Goal: Task Accomplishment & Management: Complete application form

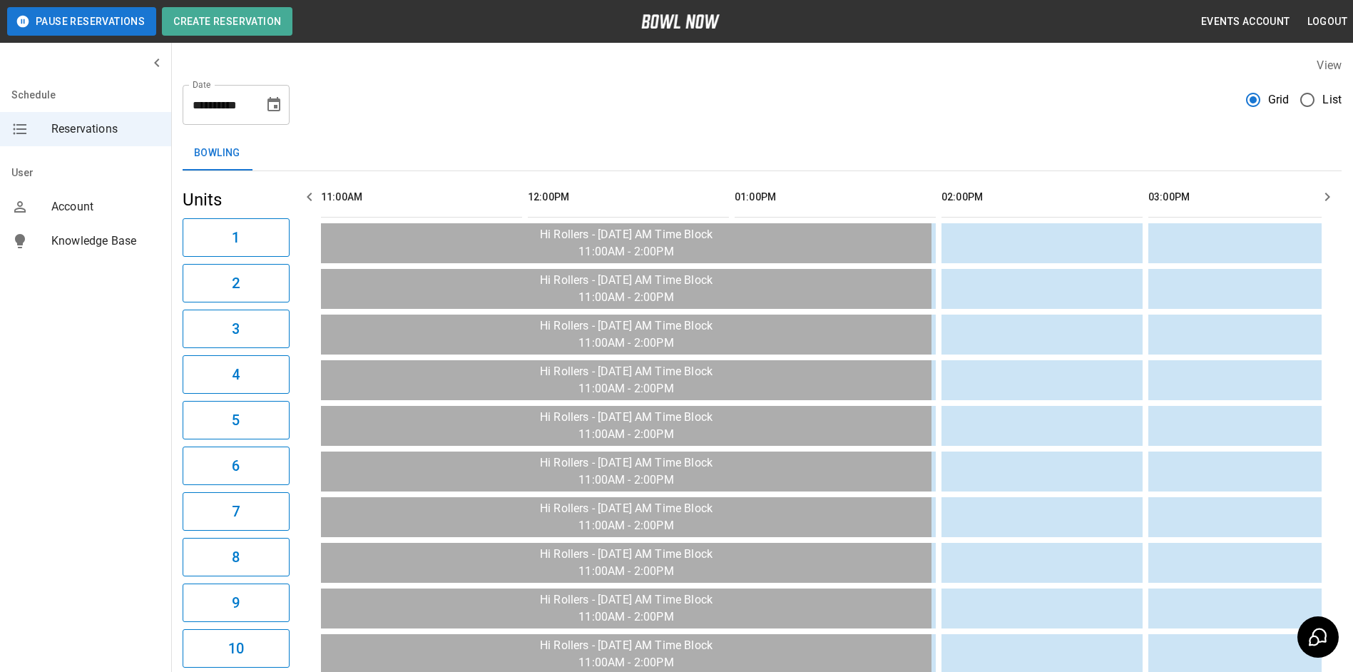
click at [279, 108] on icon "Choose date, selected date is Sep 3, 2025" at bounding box center [274, 104] width 13 height 14
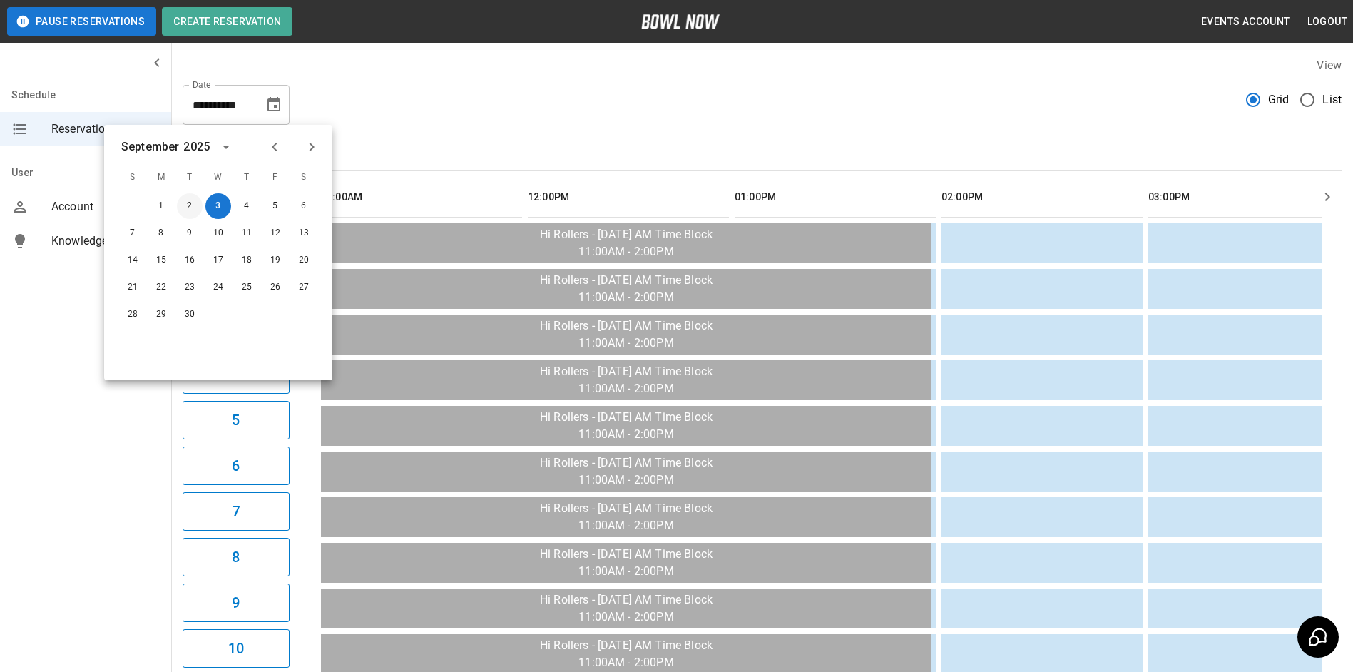
click at [191, 202] on button "2" at bounding box center [190, 206] width 26 height 26
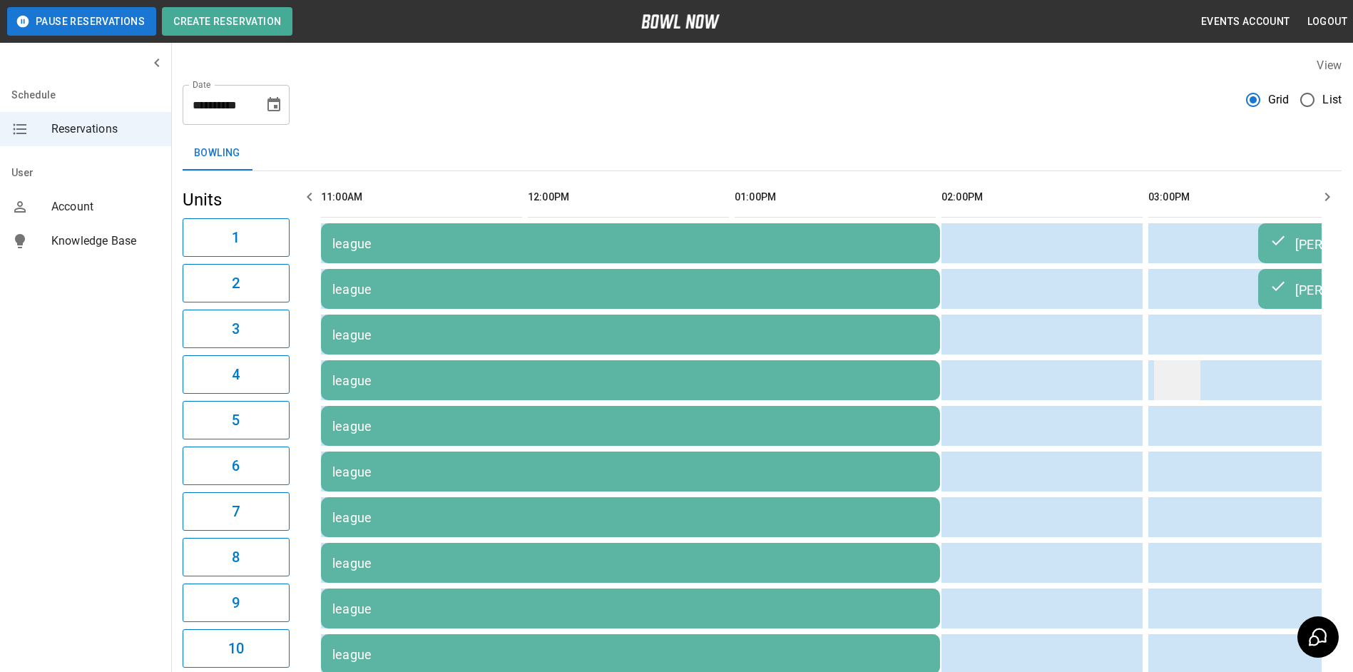
drag, startPoint x: 1097, startPoint y: 372, endPoint x: 1165, endPoint y: 374, distance: 67.8
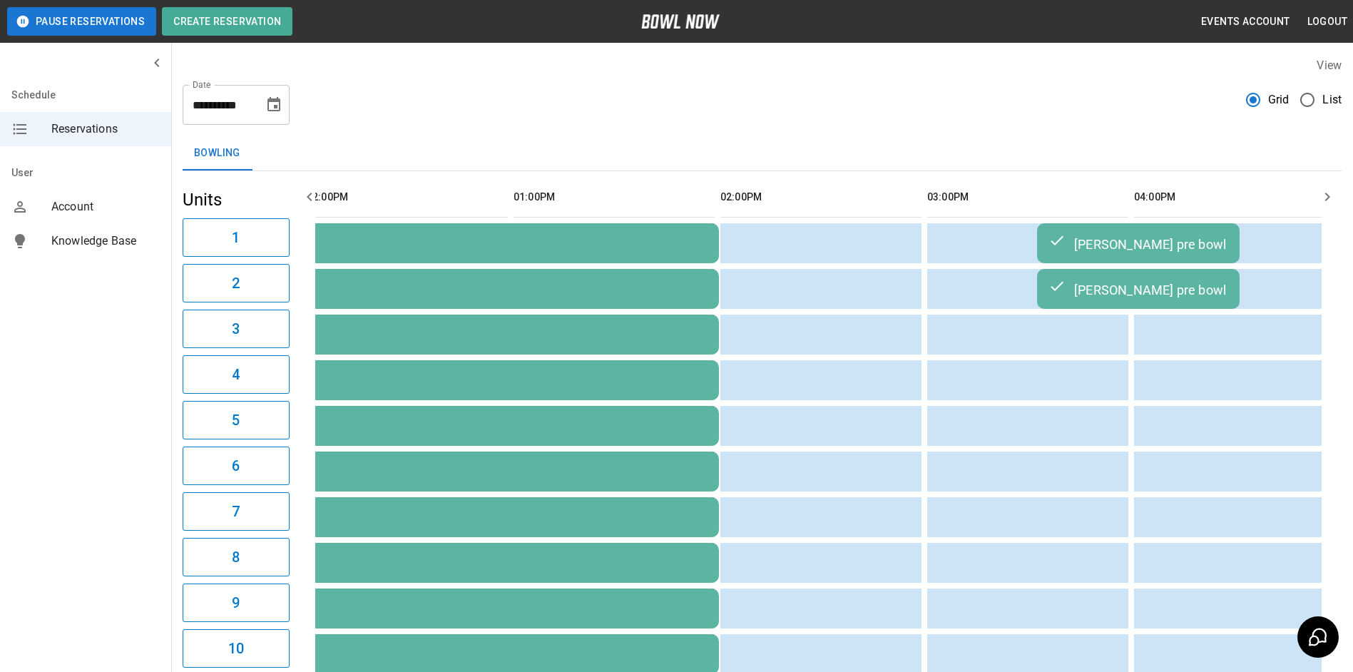
scroll to position [0, 244]
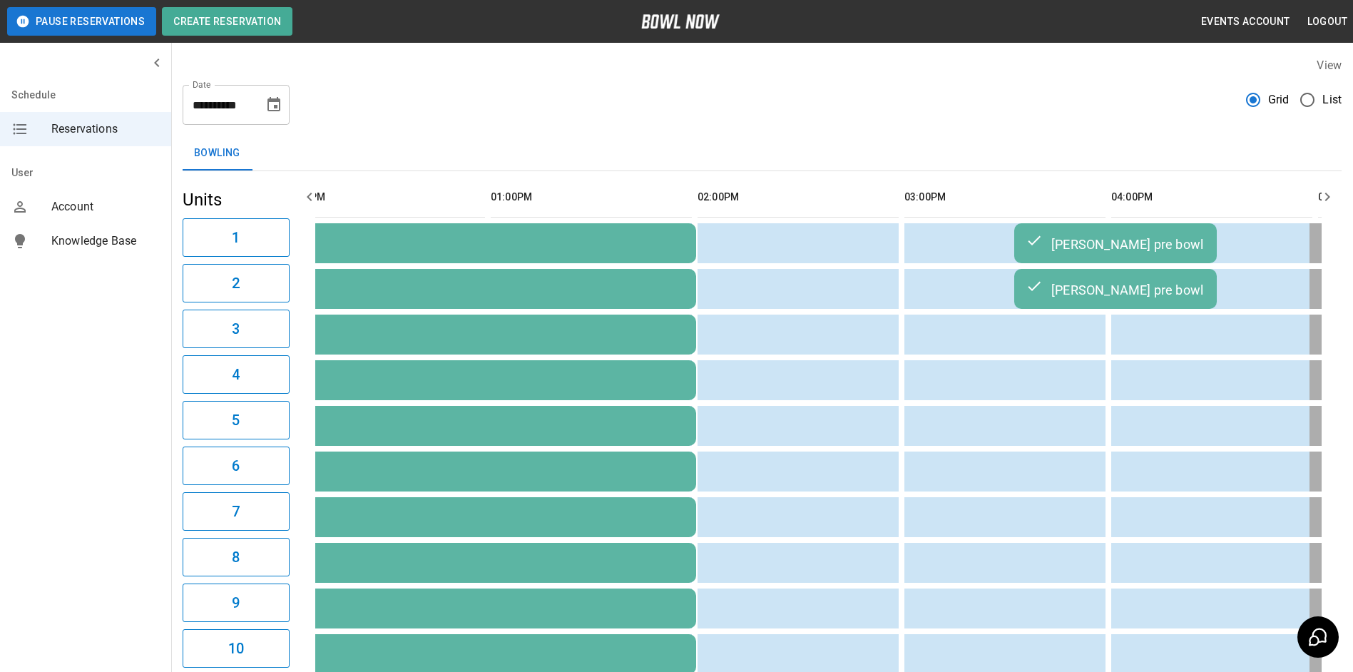
click at [1144, 297] on div "[PERSON_NAME] pre bowl" at bounding box center [1116, 288] width 180 height 17
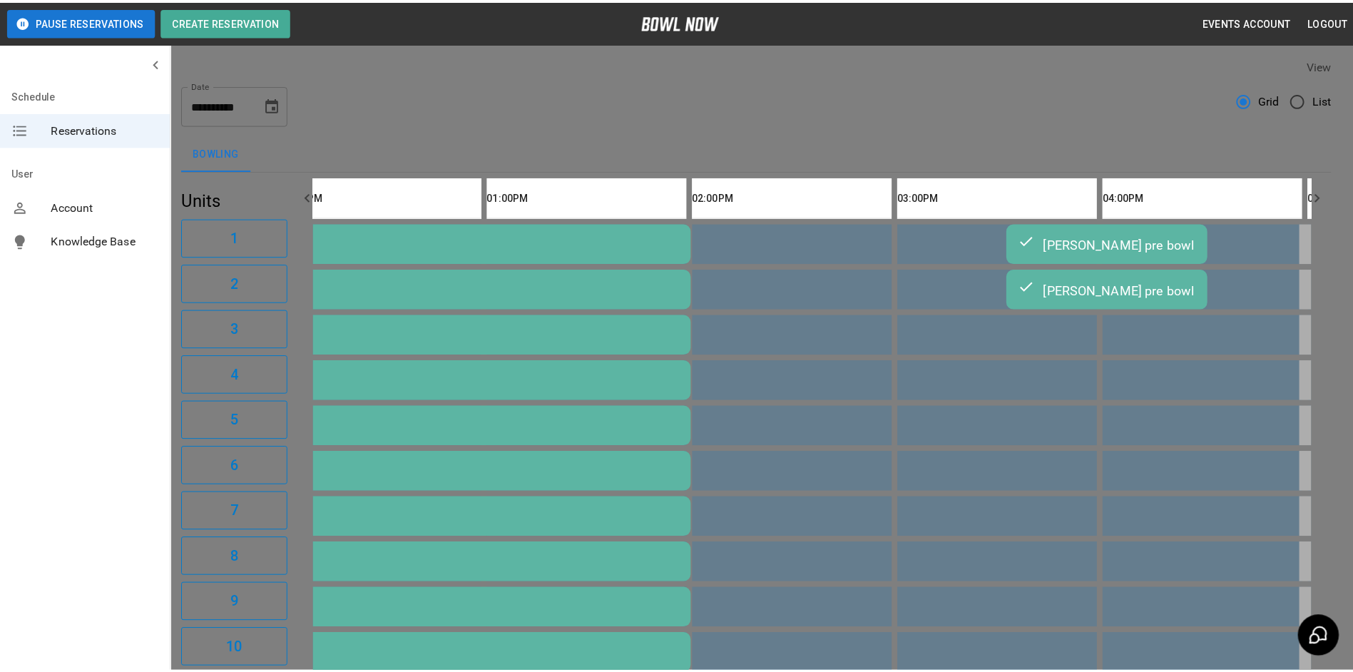
scroll to position [23, 0]
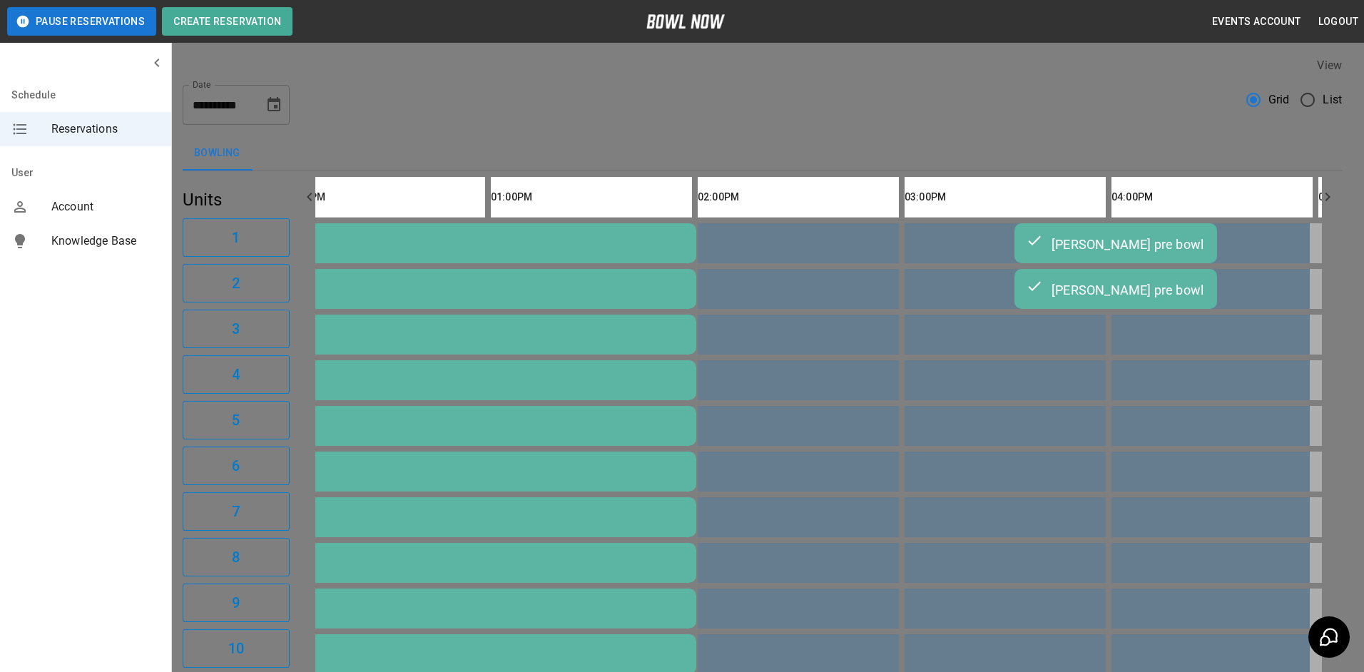
click at [1004, 265] on div at bounding box center [682, 336] width 1364 height 672
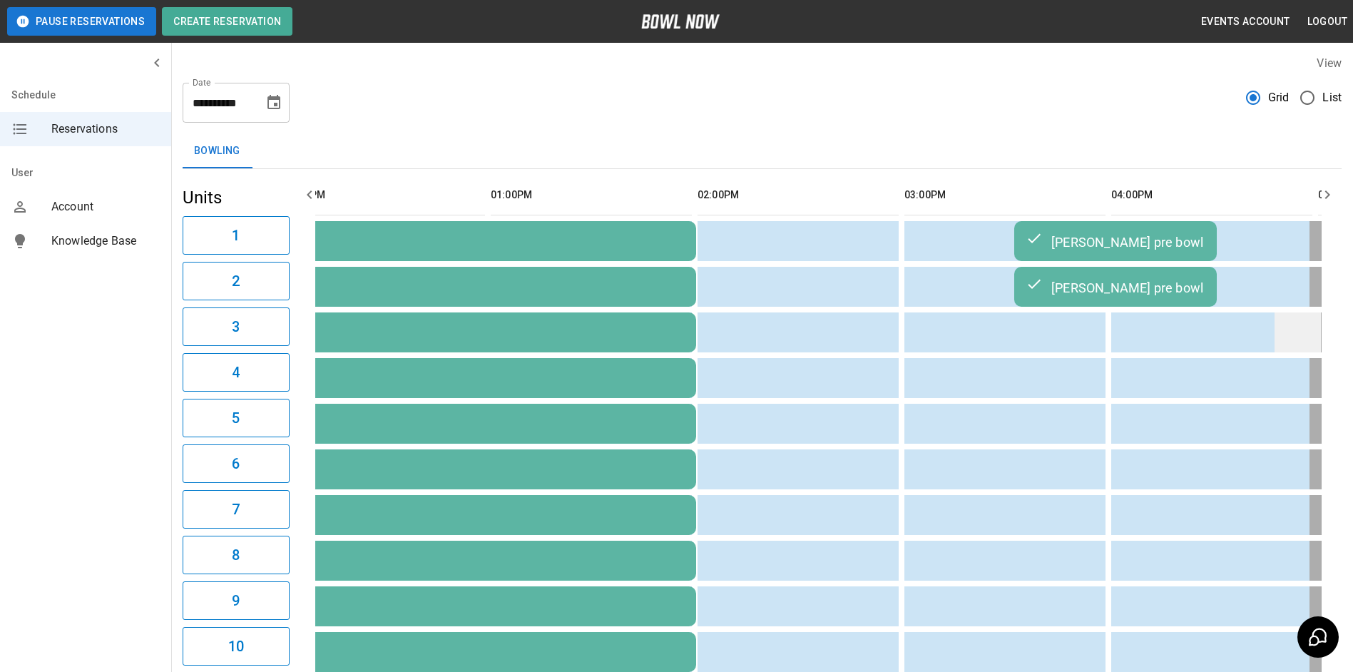
scroll to position [0, 0]
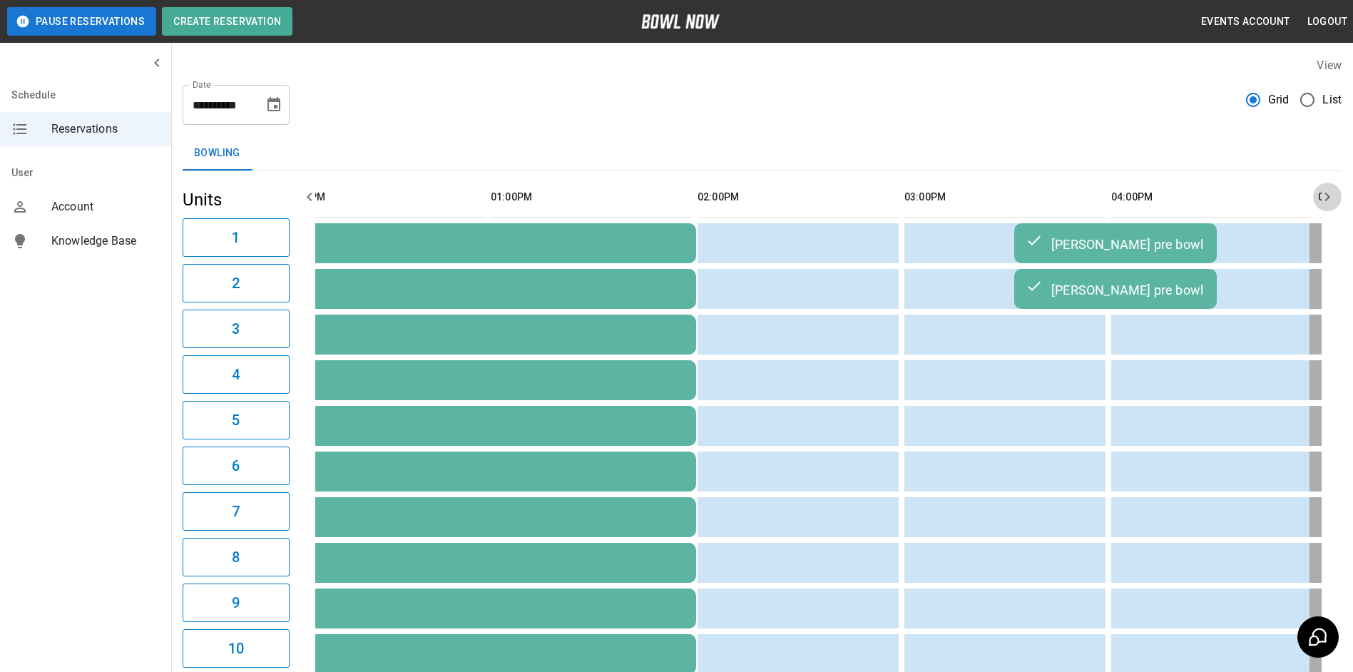
click at [1333, 202] on icon "button" at bounding box center [1327, 196] width 17 height 17
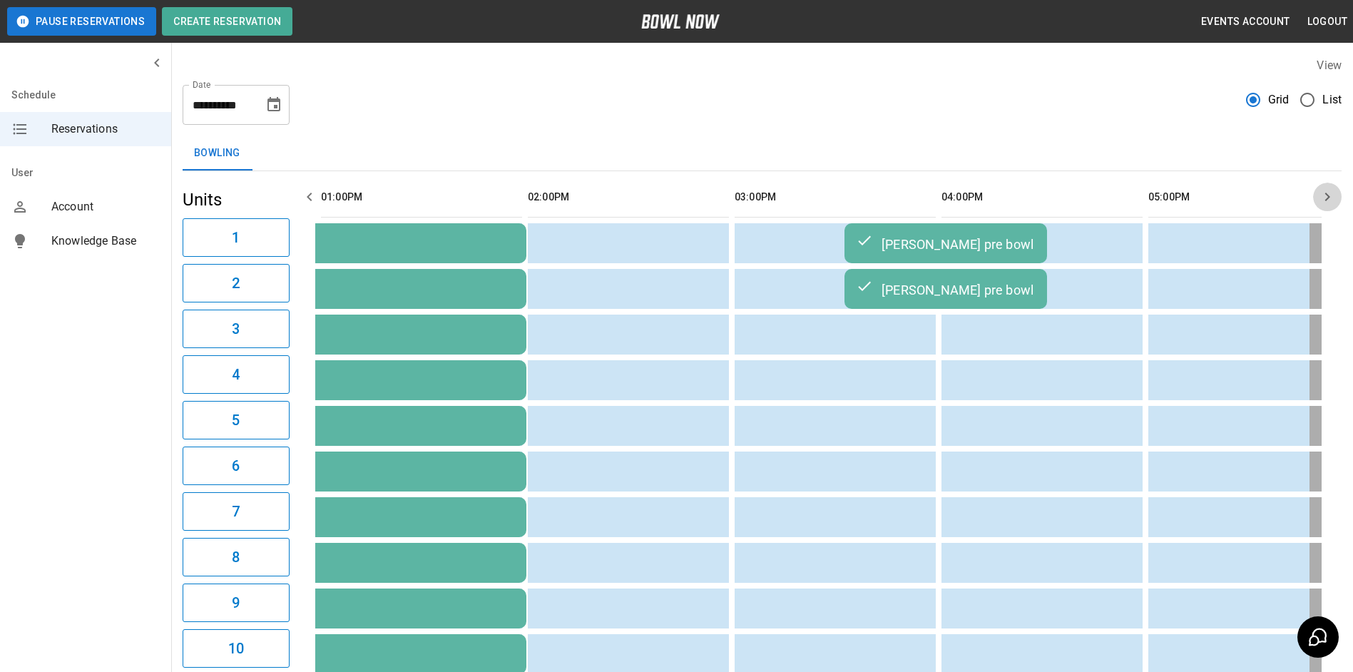
scroll to position [0, 414]
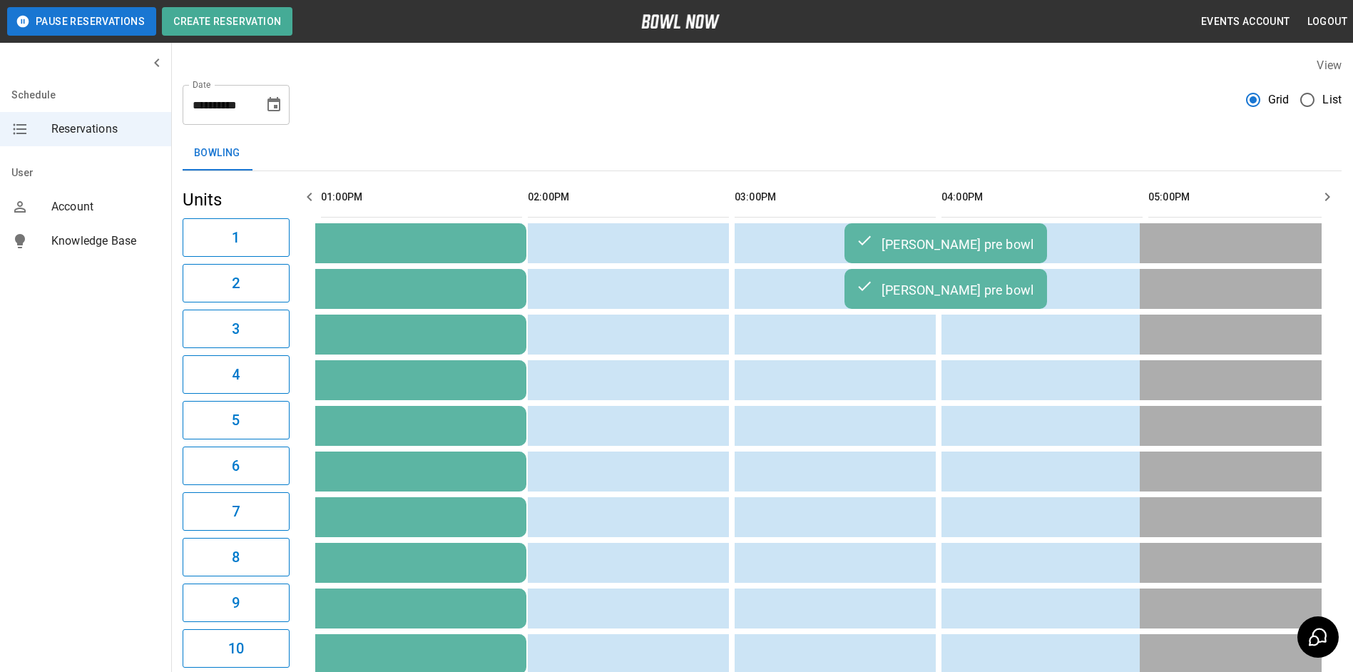
click at [1328, 201] on icon "button" at bounding box center [1327, 196] width 17 height 17
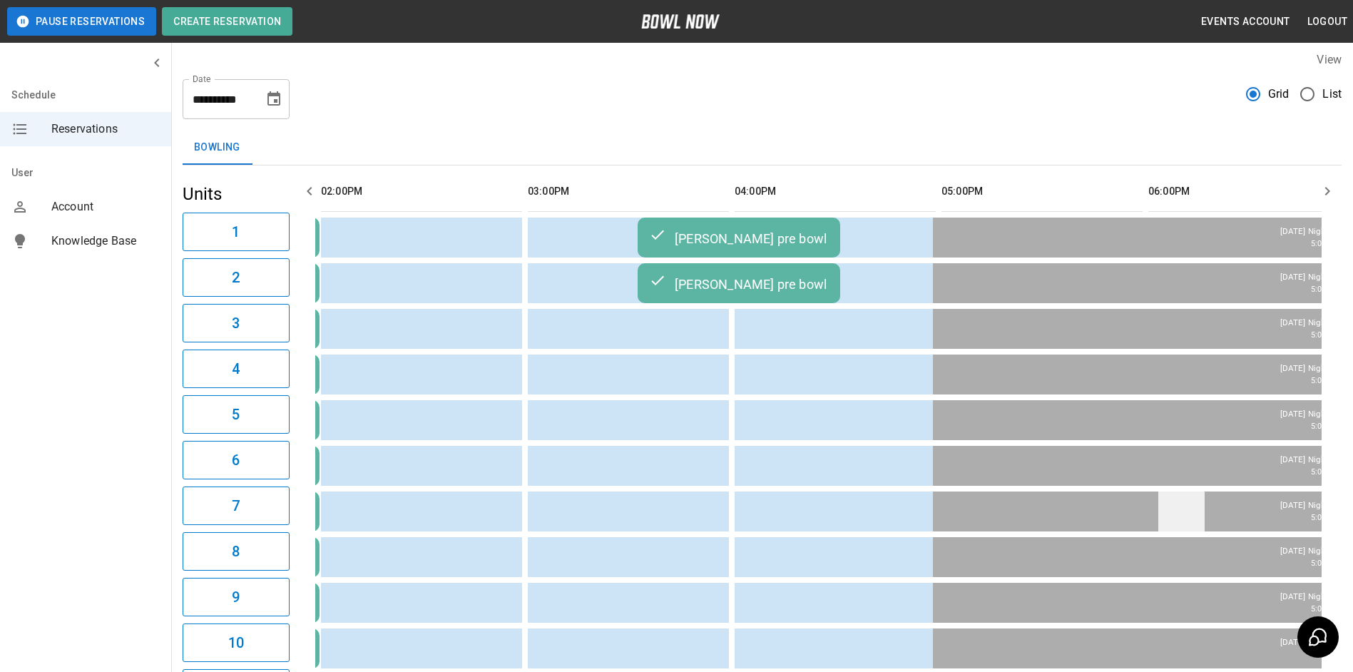
scroll to position [0, 0]
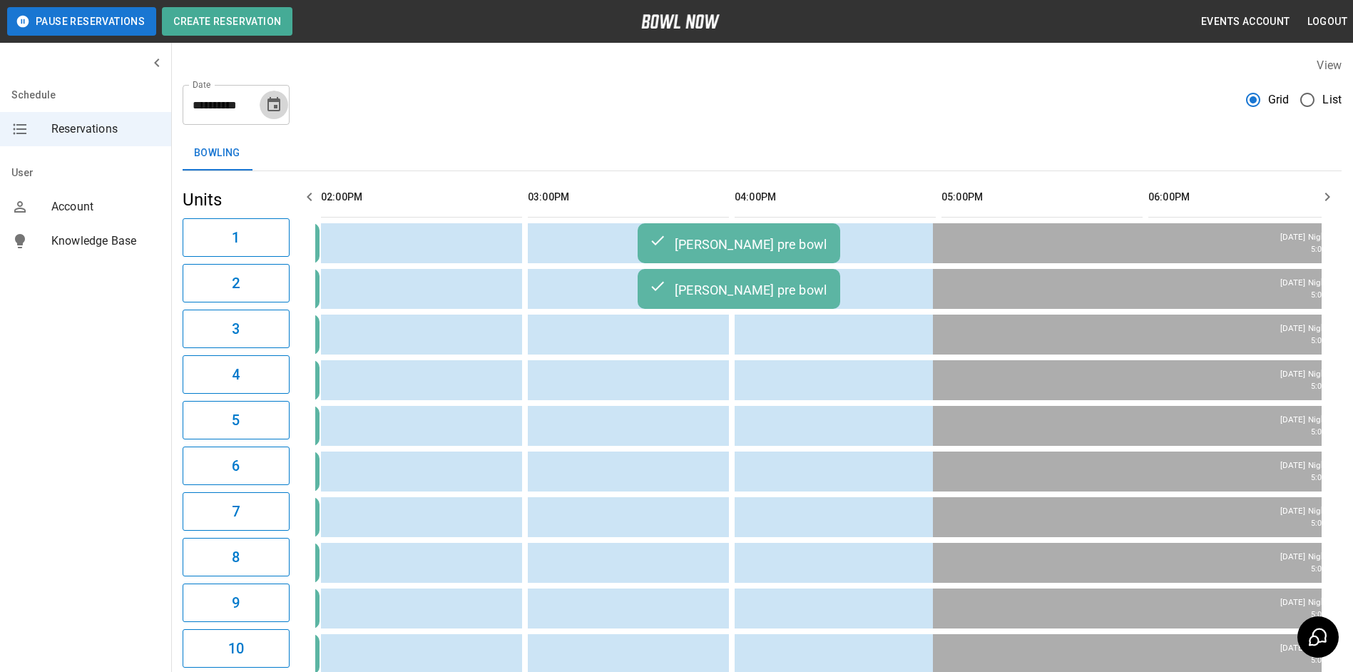
click at [270, 114] on button "Choose date, selected date is Sep 2, 2025" at bounding box center [274, 105] width 29 height 29
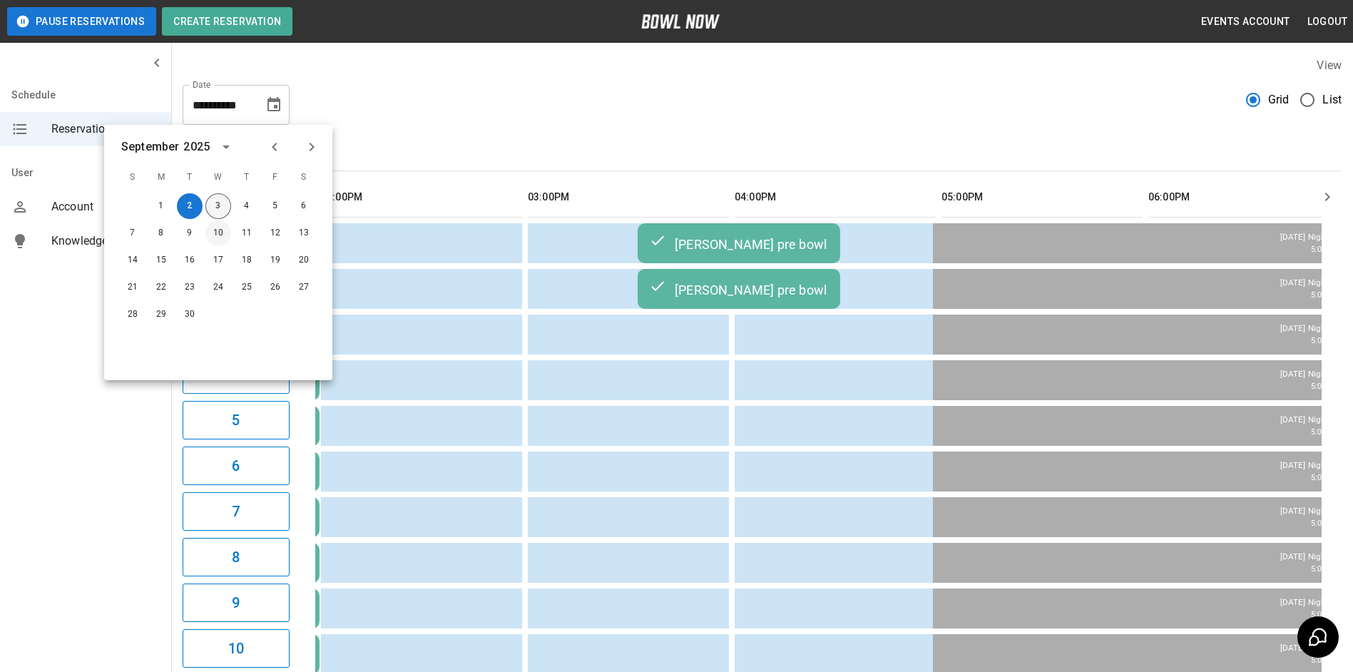
drag, startPoint x: 219, startPoint y: 211, endPoint x: 226, endPoint y: 223, distance: 14.1
click at [218, 211] on button "3" at bounding box center [218, 206] width 26 height 26
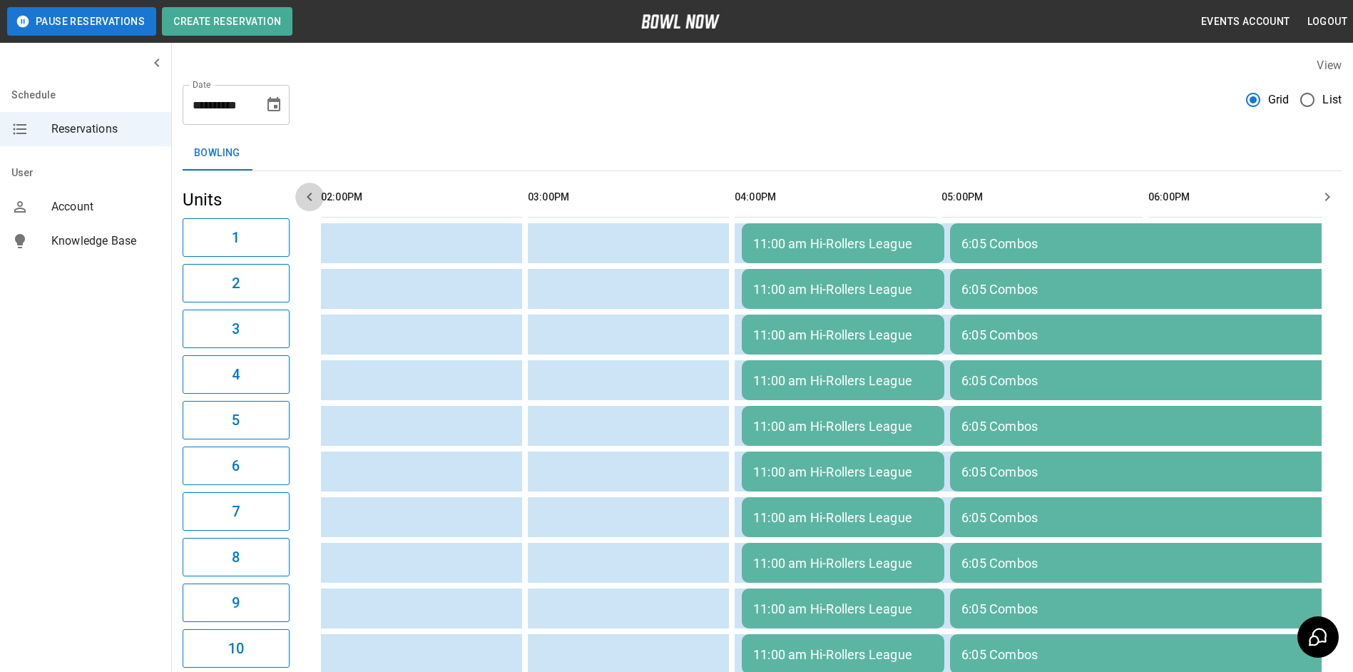
click at [315, 196] on icon "button" at bounding box center [309, 196] width 17 height 17
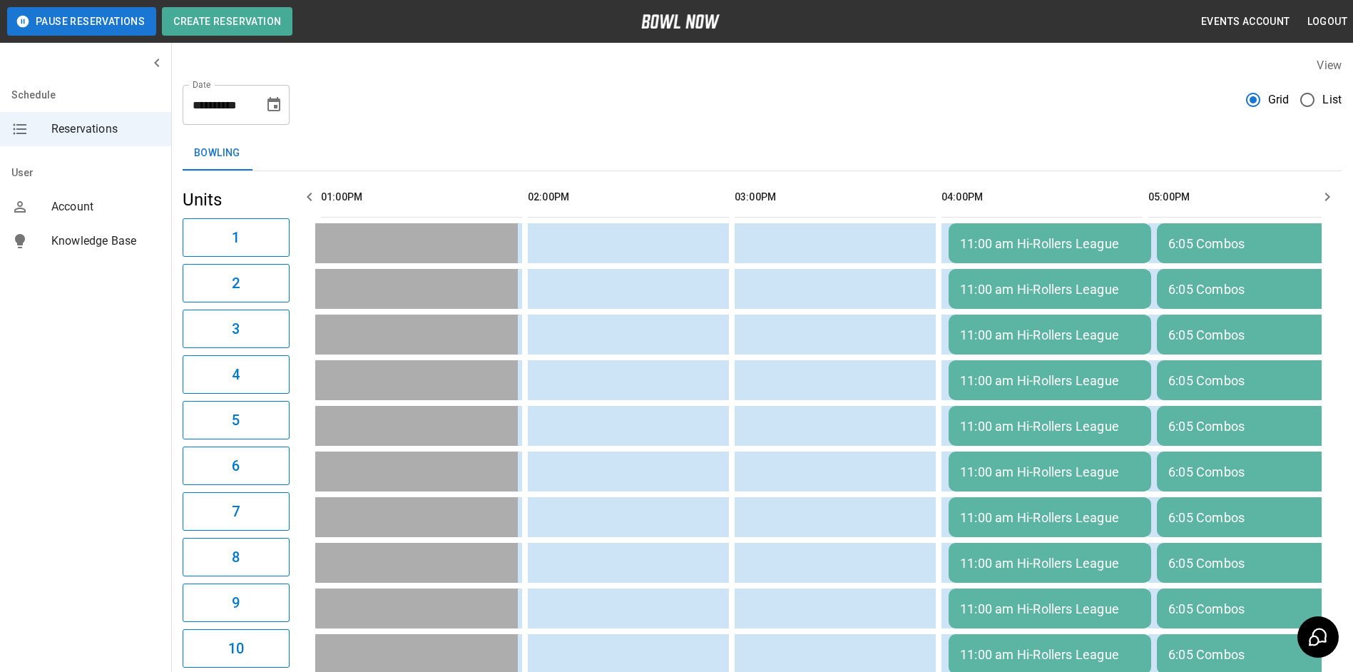
click at [315, 196] on icon "button" at bounding box center [309, 196] width 17 height 17
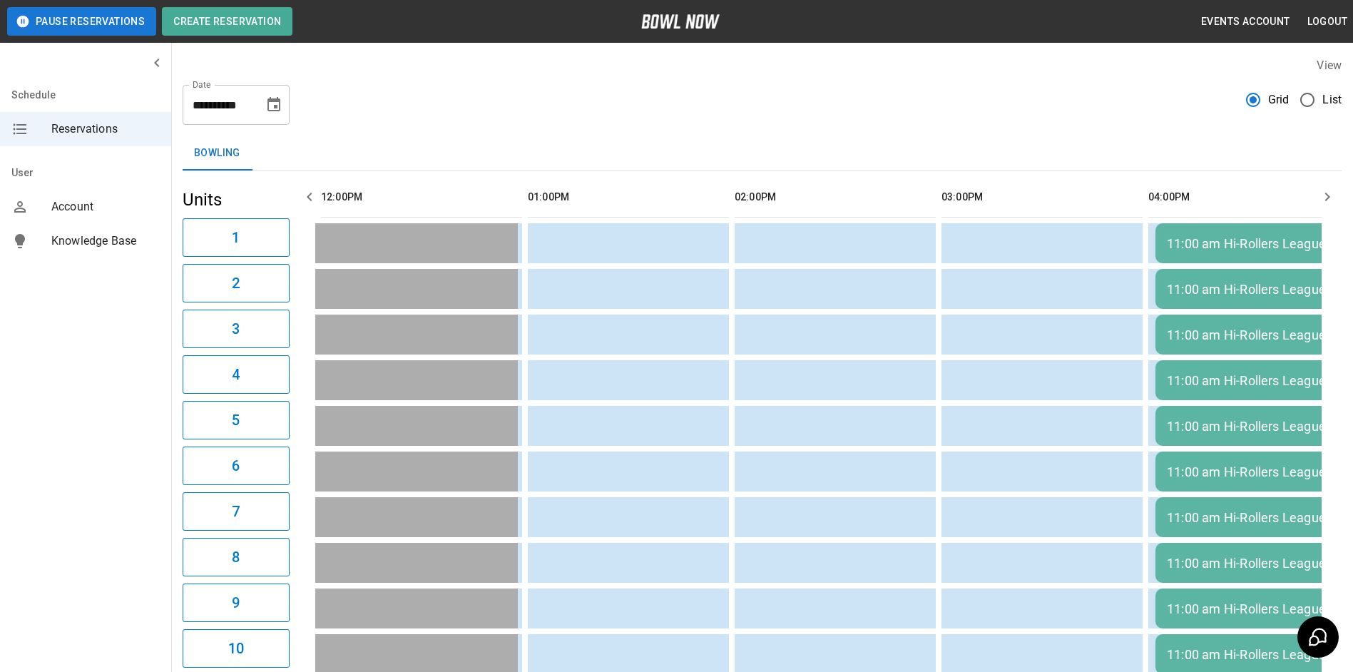
scroll to position [0, 207]
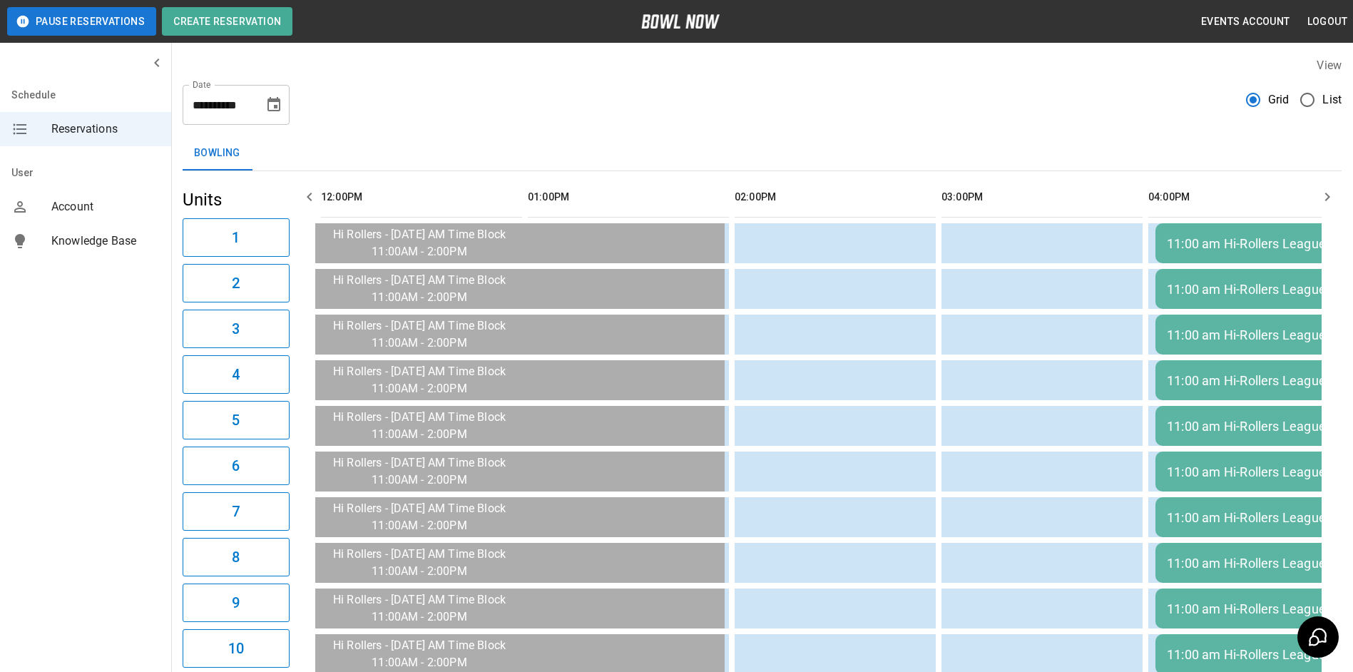
click at [315, 196] on icon "button" at bounding box center [309, 196] width 17 height 17
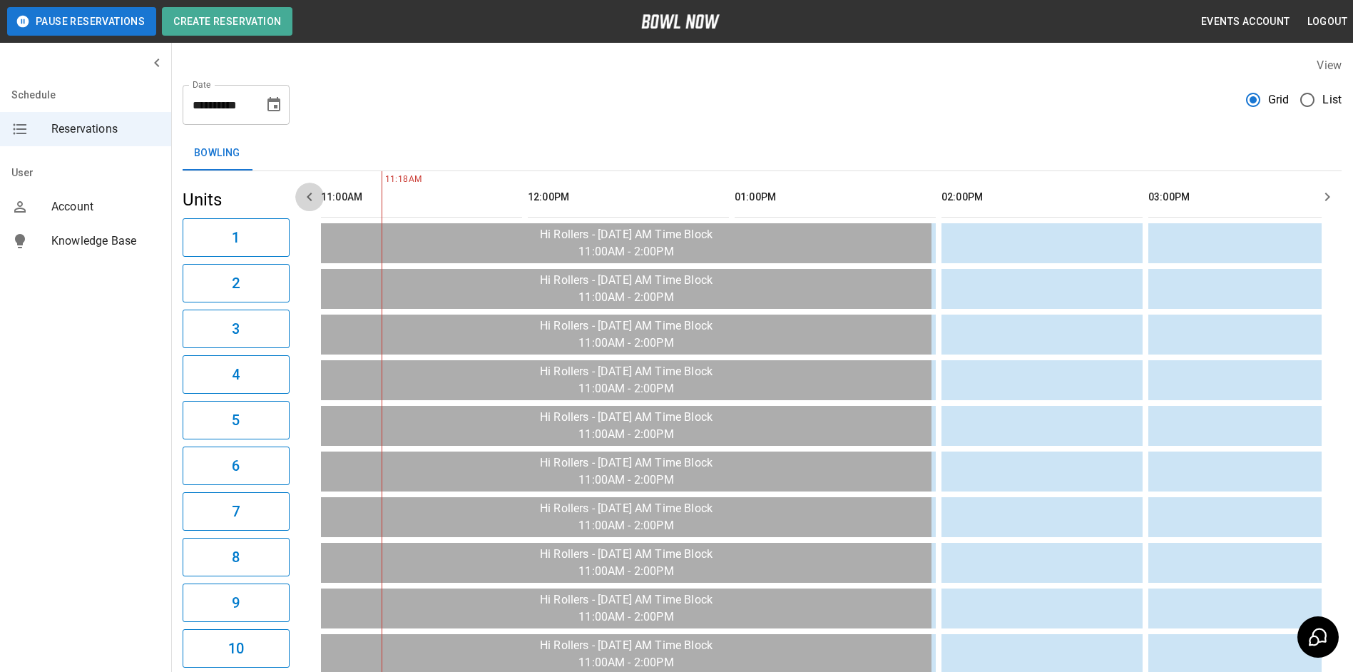
click at [315, 196] on icon "button" at bounding box center [309, 196] width 17 height 17
click at [1328, 185] on button "button" at bounding box center [1327, 197] width 29 height 29
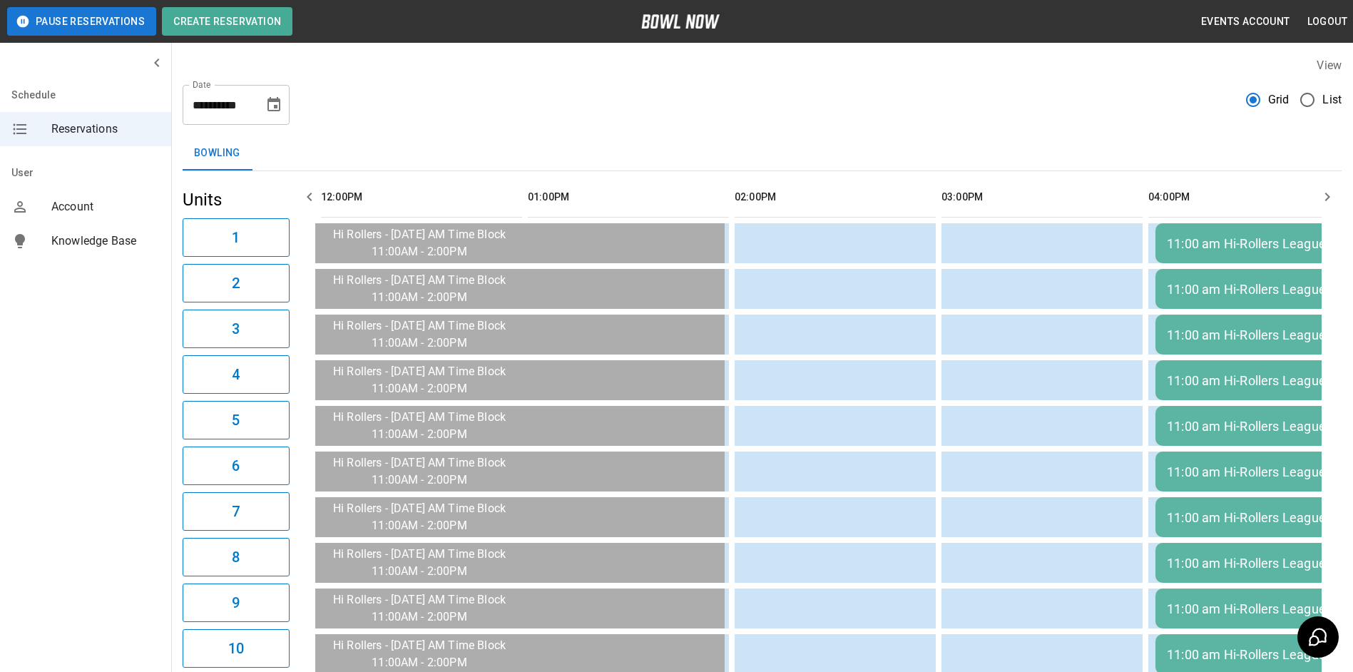
click at [1328, 185] on button "button" at bounding box center [1327, 197] width 29 height 29
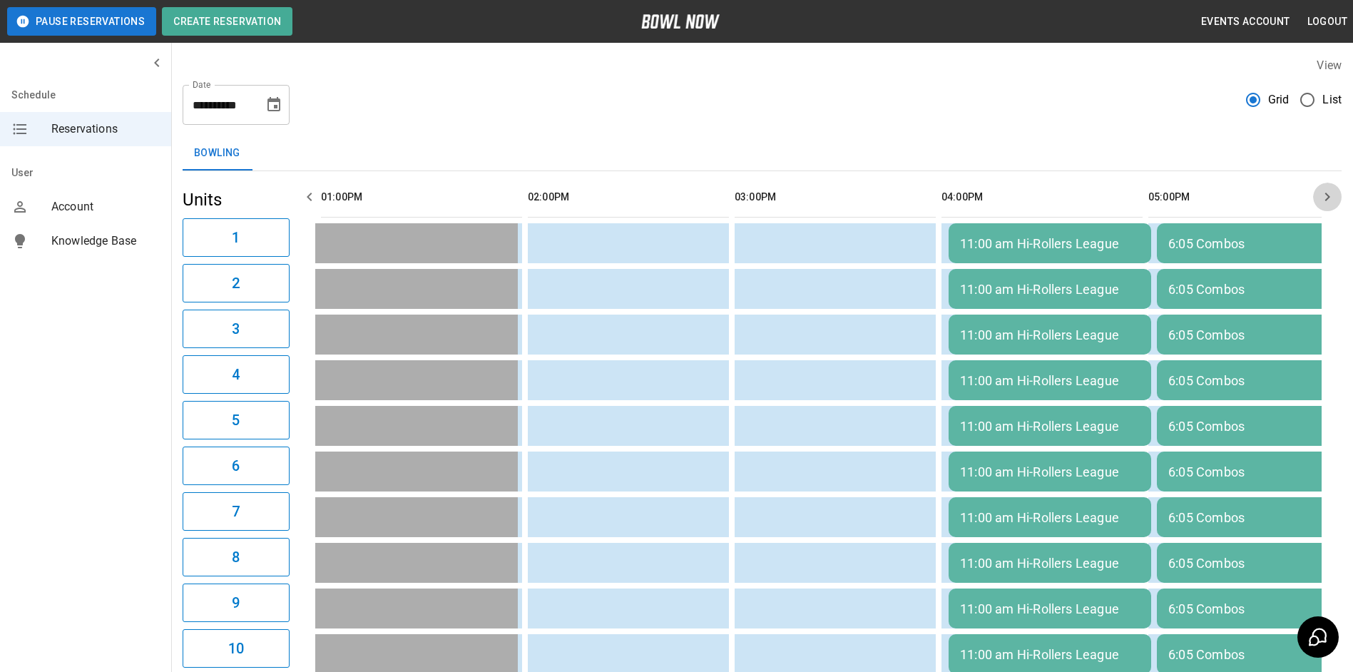
click at [1327, 185] on button "button" at bounding box center [1327, 197] width 29 height 29
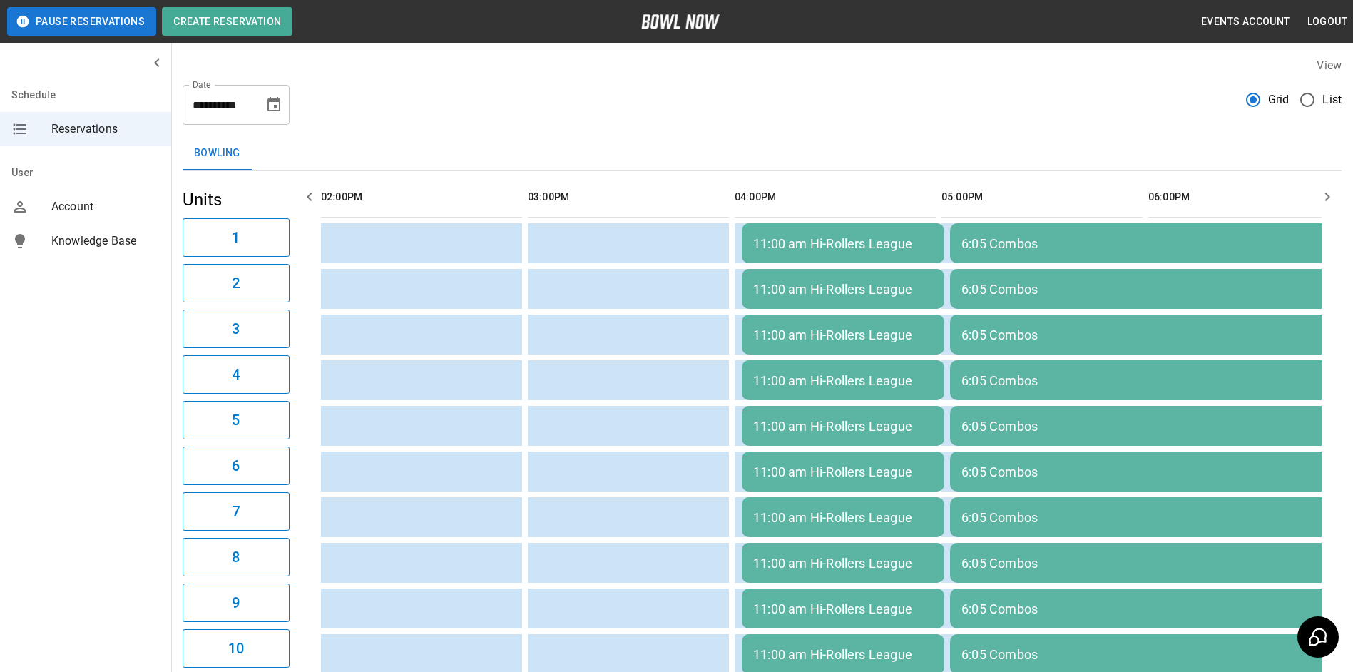
click at [1327, 185] on button "button" at bounding box center [1327, 197] width 29 height 29
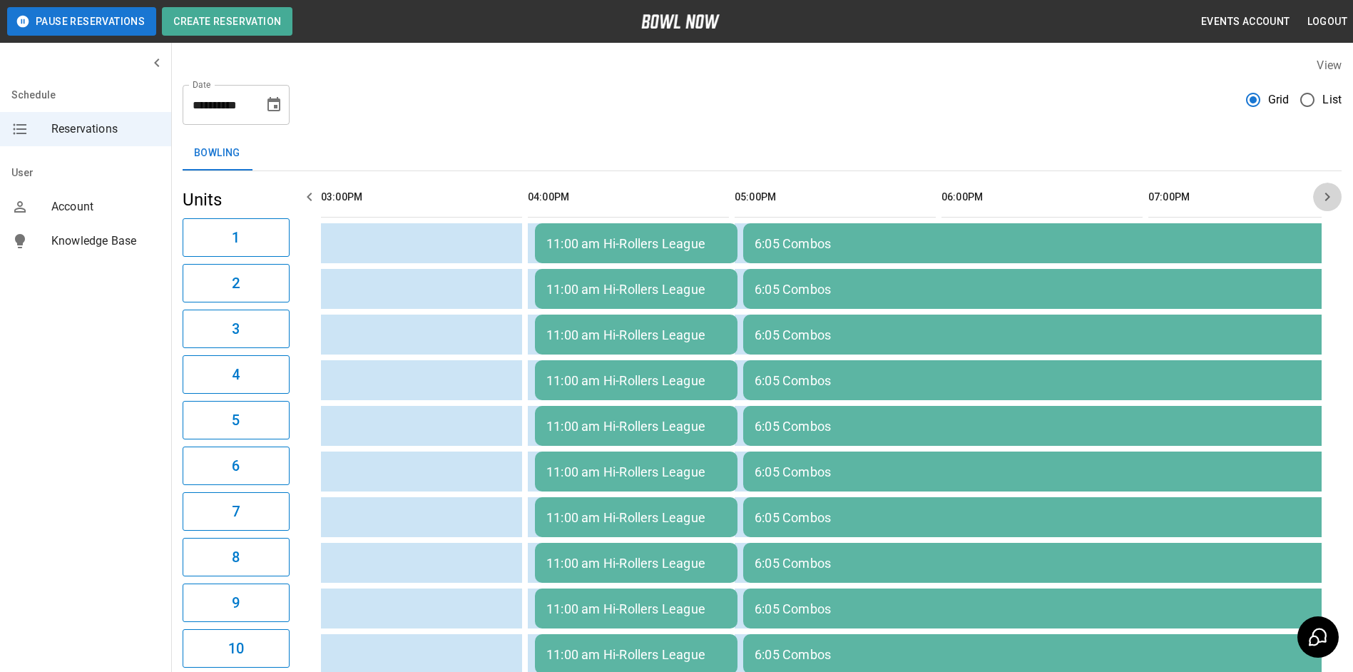
click at [1327, 185] on button "button" at bounding box center [1327, 197] width 29 height 29
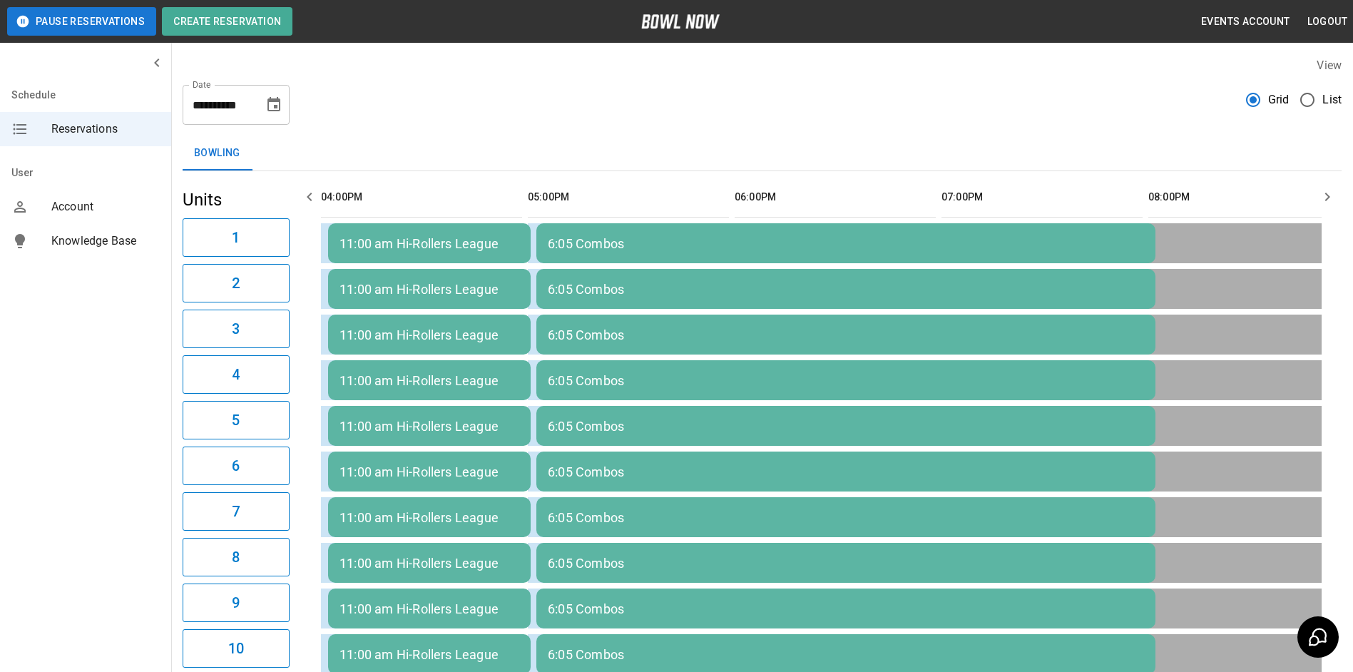
click at [1327, 185] on button "button" at bounding box center [1327, 197] width 29 height 29
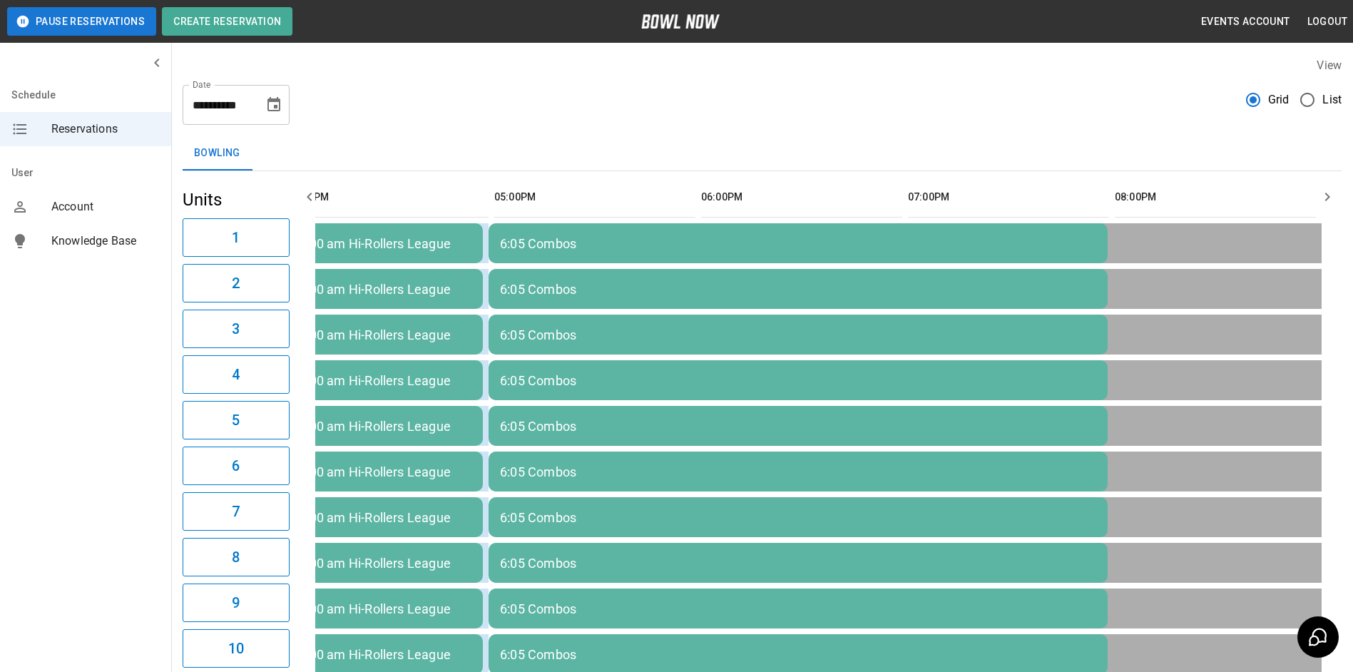
scroll to position [0, 1054]
click at [1327, 185] on button "button" at bounding box center [1327, 197] width 29 height 29
click at [302, 193] on icon "button" at bounding box center [309, 196] width 17 height 17
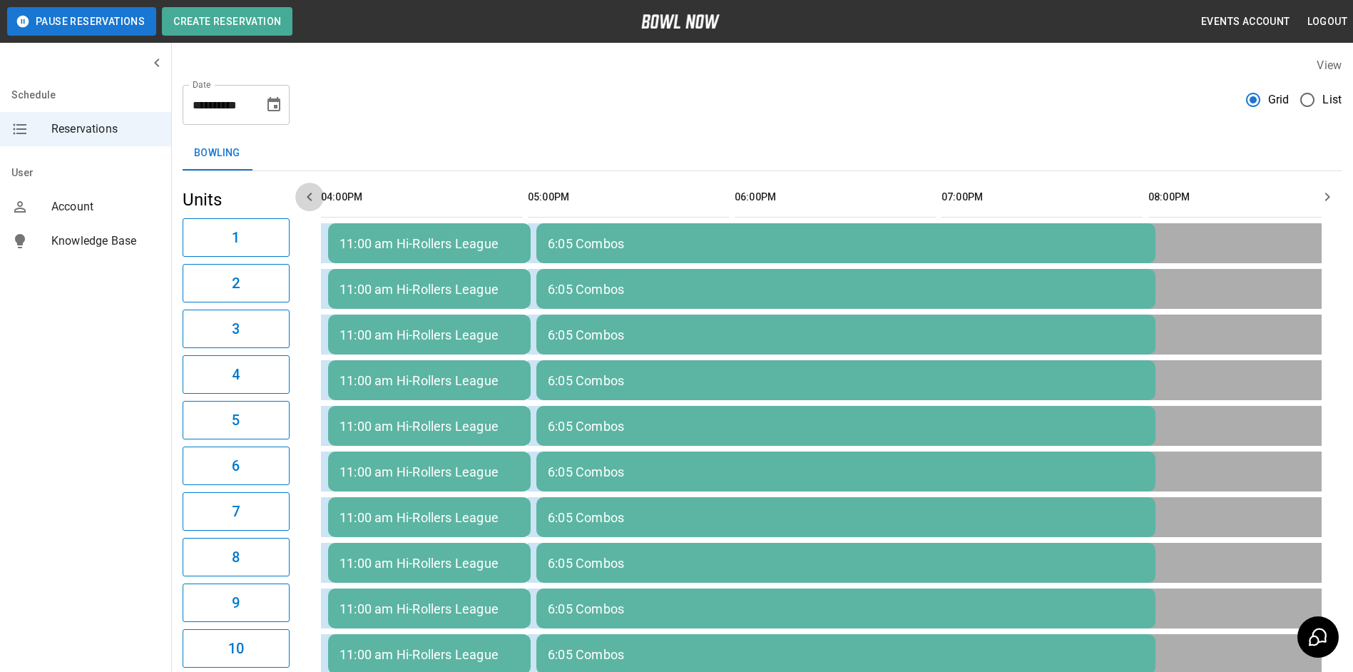
click at [305, 192] on icon "button" at bounding box center [309, 196] width 17 height 17
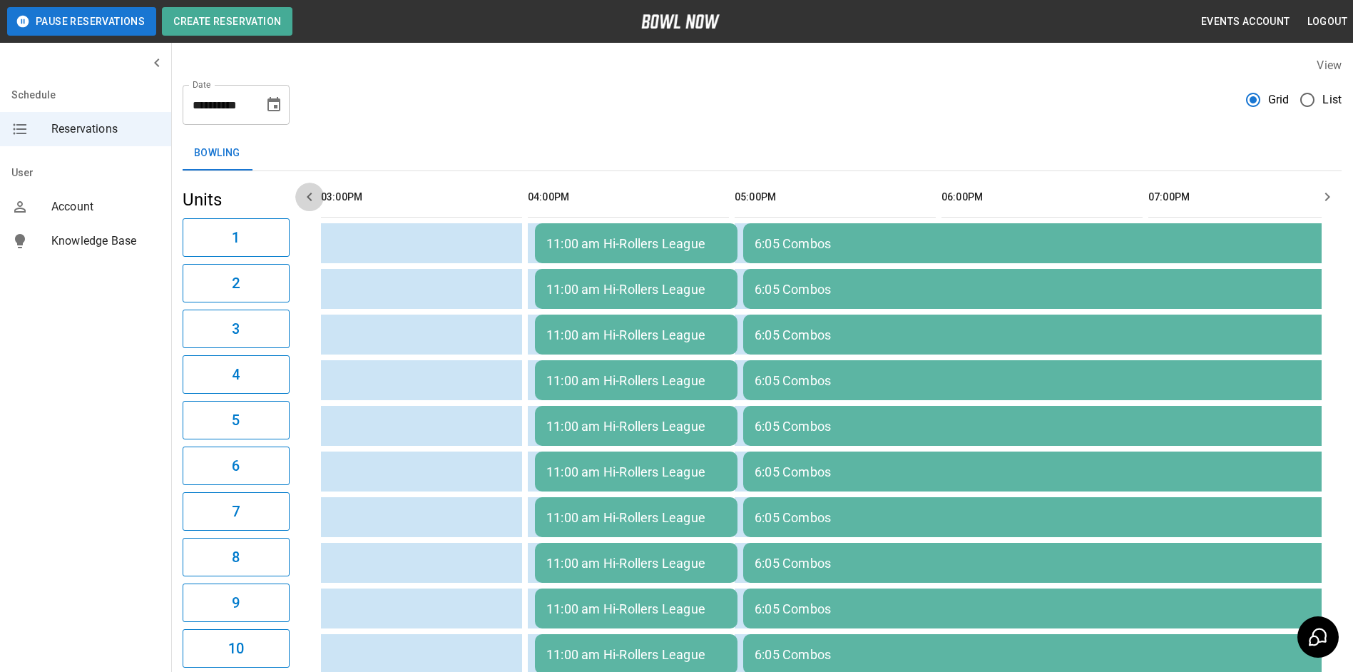
click at [306, 192] on icon "button" at bounding box center [309, 196] width 17 height 17
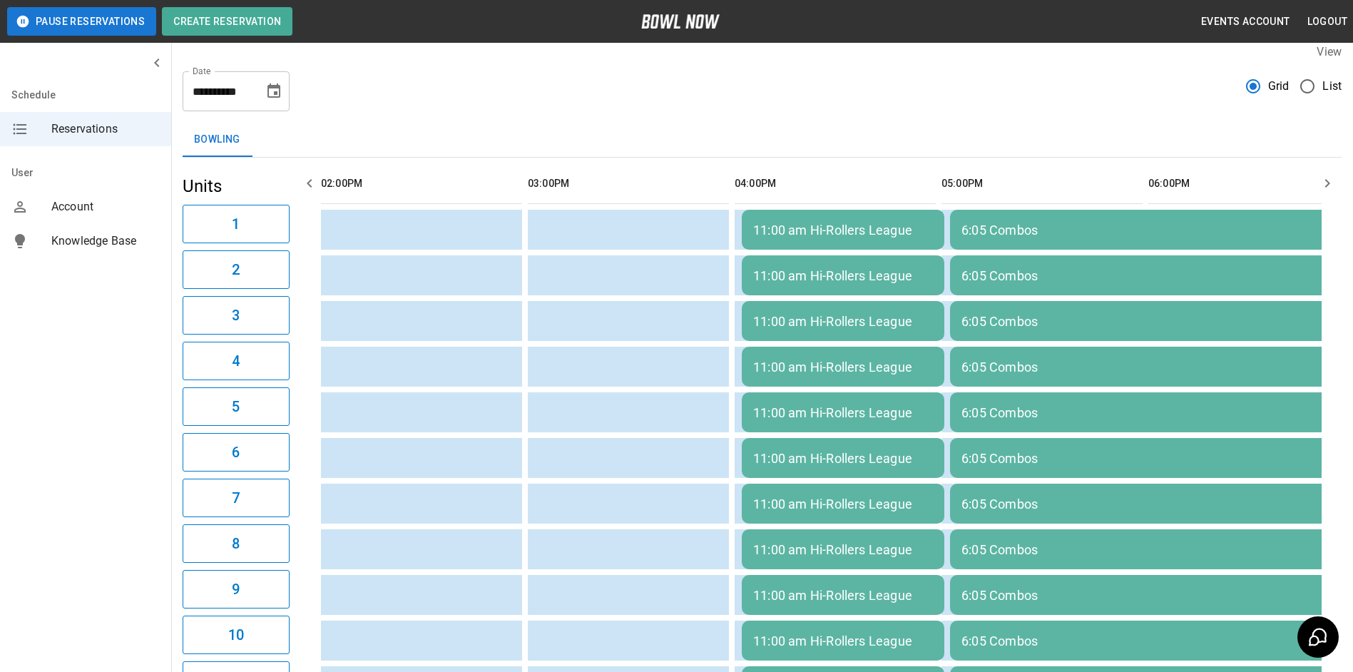
scroll to position [13, 0]
click at [280, 103] on button "Choose date, selected date is Sep 3, 2025" at bounding box center [274, 92] width 29 height 29
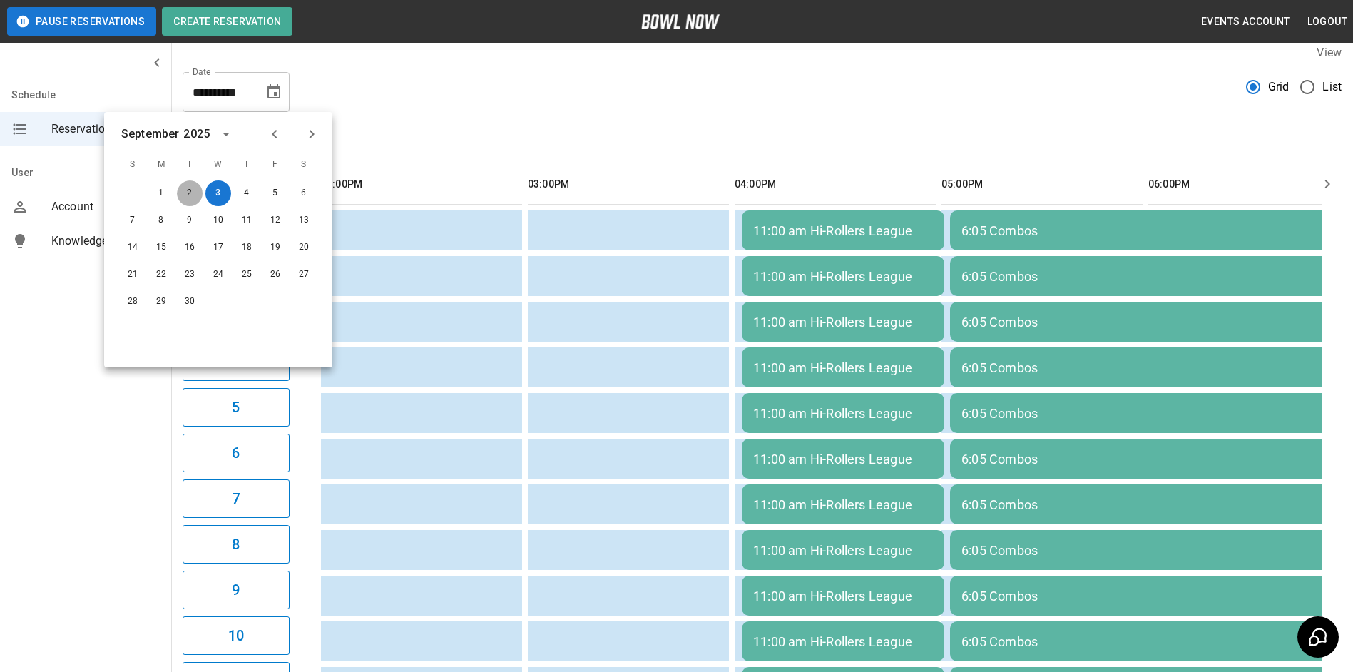
drag, startPoint x: 191, startPoint y: 193, endPoint x: 901, endPoint y: 103, distance: 715.6
click at [192, 193] on button "2" at bounding box center [190, 193] width 26 height 26
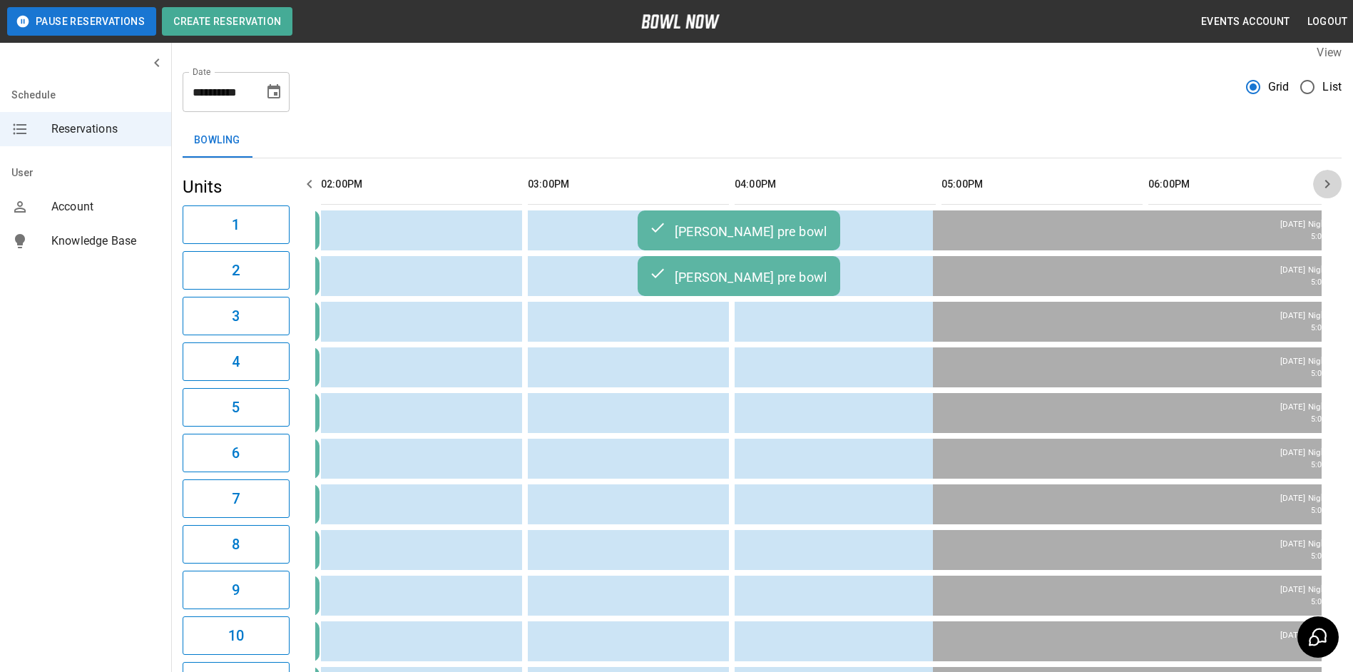
click at [1336, 185] on button "button" at bounding box center [1327, 184] width 29 height 29
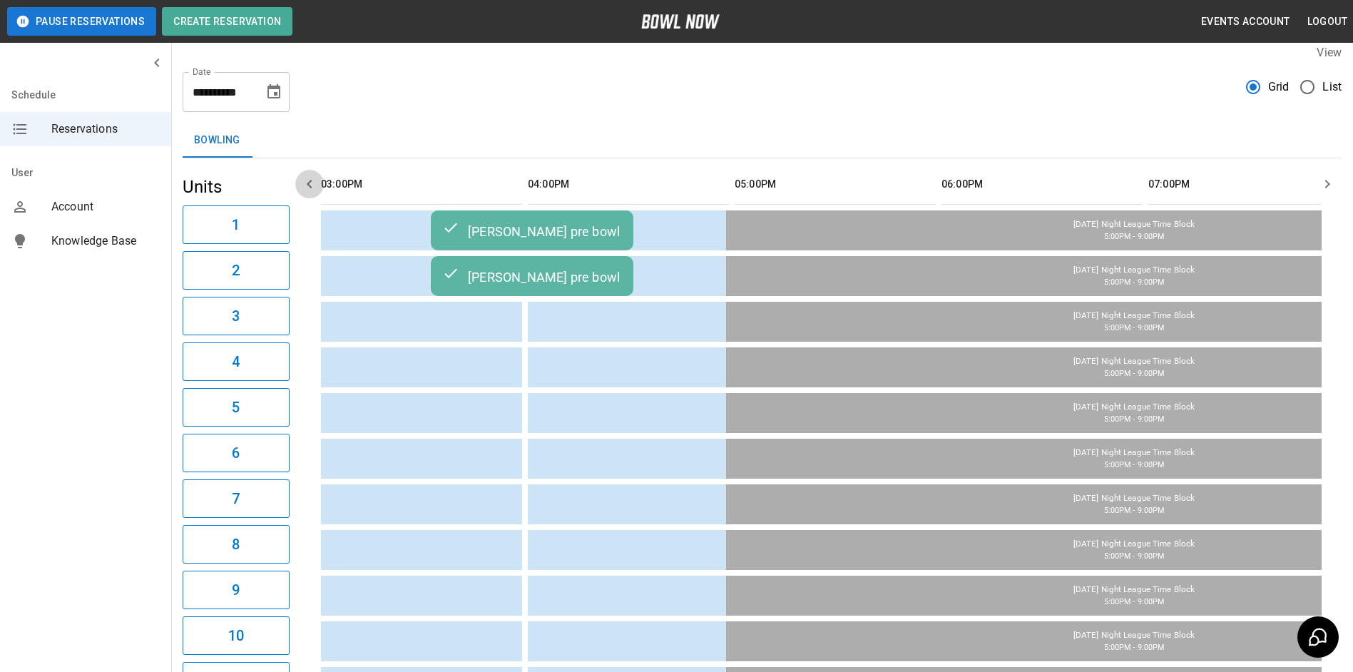
click at [312, 176] on icon "button" at bounding box center [309, 183] width 17 height 17
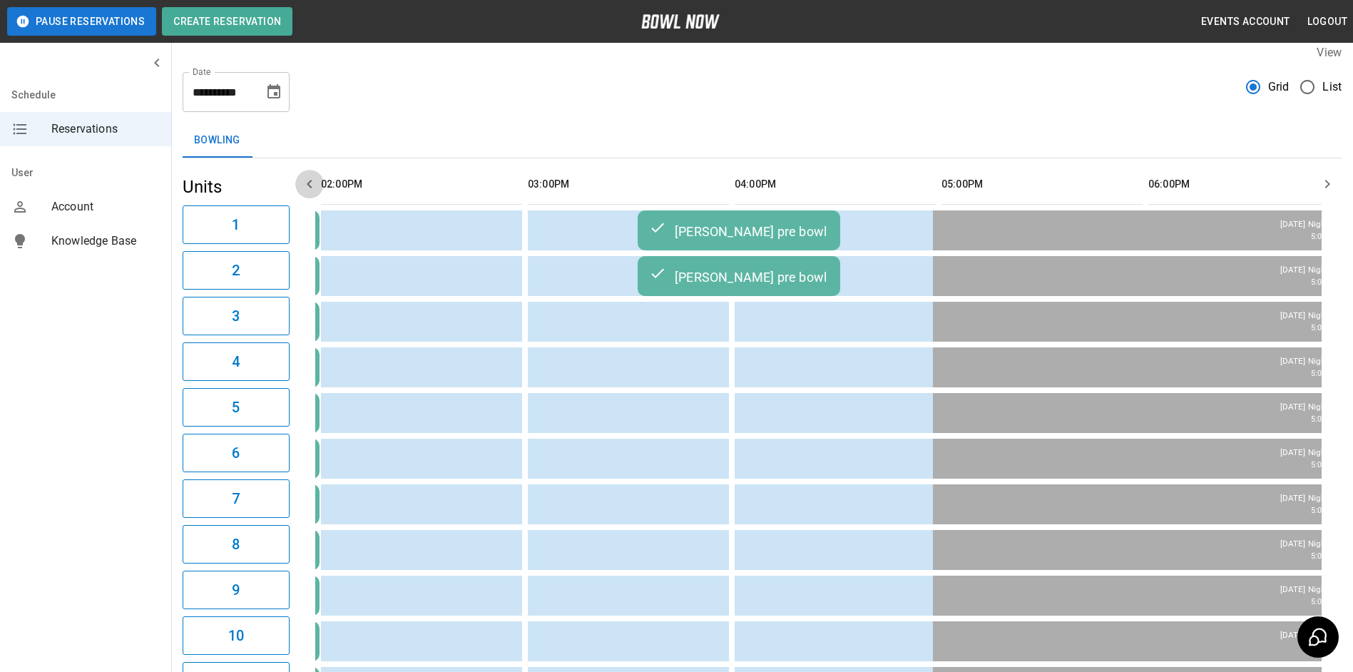
click at [312, 176] on icon "button" at bounding box center [309, 183] width 17 height 17
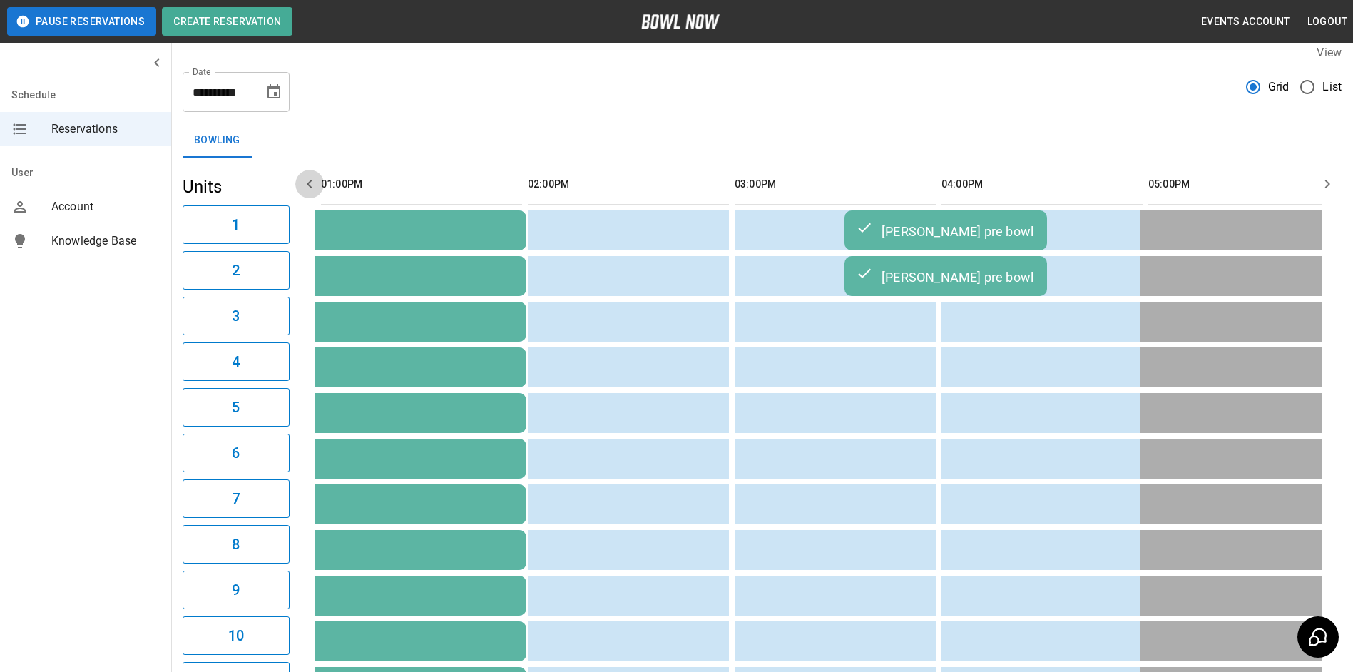
click at [312, 176] on icon "button" at bounding box center [309, 183] width 17 height 17
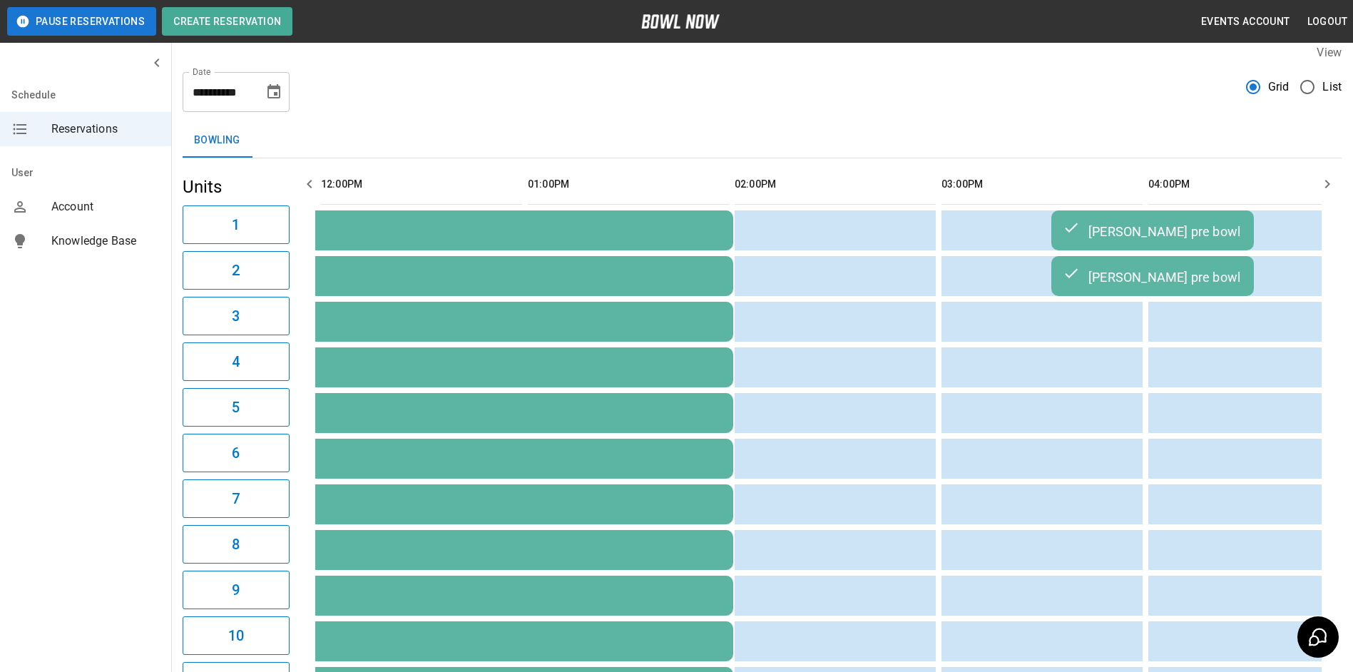
click at [312, 176] on icon "button" at bounding box center [309, 183] width 17 height 17
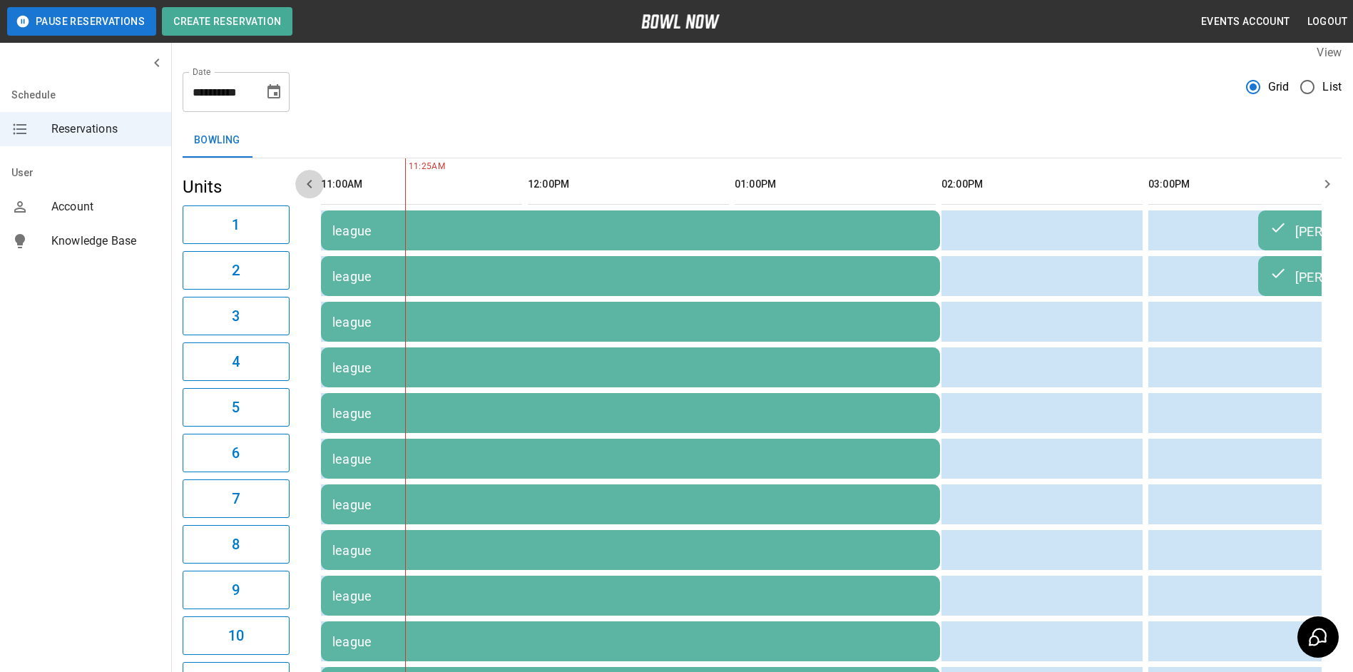
click at [312, 176] on icon "button" at bounding box center [309, 183] width 17 height 17
click at [612, 228] on div "league" at bounding box center [630, 230] width 596 height 15
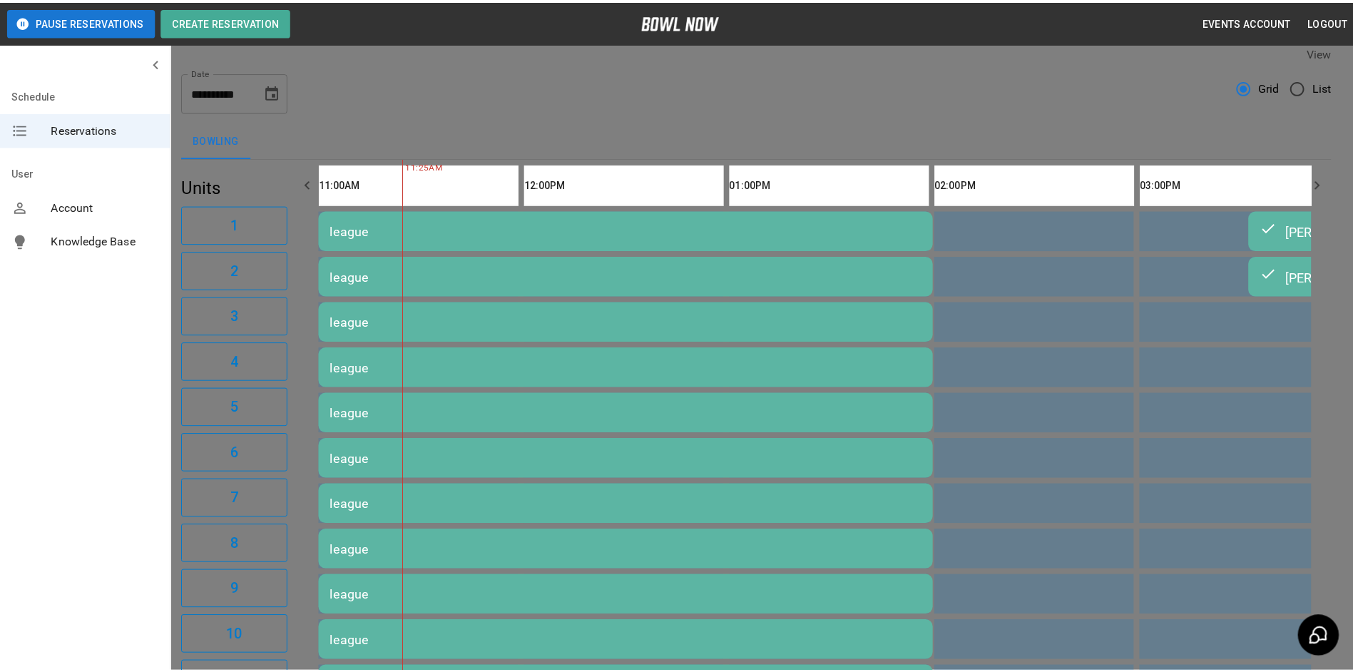
scroll to position [23, 0]
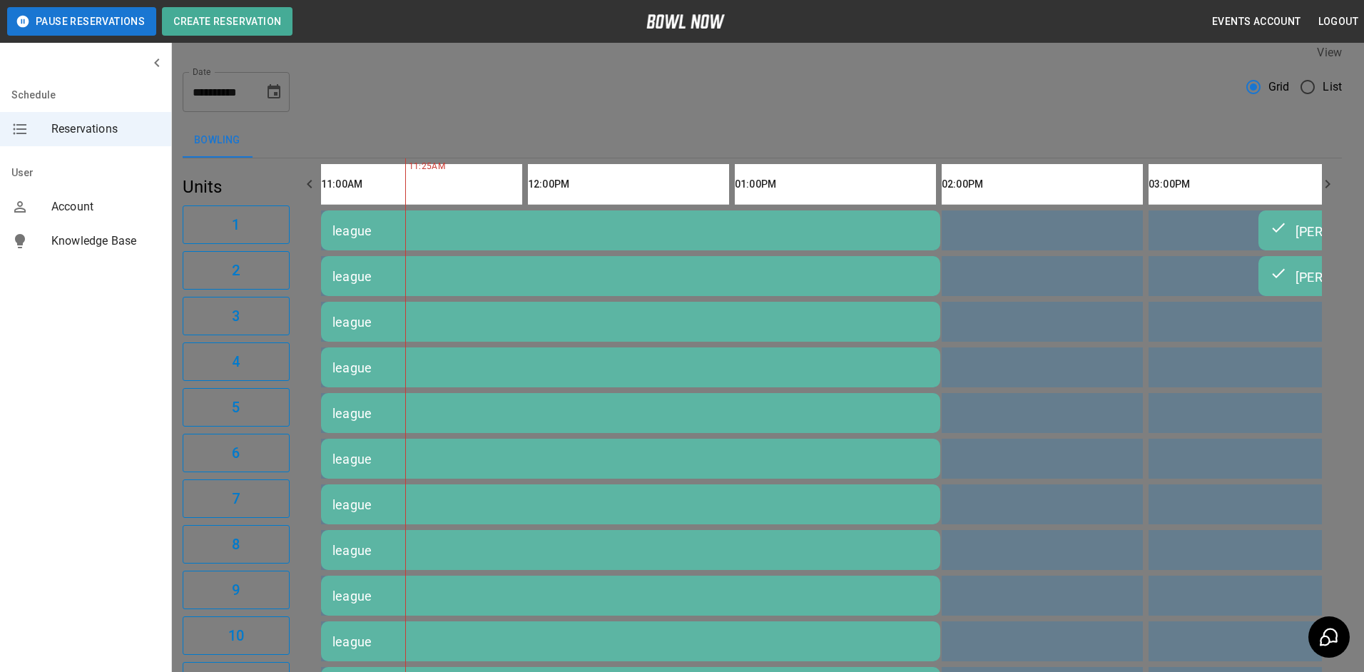
click at [1037, 209] on div at bounding box center [682, 336] width 1364 height 672
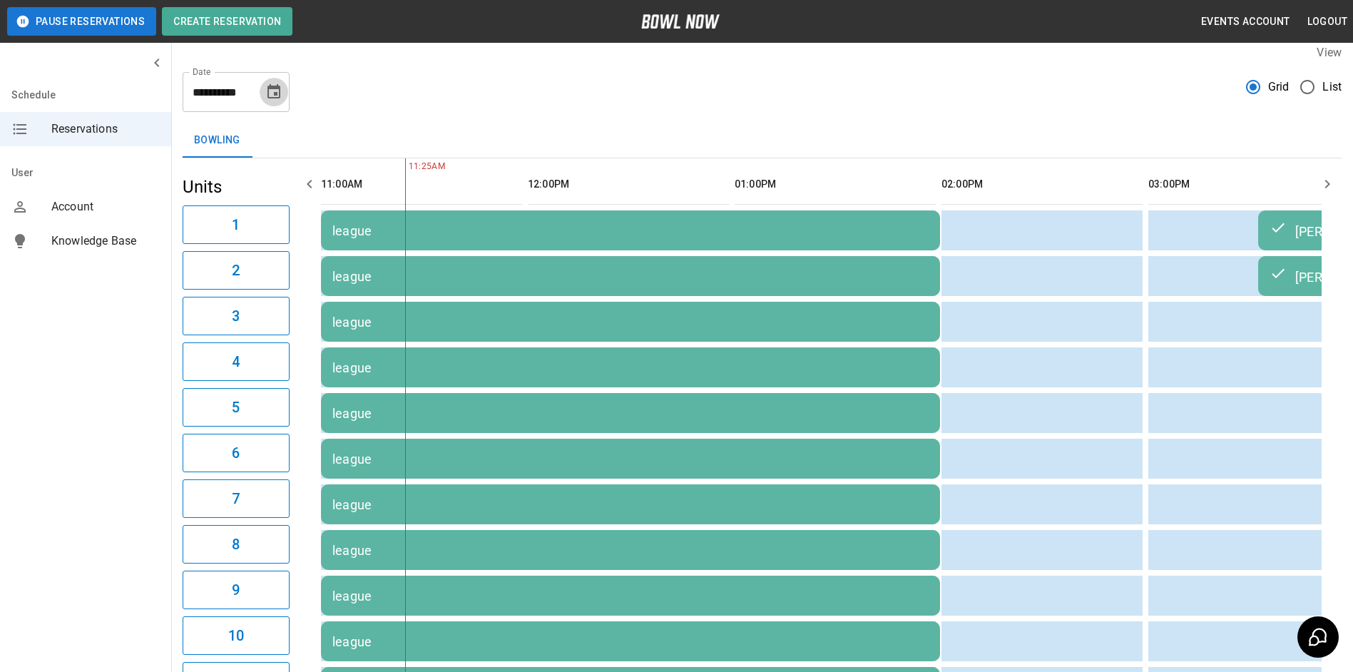
click at [279, 105] on button "Choose date, selected date is Sep 2, 2025" at bounding box center [274, 92] width 29 height 29
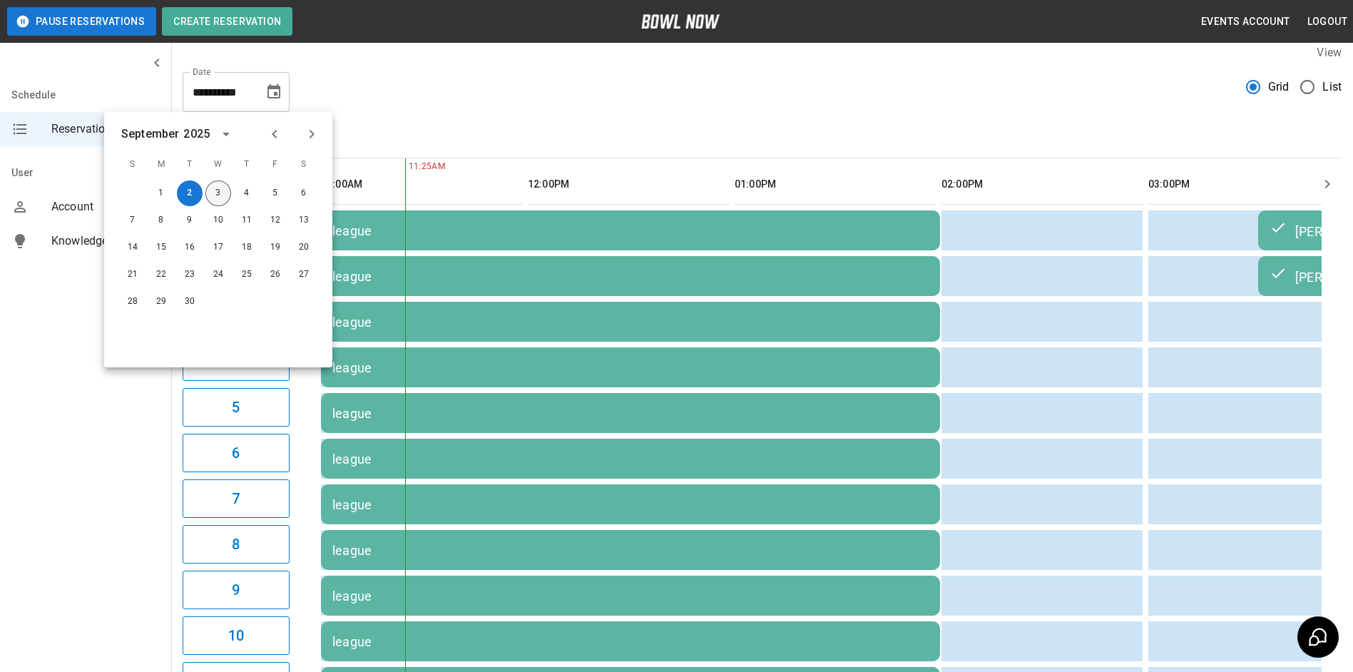
click at [221, 185] on button "3" at bounding box center [218, 193] width 26 height 26
click at [212, 192] on button "3" at bounding box center [218, 193] width 26 height 26
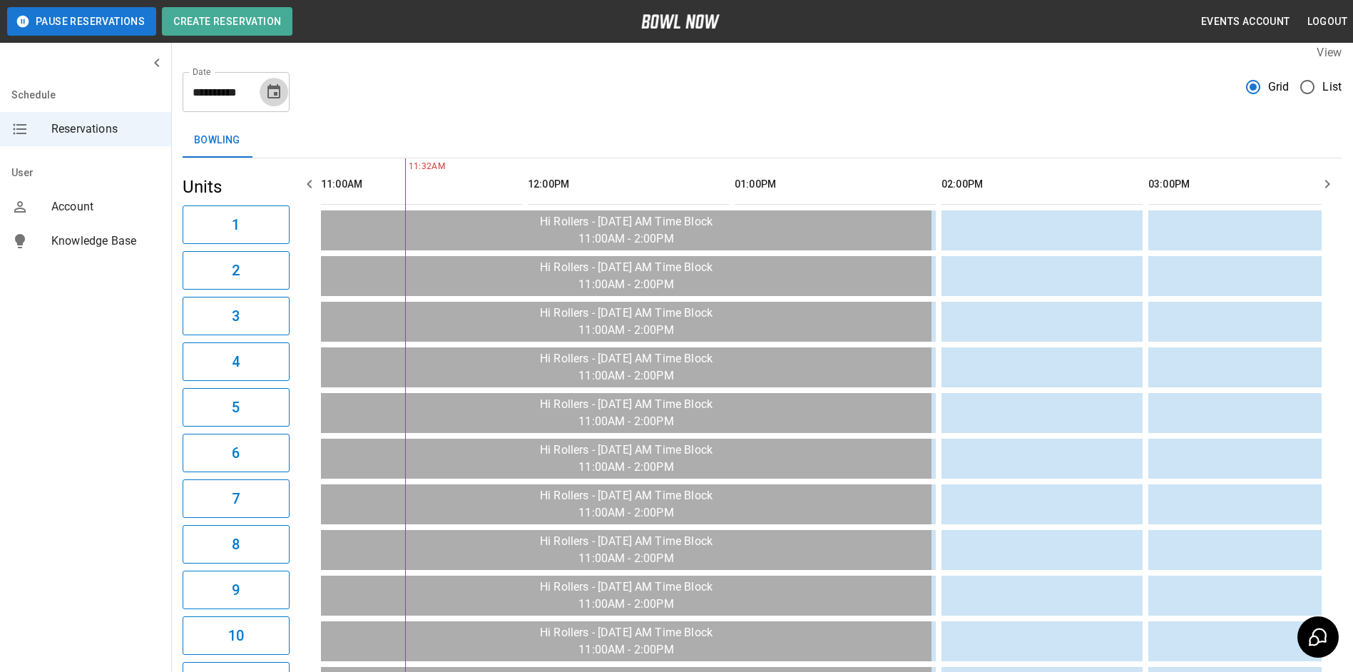
click at [273, 101] on button "Choose date, selected date is Sep 3, 2025" at bounding box center [274, 92] width 29 height 29
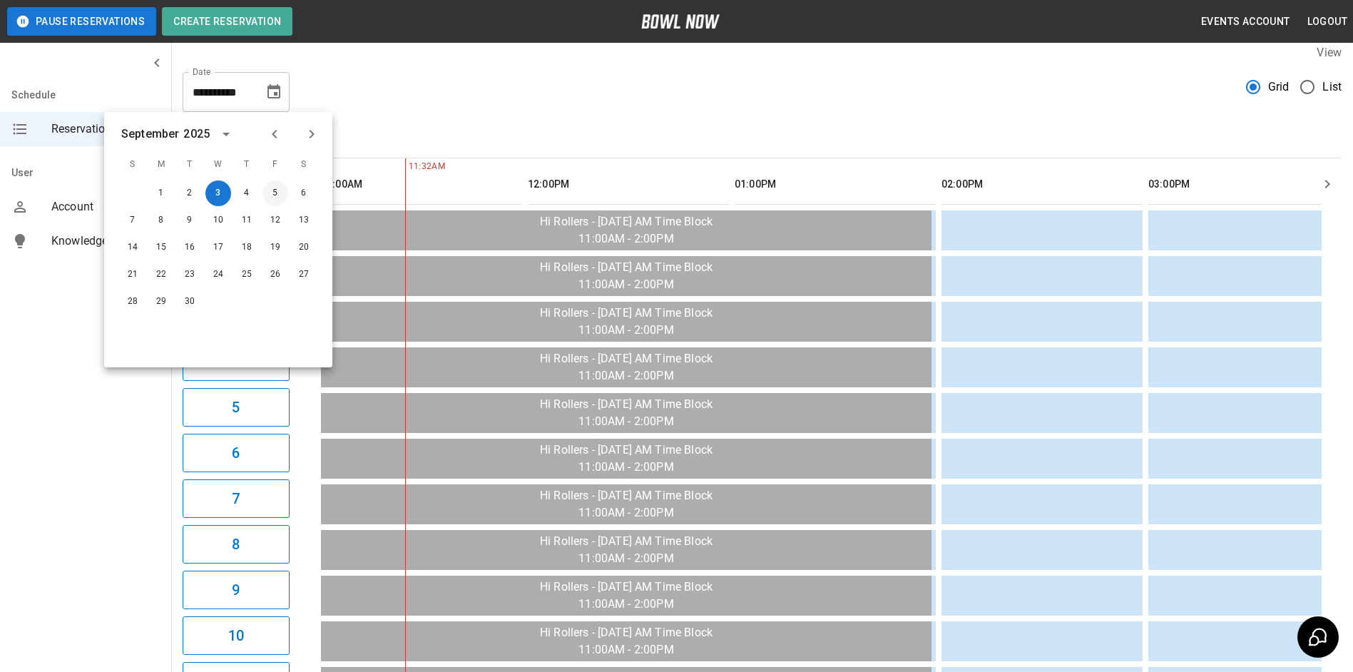
click at [281, 190] on button "5" at bounding box center [276, 193] width 26 height 26
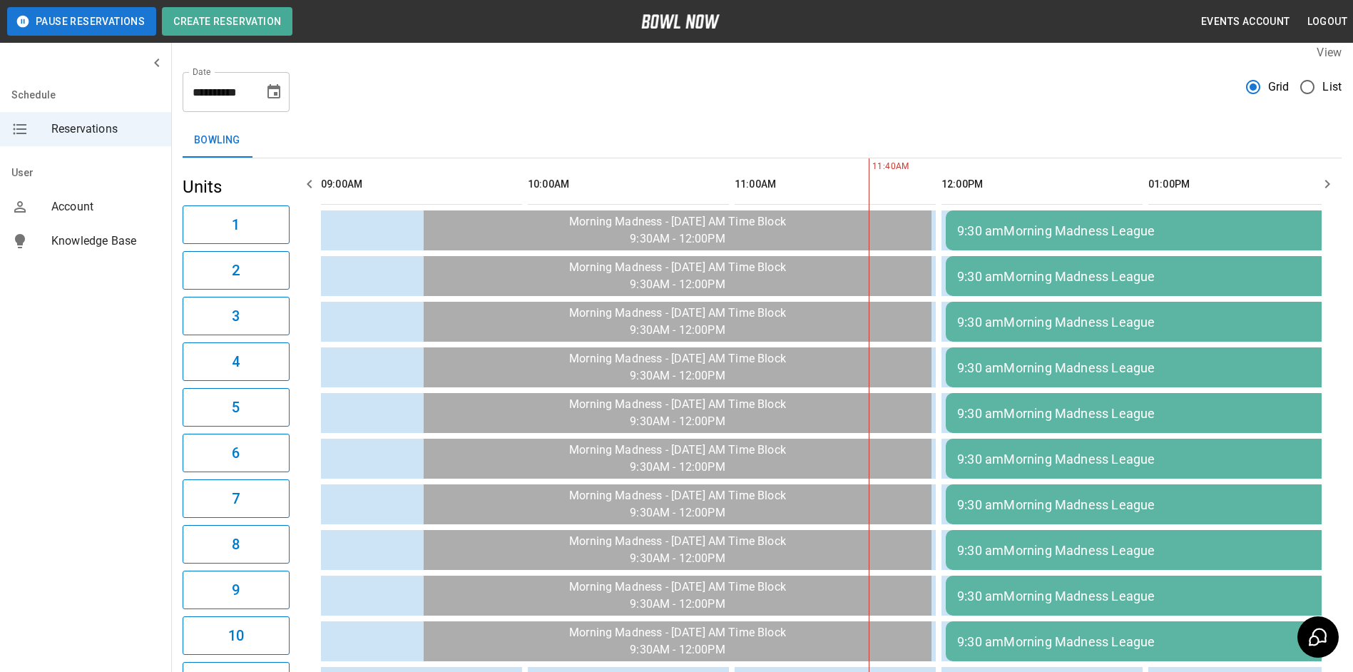
type input "**********"
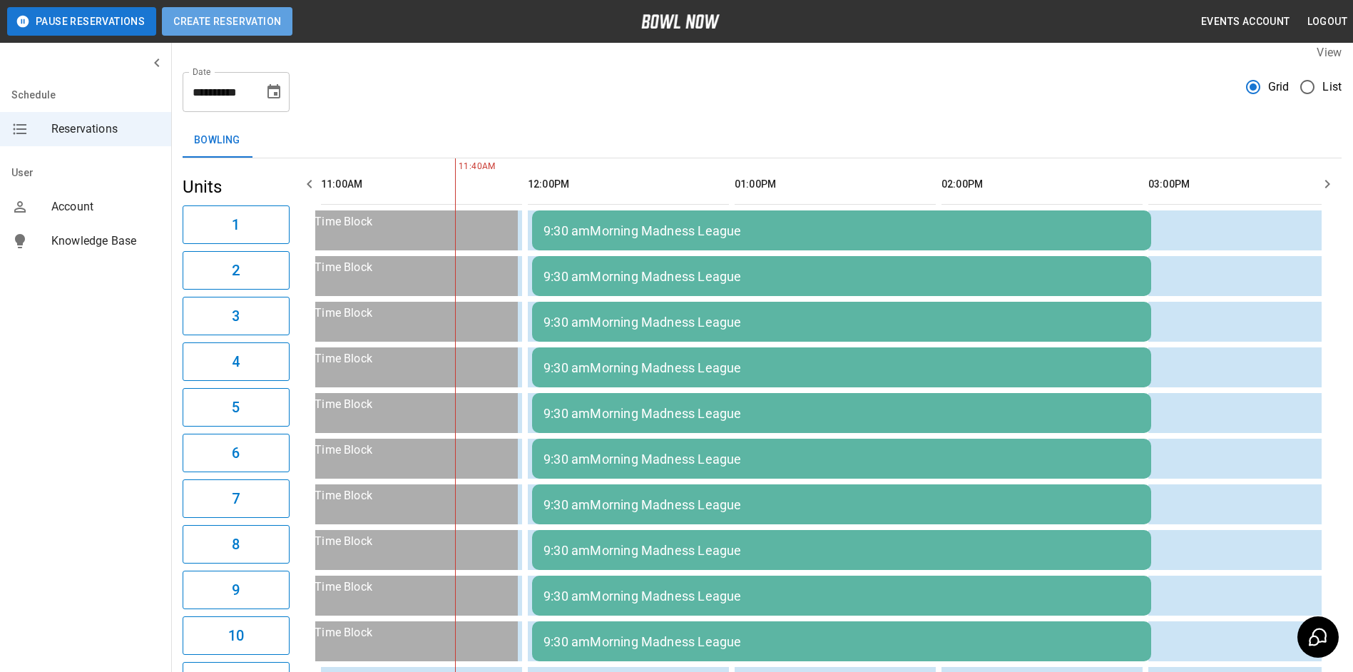
click at [225, 30] on button "Create Reservation" at bounding box center [227, 21] width 131 height 29
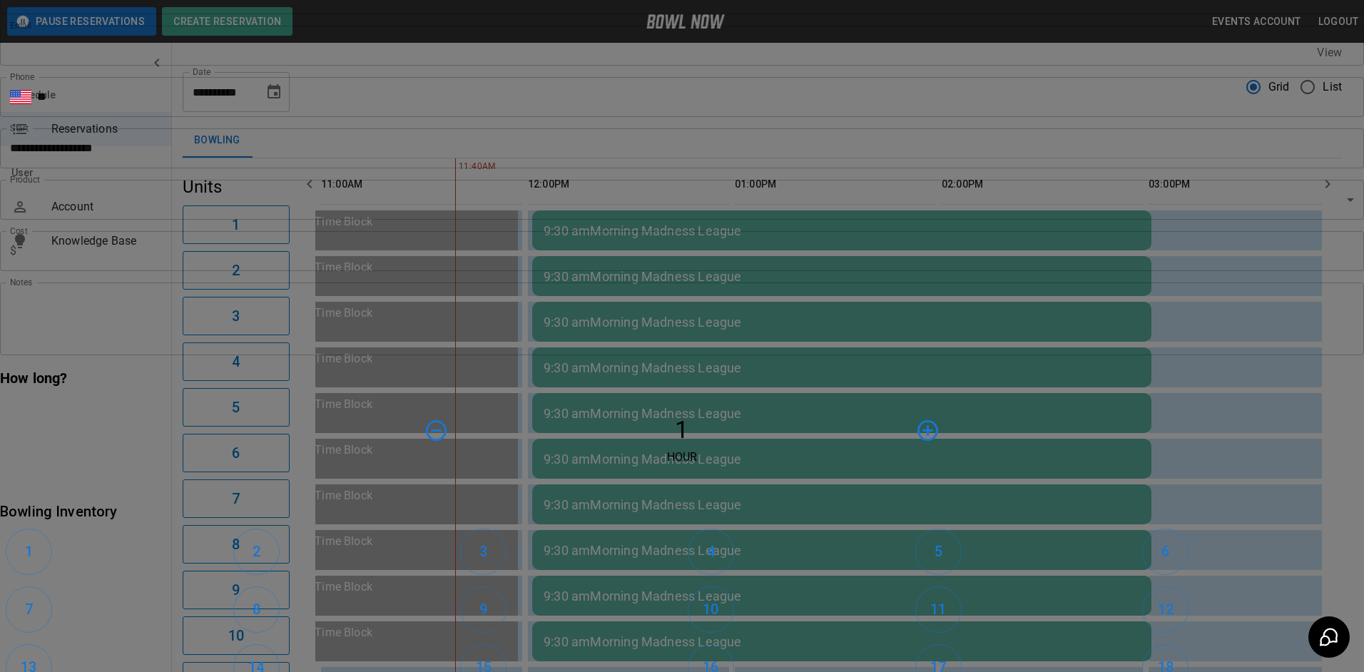
drag, startPoint x: 1226, startPoint y: 184, endPoint x: 1238, endPoint y: 185, distance: 12.1
click at [1233, 185] on div "**********" at bounding box center [682, 336] width 1364 height 672
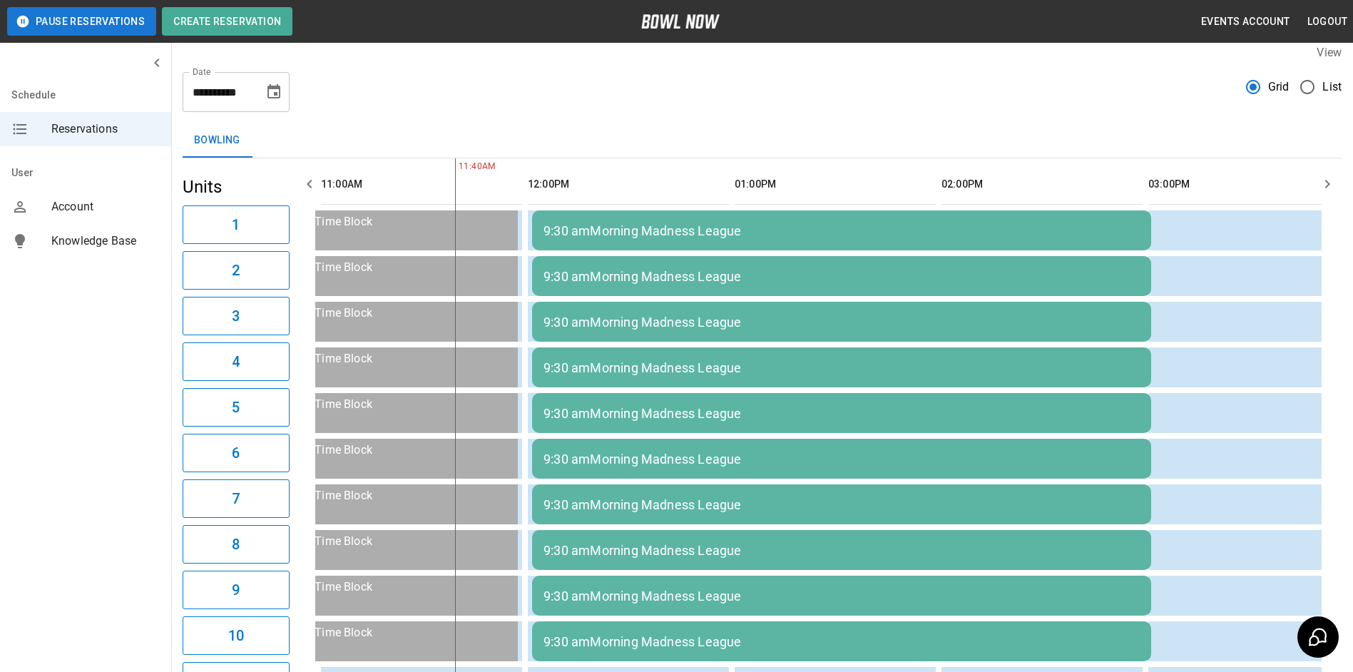
click at [1319, 184] on icon "button" at bounding box center [1327, 183] width 17 height 17
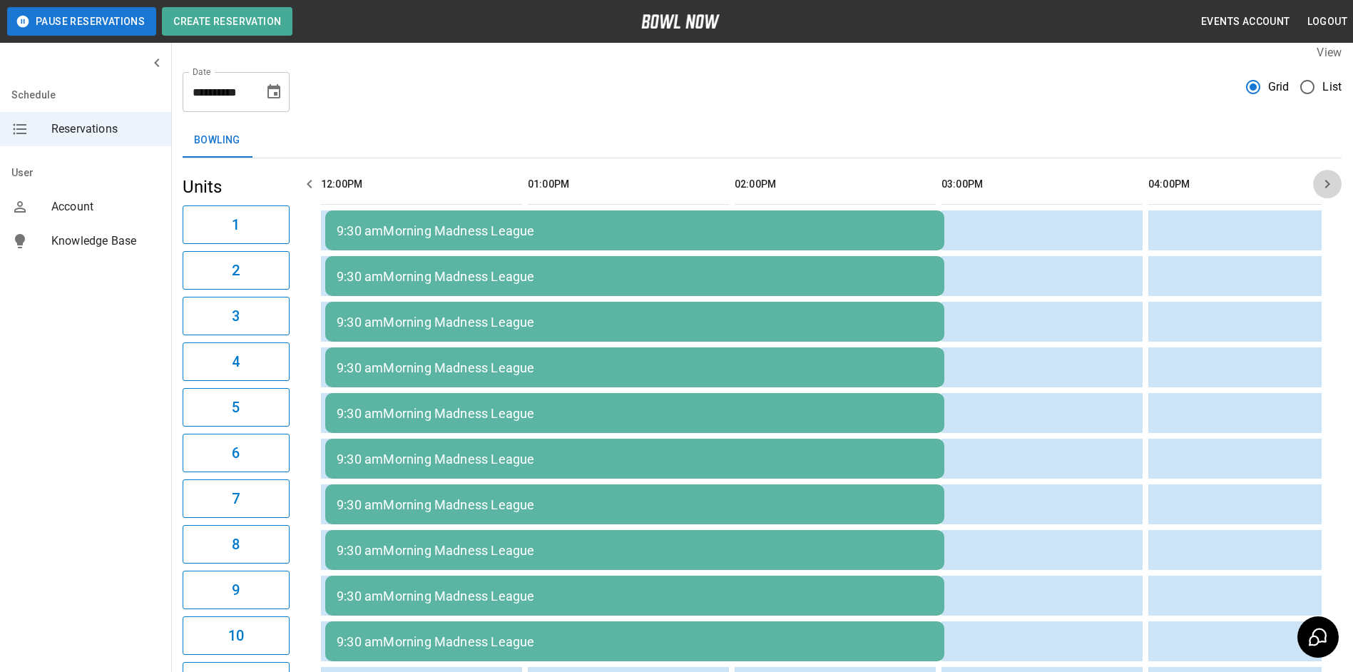
click at [1319, 184] on icon "button" at bounding box center [1327, 183] width 17 height 17
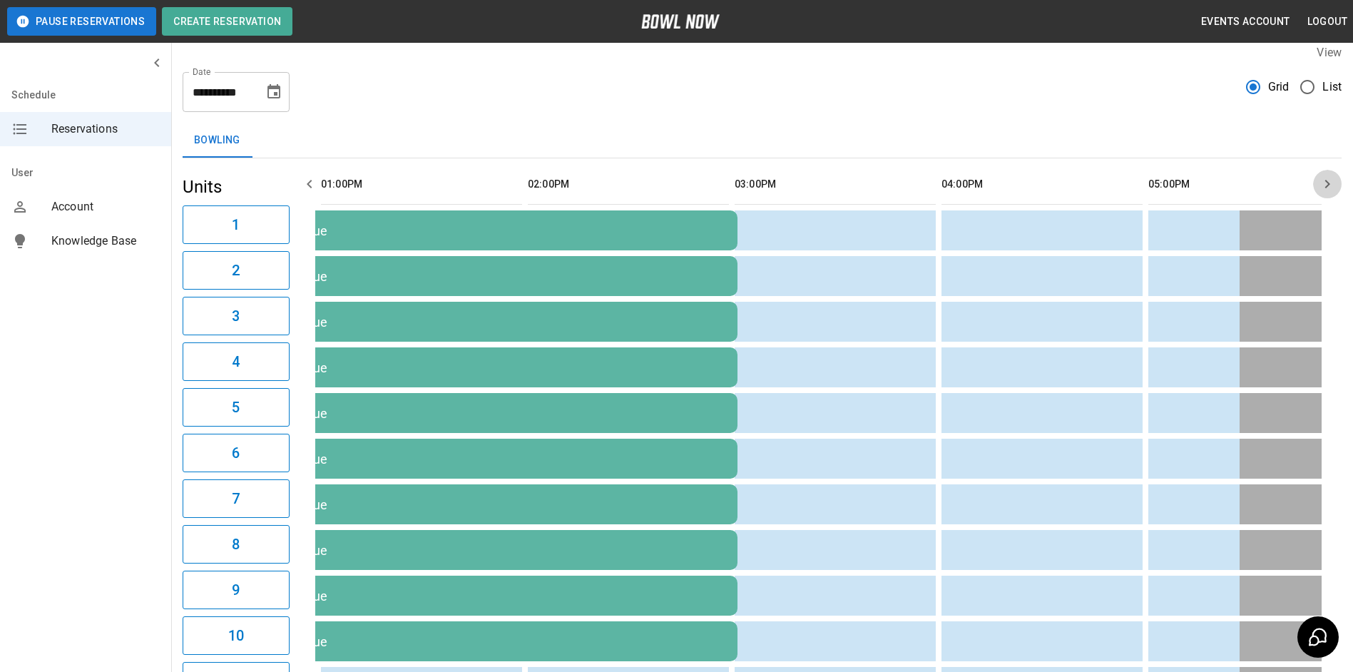
click at [1319, 184] on icon "button" at bounding box center [1327, 183] width 17 height 17
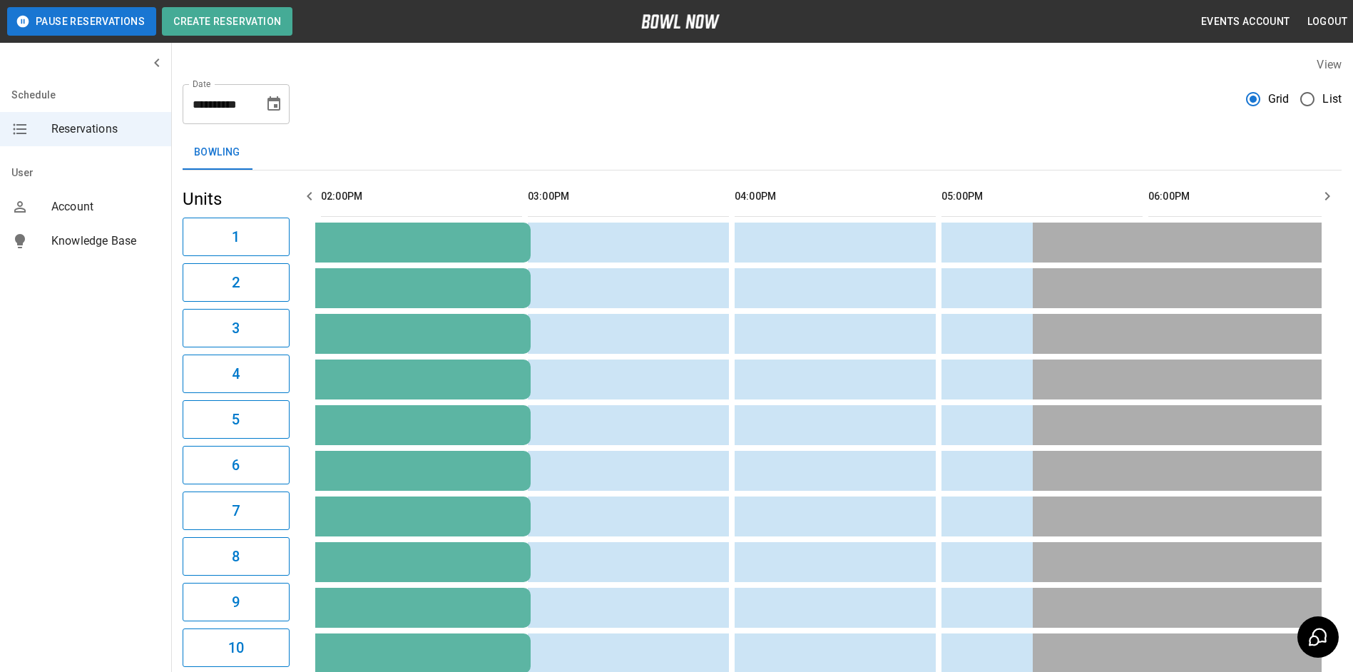
scroll to position [0, 0]
click at [314, 199] on icon "button" at bounding box center [309, 196] width 17 height 17
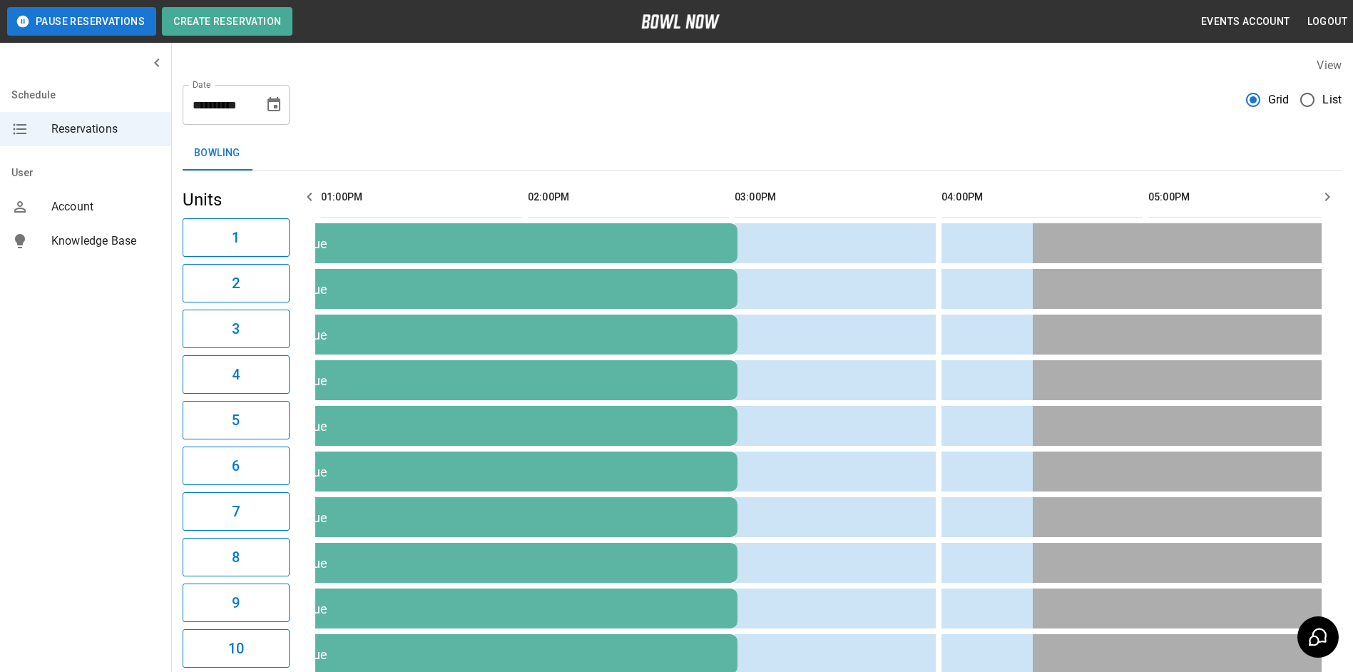
scroll to position [0, 828]
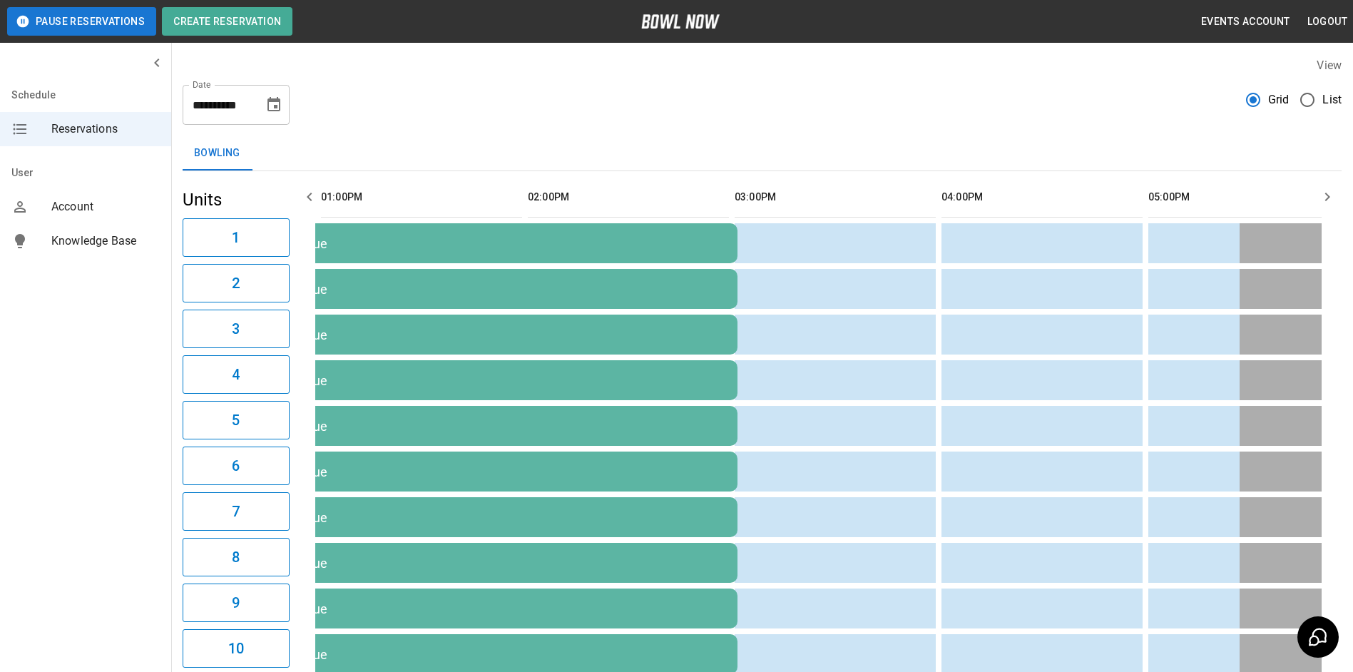
drag, startPoint x: 315, startPoint y: 200, endPoint x: 327, endPoint y: 197, distance: 13.3
click at [317, 199] on icon "button" at bounding box center [309, 196] width 17 height 17
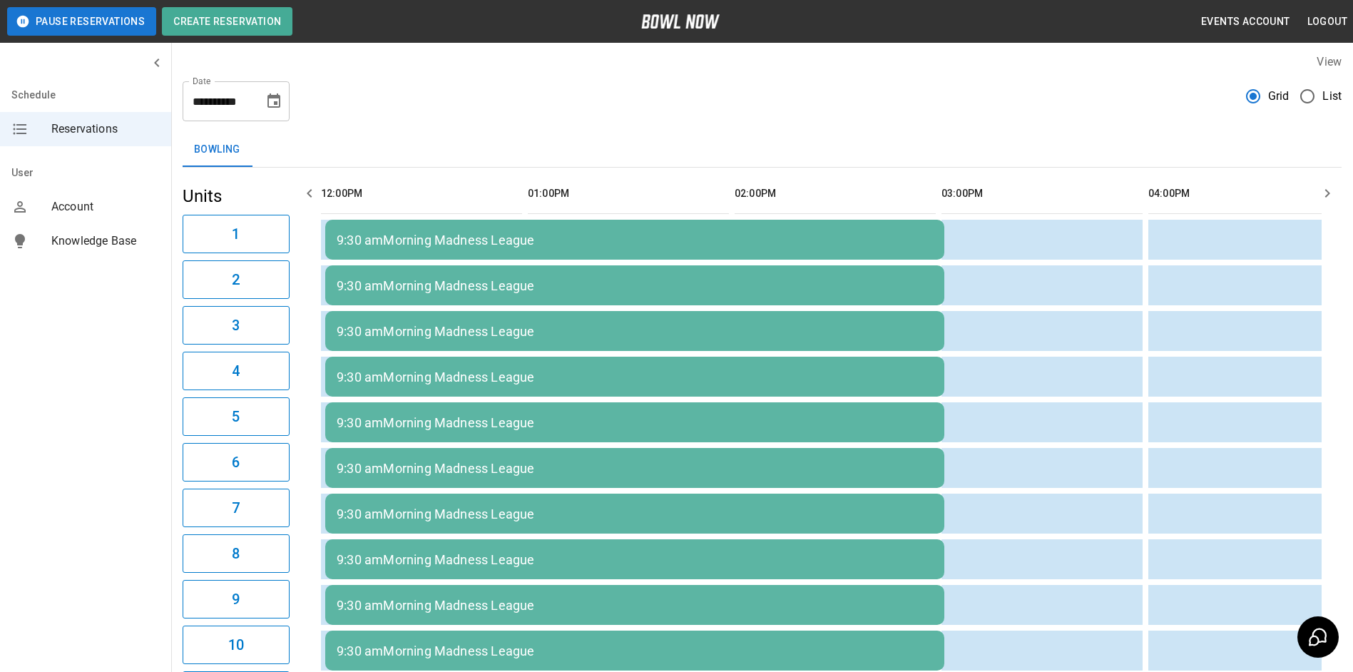
scroll to position [0, 0]
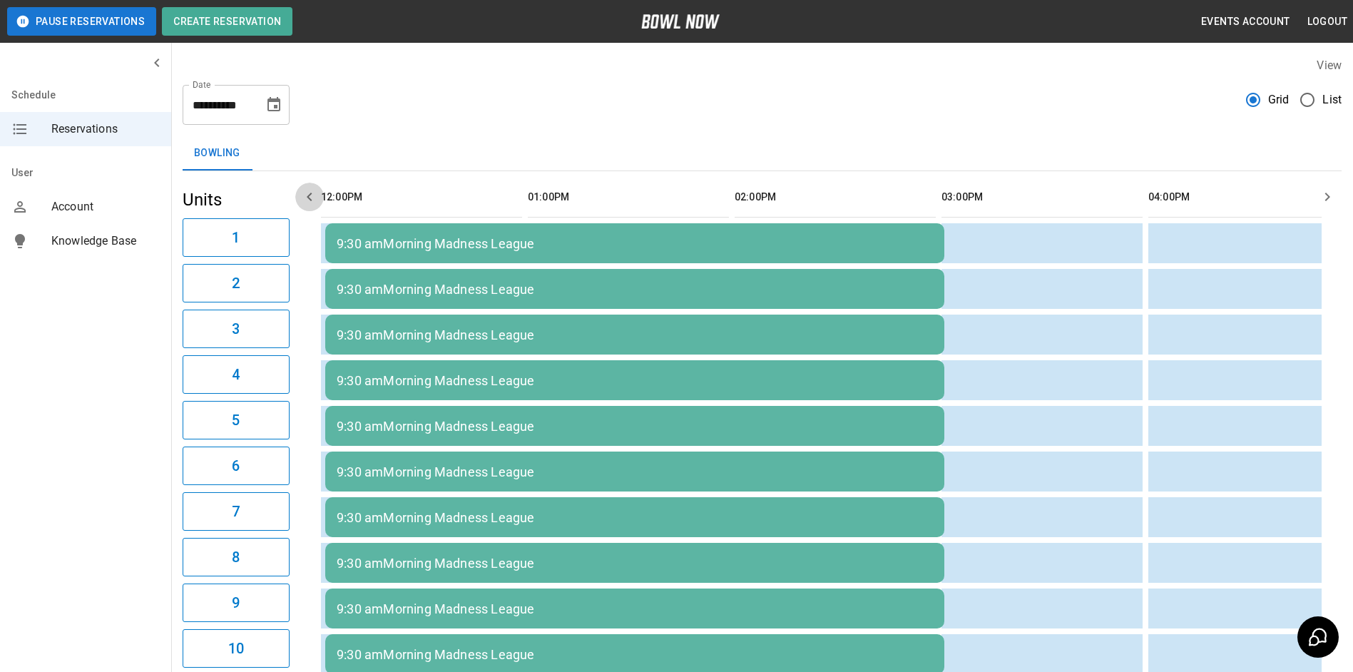
click at [307, 197] on icon "button" at bounding box center [309, 197] width 5 height 9
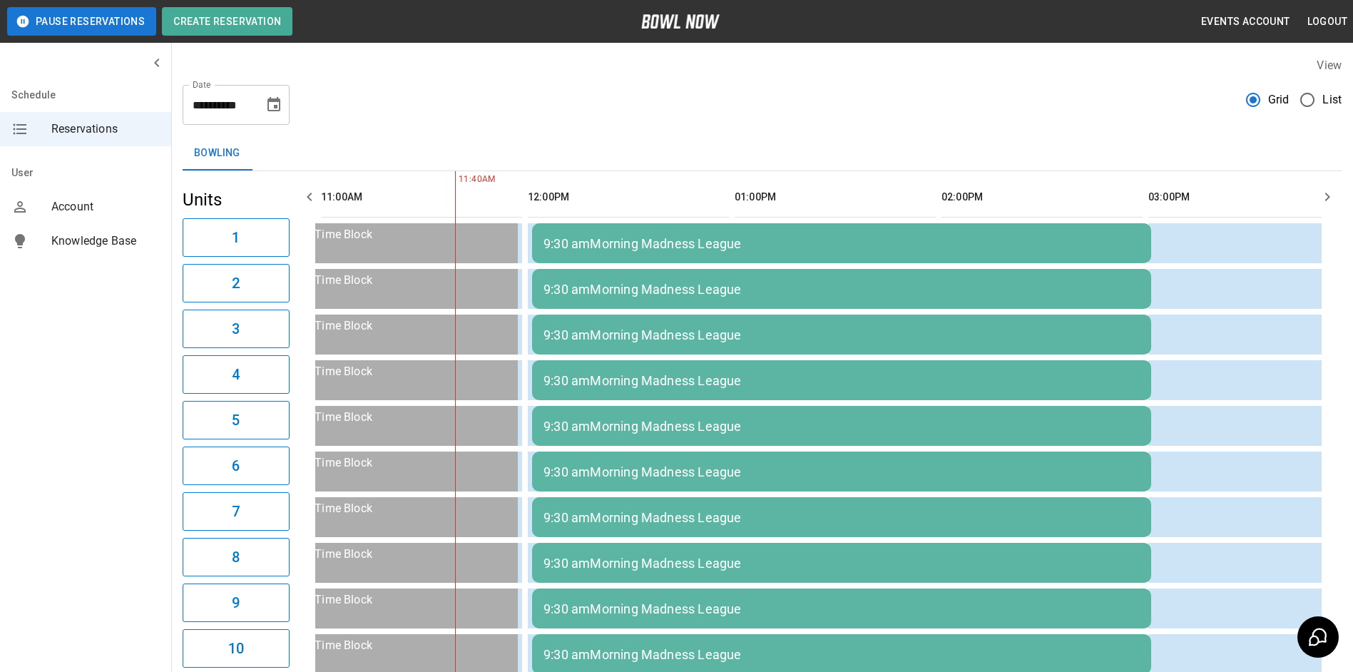
click at [307, 197] on icon "button" at bounding box center [309, 197] width 5 height 9
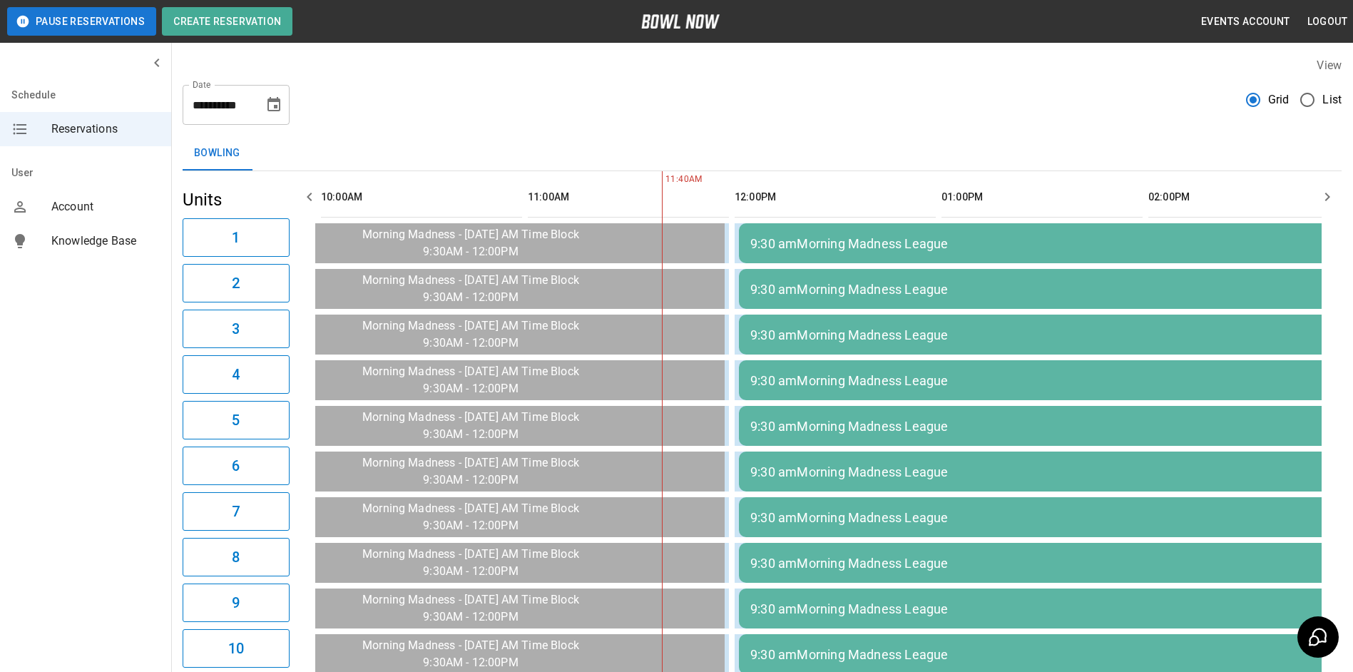
click at [307, 197] on icon "button" at bounding box center [309, 197] width 5 height 9
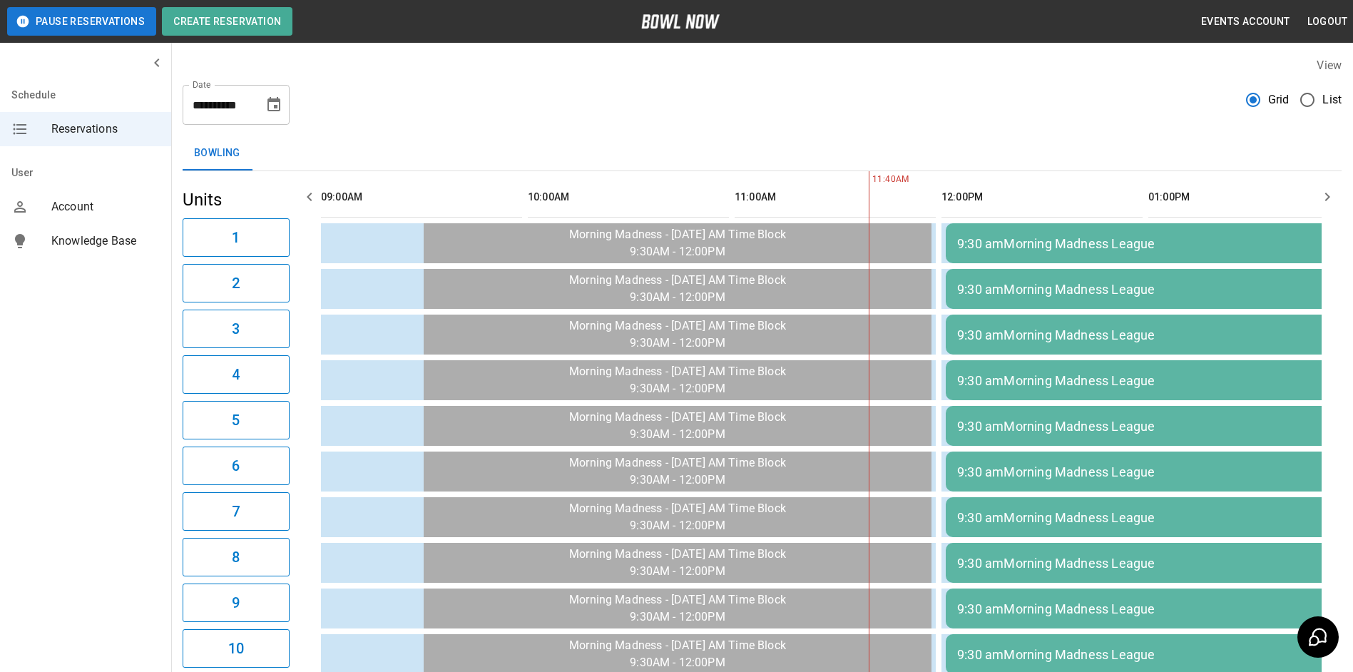
click at [1088, 245] on div "9:30 amMorning Madness League" at bounding box center [1255, 243] width 596 height 15
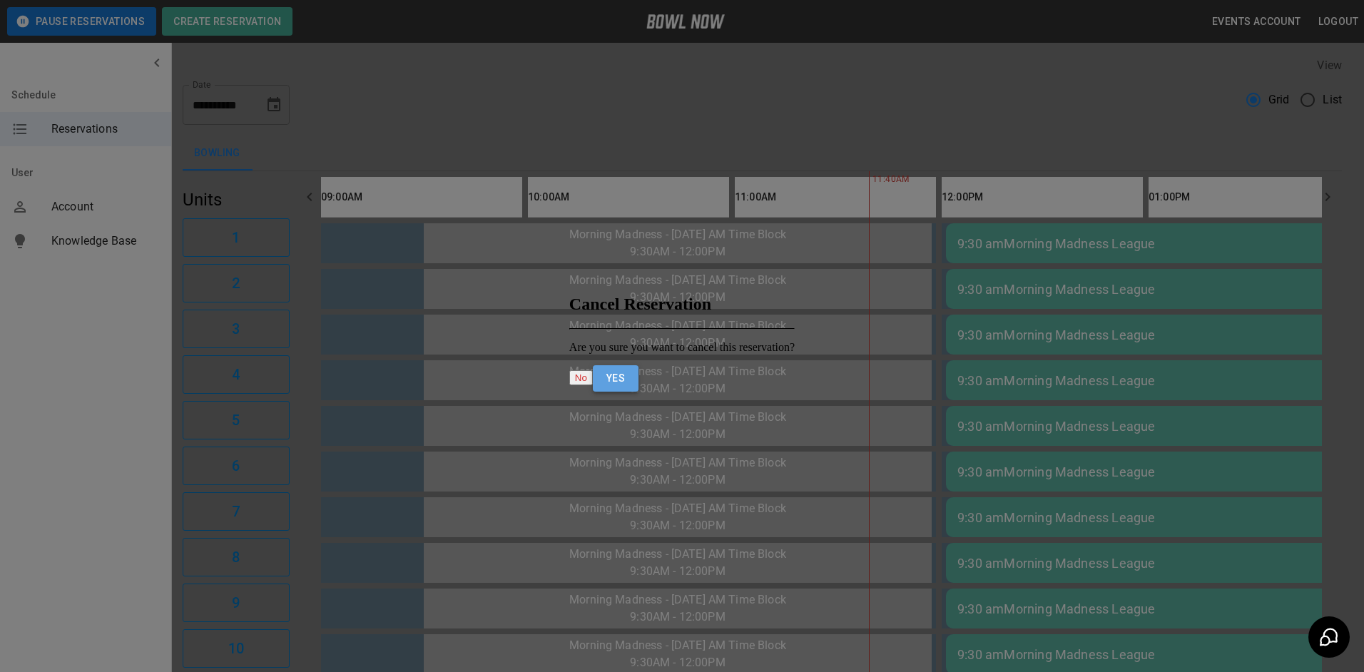
click at [638, 379] on button "Yes" at bounding box center [616, 378] width 46 height 26
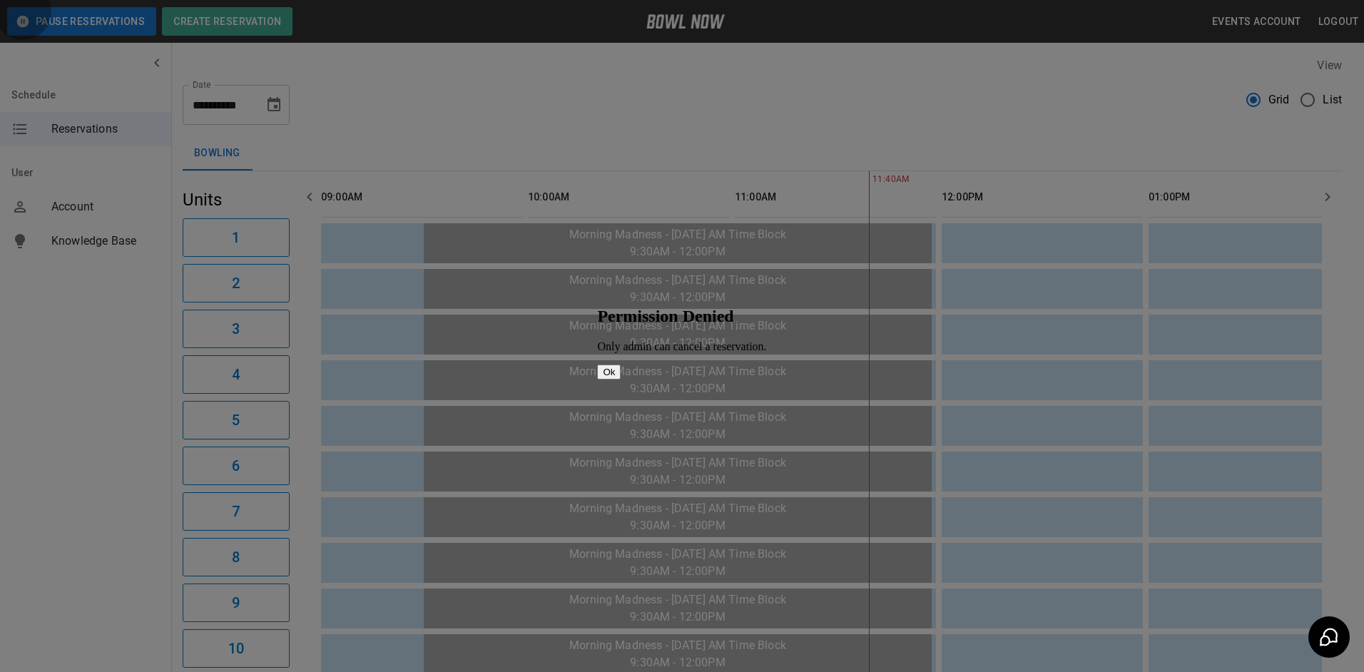
click at [621, 373] on button "Ok" at bounding box center [609, 372] width 24 height 15
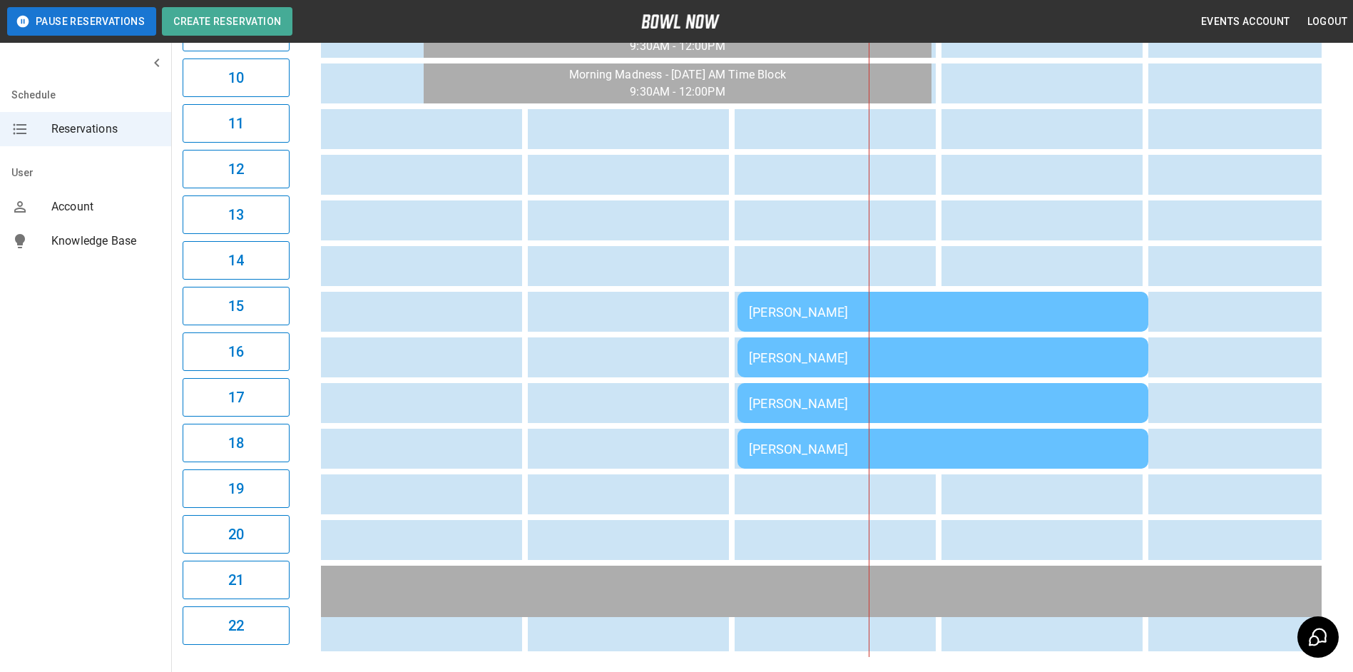
click at [838, 312] on div "[PERSON_NAME]" at bounding box center [943, 312] width 388 height 15
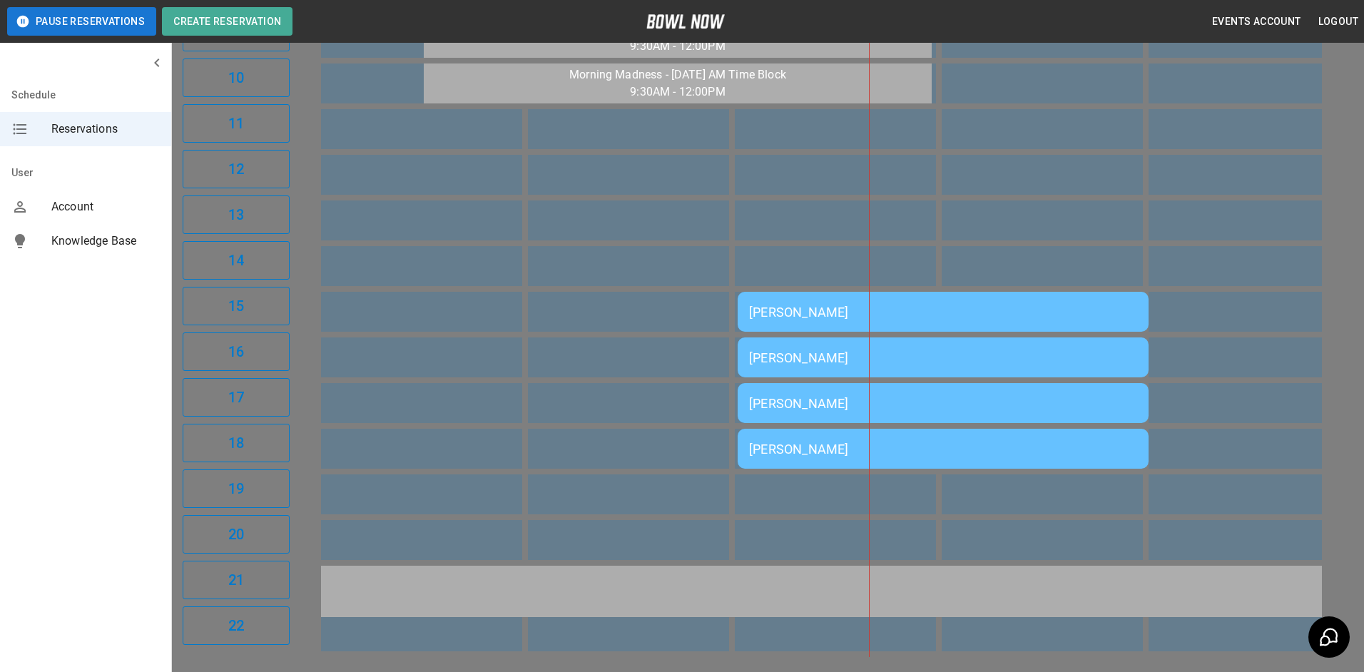
click at [370, 13] on div at bounding box center [682, 336] width 1364 height 672
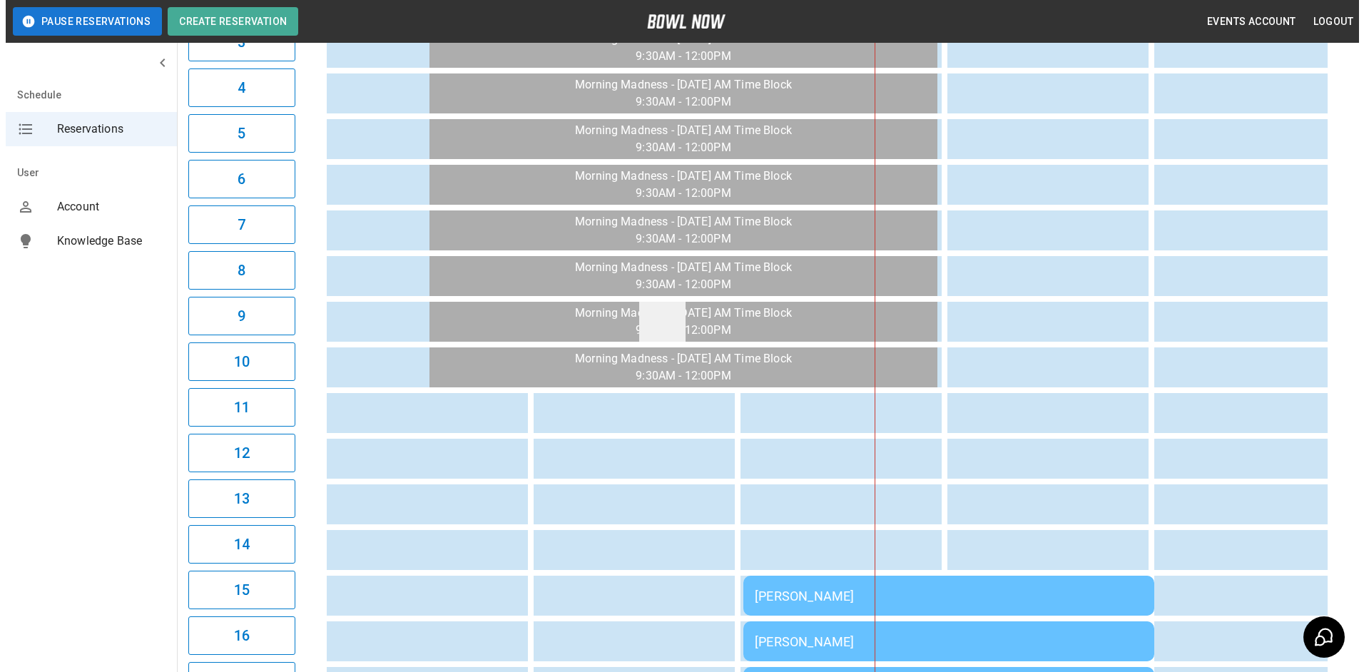
scroll to position [71, 0]
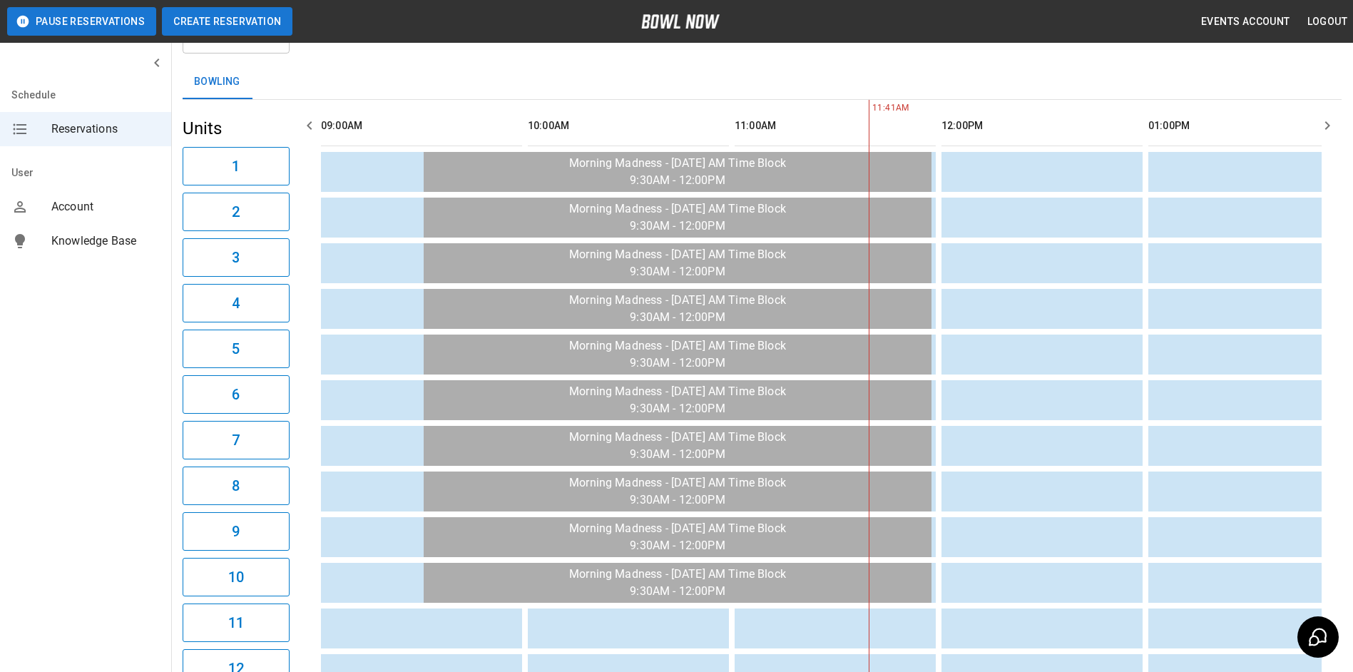
click at [259, 17] on button "Create Reservation" at bounding box center [227, 21] width 131 height 29
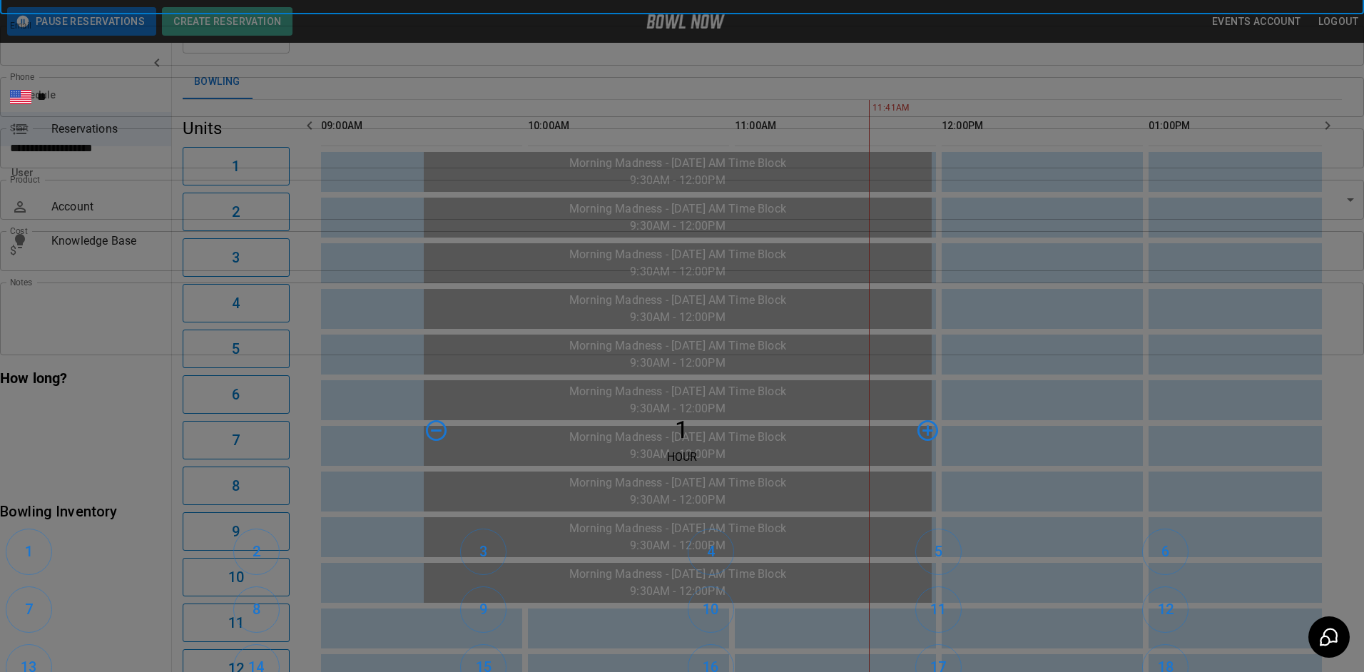
type input "**********"
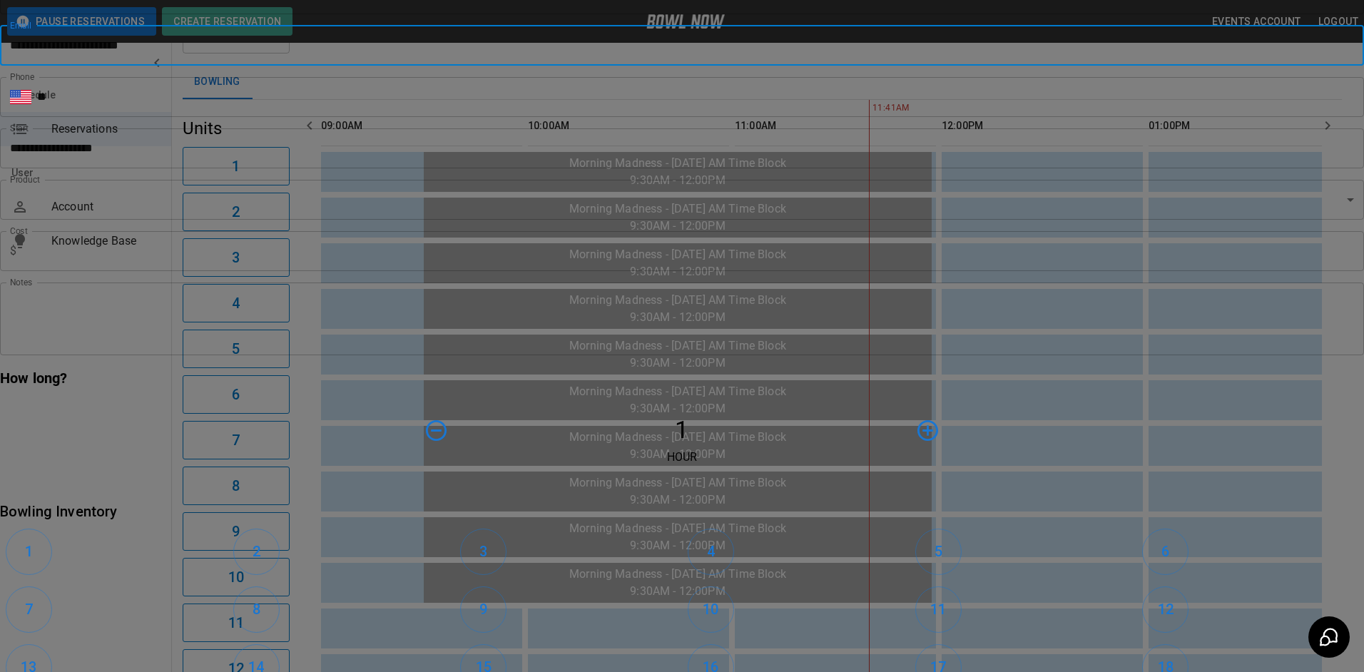
click at [640, 66] on input "**********" at bounding box center [682, 46] width 1364 height 40
click at [742, 66] on input "**********" at bounding box center [682, 46] width 1364 height 40
click at [770, 117] on input "**" at bounding box center [700, 97] width 1327 height 40
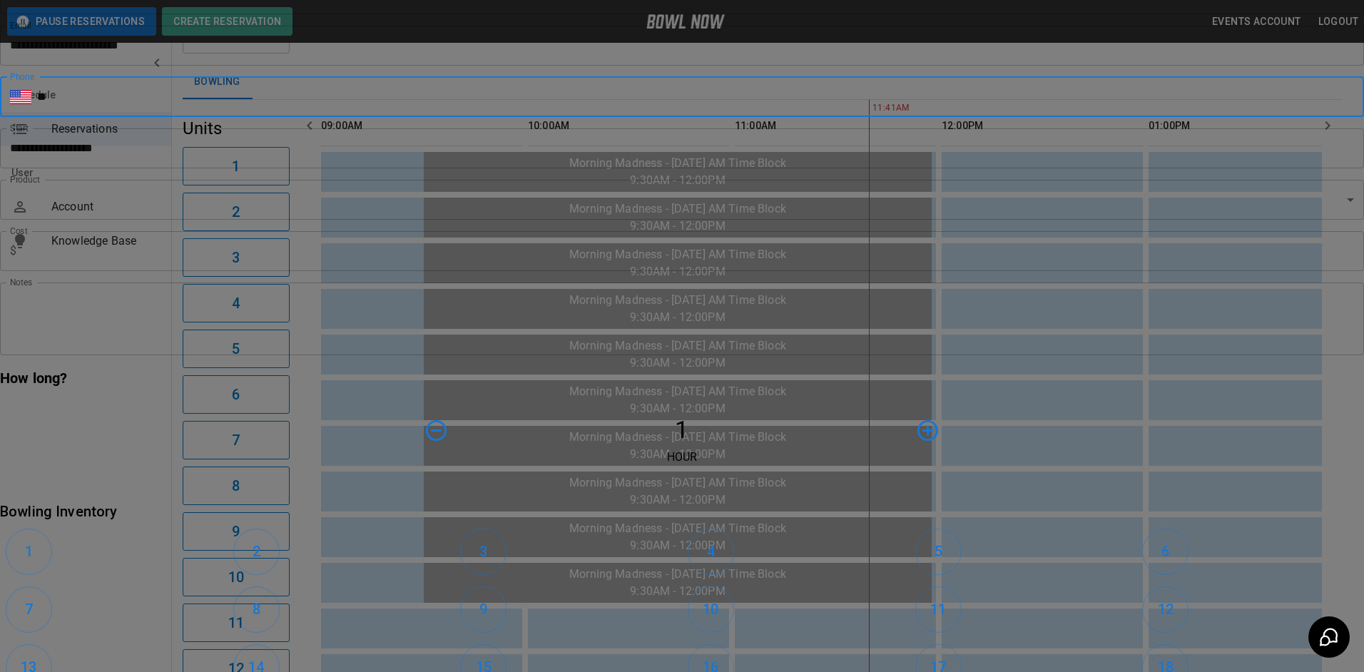
type input "**********"
click at [542, 329] on body "**********" at bounding box center [682, 587] width 1364 height 1316
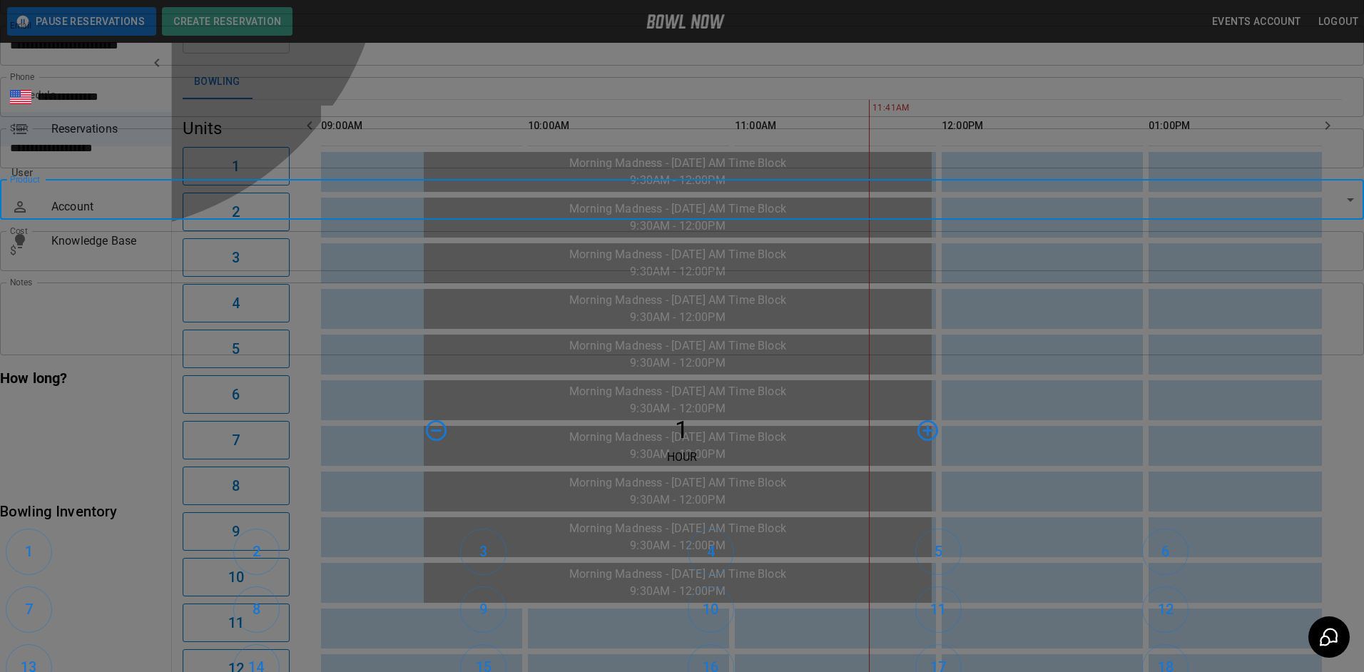
type input "**********"
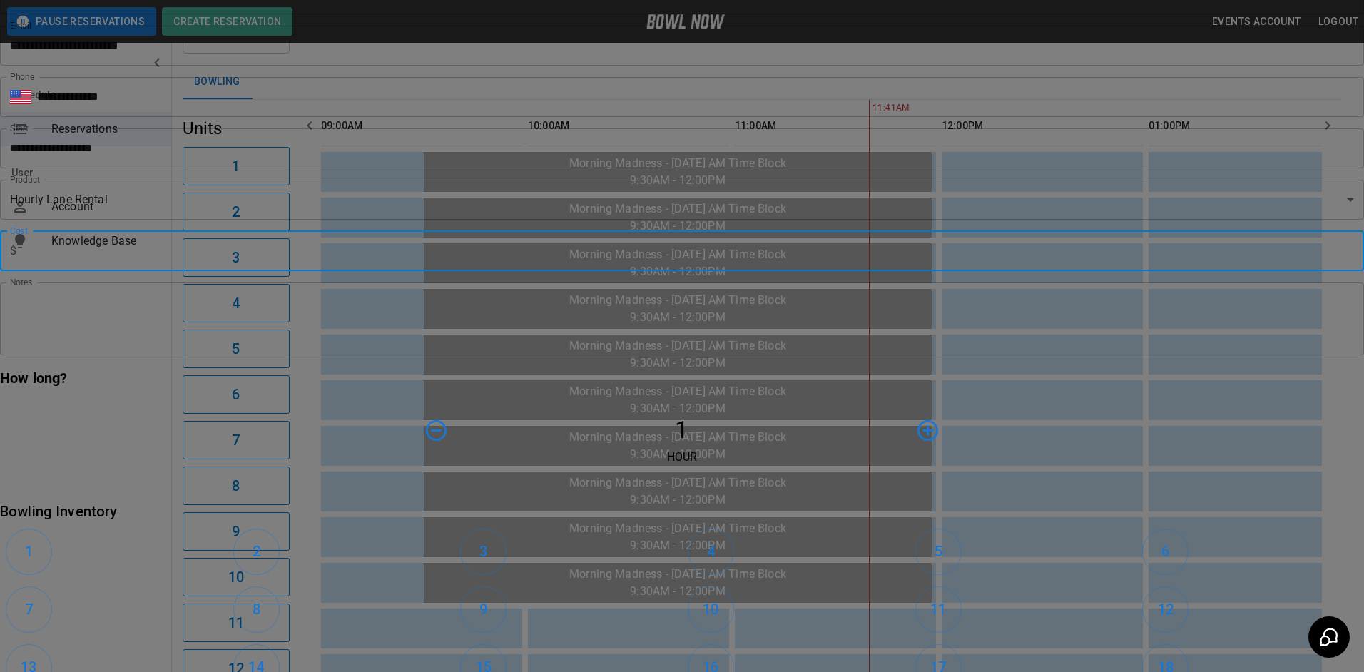
click at [523, 271] on input "text" at bounding box center [693, 251] width 1342 height 40
type input "*"
click at [518, 343] on textarea "Notes" at bounding box center [682, 318] width 1344 height 49
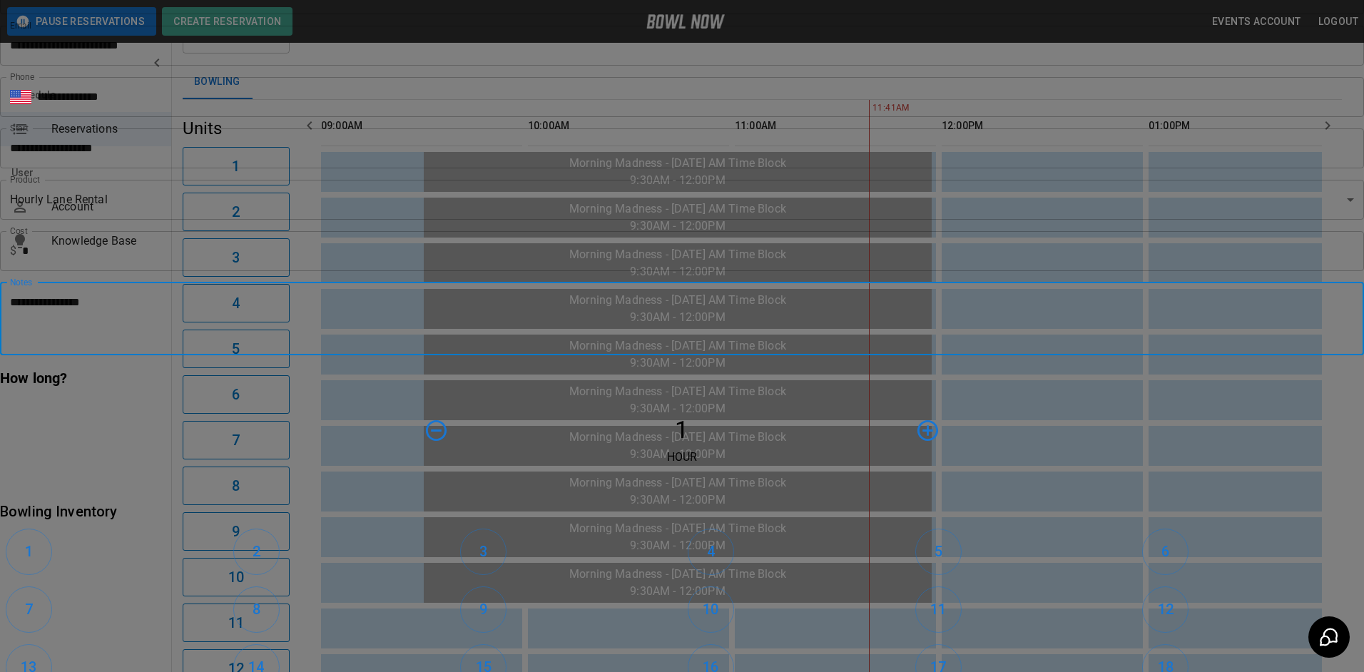
click at [373, 343] on textarea "**********" at bounding box center [191, 318] width 363 height 49
type textarea "**********"
click at [915, 418] on icon "button" at bounding box center [927, 430] width 25 height 25
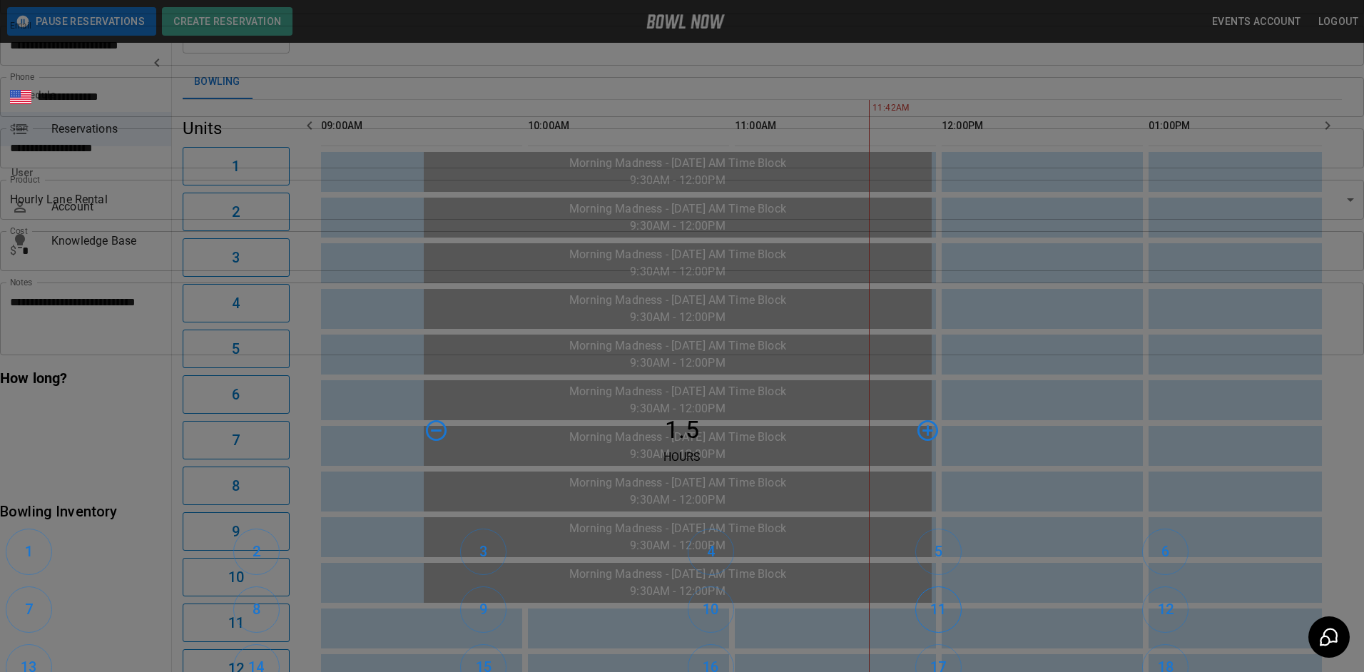
click at [930, 598] on h6 "11" at bounding box center [938, 609] width 16 height 23
click at [1142, 586] on button "12" at bounding box center [1165, 609] width 46 height 46
drag, startPoint x: 773, startPoint y: 421, endPoint x: 815, endPoint y: 422, distance: 42.1
click at [930, 598] on h6 "11" at bounding box center [938, 609] width 16 height 23
click at [1158, 598] on h6 "12" at bounding box center [1166, 609] width 16 height 23
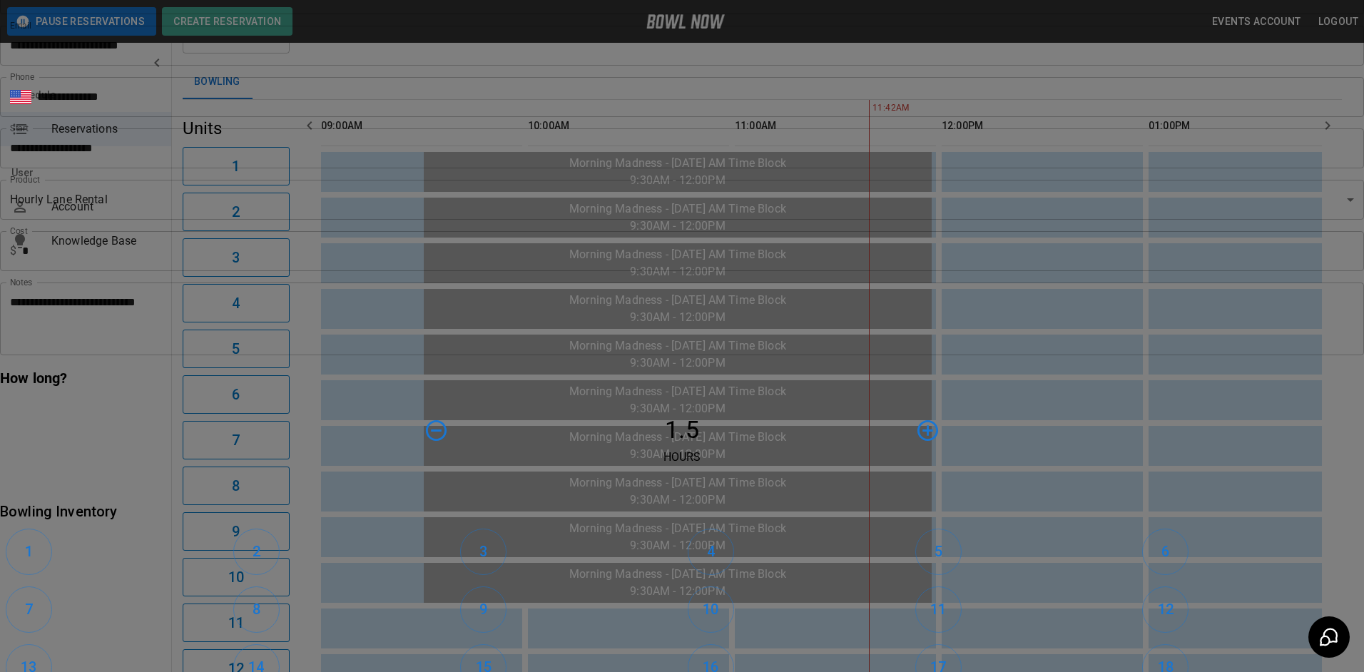
drag, startPoint x: 643, startPoint y: 534, endPoint x: 654, endPoint y: 533, distance: 10.7
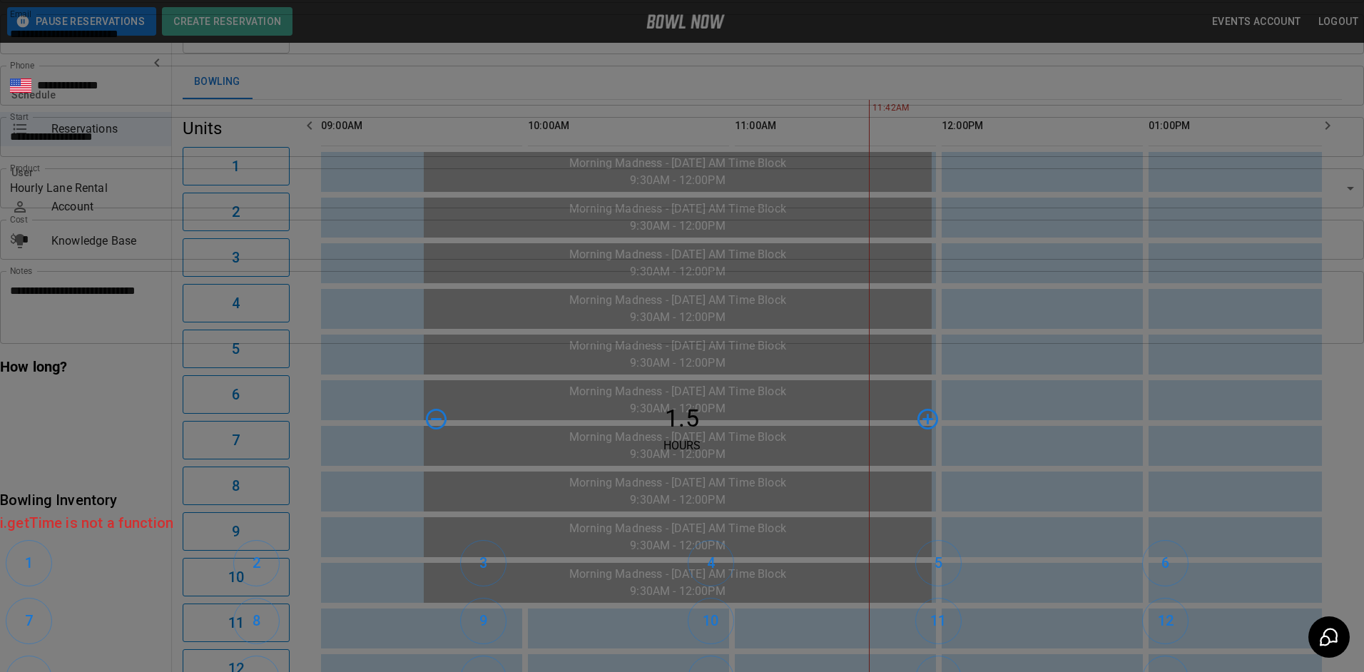
scroll to position [214, 0]
click at [691, 404] on h4 "1.5" at bounding box center [681, 419] width 454 height 30
drag, startPoint x: 692, startPoint y: 357, endPoint x: 704, endPoint y: 357, distance: 12.1
click at [704, 404] on h4 "1.5" at bounding box center [681, 419] width 454 height 30
click at [917, 409] on icon "button" at bounding box center [927, 419] width 21 height 21
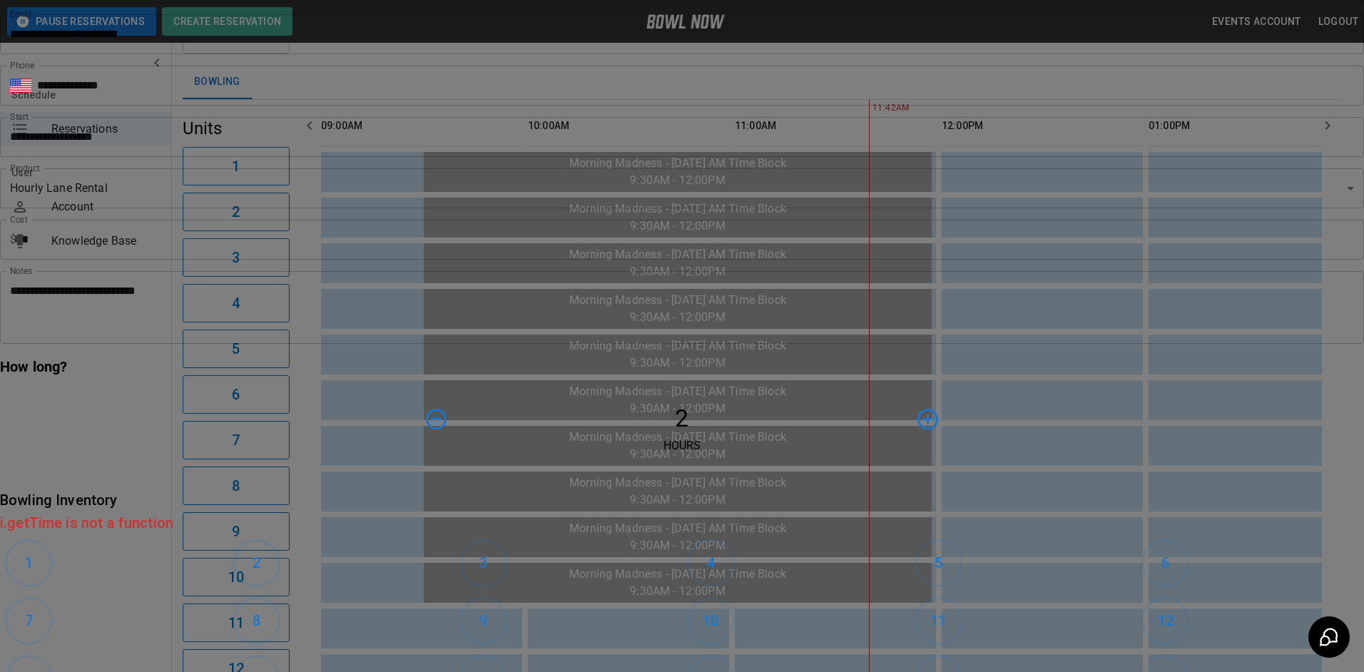
scroll to position [0, 0]
click at [614, 157] on input "**********" at bounding box center [677, 137] width 1354 height 40
type input "**********"
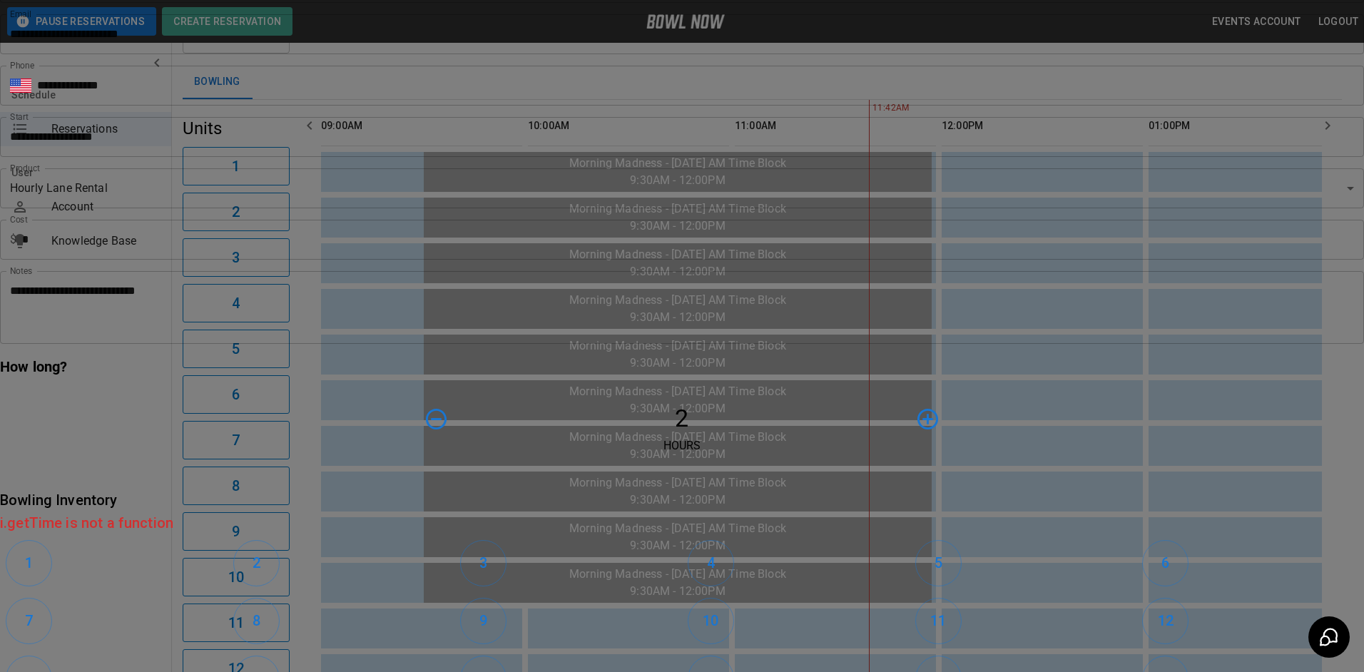
click at [447, 429] on icon "button" at bounding box center [436, 419] width 21 height 21
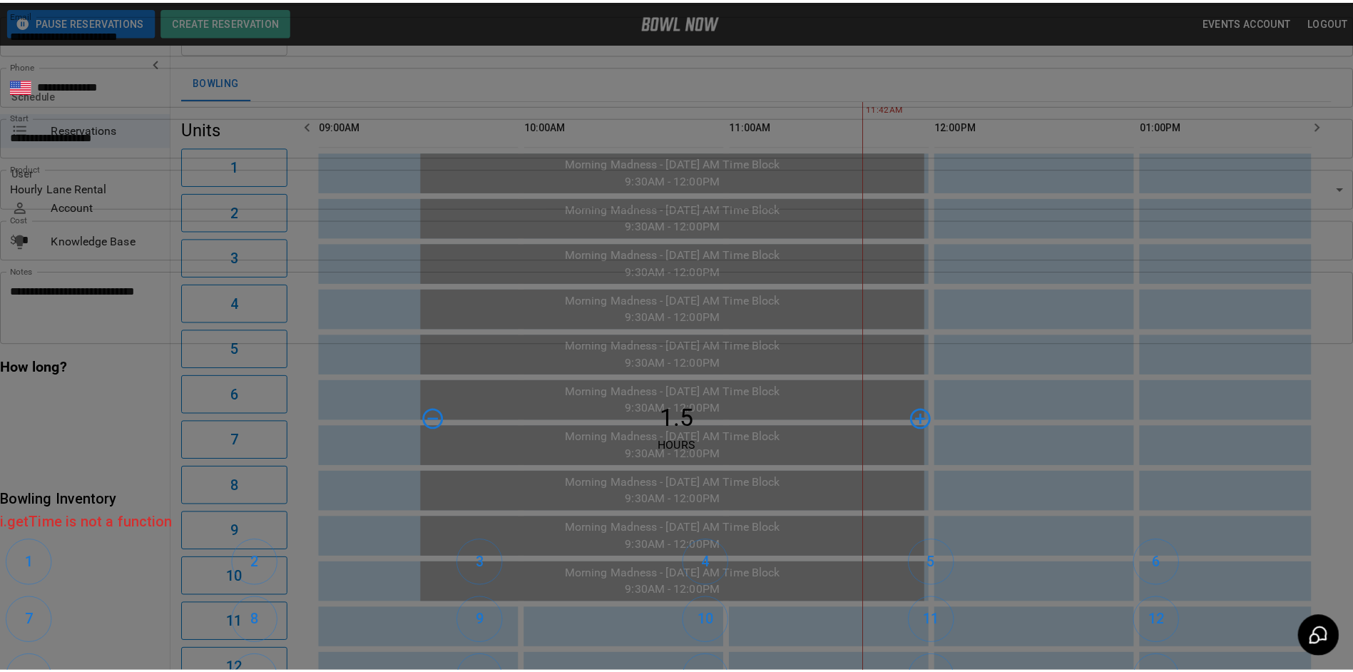
scroll to position [352, 0]
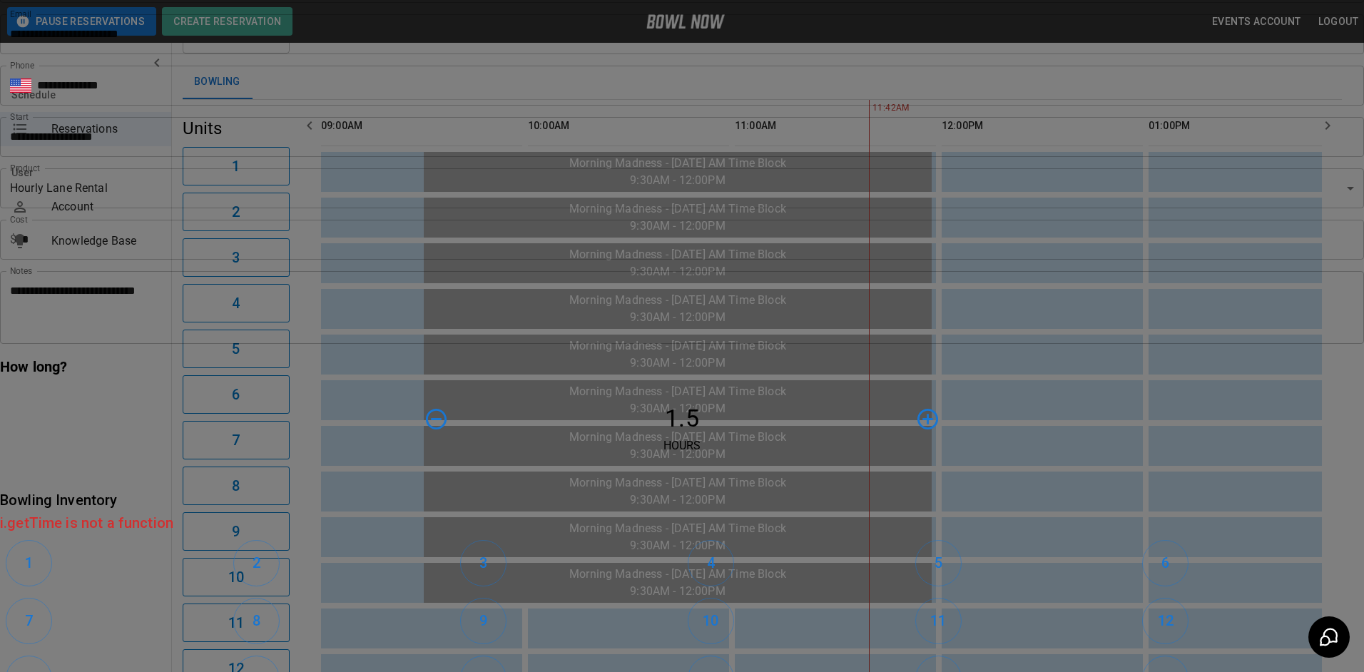
click at [930, 609] on h6 "11" at bounding box center [938, 620] width 16 height 23
click at [1158, 609] on h6 "12" at bounding box center [1166, 620] width 16 height 23
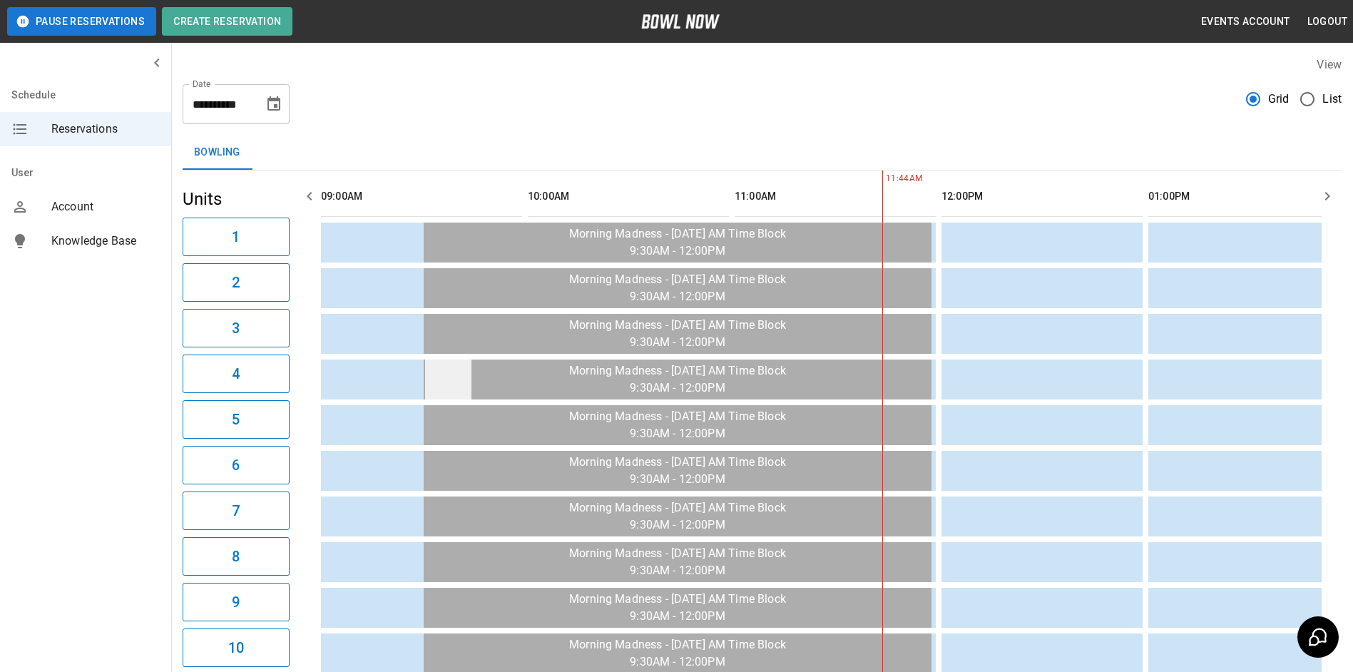
scroll to position [0, 0]
click at [276, 106] on icon "Choose date, selected date is Sep 5, 2025" at bounding box center [274, 104] width 13 height 14
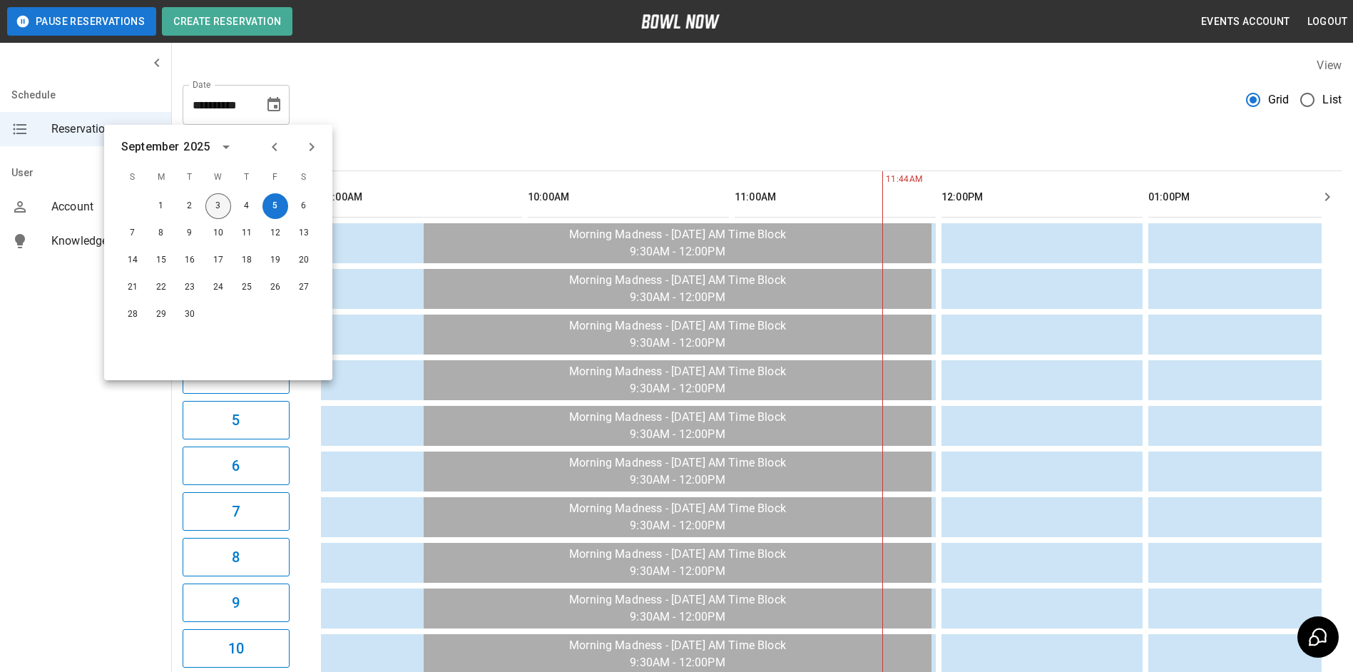
drag, startPoint x: 208, startPoint y: 206, endPoint x: 613, endPoint y: 158, distance: 408.1
click at [209, 206] on button "3" at bounding box center [218, 206] width 26 height 26
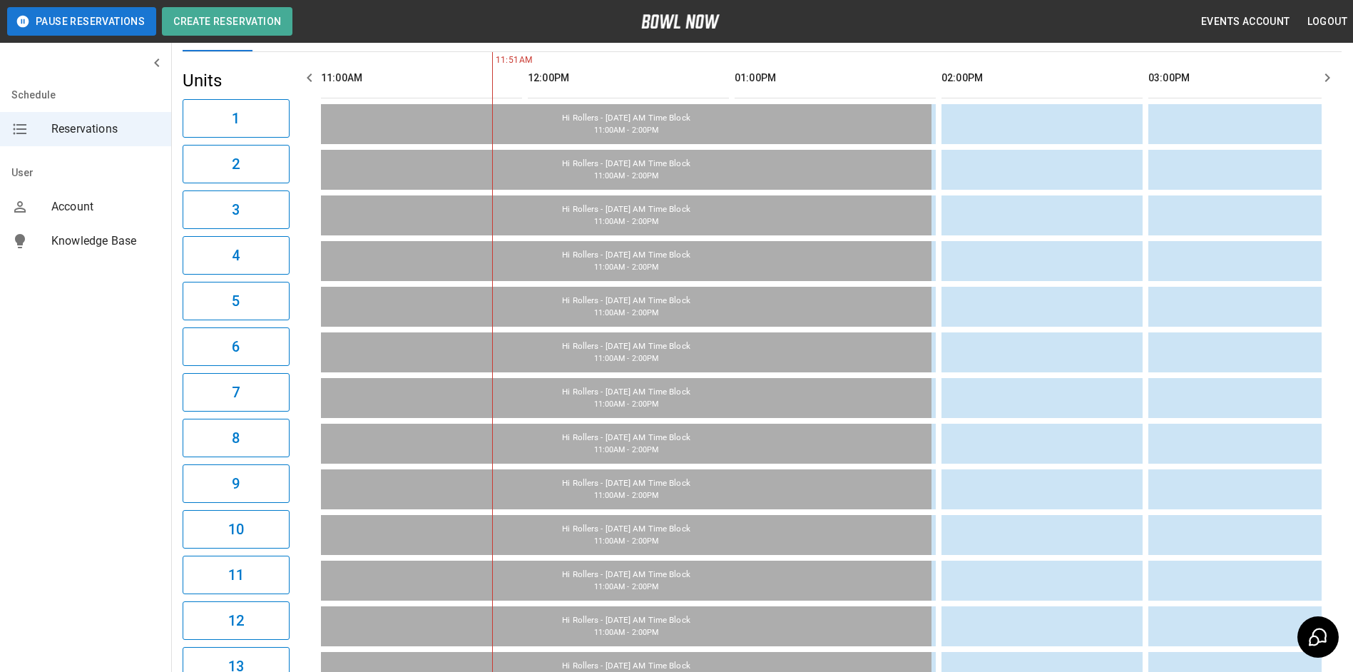
scroll to position [13, 0]
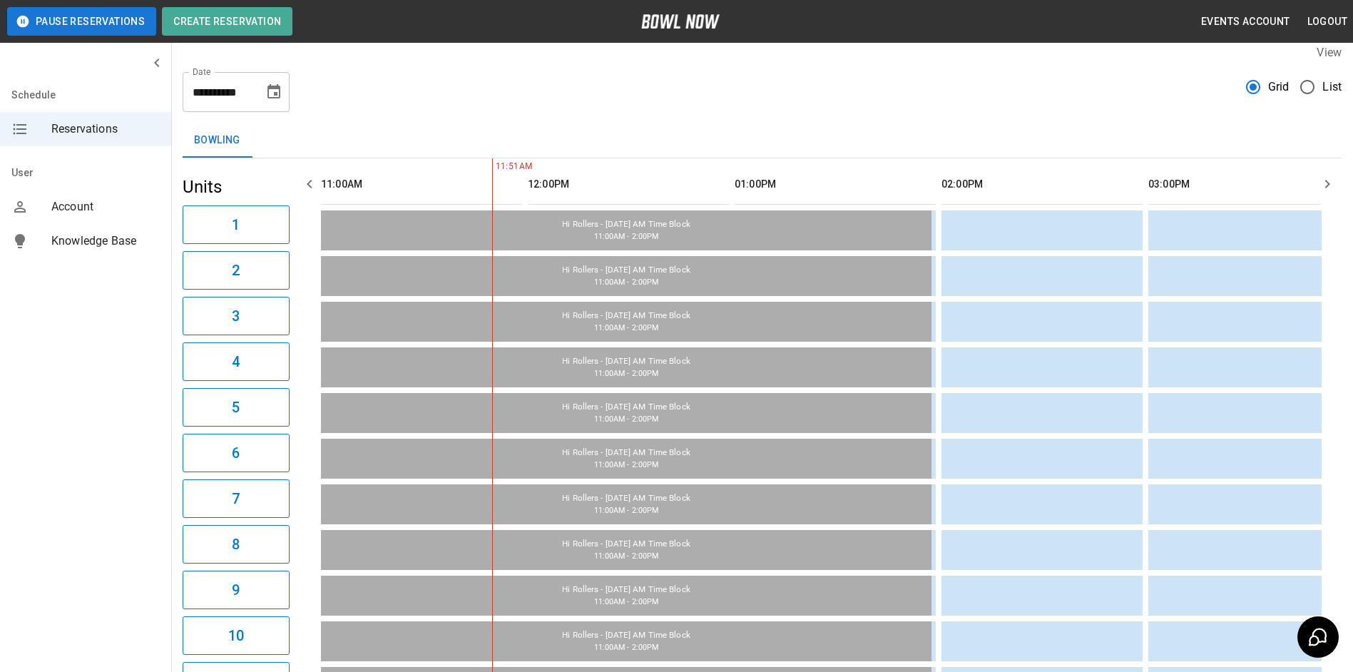
click at [1325, 181] on icon "button" at bounding box center [1327, 183] width 17 height 17
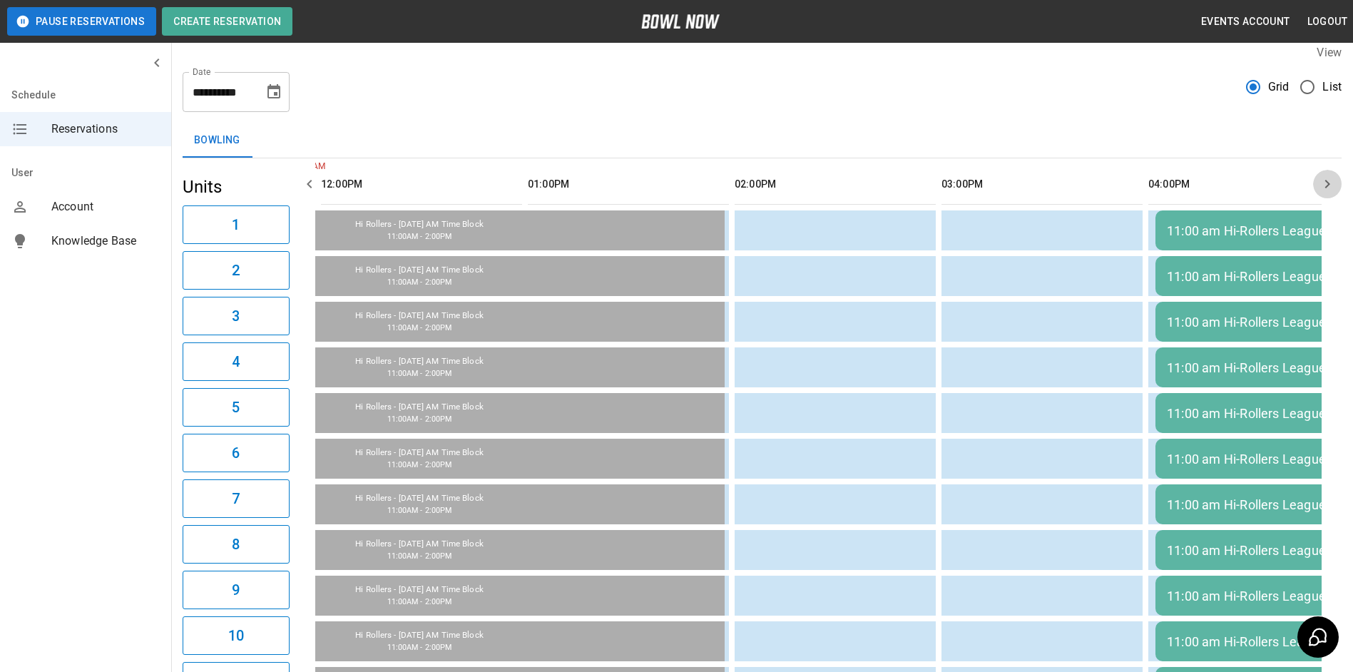
click at [1325, 181] on icon "button" at bounding box center [1327, 183] width 17 height 17
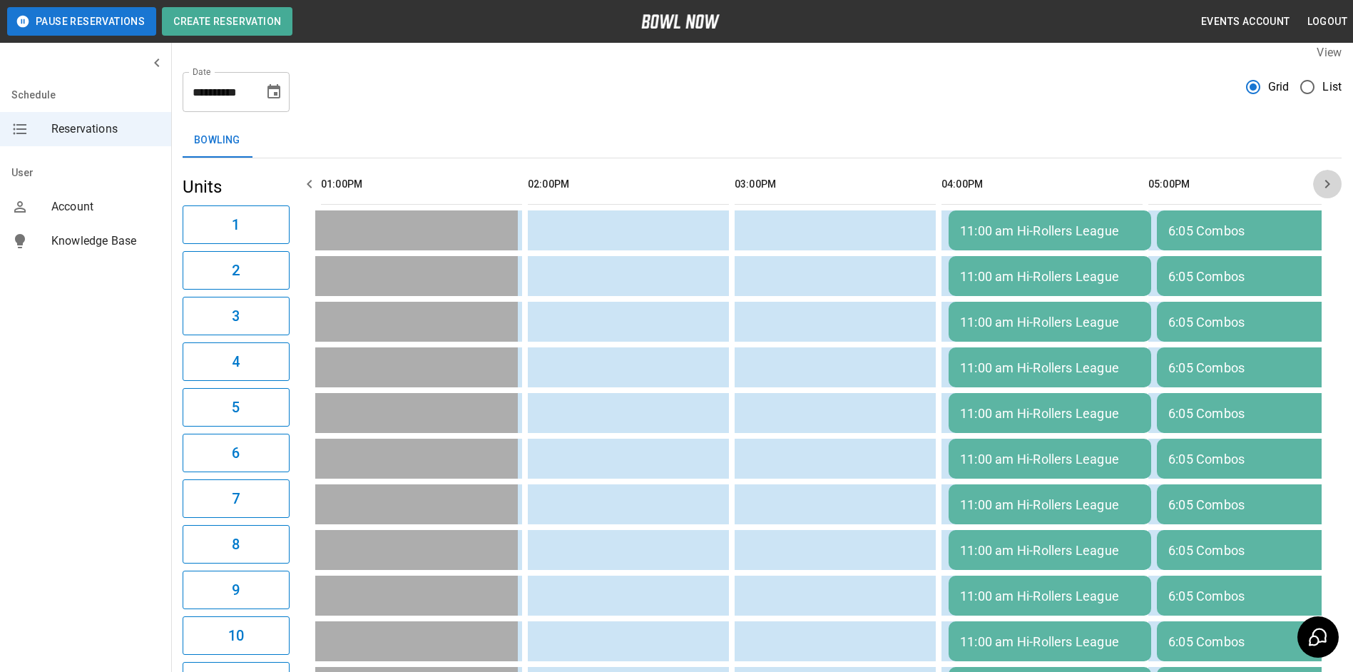
click at [1324, 182] on icon "button" at bounding box center [1327, 183] width 17 height 17
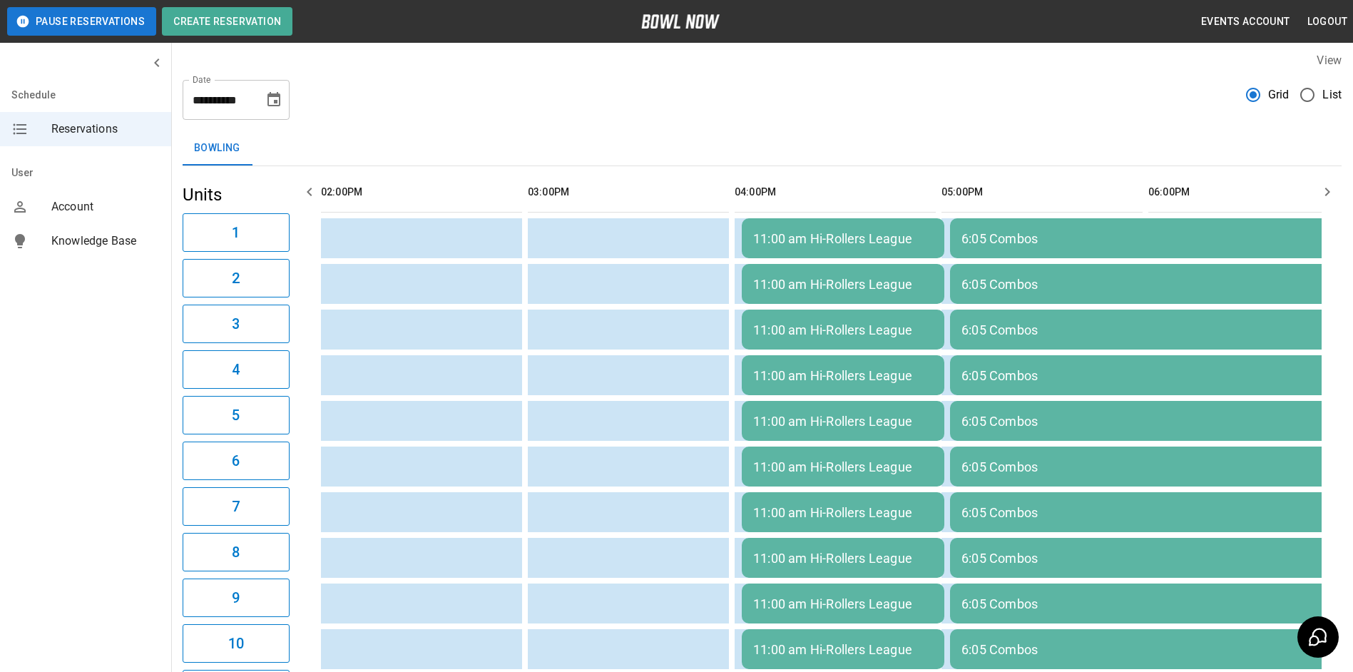
scroll to position [0, 0]
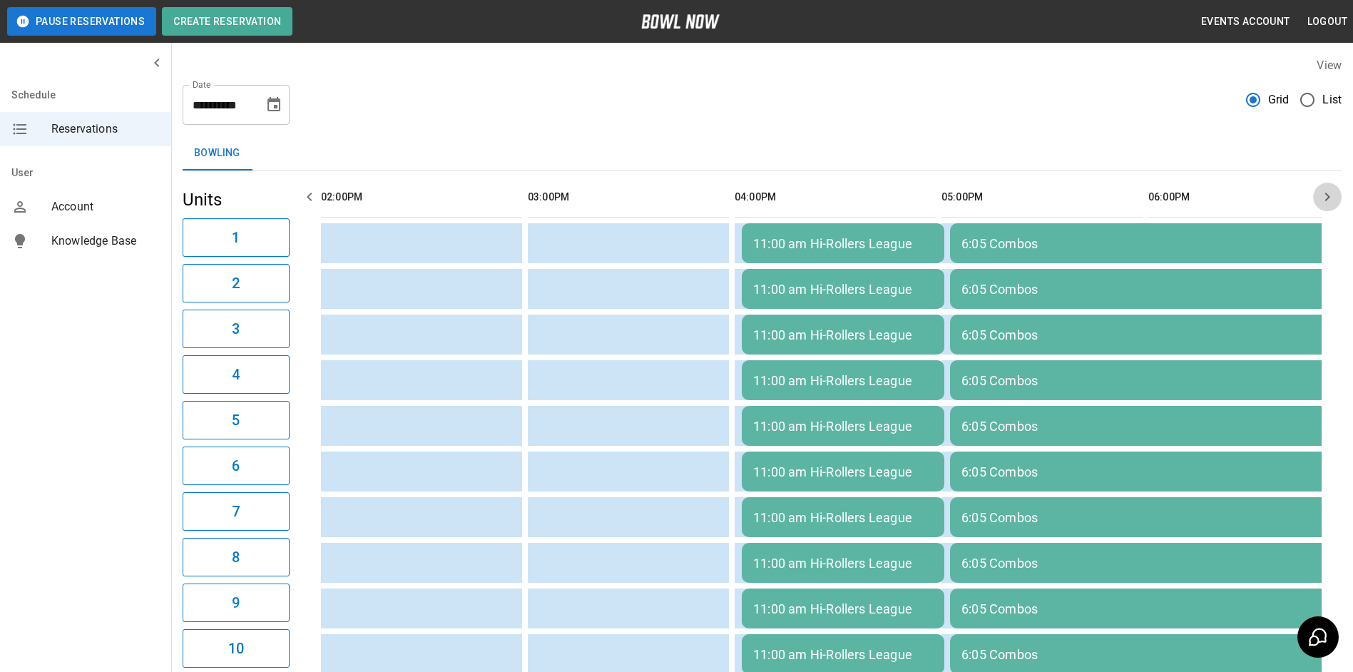
click at [1317, 200] on button "button" at bounding box center [1327, 197] width 29 height 29
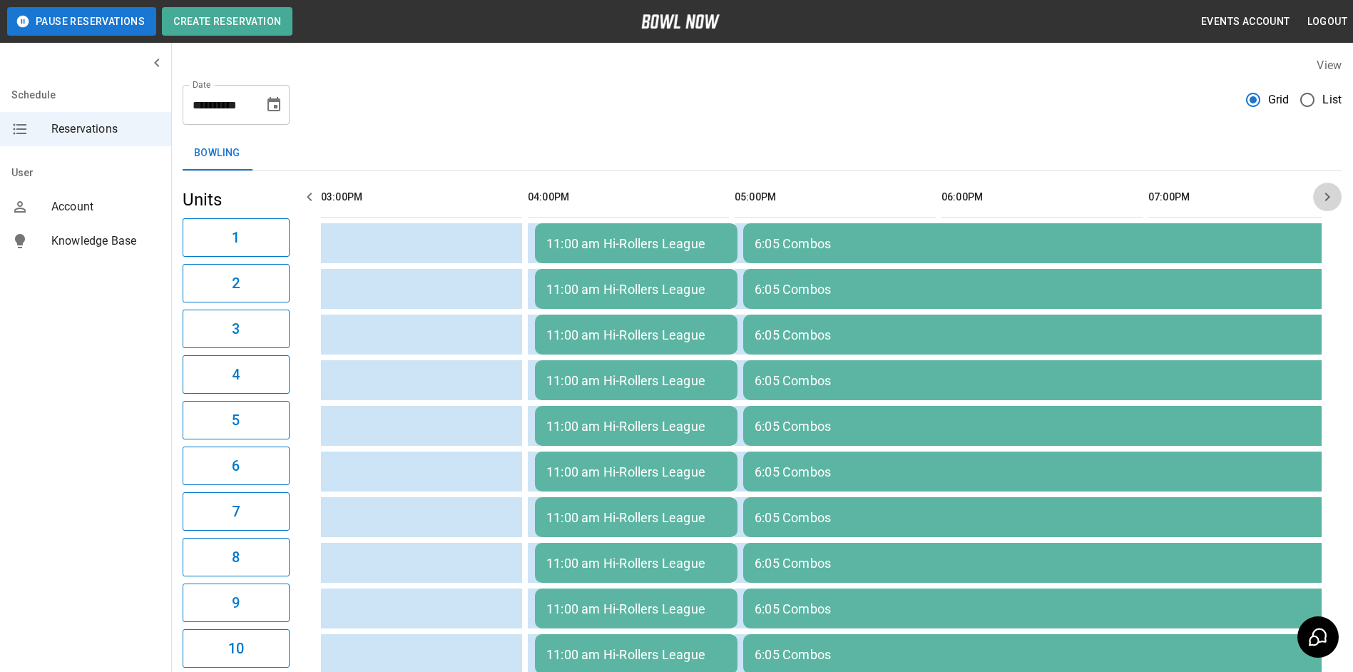
click at [1317, 200] on button "button" at bounding box center [1327, 197] width 29 height 29
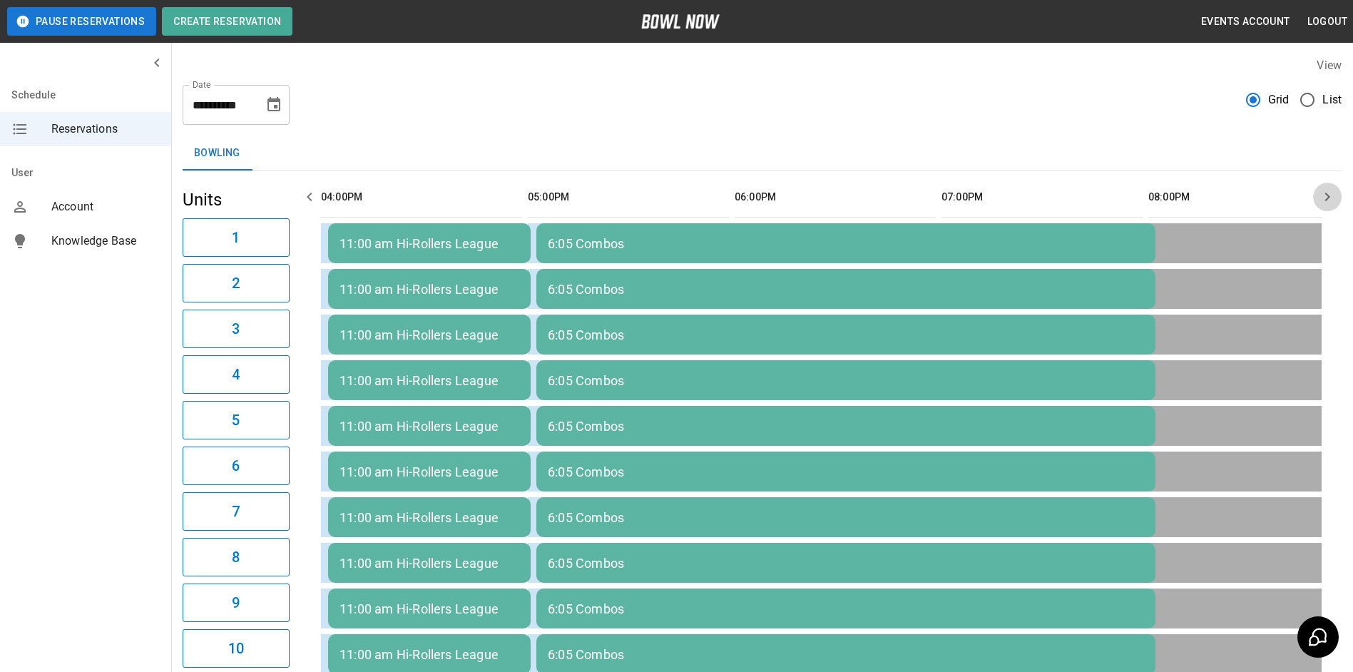
click at [1317, 200] on button "button" at bounding box center [1327, 197] width 29 height 29
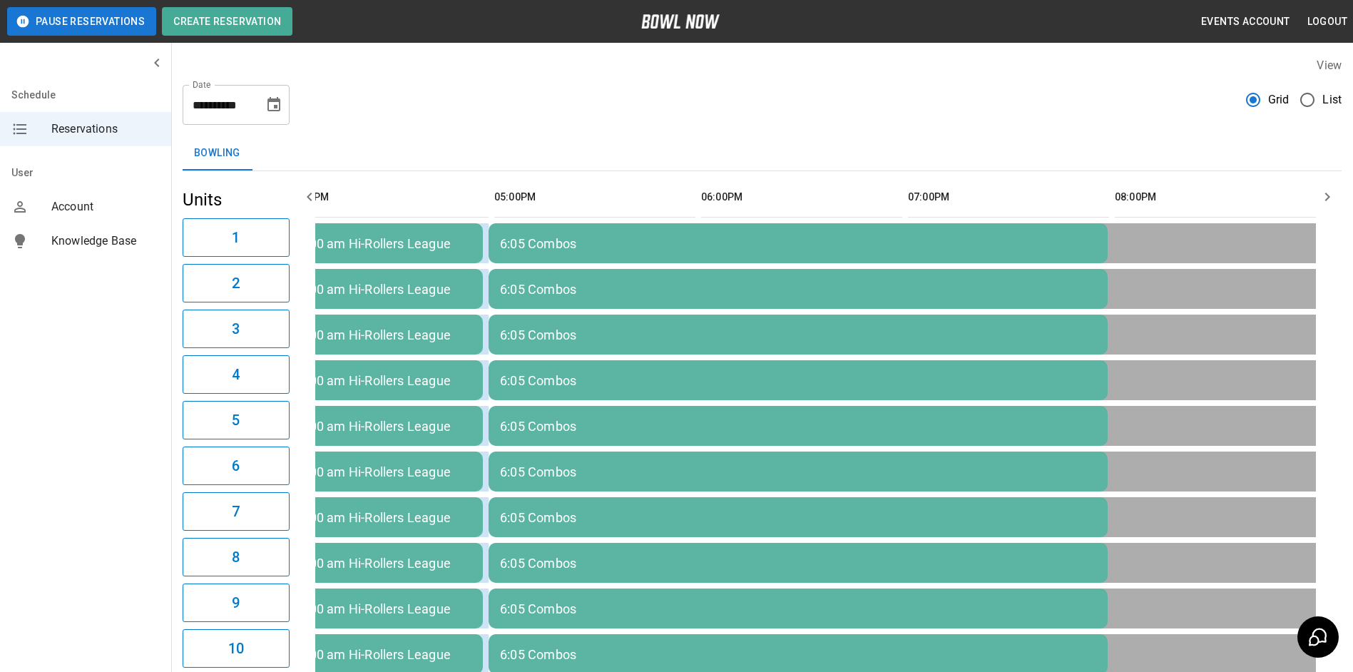
click at [1317, 200] on button "button" at bounding box center [1327, 197] width 29 height 29
click at [317, 196] on icon "button" at bounding box center [309, 196] width 17 height 17
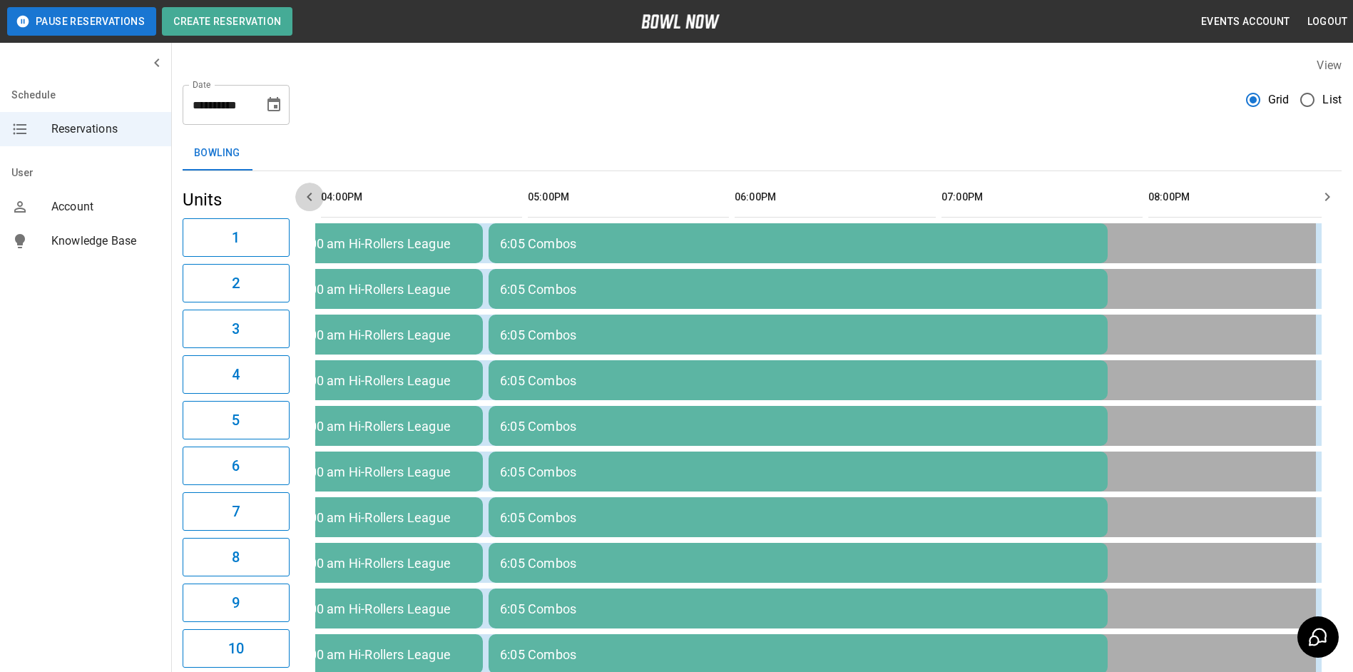
scroll to position [0, 1034]
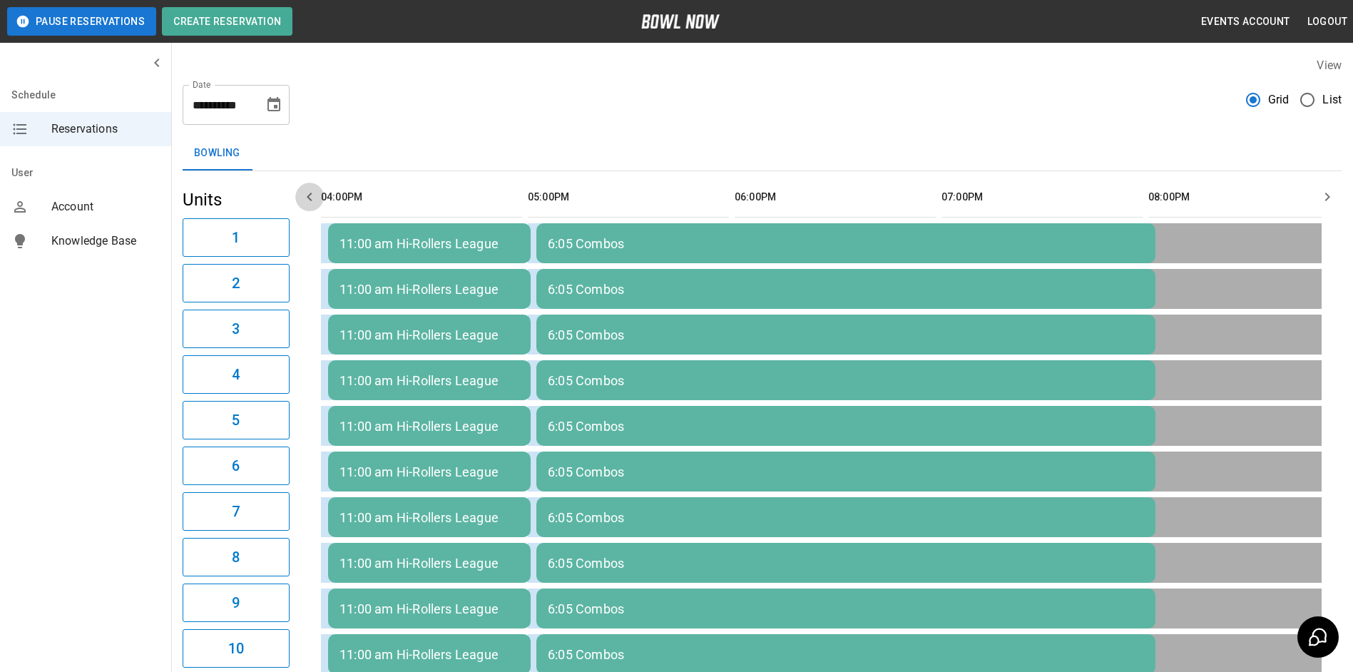
click at [317, 196] on icon "button" at bounding box center [309, 196] width 17 height 17
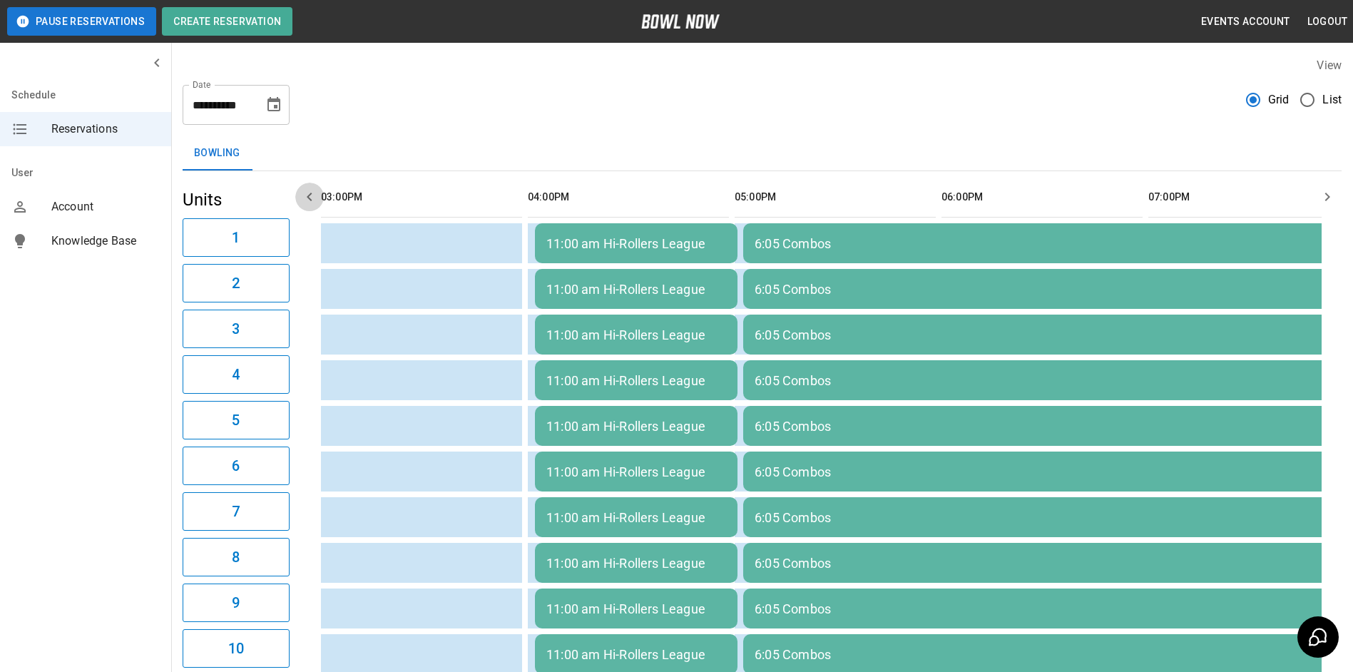
click at [317, 196] on icon "button" at bounding box center [309, 196] width 17 height 17
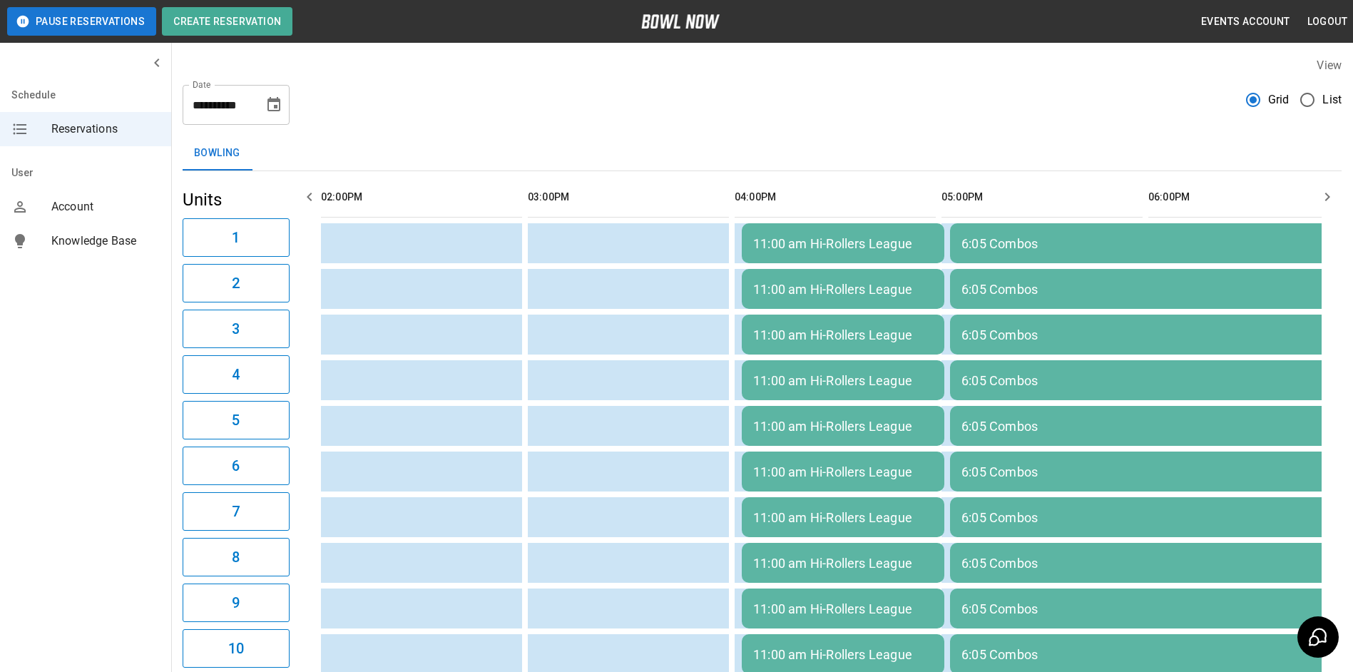
click at [317, 196] on icon "button" at bounding box center [309, 196] width 17 height 17
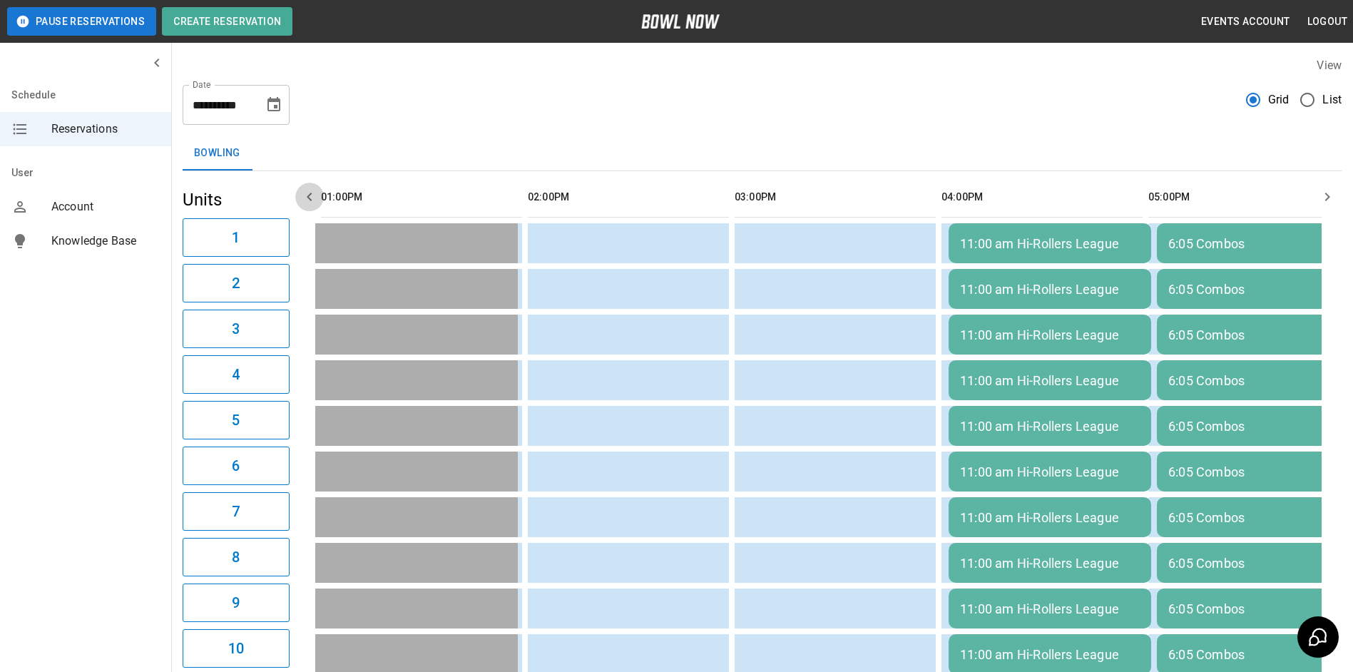
click at [317, 196] on icon "button" at bounding box center [309, 196] width 17 height 17
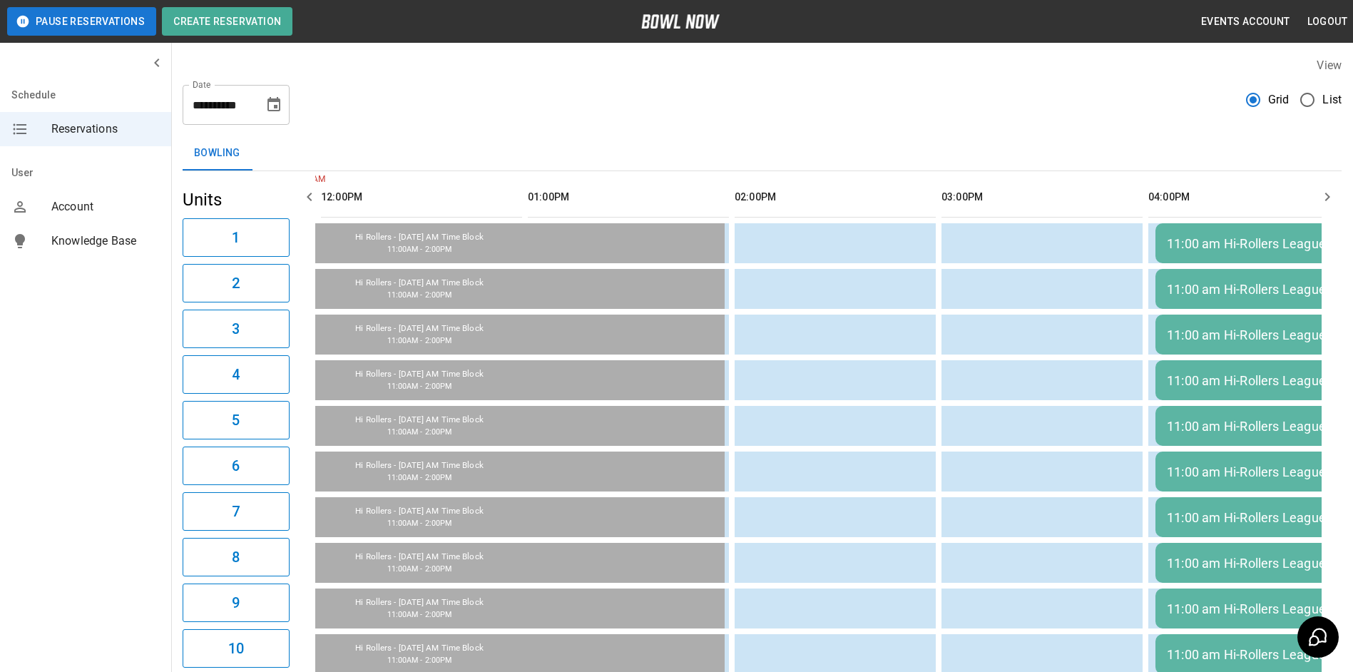
click at [1333, 191] on icon "button" at bounding box center [1327, 196] width 17 height 17
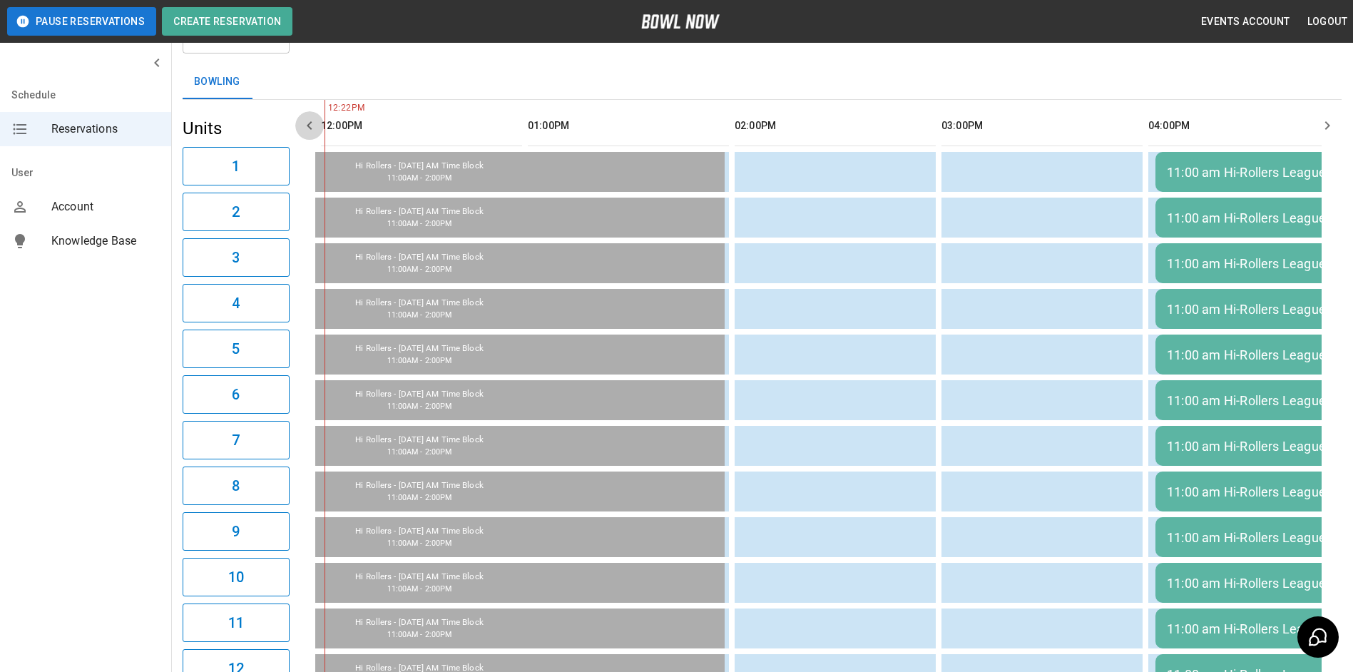
click at [316, 123] on icon "button" at bounding box center [309, 125] width 17 height 17
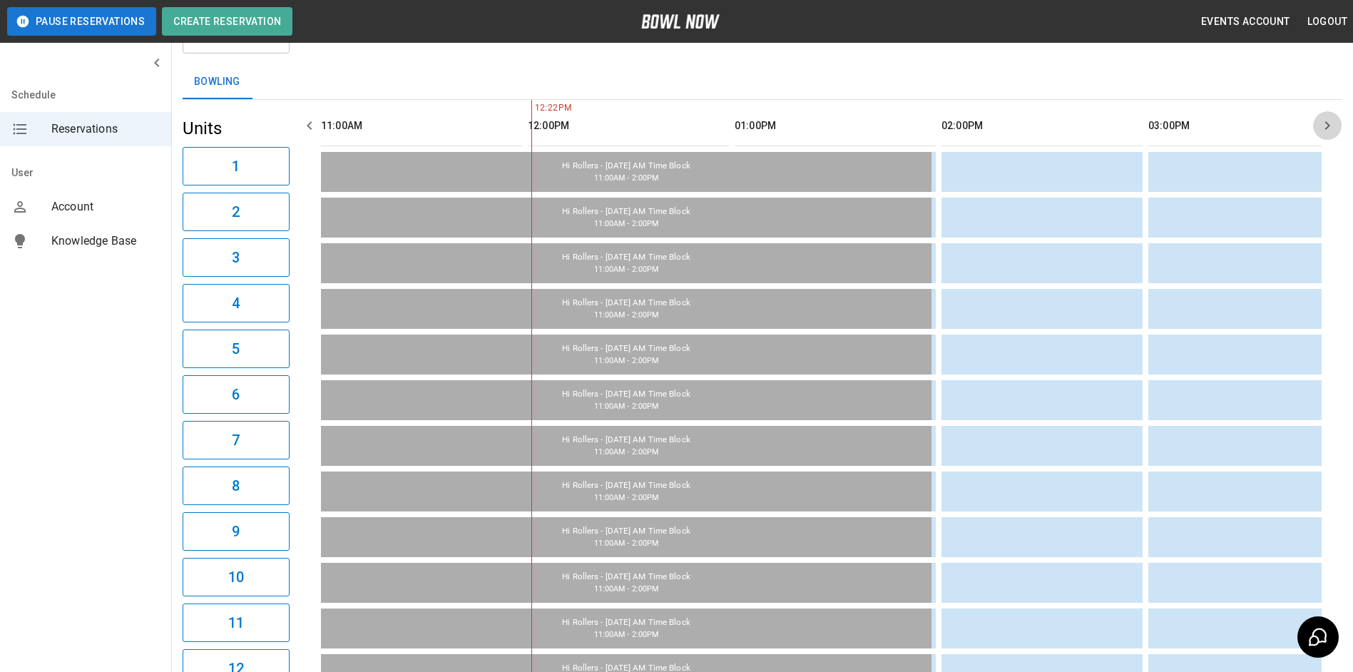
click at [1328, 125] on icon "button" at bounding box center [1327, 125] width 17 height 17
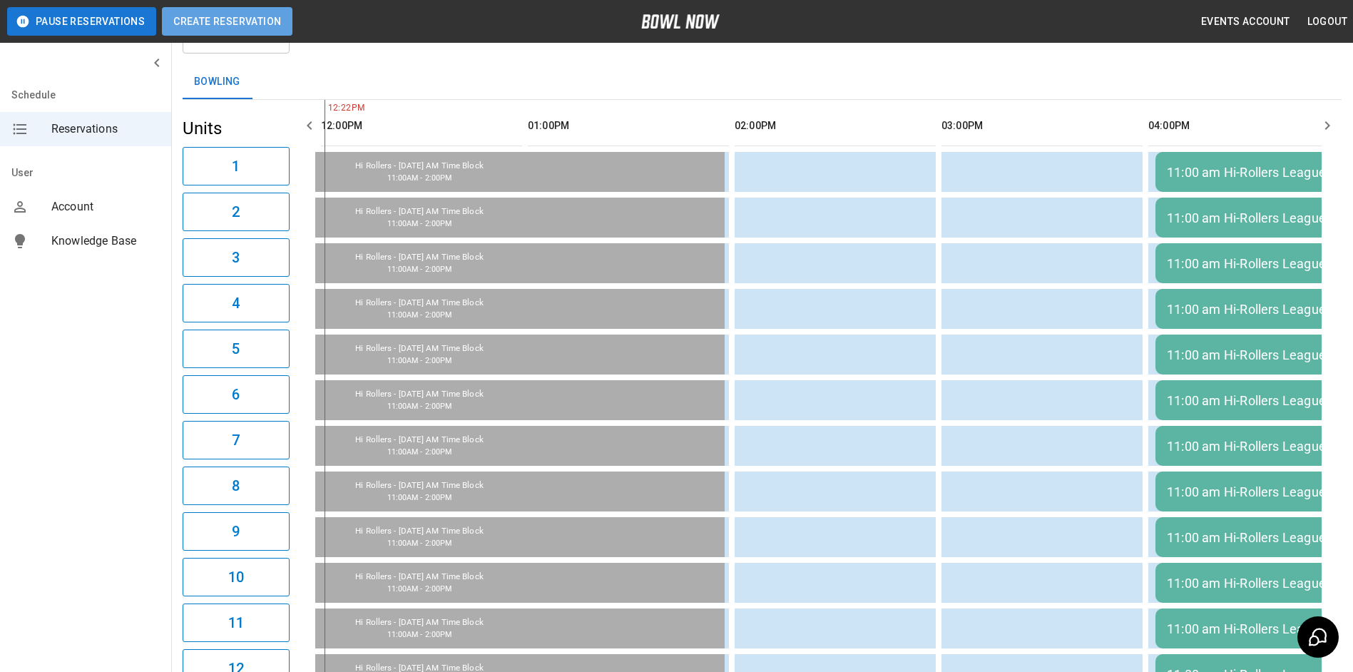
click at [255, 16] on button "Create Reservation" at bounding box center [227, 21] width 131 height 29
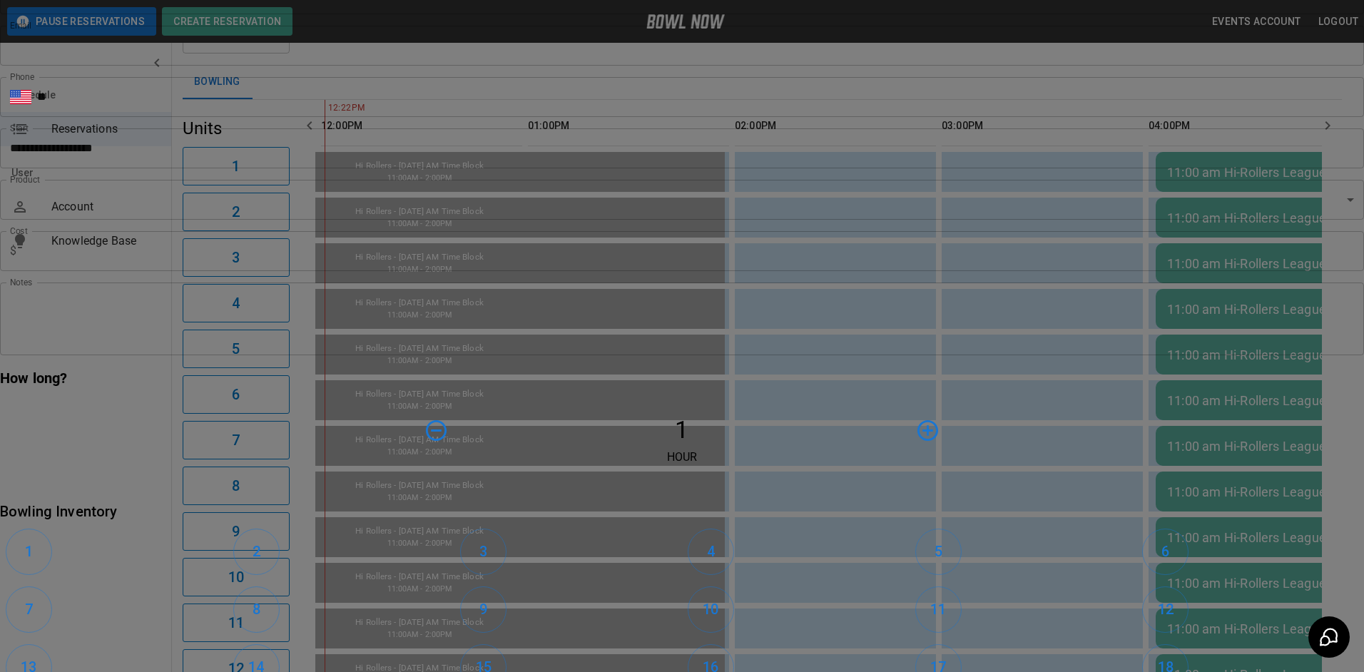
drag, startPoint x: 380, startPoint y: 26, endPoint x: 371, endPoint y: 34, distance: 12.1
click at [380, 26] on div "**********" at bounding box center [682, 336] width 1364 height 672
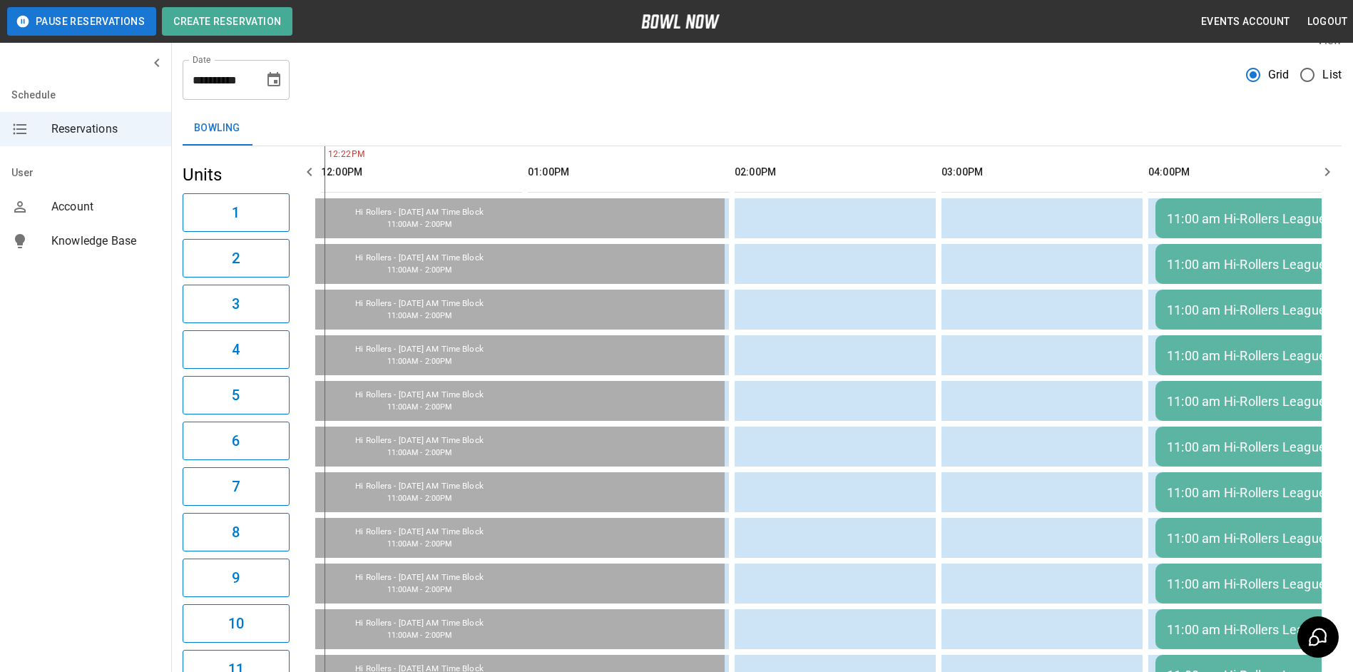
scroll to position [0, 0]
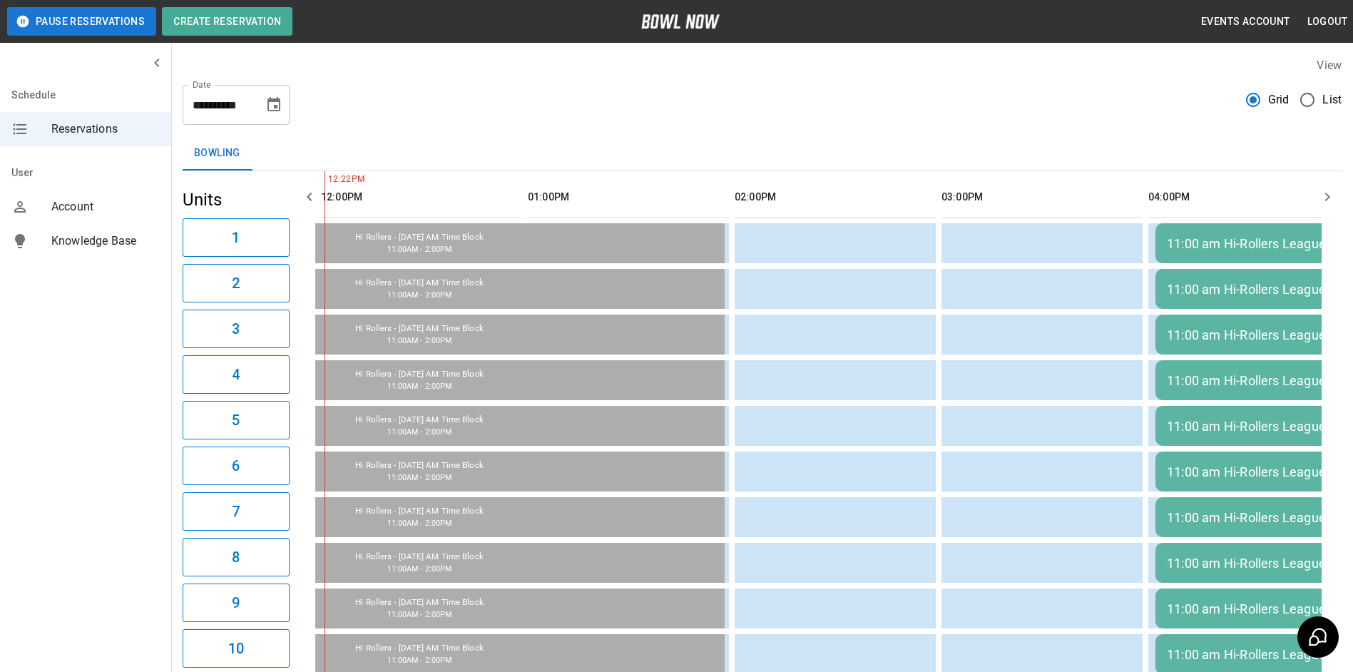
click at [275, 101] on icon "Choose date, selected date is Sep 3, 2025" at bounding box center [274, 104] width 13 height 14
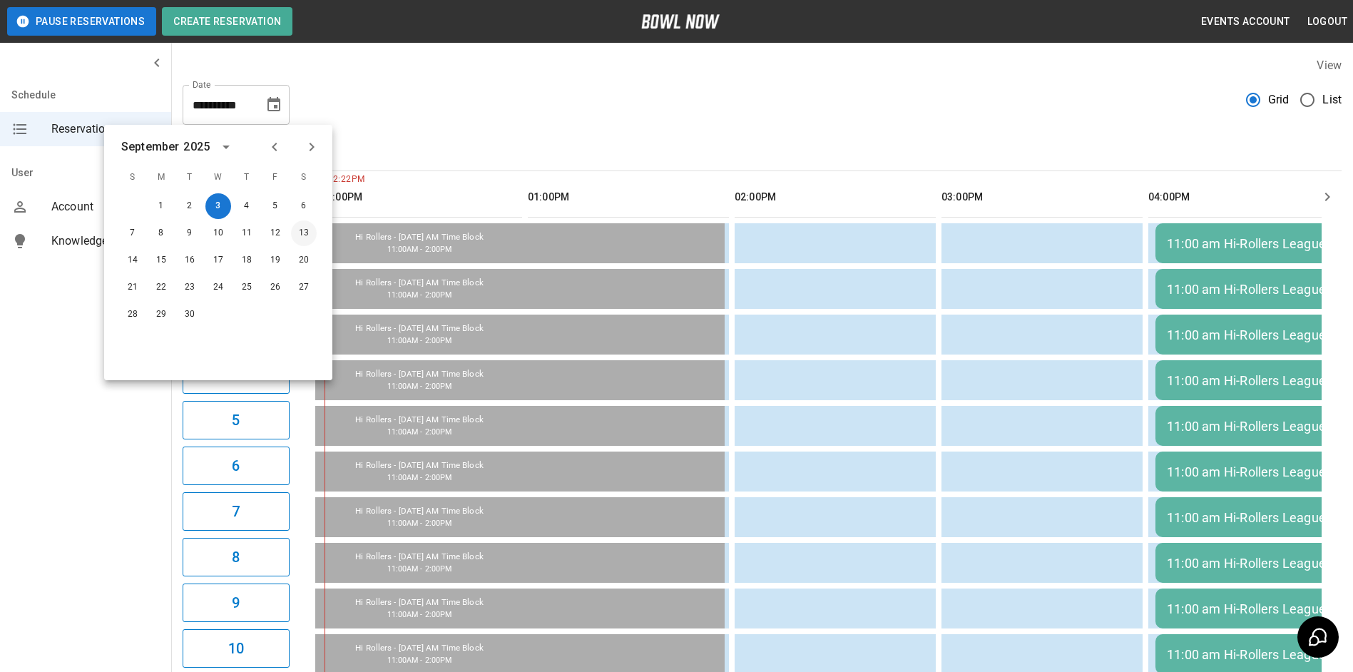
click at [307, 232] on button "13" at bounding box center [304, 233] width 26 height 26
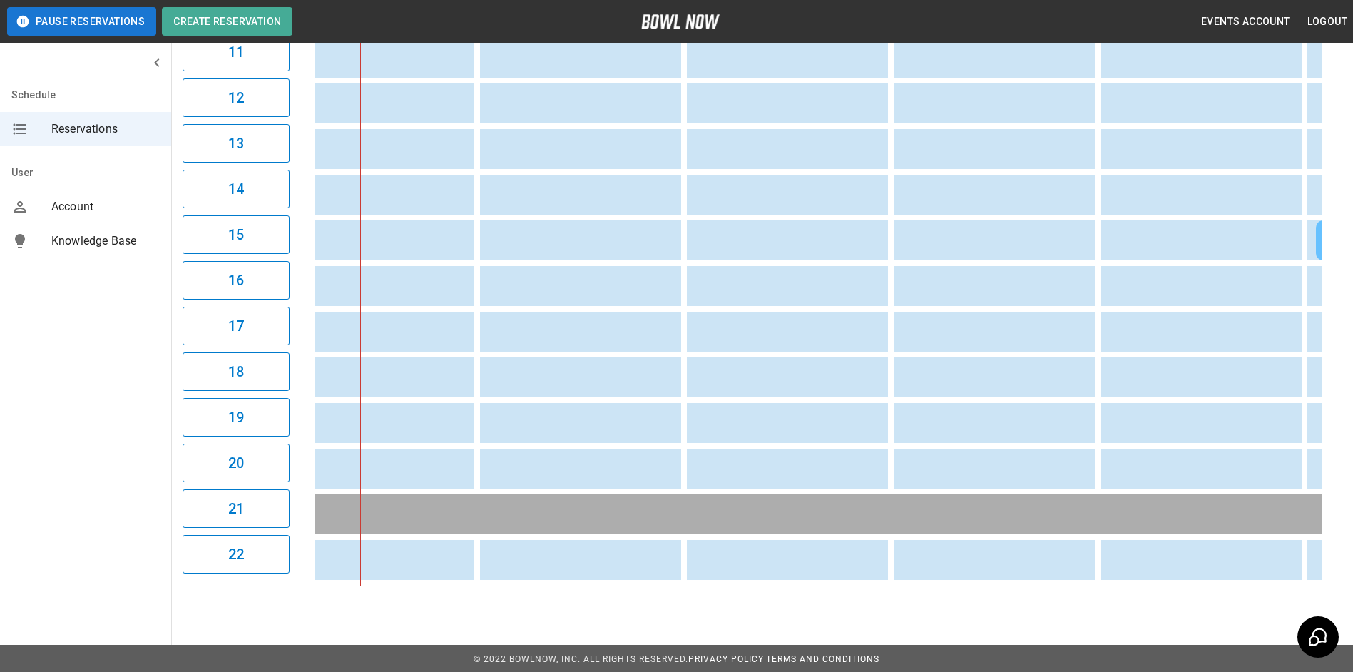
scroll to position [0, 264]
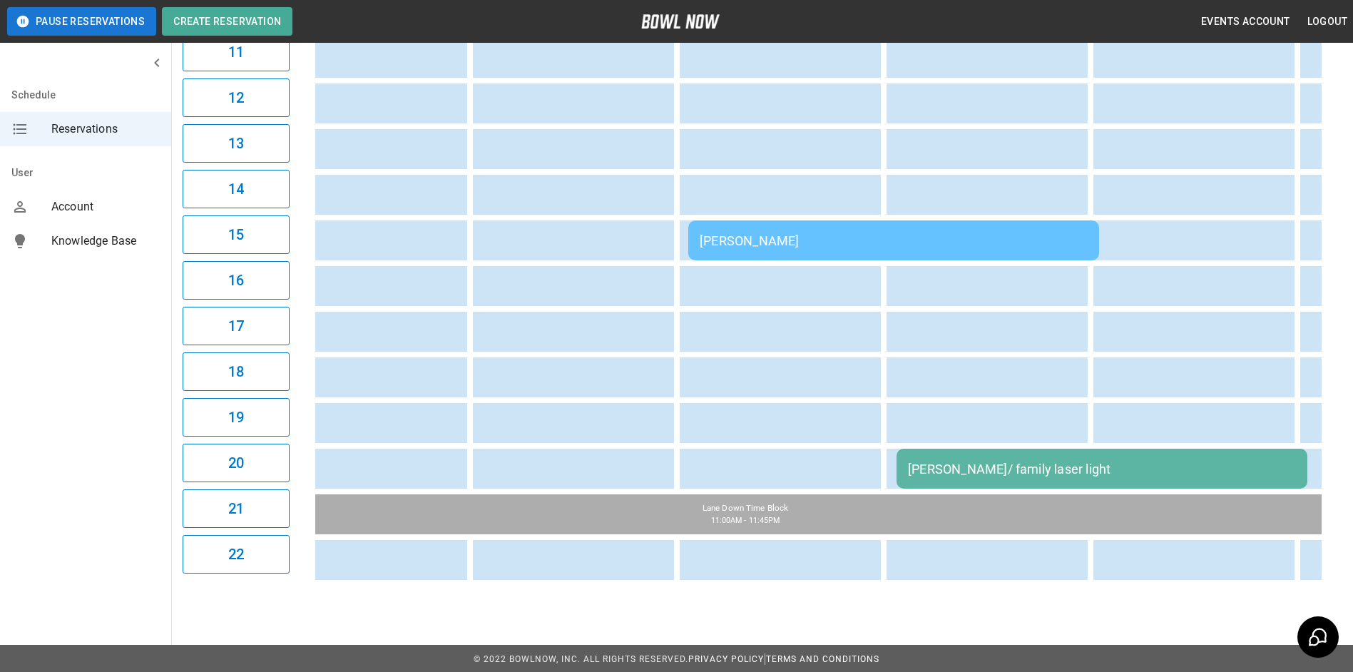
click at [1000, 464] on div "[PERSON_NAME]/ family laser light" at bounding box center [1102, 469] width 388 height 15
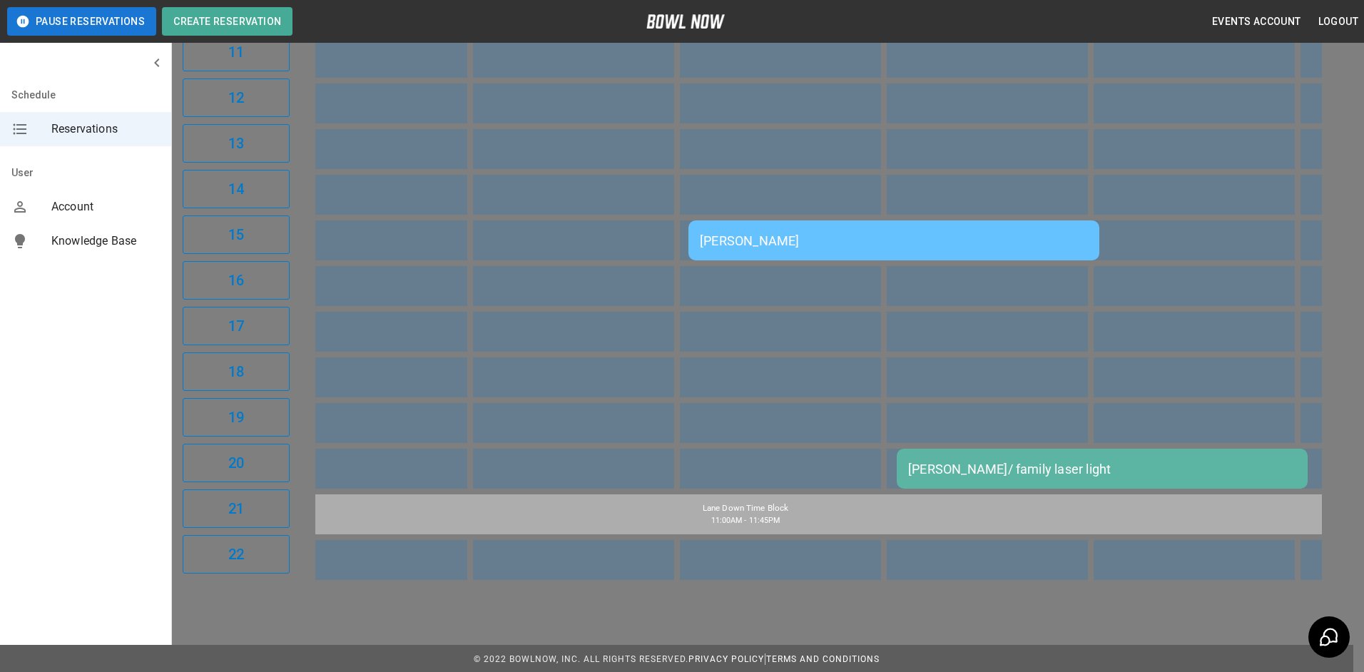
drag, startPoint x: 62, startPoint y: 382, endPoint x: 65, endPoint y: 375, distance: 8.3
click at [61, 382] on div at bounding box center [682, 336] width 1364 height 672
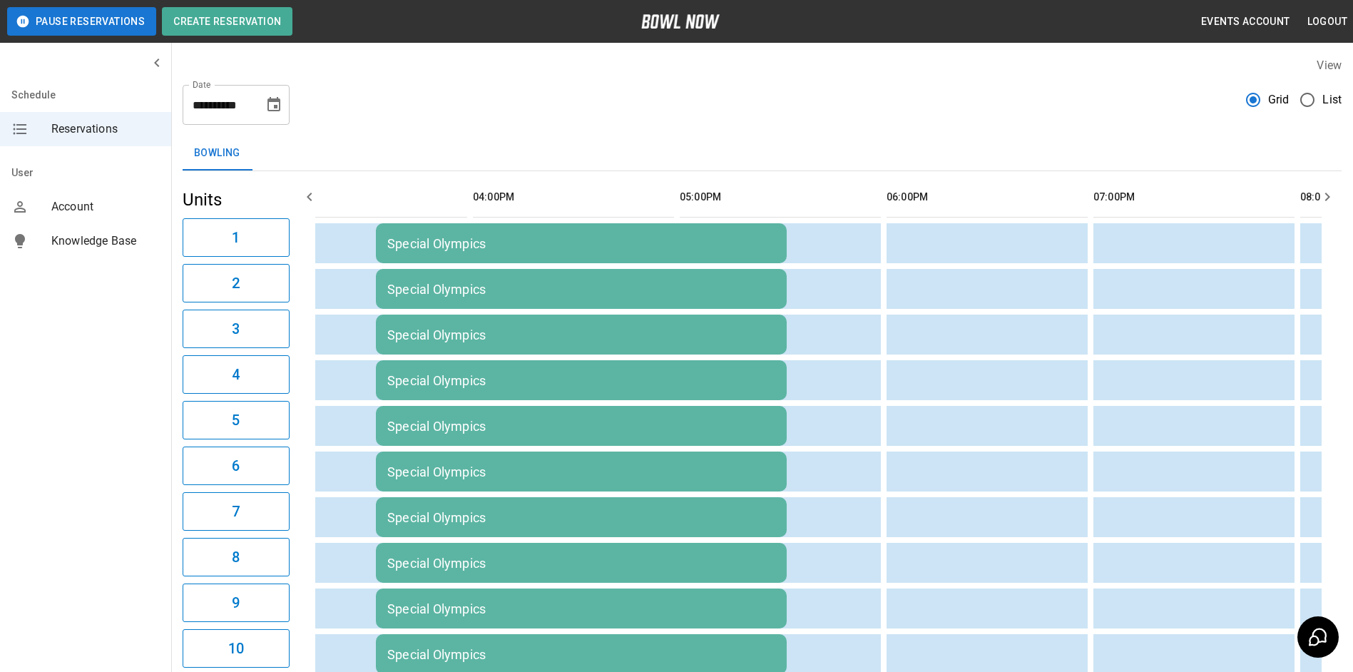
click at [275, 106] on icon "Choose date, selected date is Sep 13, 2025" at bounding box center [274, 104] width 13 height 14
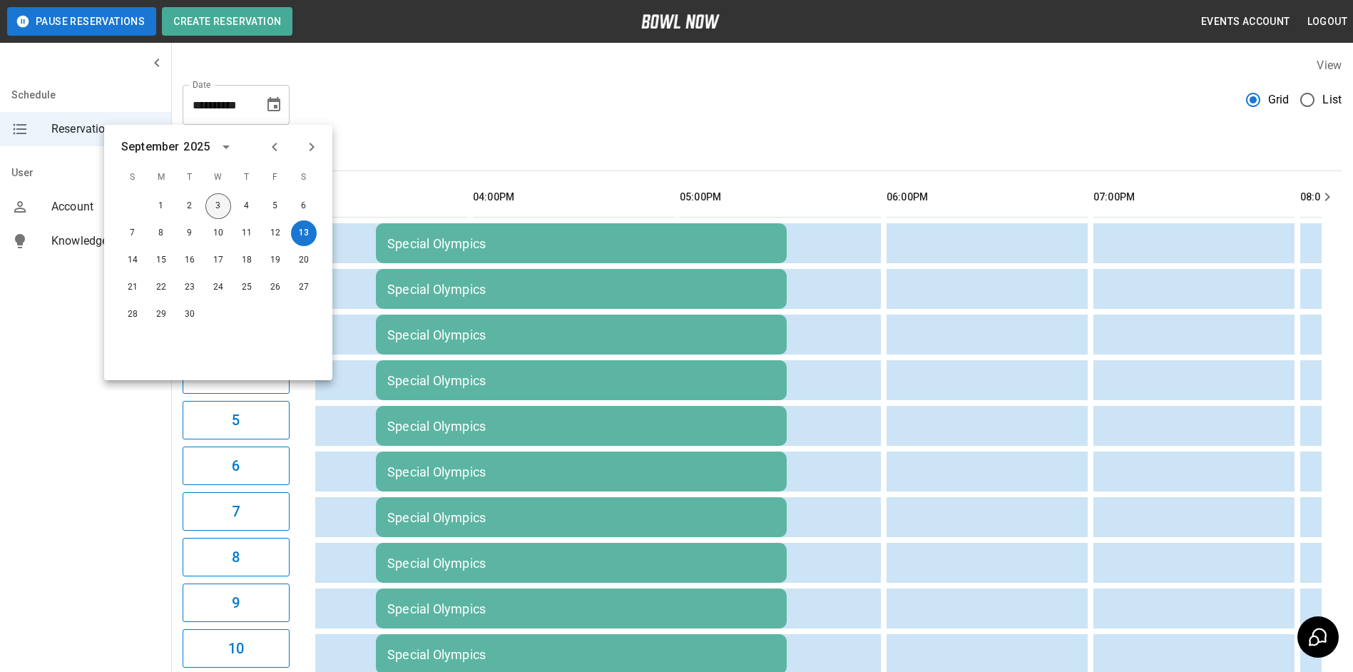
click at [215, 207] on button "3" at bounding box center [218, 206] width 26 height 26
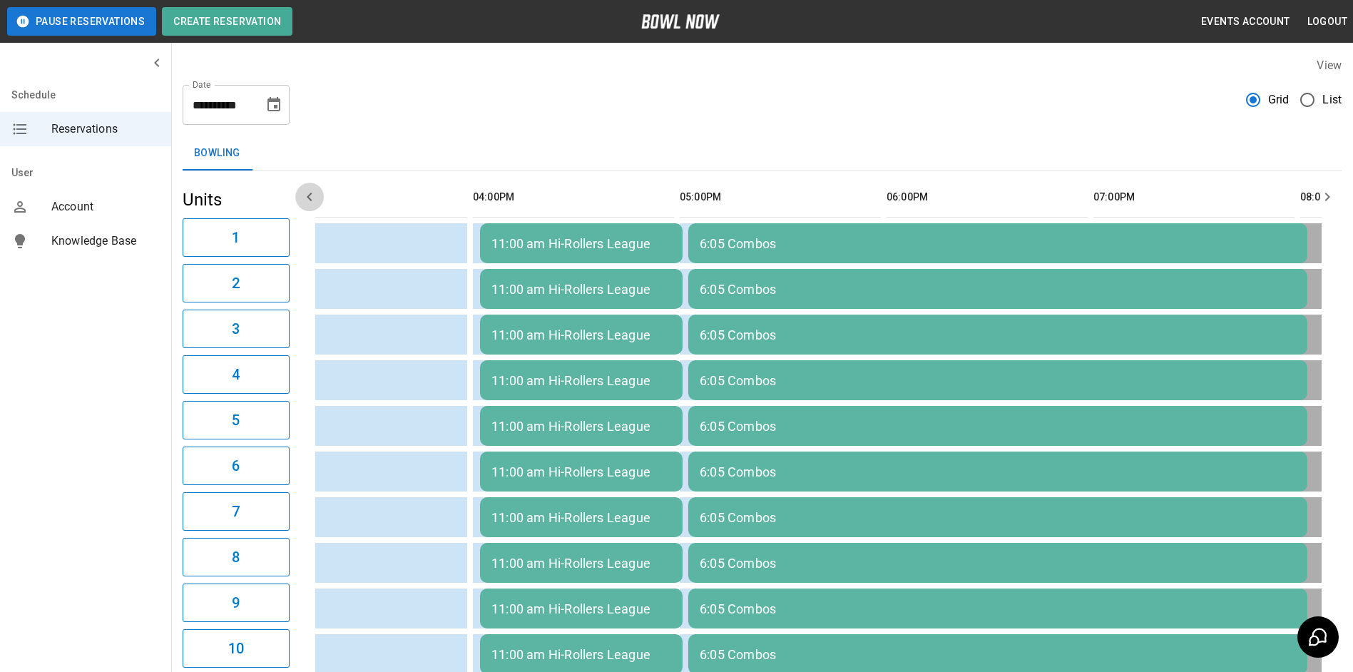
click at [307, 199] on icon "button" at bounding box center [309, 196] width 17 height 17
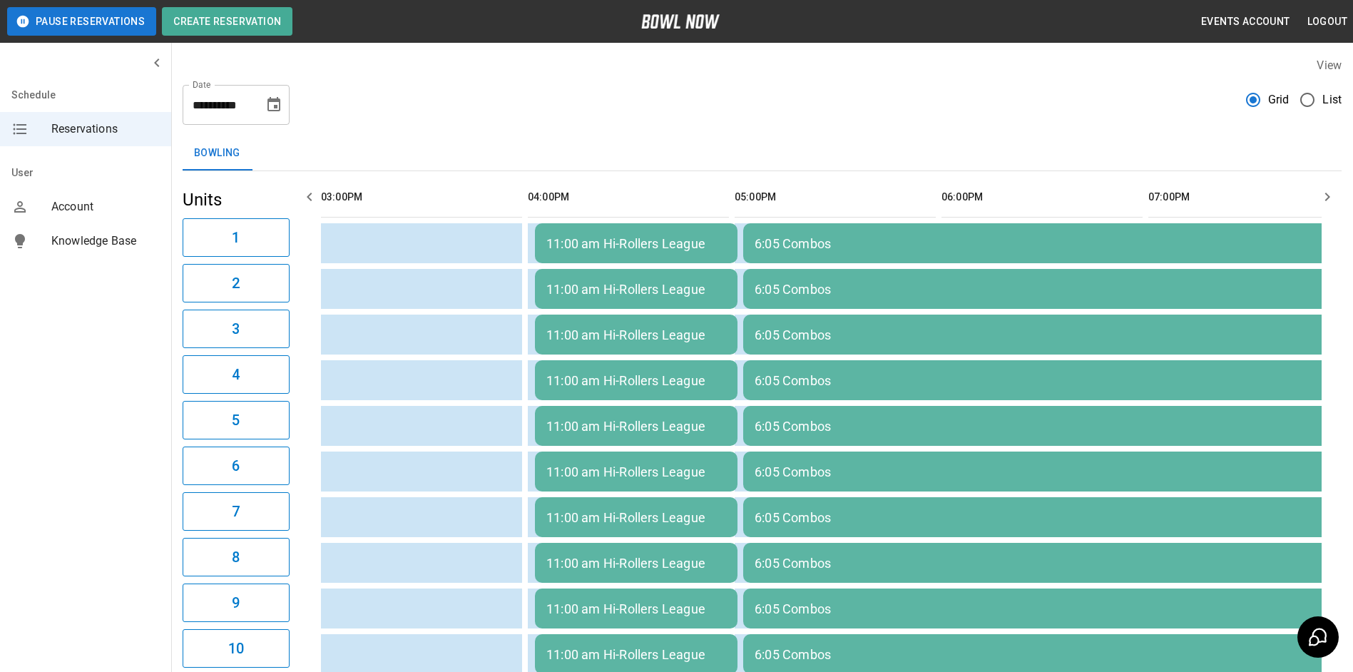
click at [307, 199] on icon "button" at bounding box center [309, 196] width 17 height 17
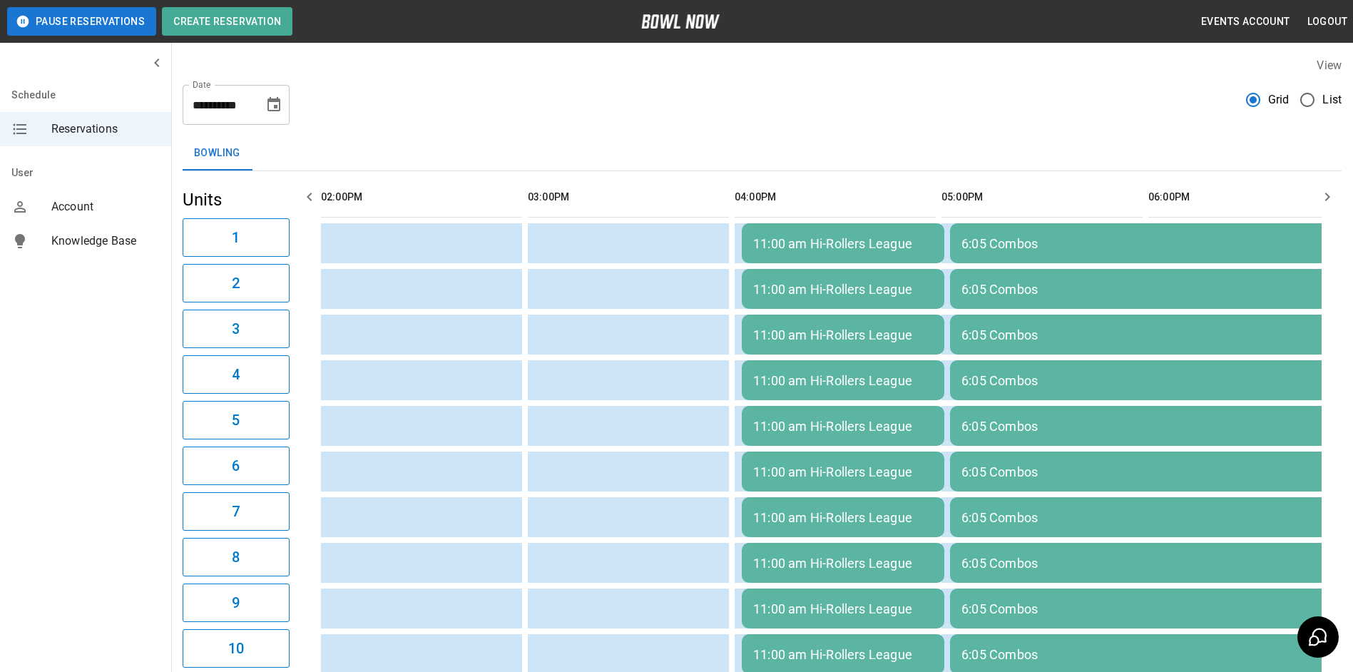
click at [307, 199] on icon "button" at bounding box center [309, 196] width 17 height 17
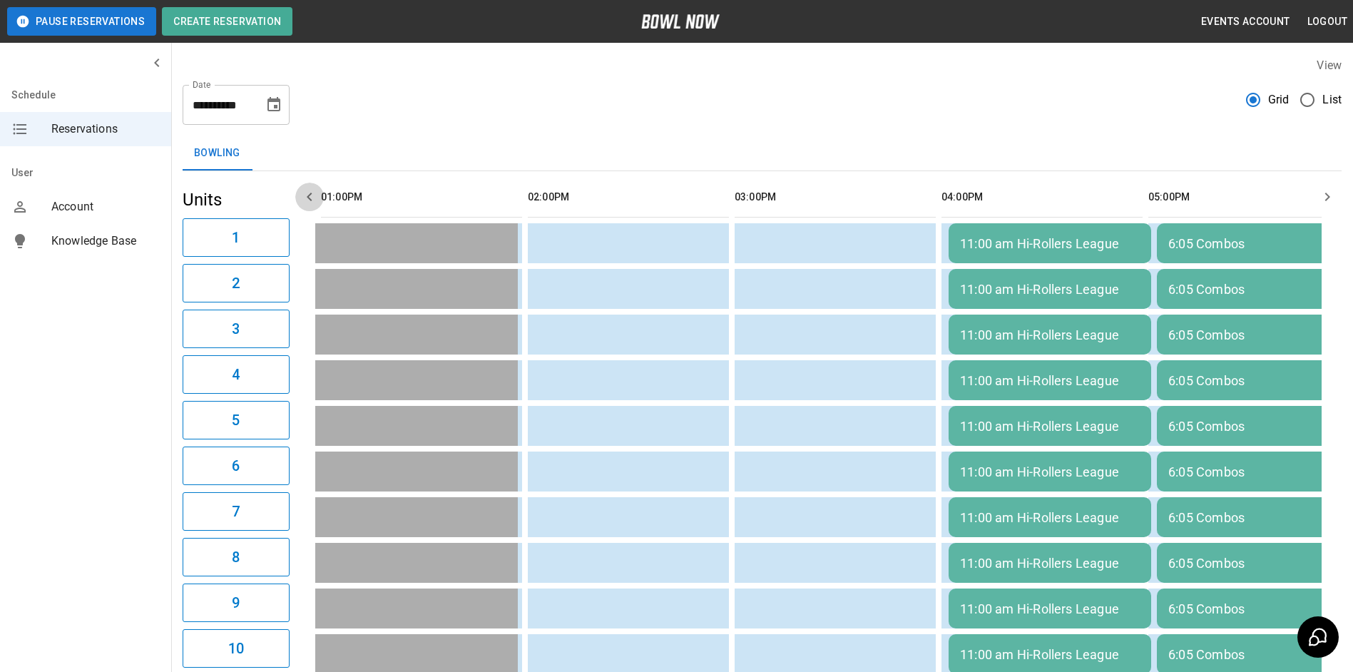
click at [307, 199] on icon "button" at bounding box center [309, 196] width 17 height 17
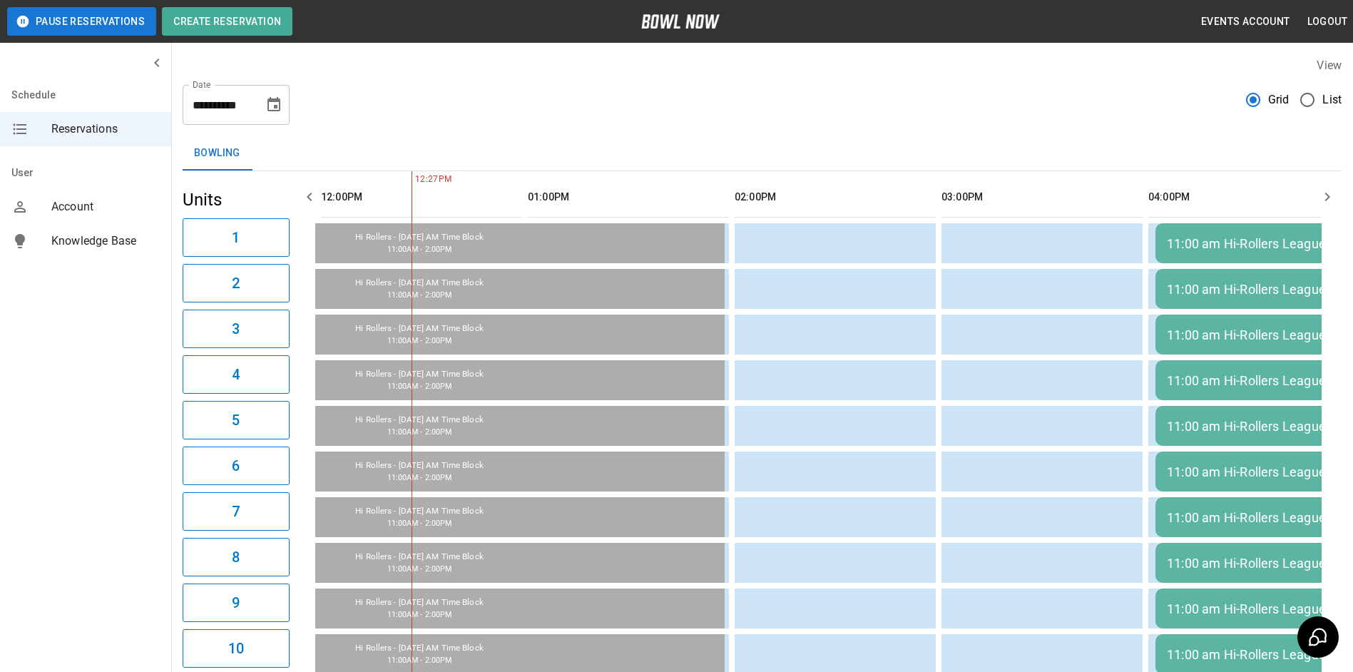
click at [307, 199] on icon "button" at bounding box center [309, 196] width 17 height 17
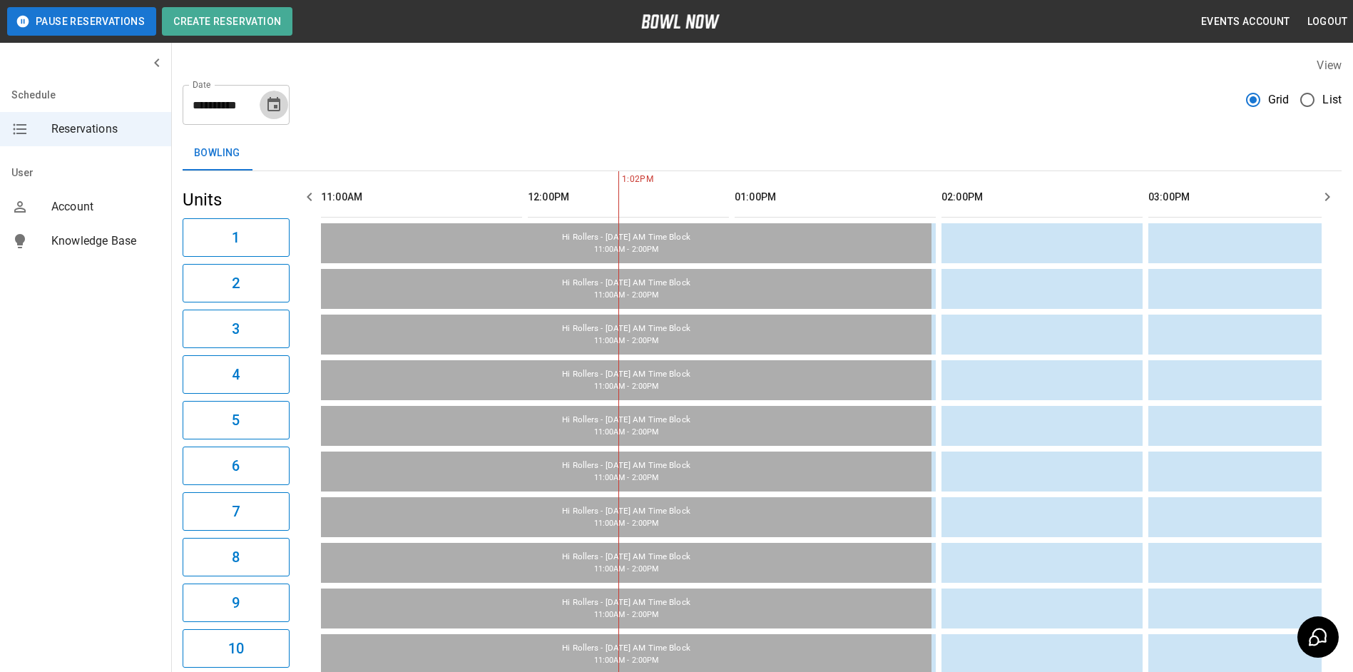
click at [275, 103] on icon "Choose date, selected date is Sep 3, 2025" at bounding box center [273, 104] width 17 height 17
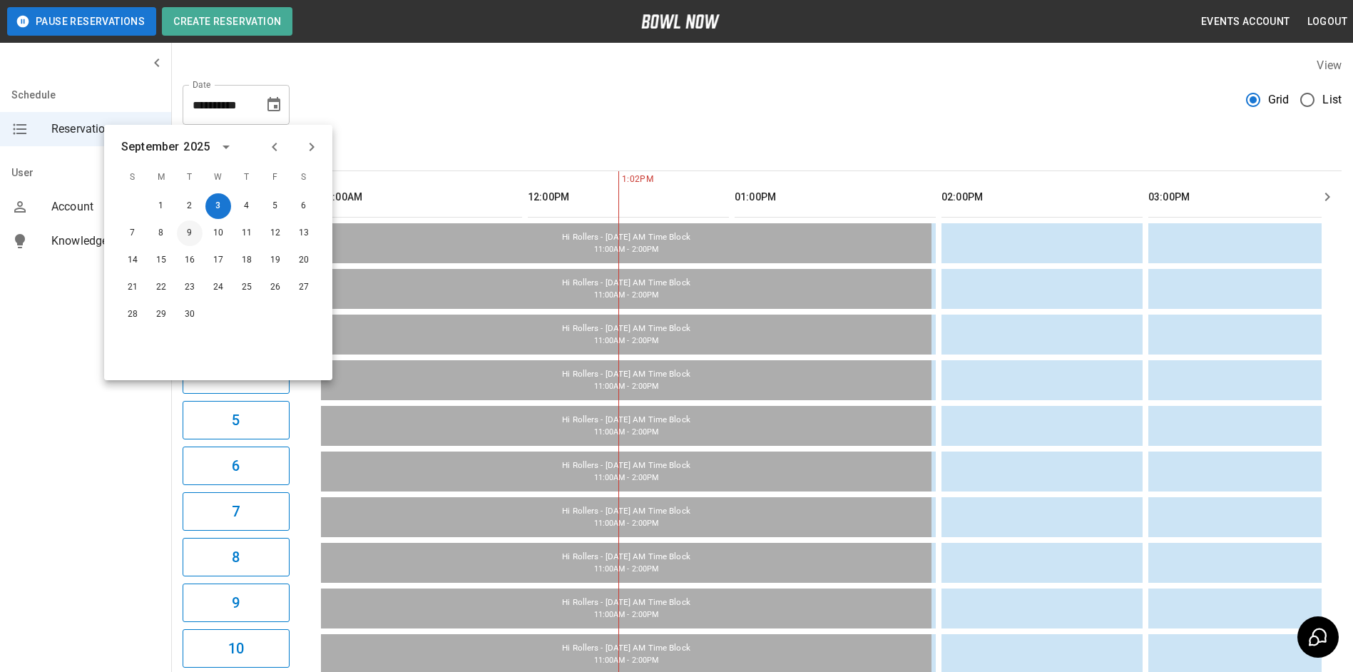
click at [188, 231] on button "9" at bounding box center [190, 233] width 26 height 26
type input "**********"
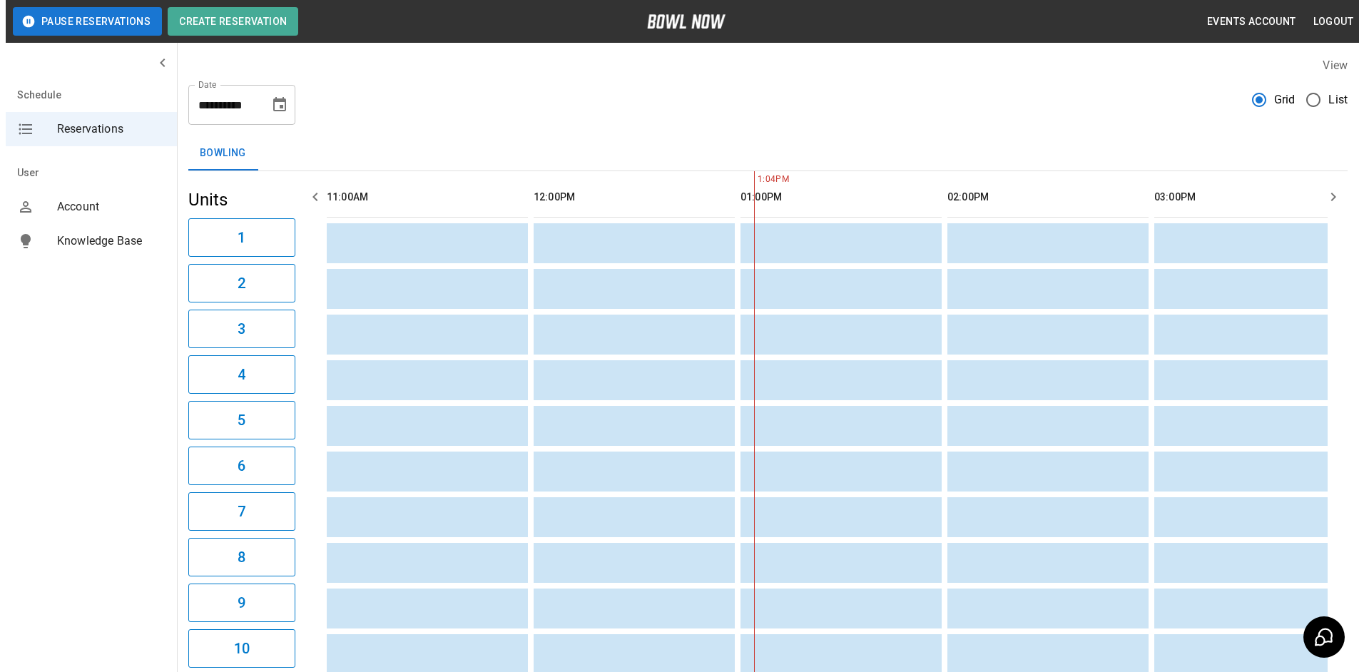
scroll to position [0, 414]
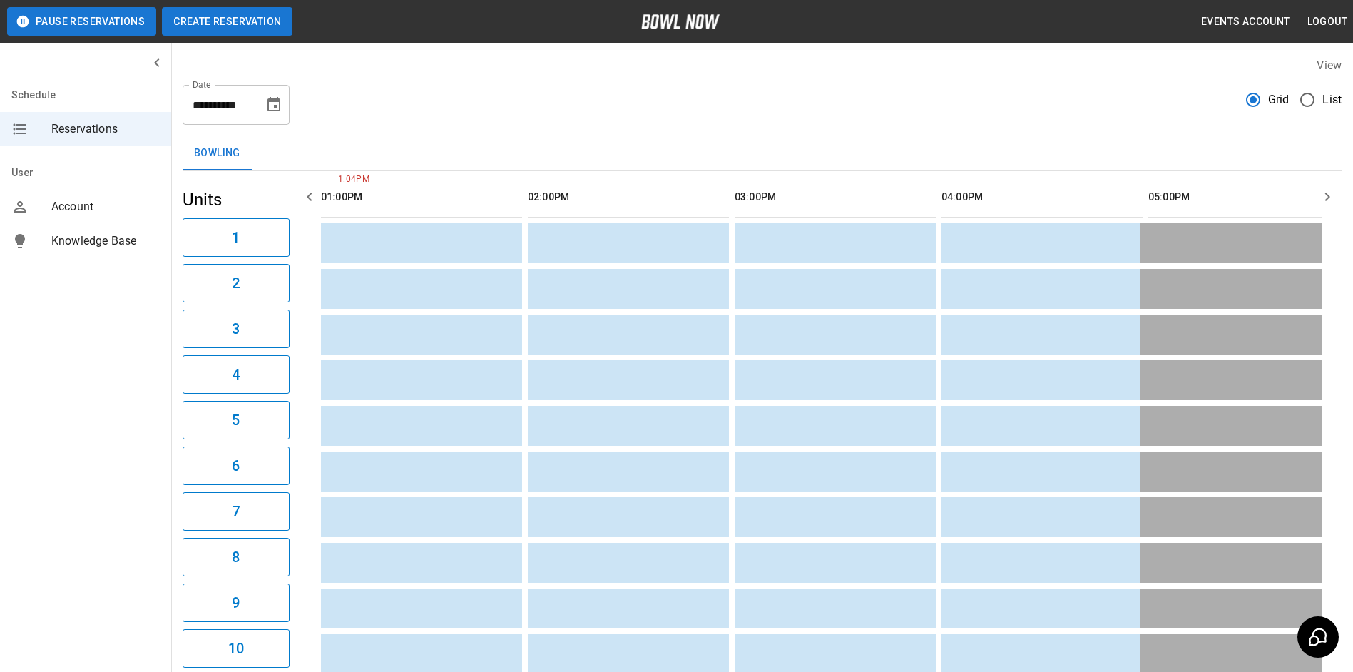
click at [253, 16] on button "Create Reservation" at bounding box center [227, 21] width 131 height 29
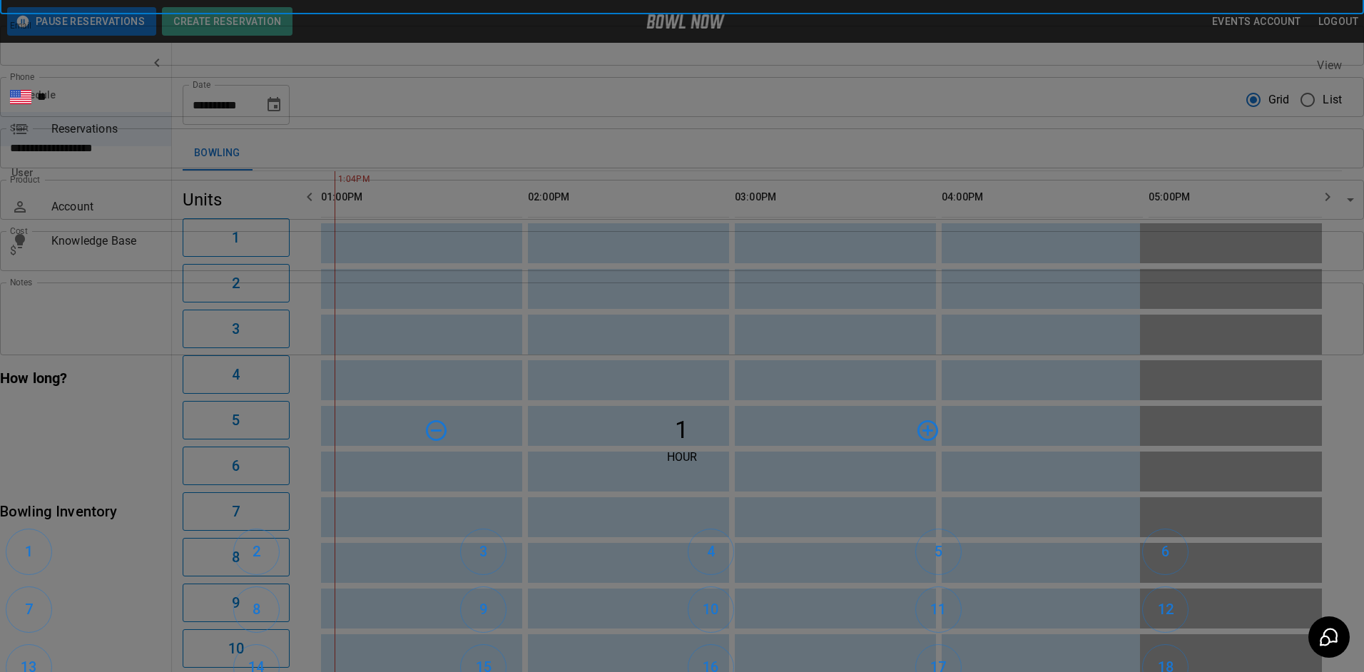
type input "**********"
click at [667, 137] on body "**********" at bounding box center [682, 658] width 1364 height 1316
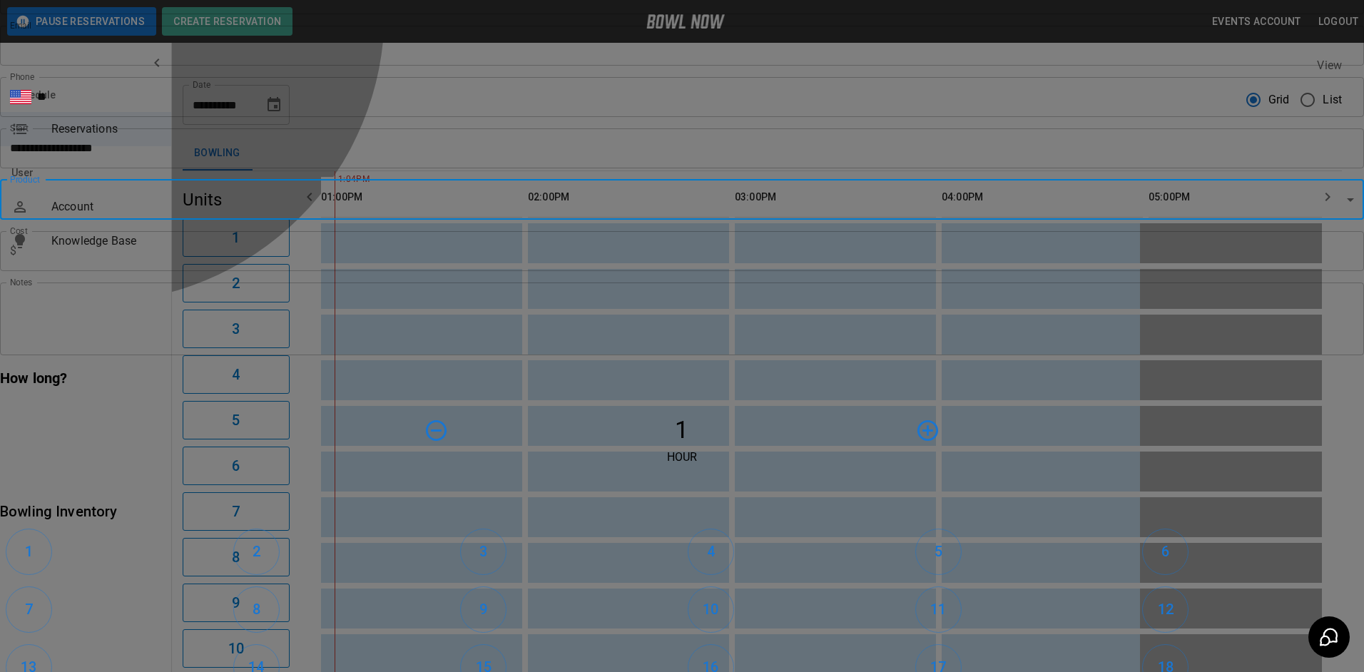
type input "**********"
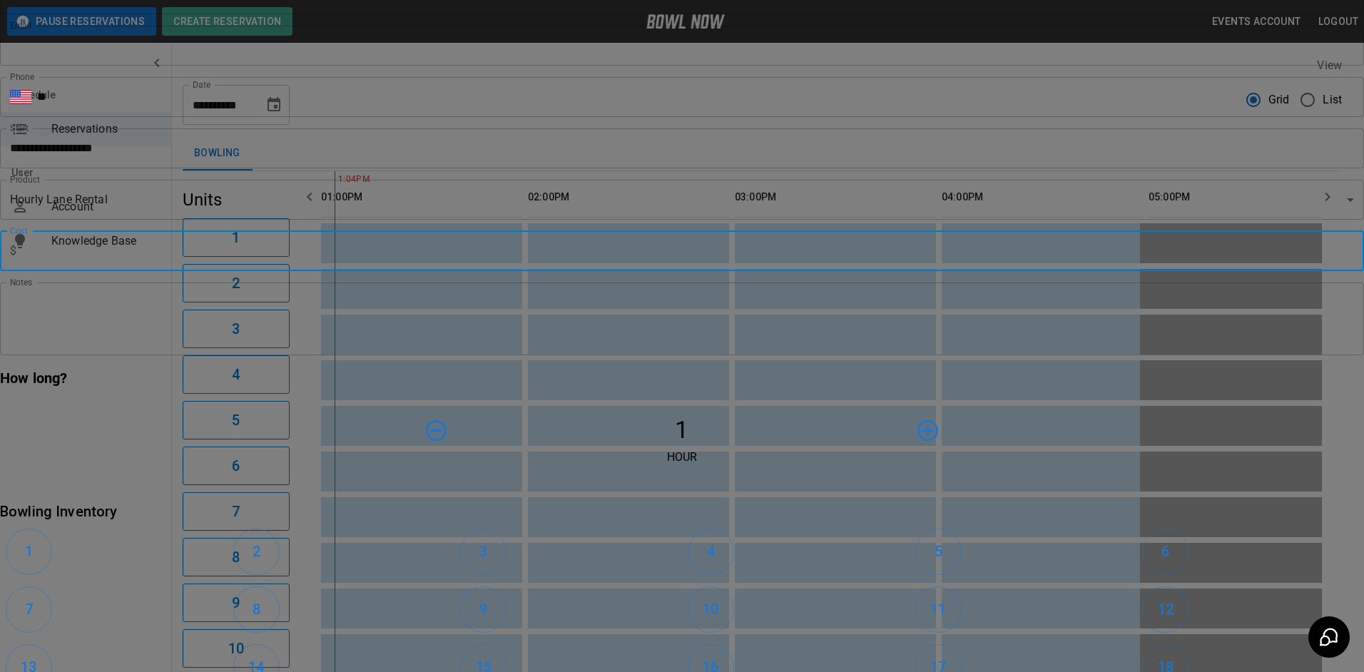
click at [615, 231] on input "text" at bounding box center [693, 251] width 1342 height 40
type input "*"
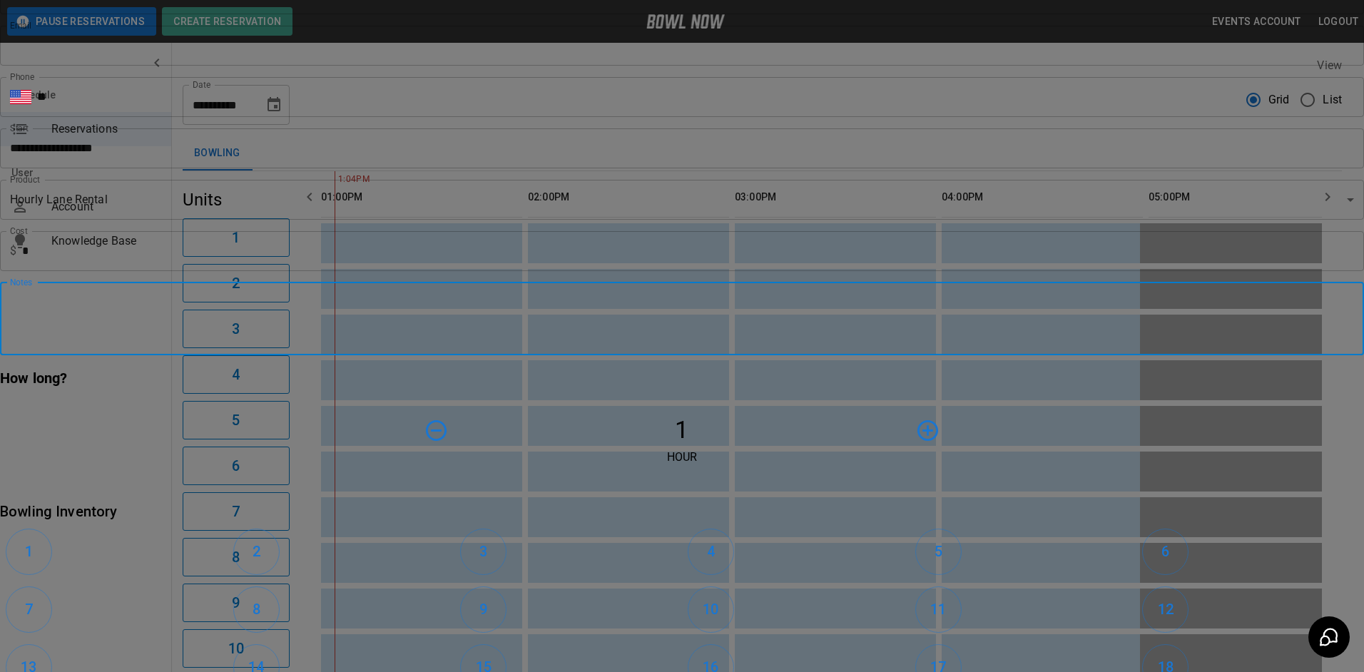
click at [594, 294] on textarea "Notes" at bounding box center [682, 318] width 1344 height 49
type textarea "**********"
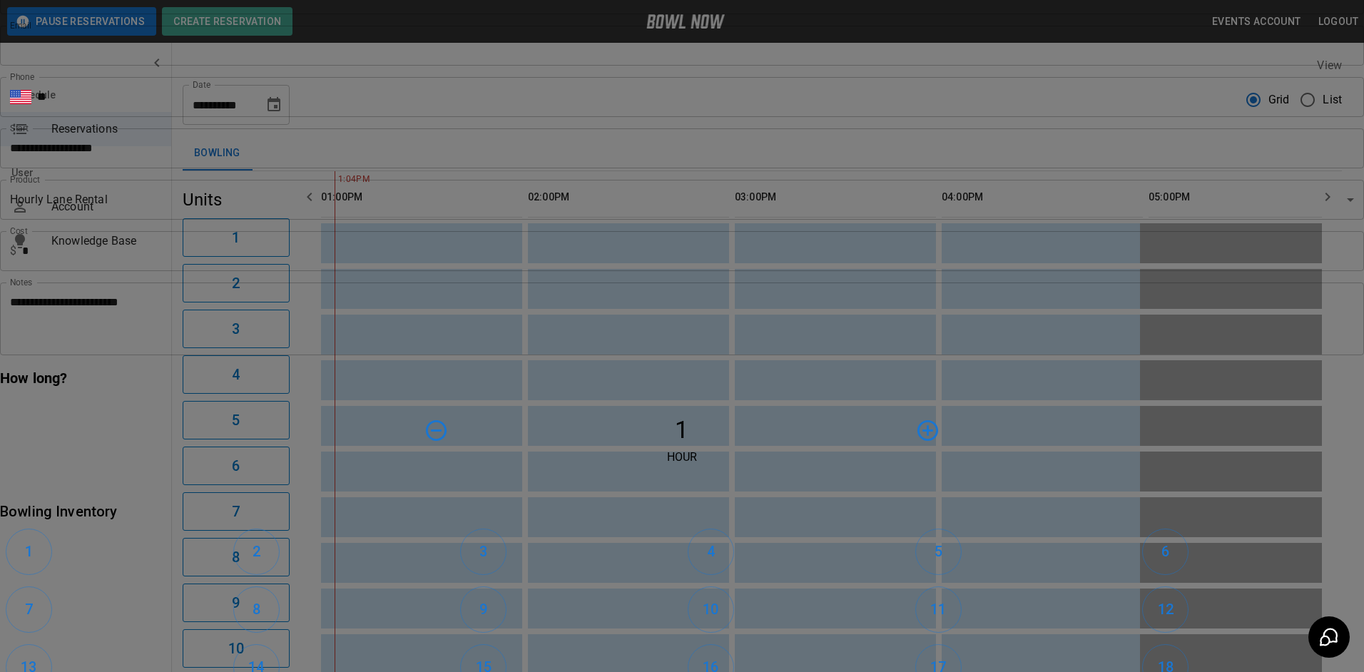
click at [499, 449] on p "Hour" at bounding box center [682, 457] width 1364 height 17
click at [917, 420] on icon "button" at bounding box center [927, 430] width 21 height 21
drag, startPoint x: 516, startPoint y: 372, endPoint x: 534, endPoint y: 372, distance: 17.8
click at [33, 540] on h6 "1" at bounding box center [29, 551] width 8 height 23
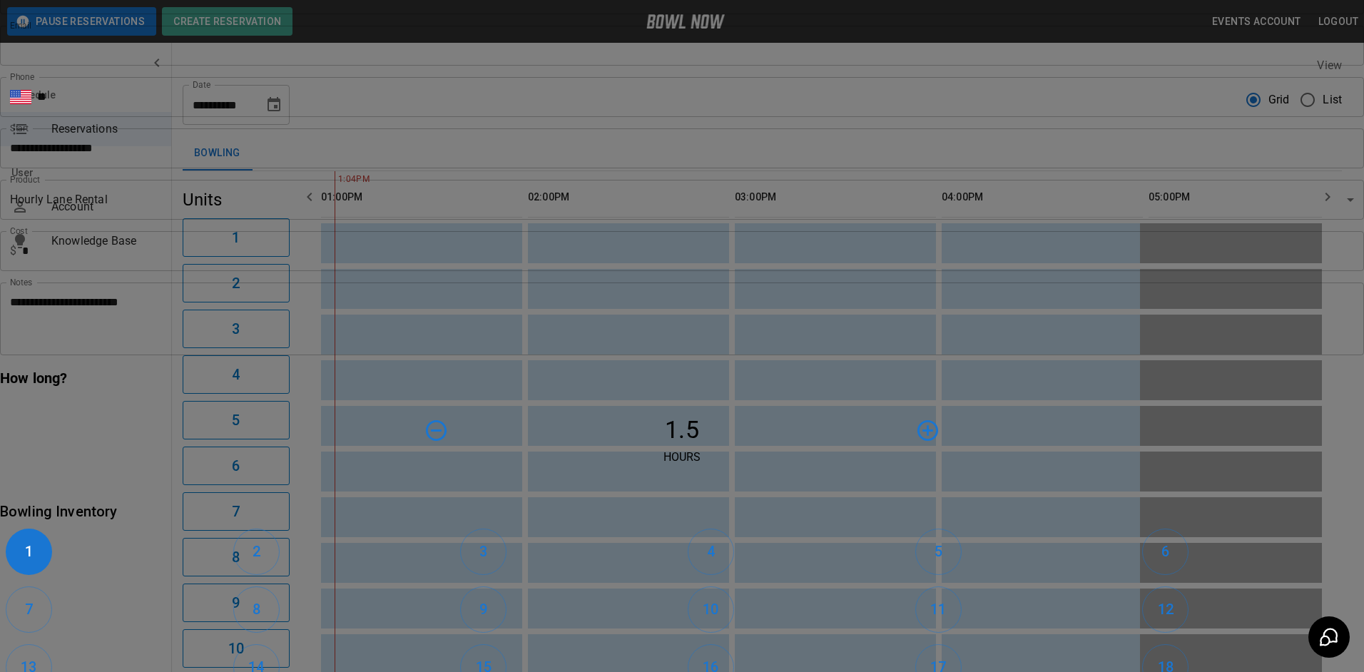
click at [455, 523] on div "2" at bounding box center [342, 552] width 228 height 58
click at [280, 529] on button "2" at bounding box center [256, 552] width 46 height 46
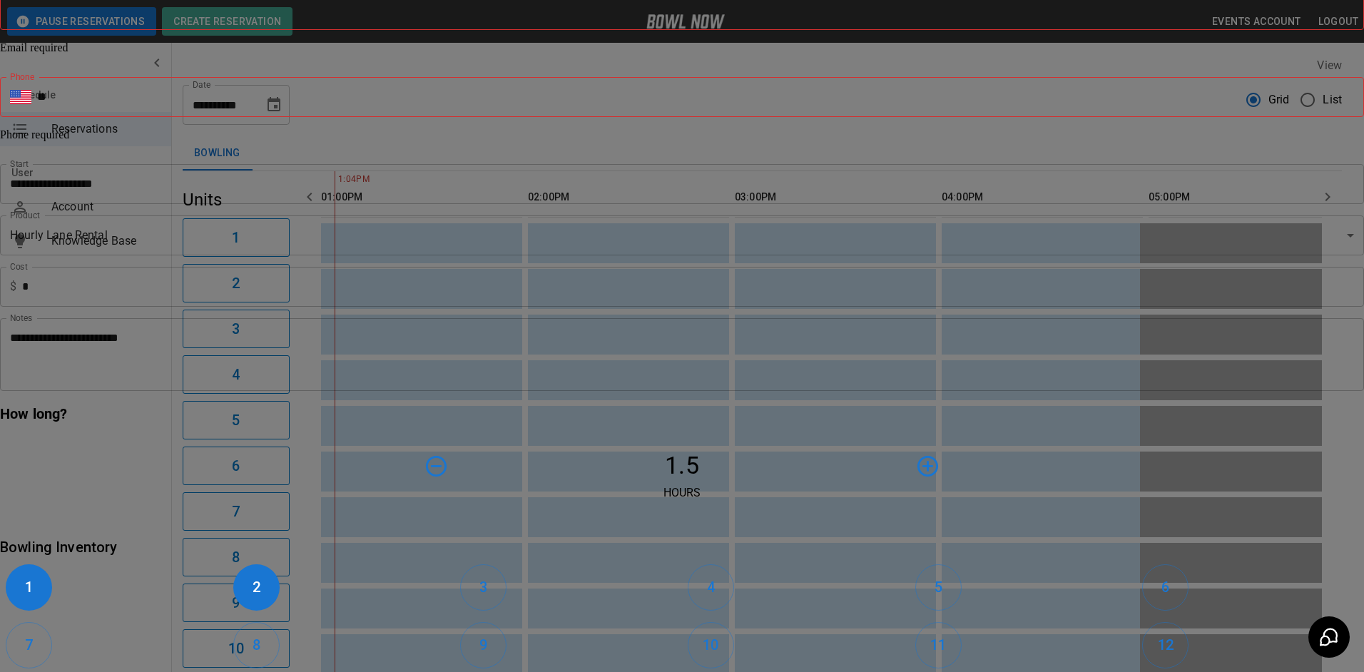
scroll to position [362, 0]
click at [794, 117] on input "**" at bounding box center [700, 97] width 1327 height 40
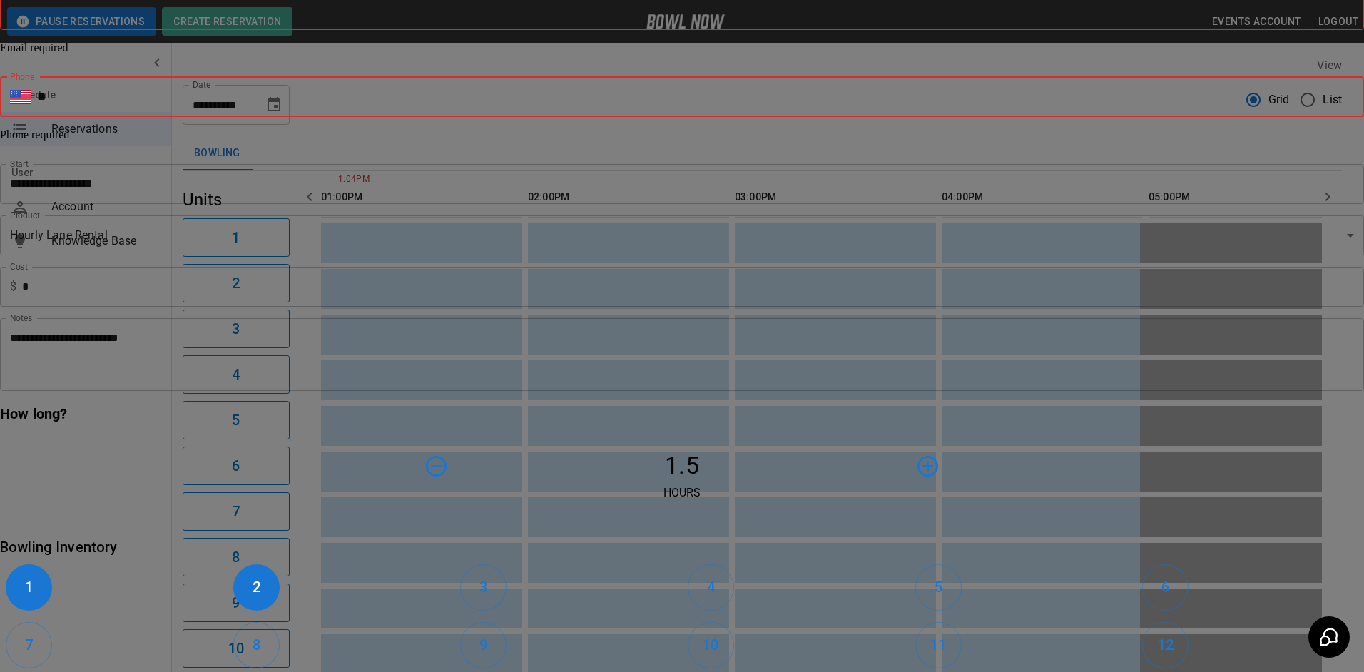
click at [668, 30] on input "Email" at bounding box center [682, 10] width 1364 height 40
type input "**********"
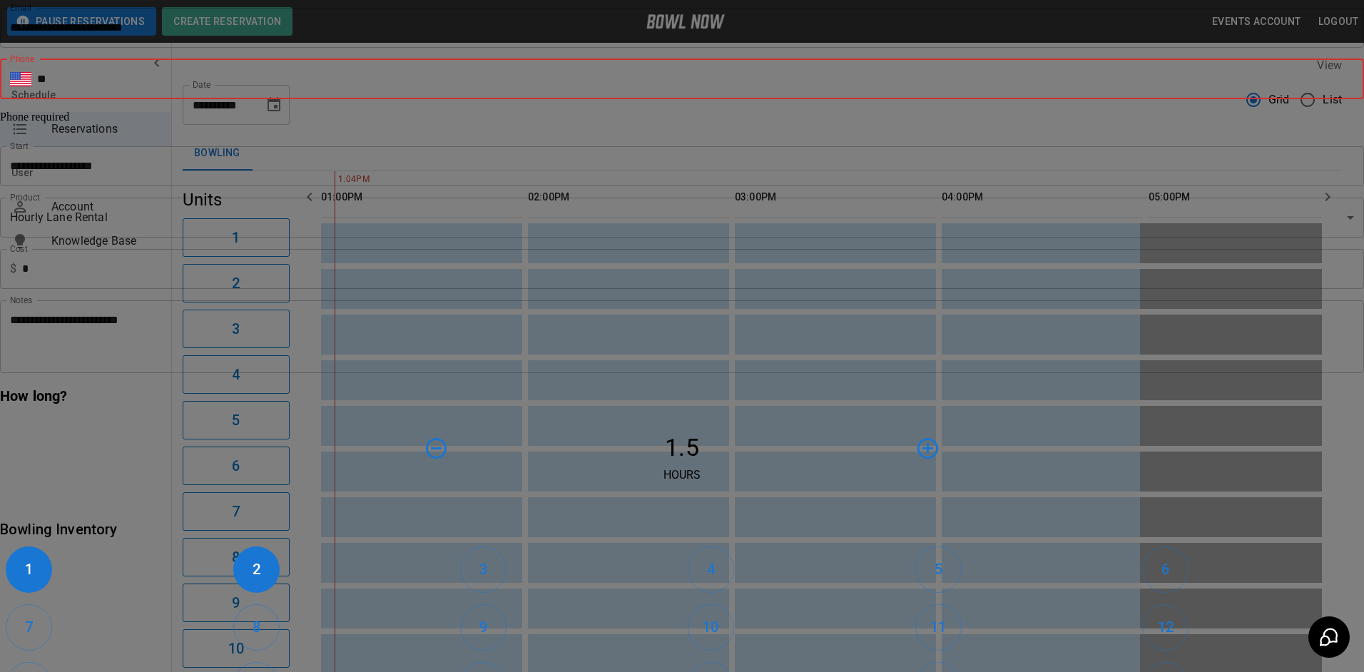
click at [634, 99] on input "**" at bounding box center [700, 79] width 1327 height 40
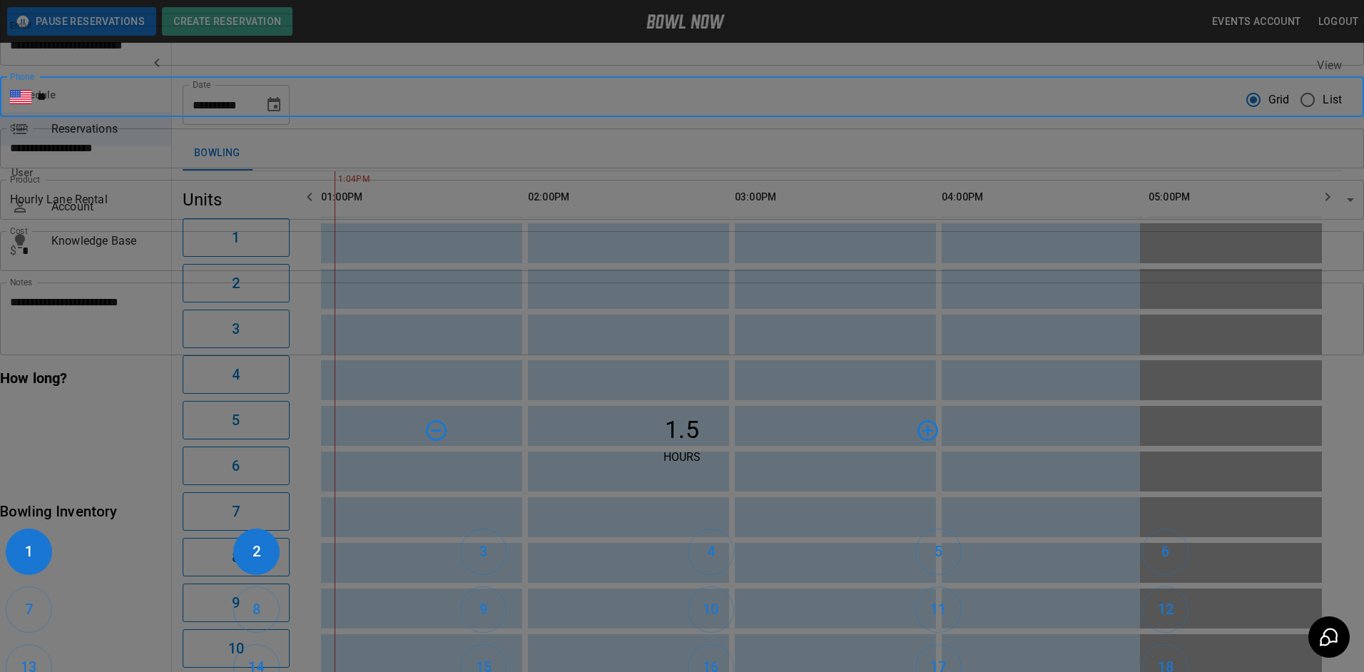
type input "**********"
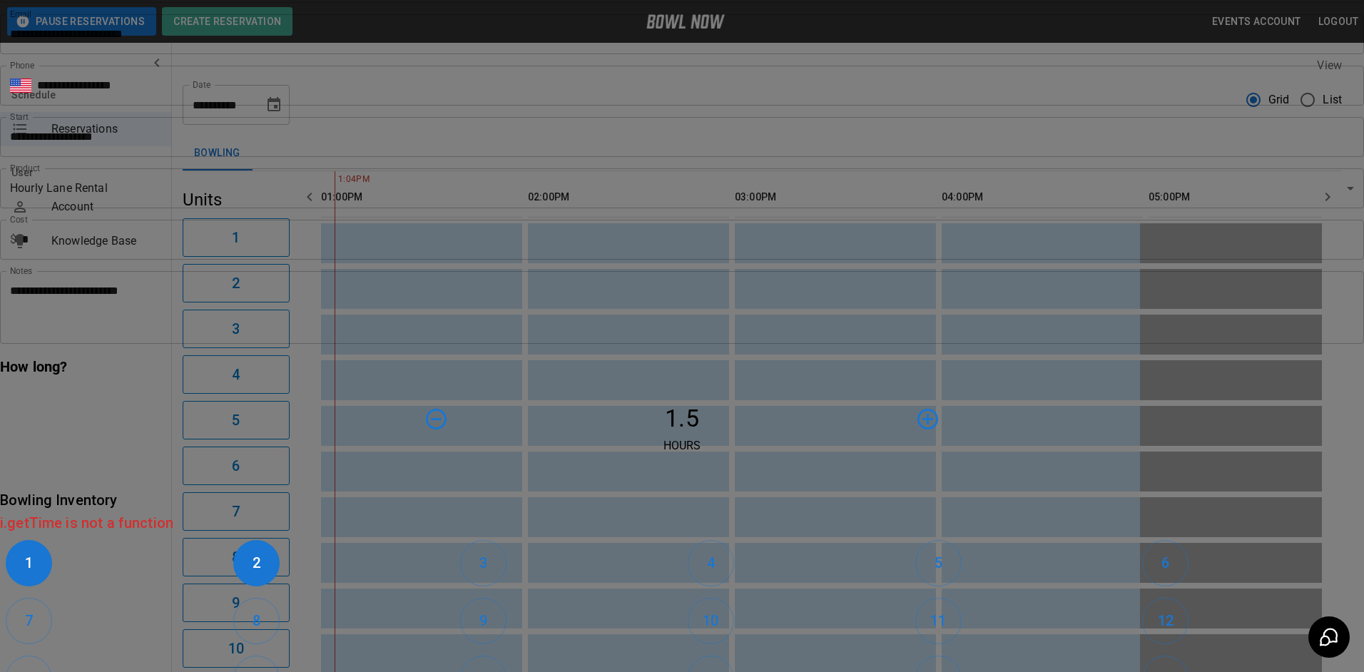
scroll to position [0, 0]
click at [668, 157] on input "**********" at bounding box center [677, 137] width 1354 height 40
type input "**********"
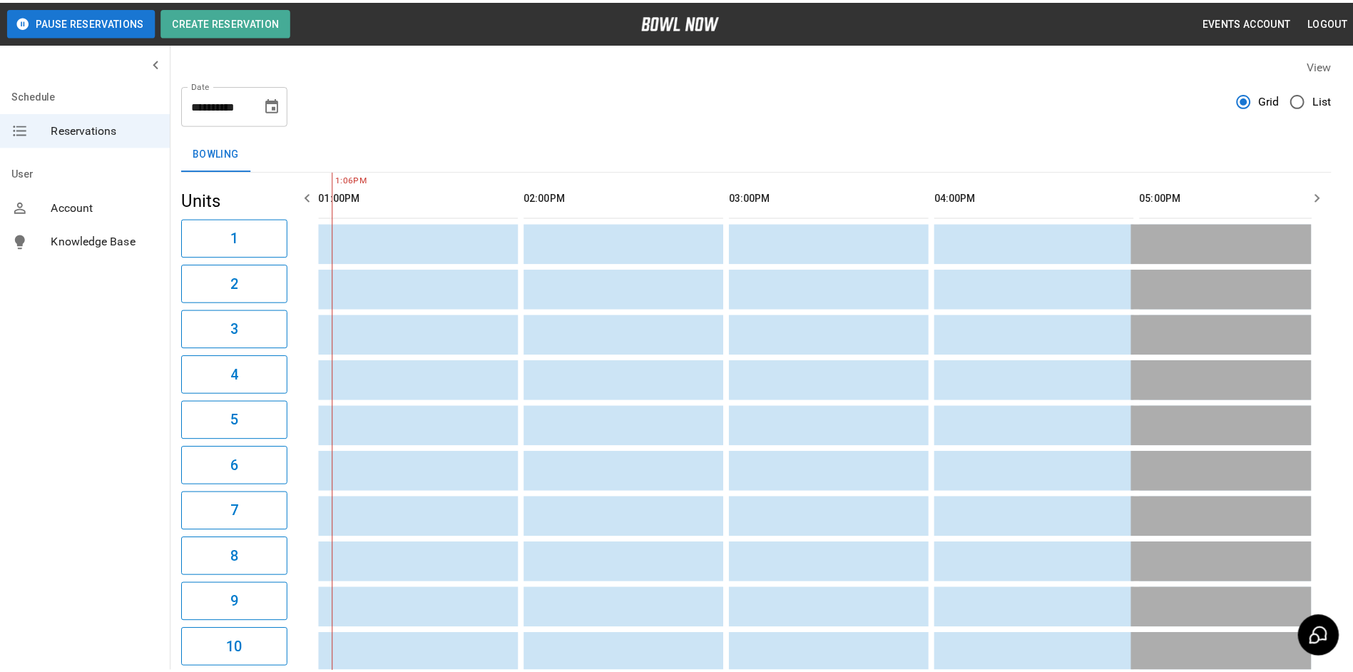
scroll to position [0, 0]
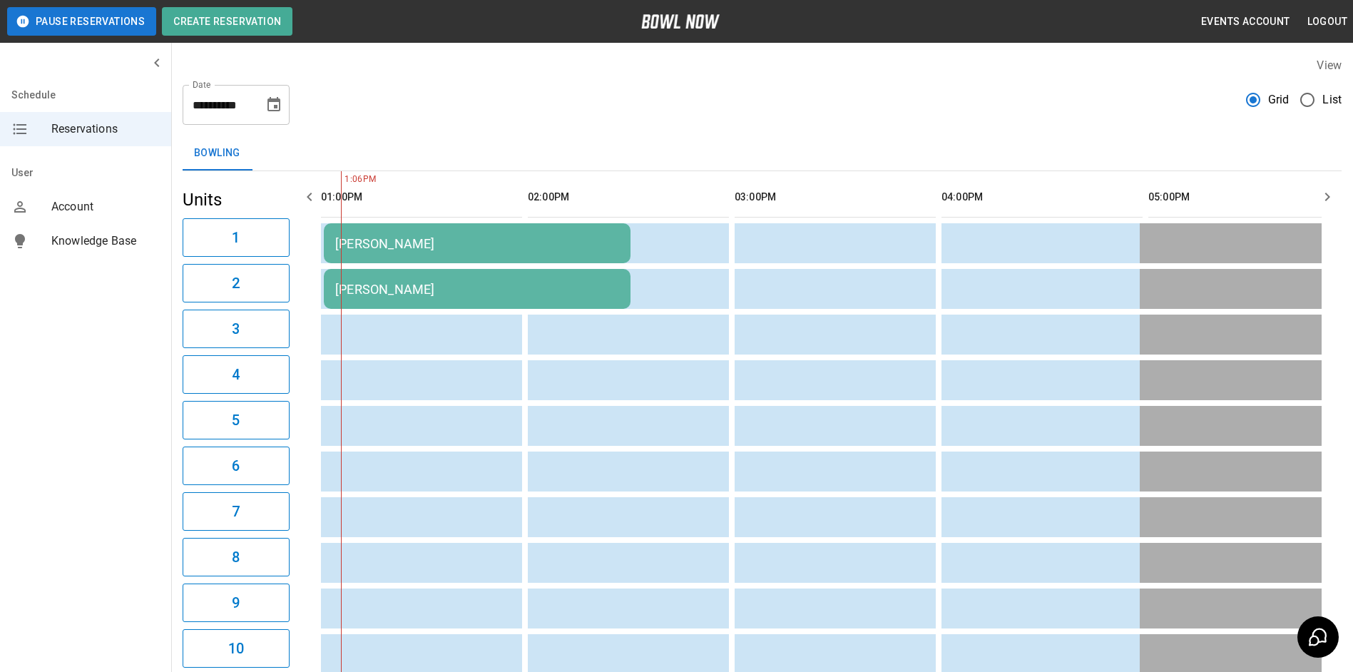
click at [250, 106] on input "**********" at bounding box center [218, 105] width 71 height 40
click at [265, 110] on icon "Choose date, selected date is Sep 9, 2025" at bounding box center [273, 104] width 17 height 17
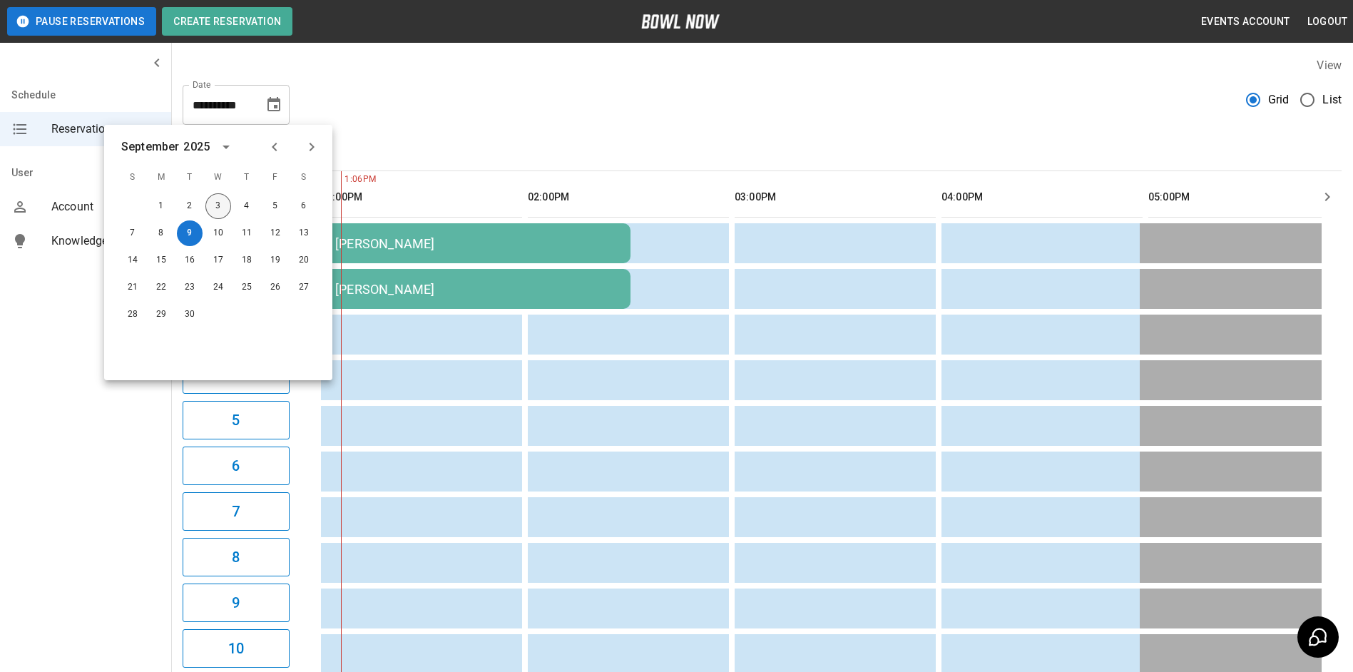
click at [208, 200] on button "3" at bounding box center [218, 206] width 26 height 26
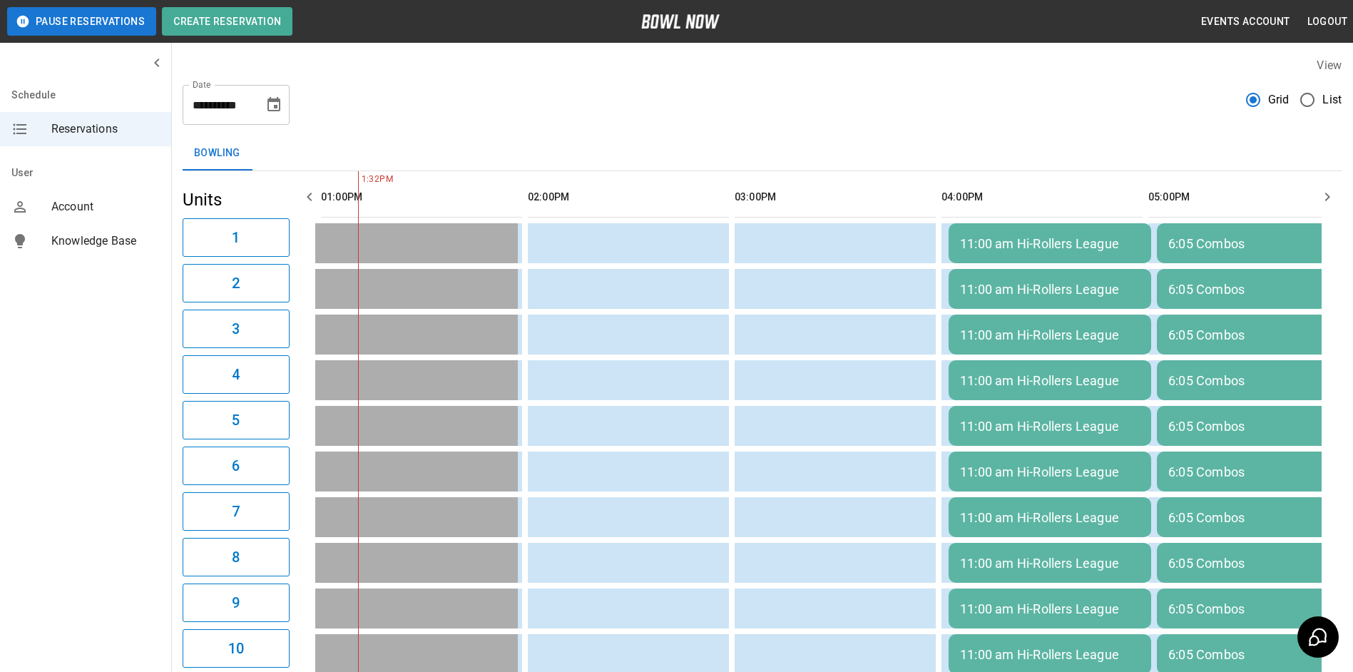
click at [282, 108] on button "Choose date, selected date is Sep 3, 2025" at bounding box center [274, 105] width 29 height 29
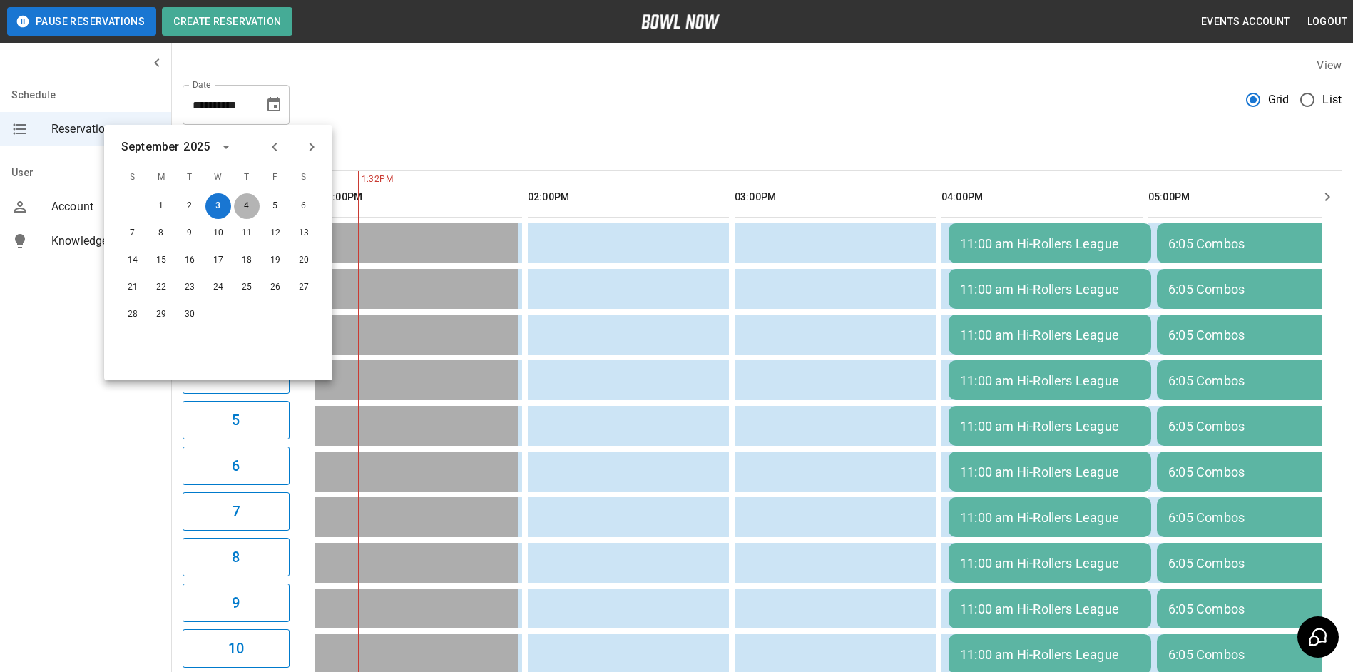
click at [240, 207] on button "4" at bounding box center [247, 206] width 26 height 26
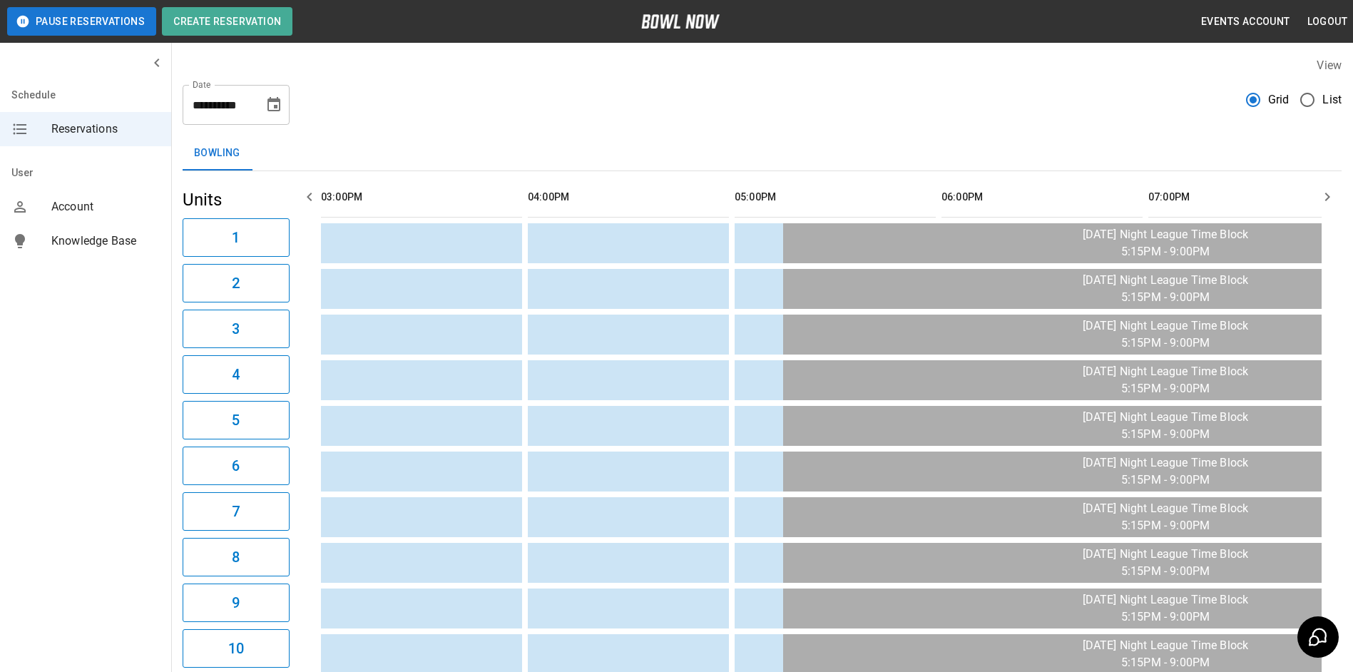
click at [315, 205] on button "button" at bounding box center [309, 197] width 29 height 29
click at [315, 205] on icon "button" at bounding box center [309, 196] width 17 height 17
click at [278, 113] on icon "Choose date, selected date is Sep 4, 2025" at bounding box center [273, 104] width 17 height 17
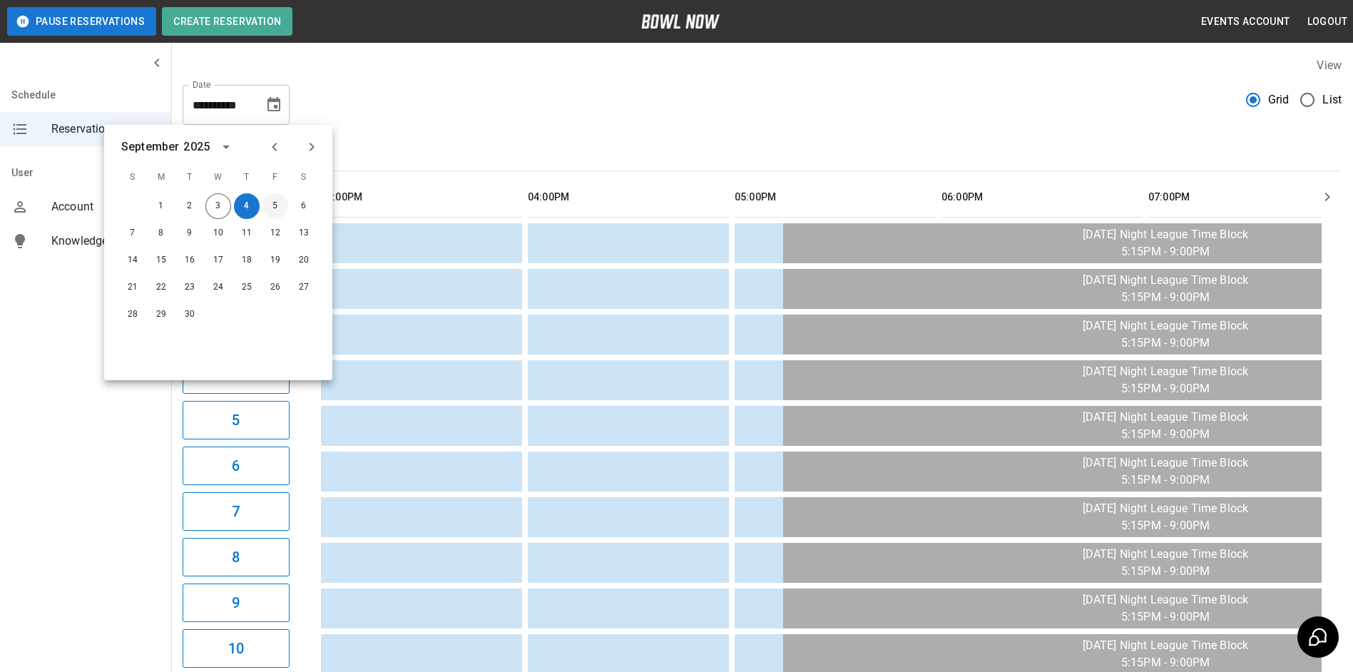
click at [277, 210] on button "5" at bounding box center [276, 206] width 26 height 26
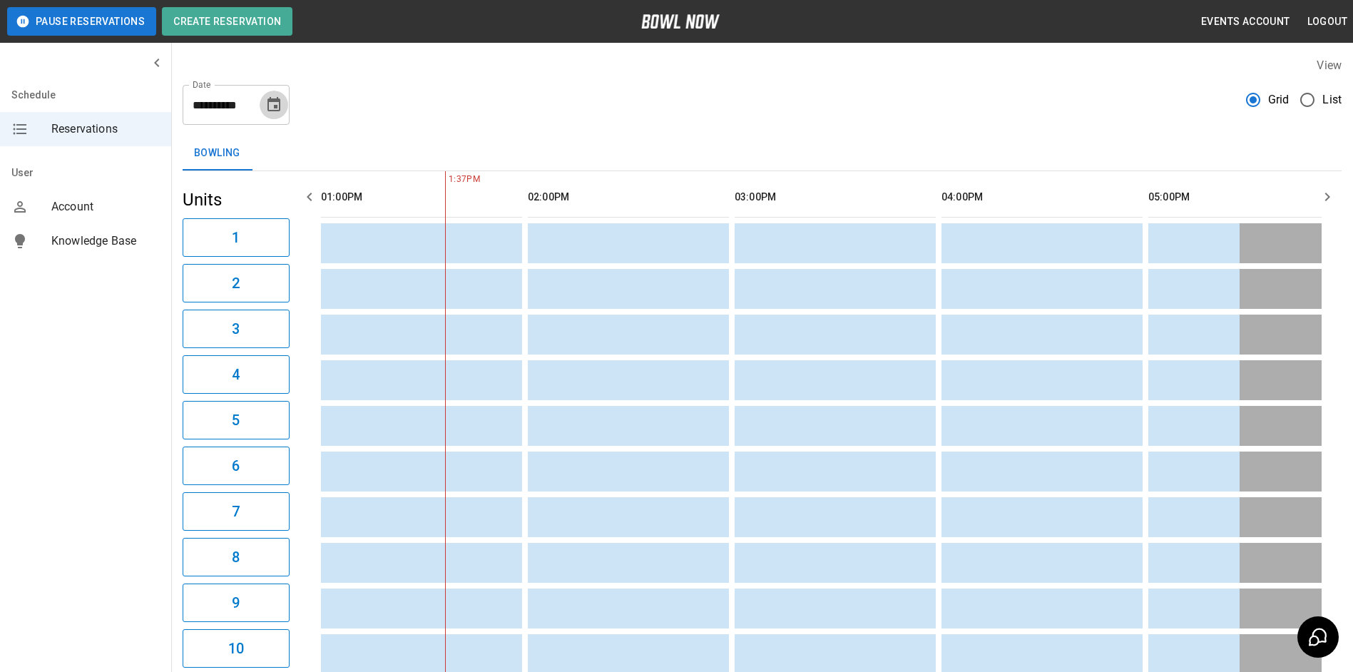
click at [278, 111] on icon "Choose date, selected date is Sep 5, 2025" at bounding box center [274, 104] width 13 height 14
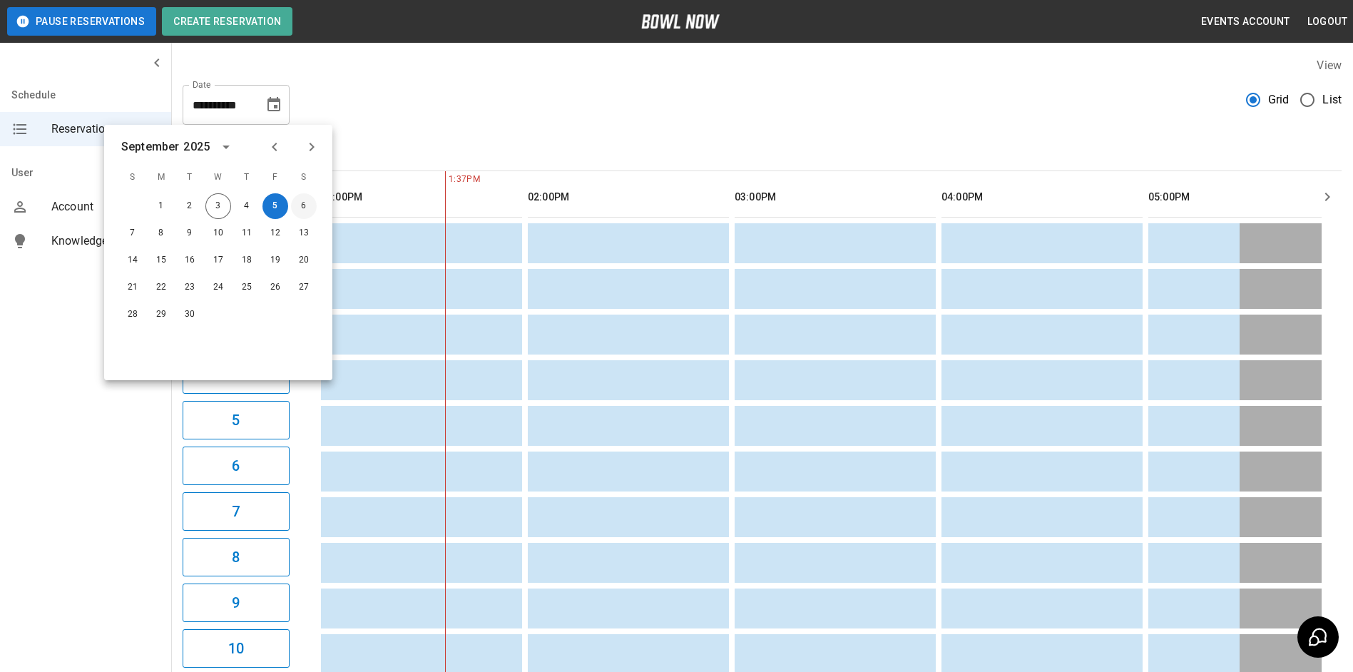
click at [307, 200] on button "6" at bounding box center [304, 206] width 26 height 26
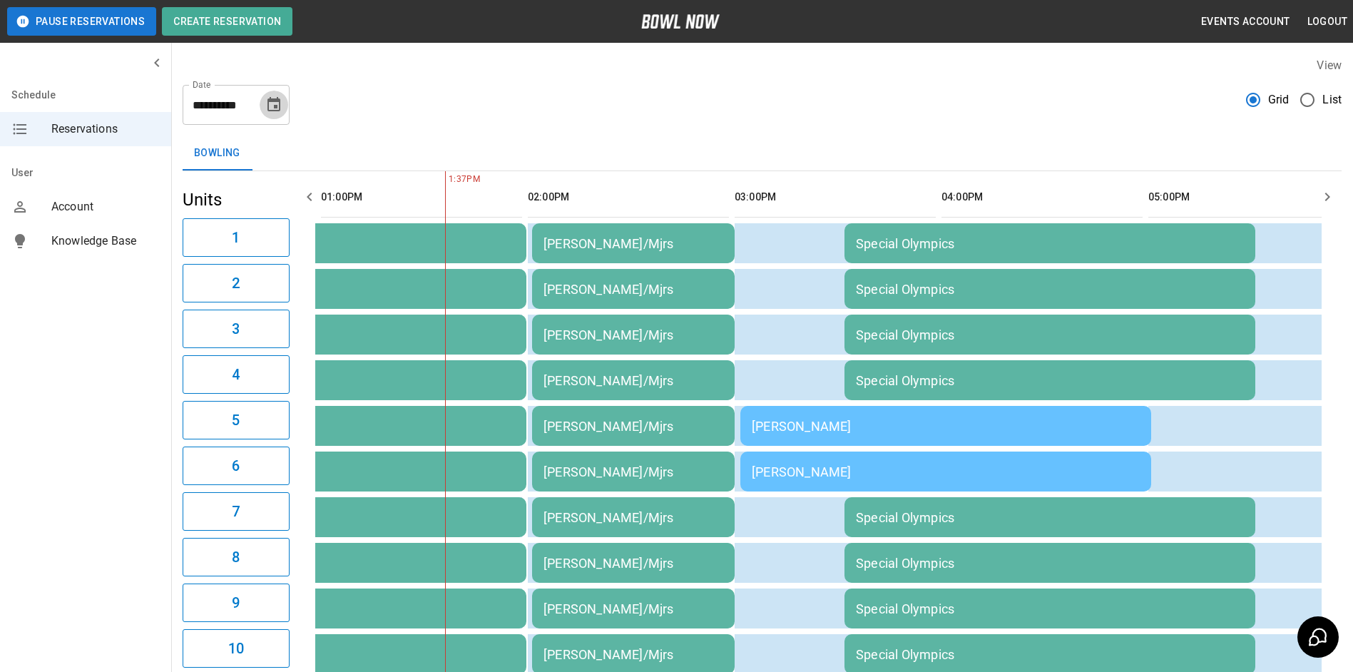
click at [264, 113] on button "Choose date, selected date is Sep 6, 2025" at bounding box center [274, 105] width 29 height 29
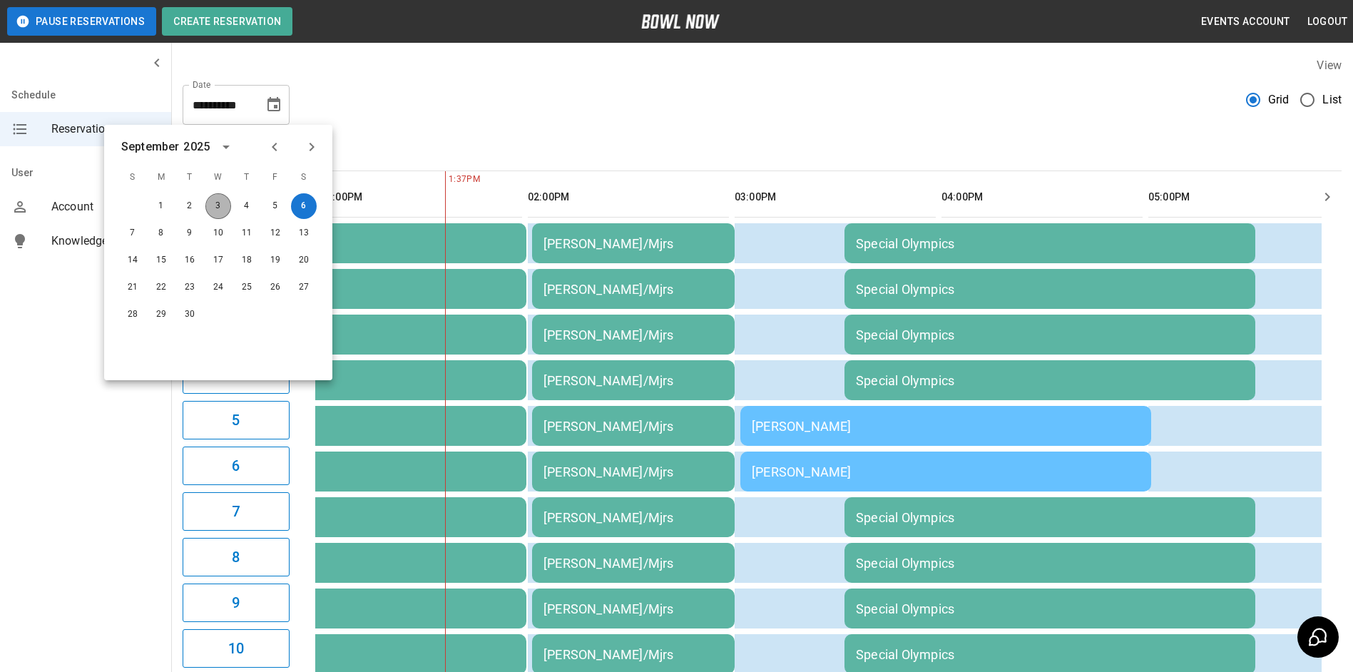
click at [218, 210] on button "3" at bounding box center [218, 206] width 26 height 26
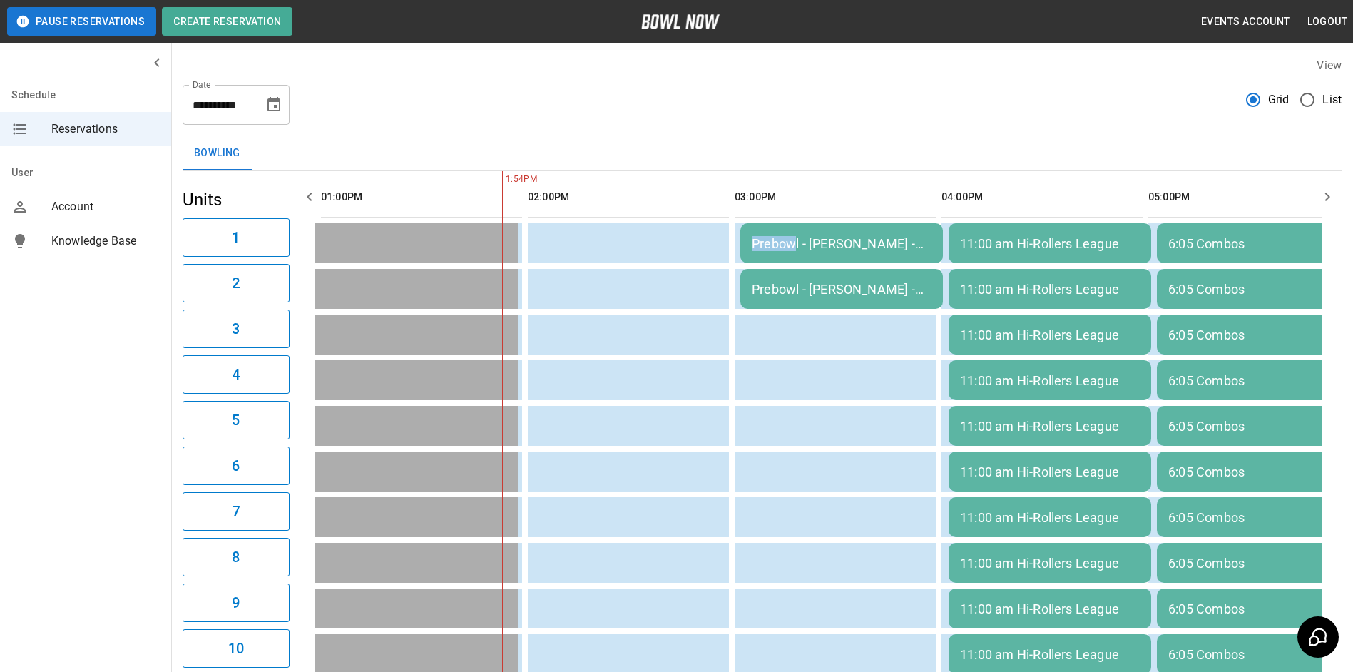
click at [795, 230] on td "Prebowl - [PERSON_NAME] - Adult/Youth" at bounding box center [841, 243] width 203 height 40
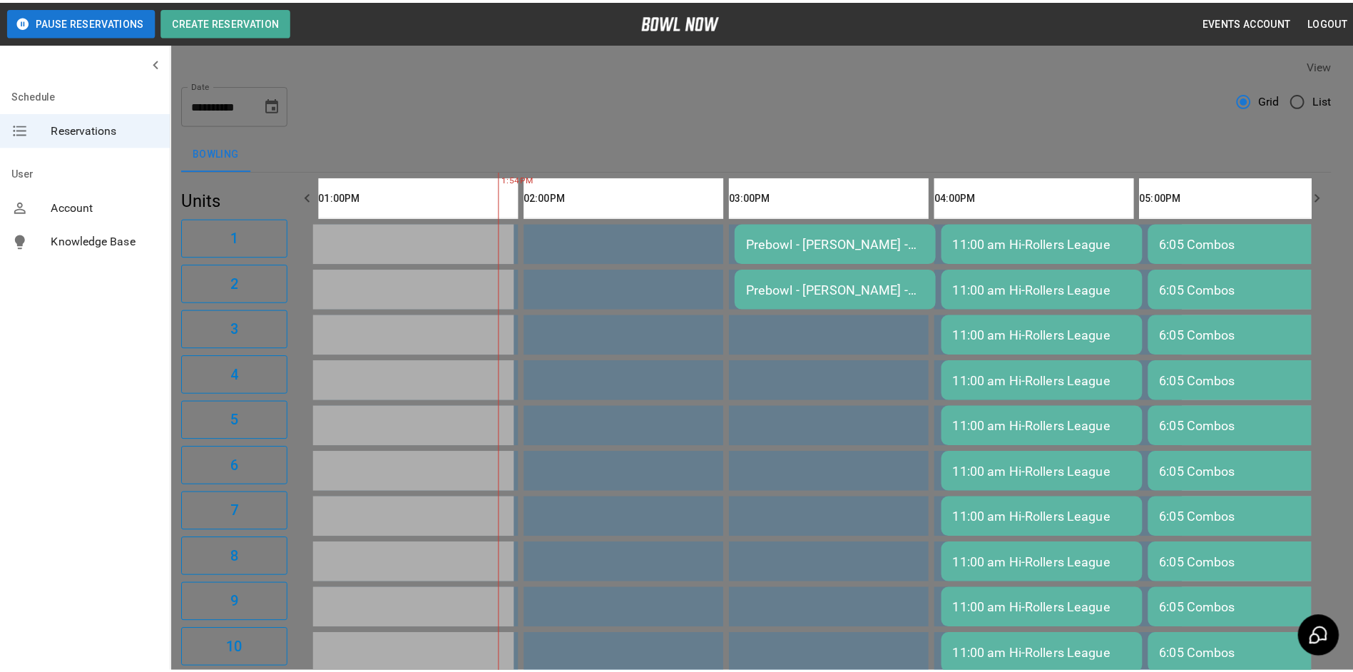
scroll to position [23, 0]
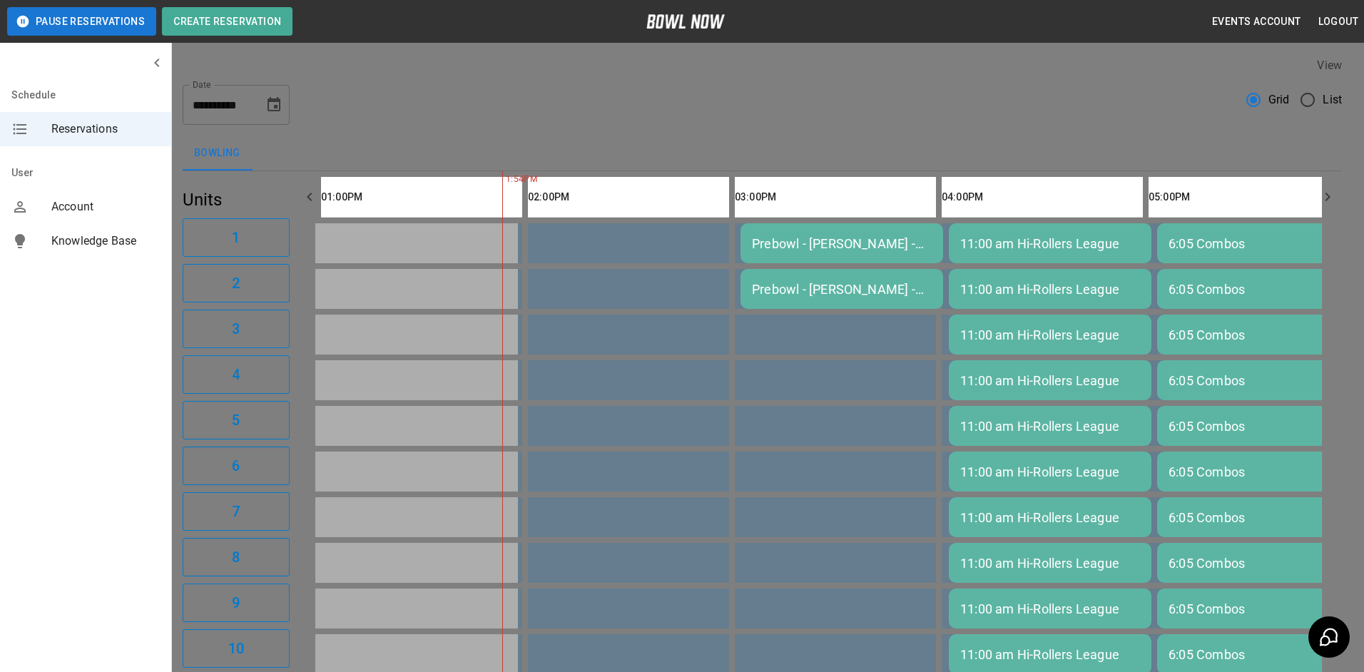
click at [993, 275] on div at bounding box center [682, 336] width 1364 height 672
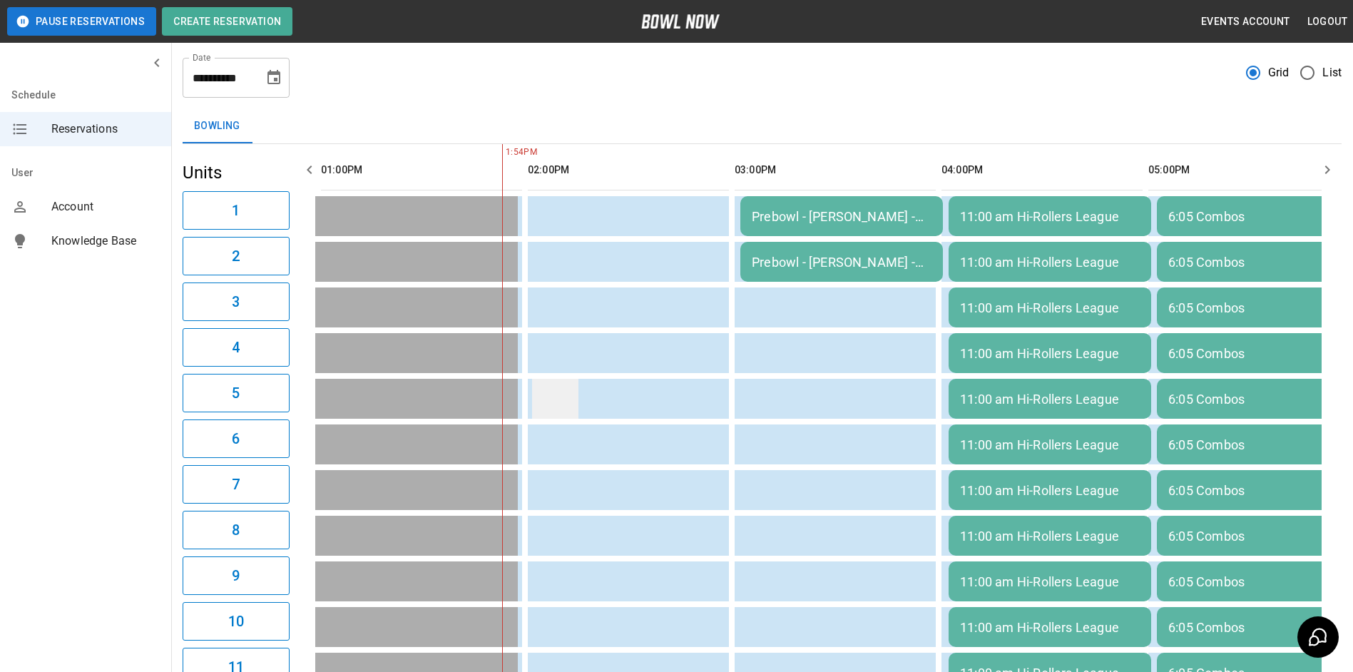
scroll to position [0, 0]
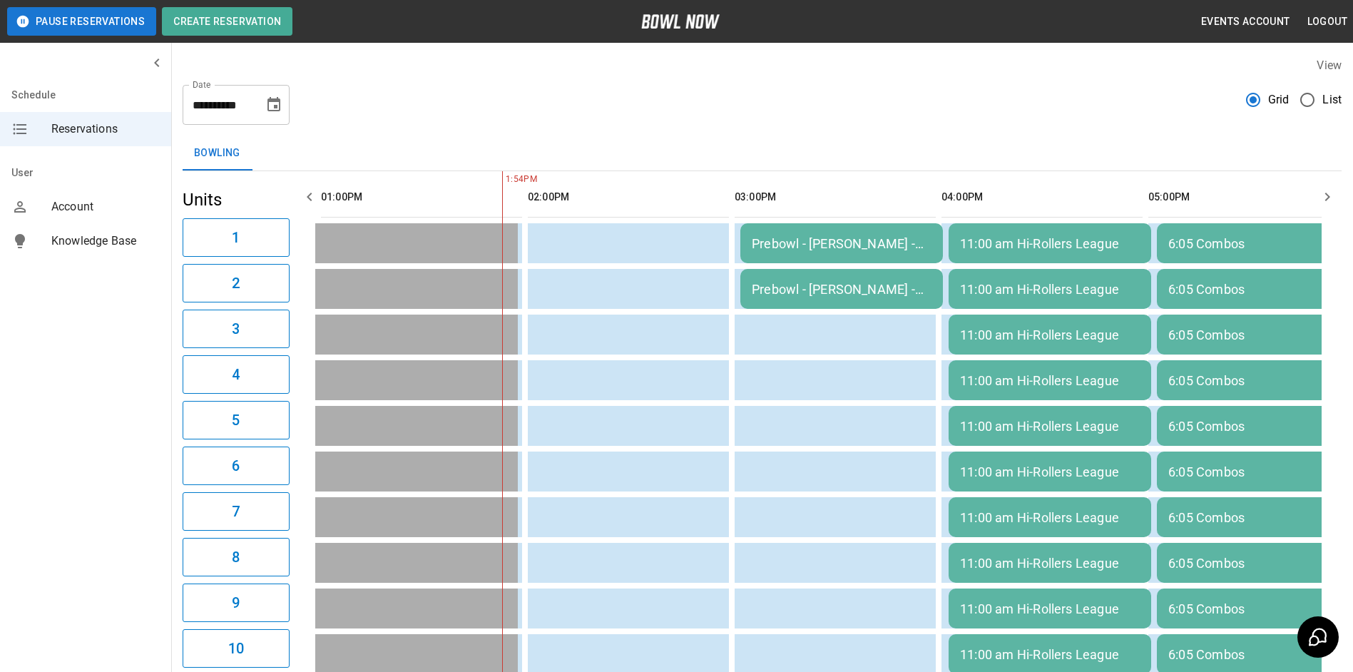
click at [275, 103] on icon "Choose date, selected date is Sep 3, 2025" at bounding box center [273, 104] width 17 height 17
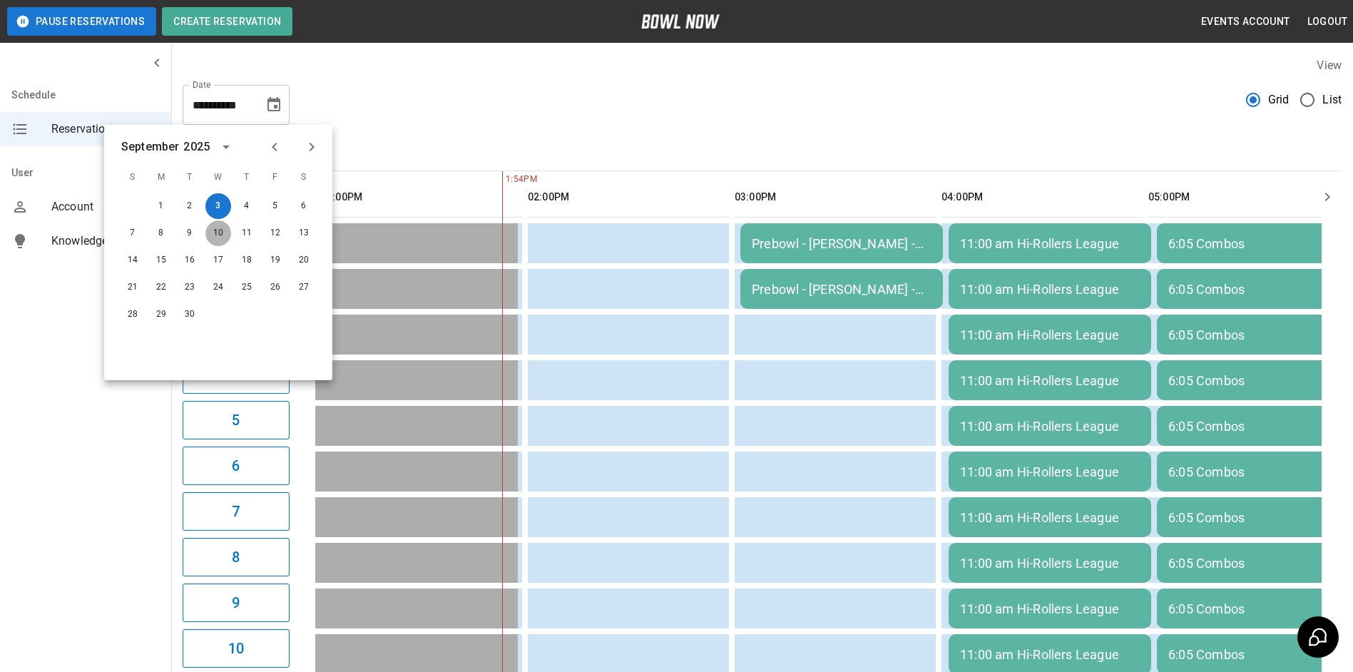
click at [219, 225] on button "10" at bounding box center [218, 233] width 26 height 26
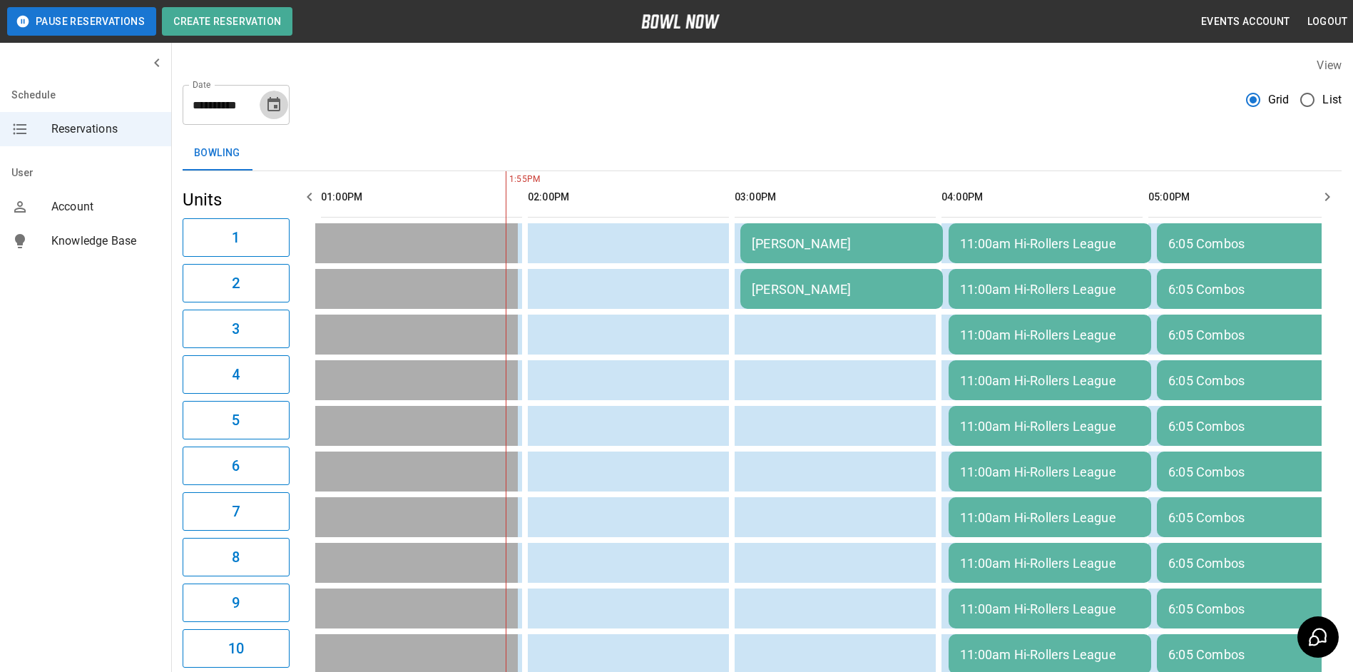
click at [274, 108] on icon "Choose date, selected date is Sep 10, 2025" at bounding box center [274, 104] width 13 height 14
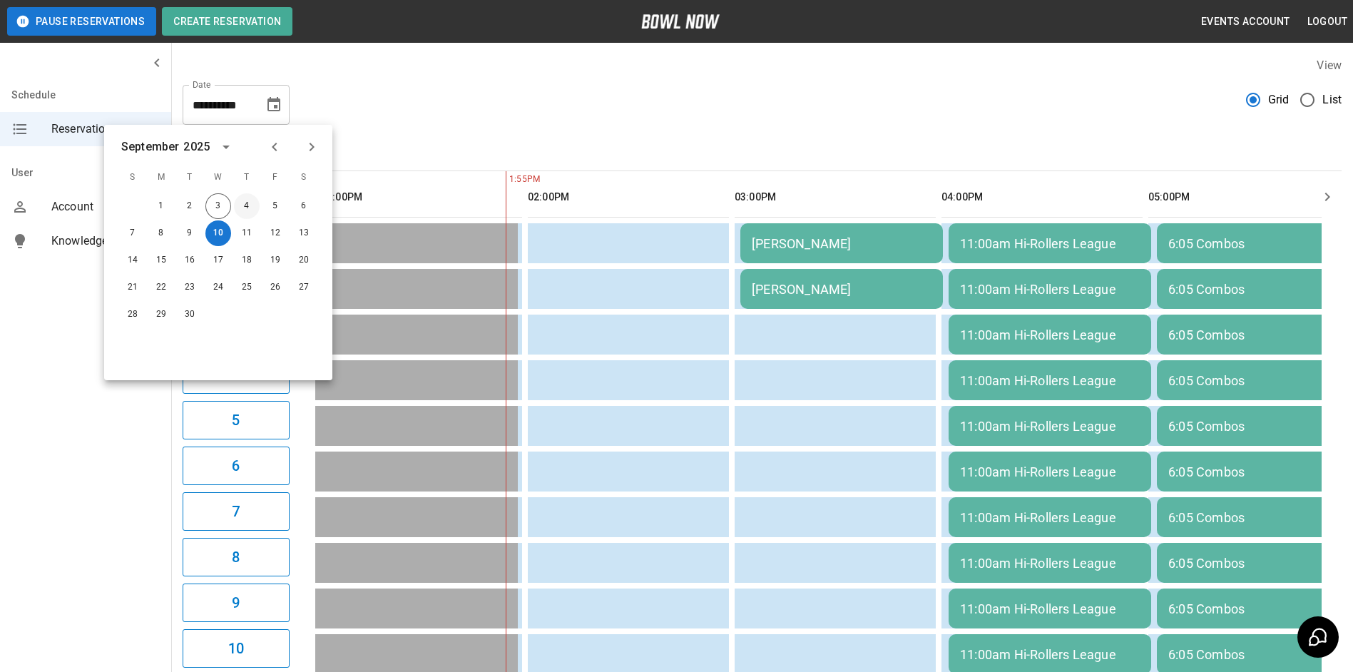
click at [253, 199] on button "4" at bounding box center [247, 206] width 26 height 26
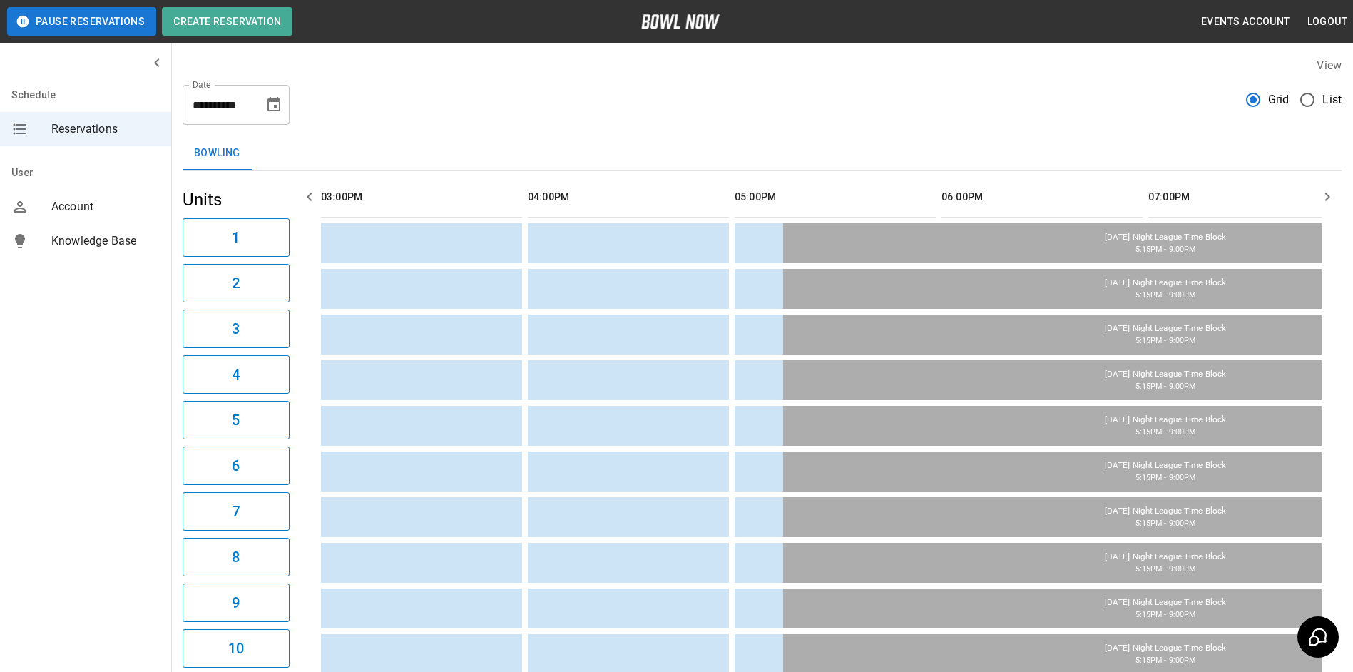
click at [270, 107] on icon "Choose date, selected date is Sep 4, 2025" at bounding box center [273, 104] width 17 height 17
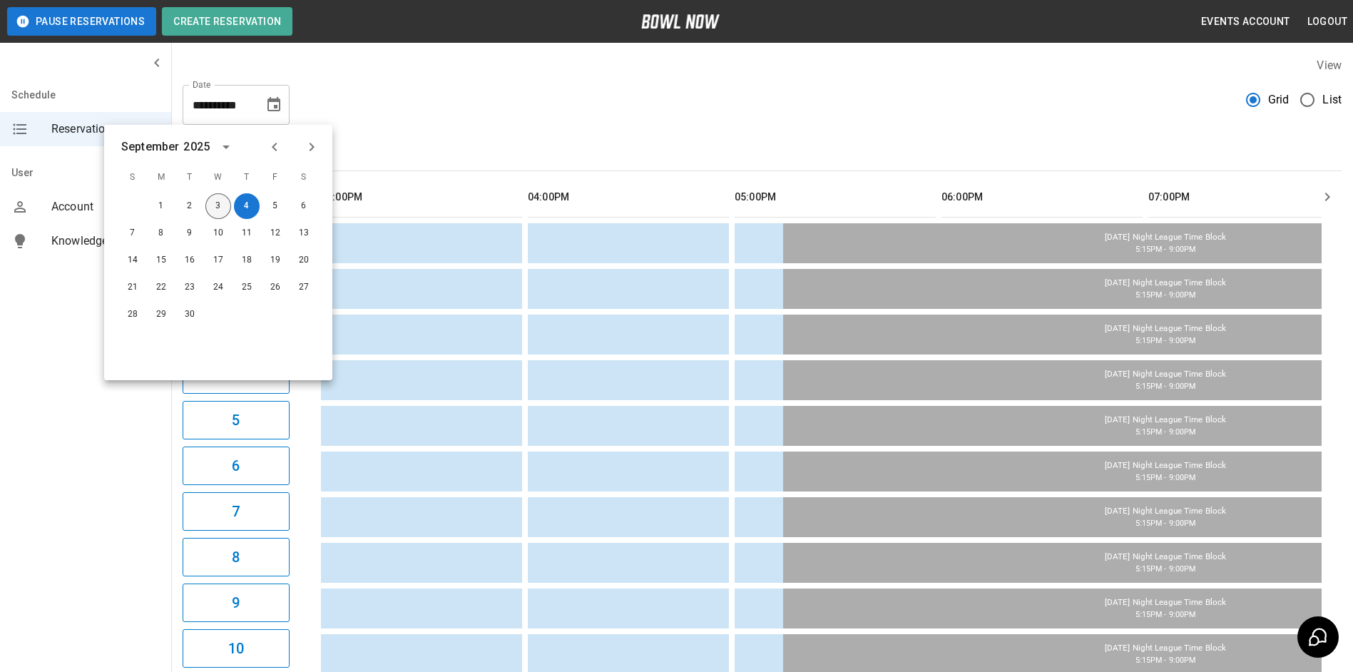
drag, startPoint x: 224, startPoint y: 202, endPoint x: 495, endPoint y: 145, distance: 277.0
click at [223, 202] on button "3" at bounding box center [218, 206] width 26 height 26
type input "**********"
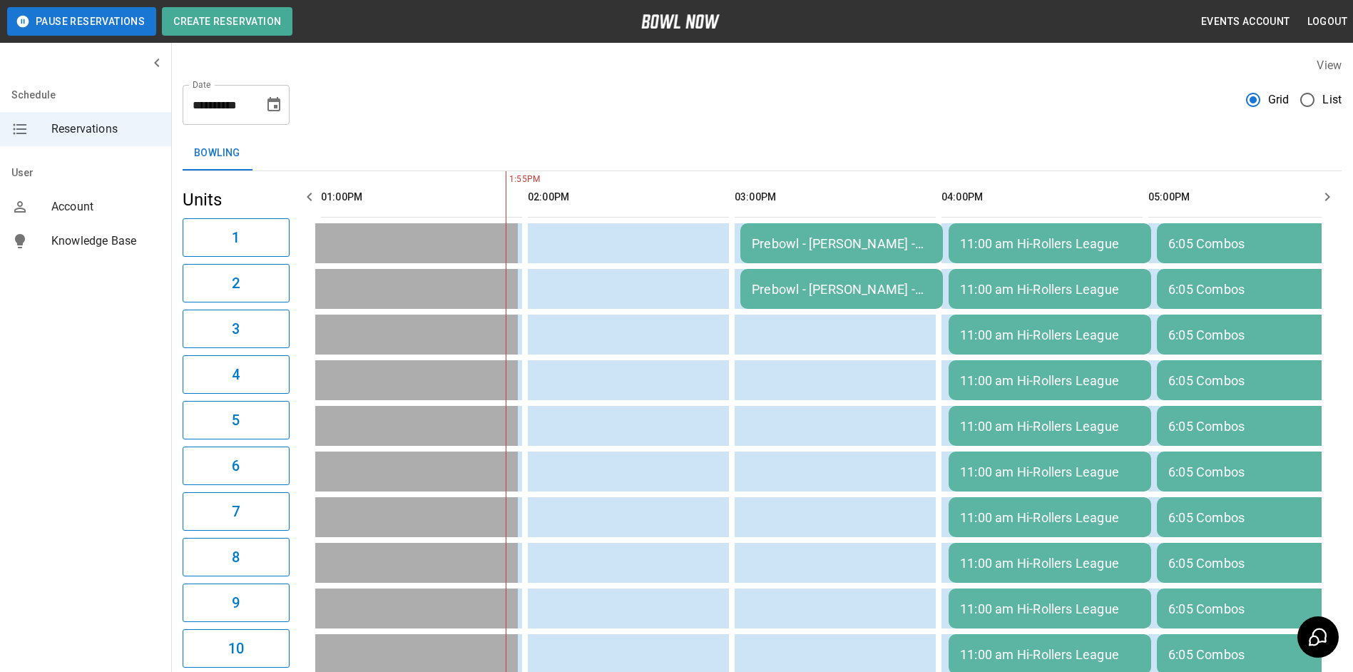
click at [276, 116] on button "Choose date, selected date is Sep 3, 2025" at bounding box center [274, 105] width 29 height 29
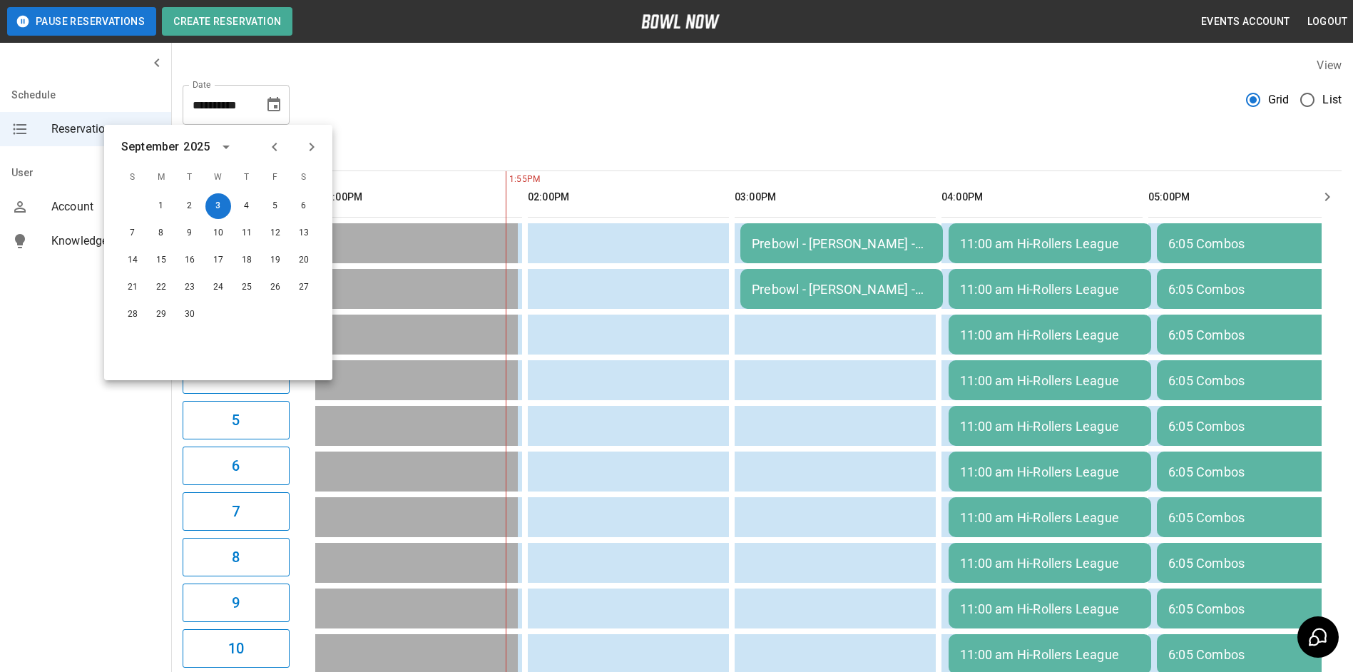
click at [418, 127] on div "**********" at bounding box center [762, 642] width 1182 height 1193
click at [576, 133] on div "**********" at bounding box center [762, 642] width 1182 height 1193
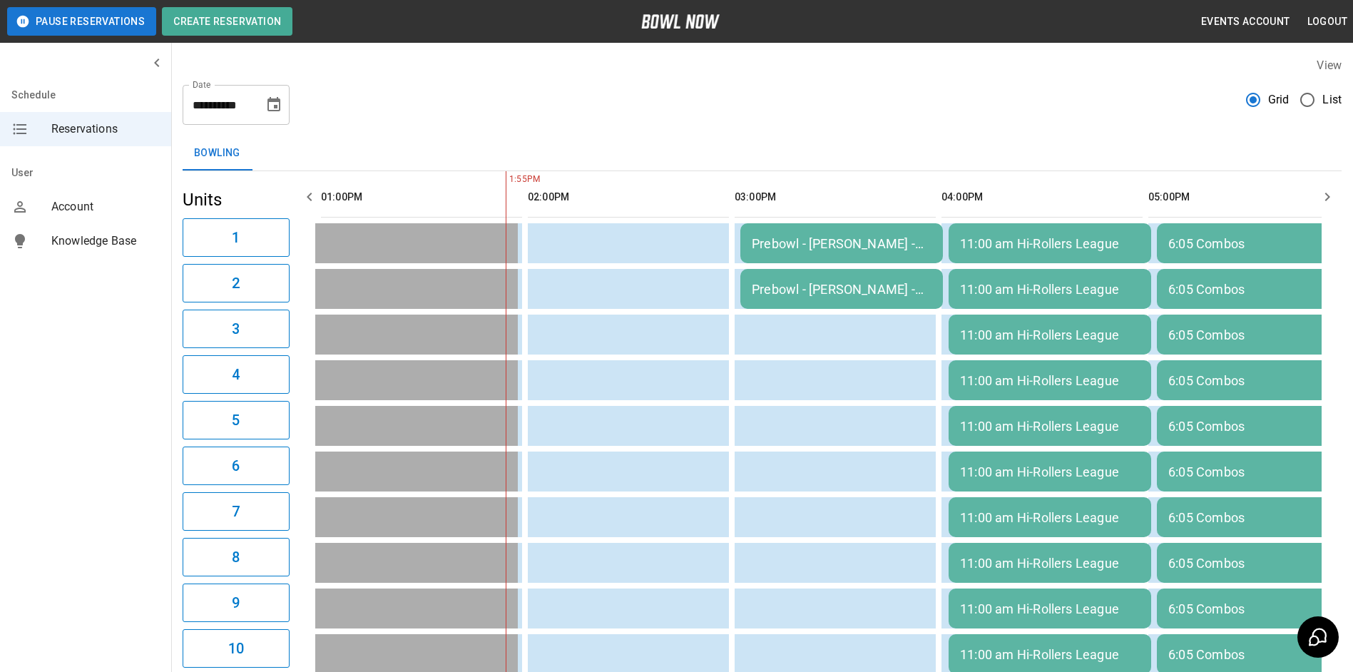
click at [305, 203] on icon "button" at bounding box center [309, 196] width 17 height 17
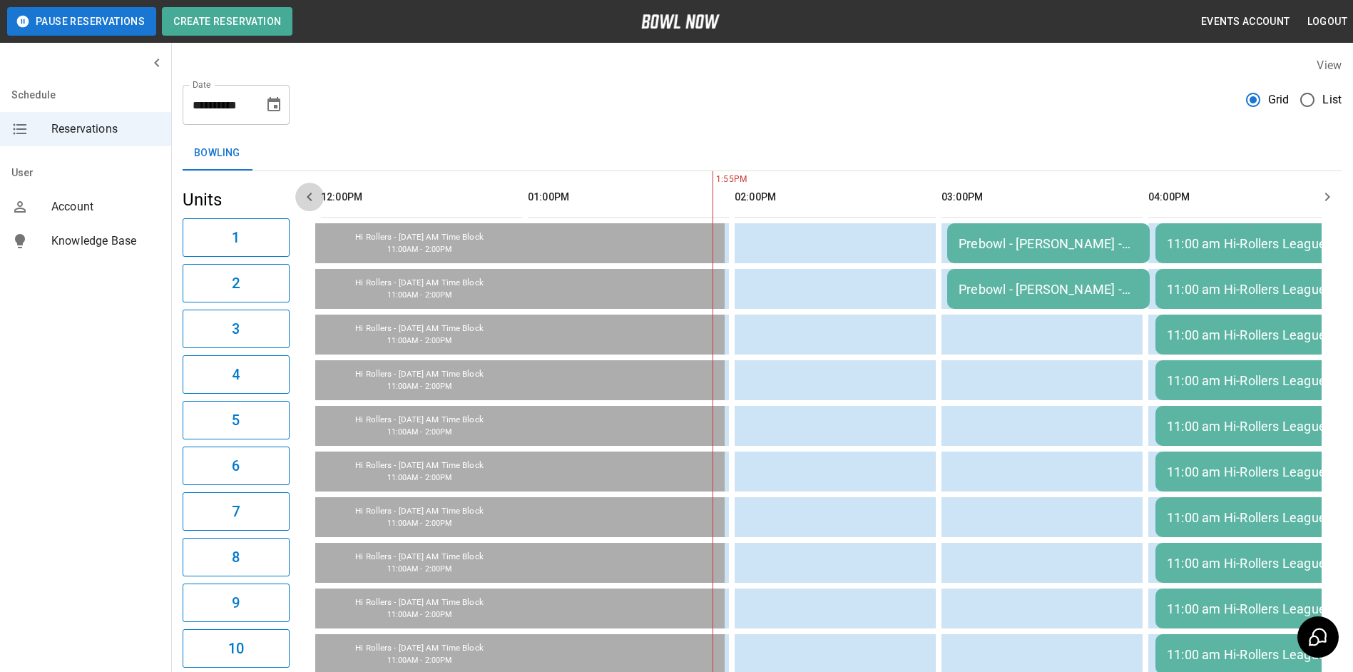
click at [305, 202] on icon "button" at bounding box center [309, 196] width 17 height 17
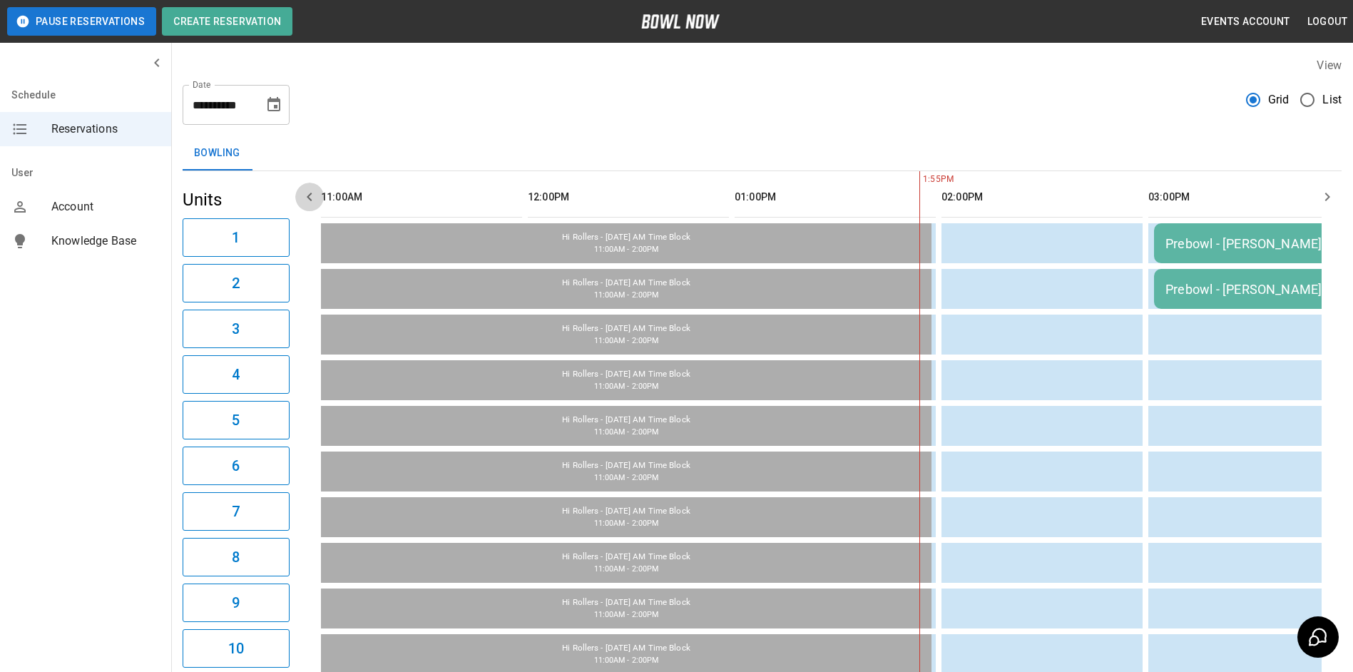
click at [307, 201] on icon "button" at bounding box center [309, 196] width 17 height 17
click at [1323, 191] on icon "button" at bounding box center [1327, 196] width 17 height 17
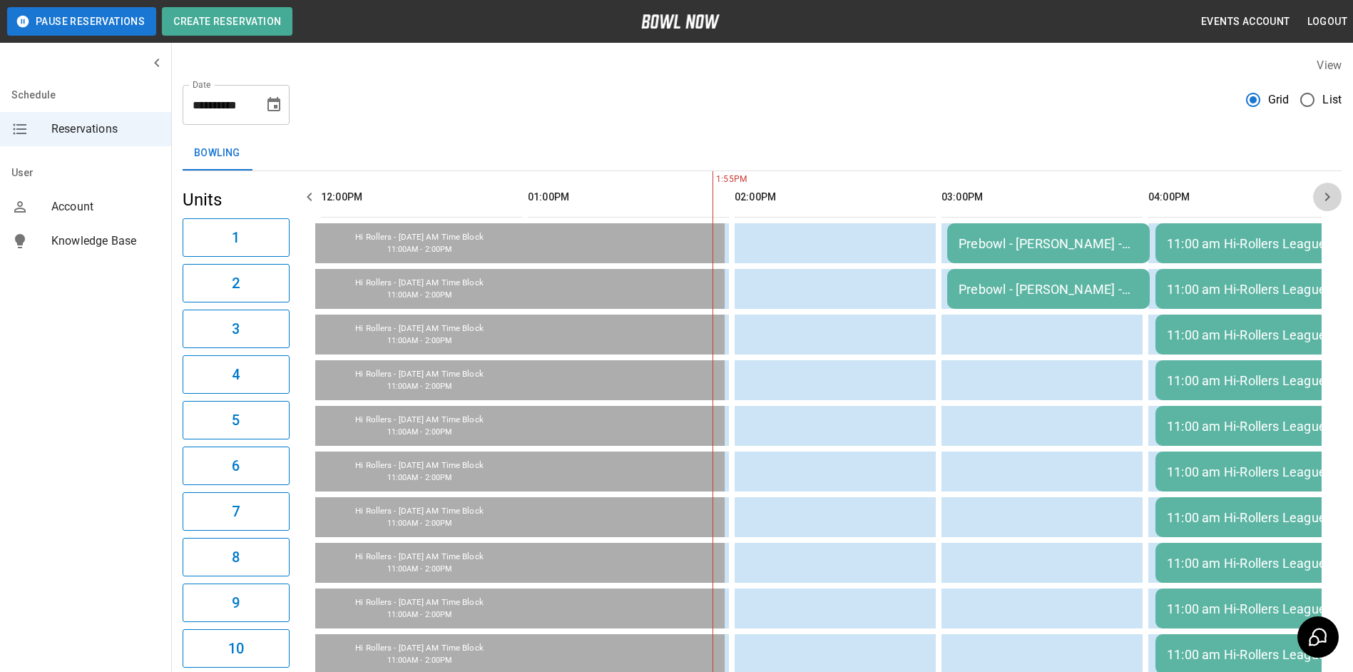
click at [1323, 191] on icon "button" at bounding box center [1327, 196] width 17 height 17
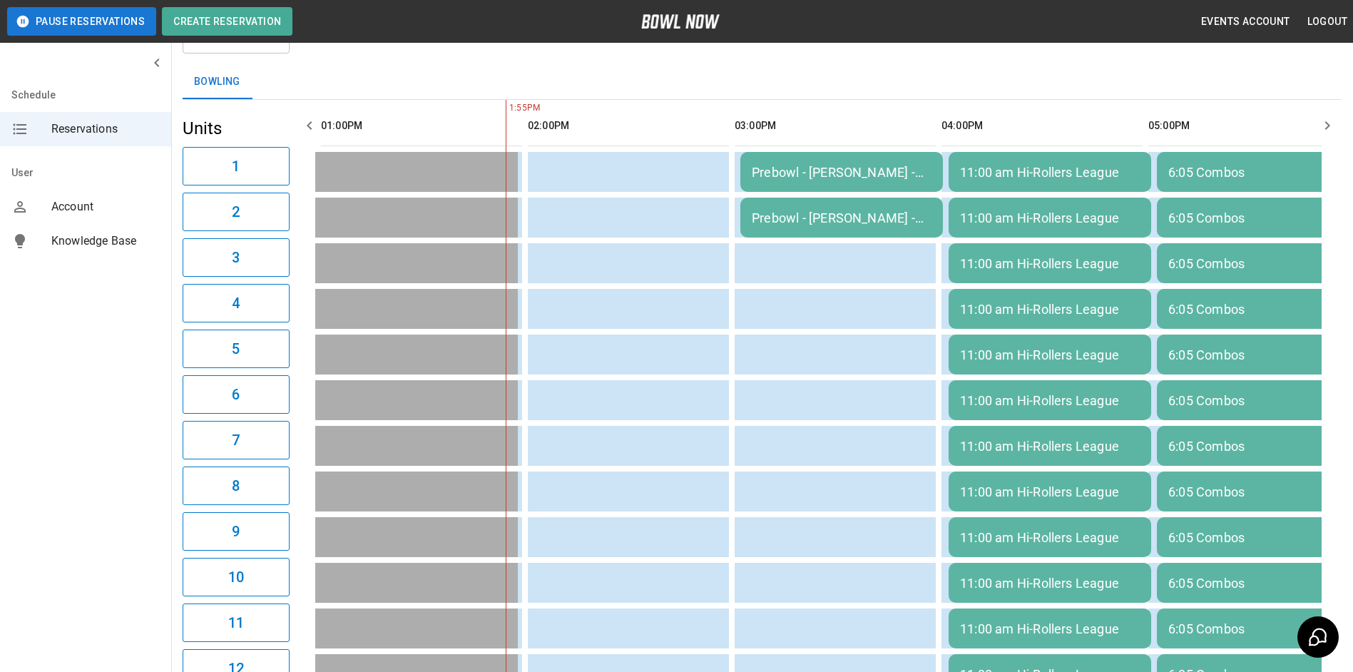
click at [868, 167] on div "Prebowl - [PERSON_NAME] - Adult/Youth" at bounding box center [842, 172] width 180 height 15
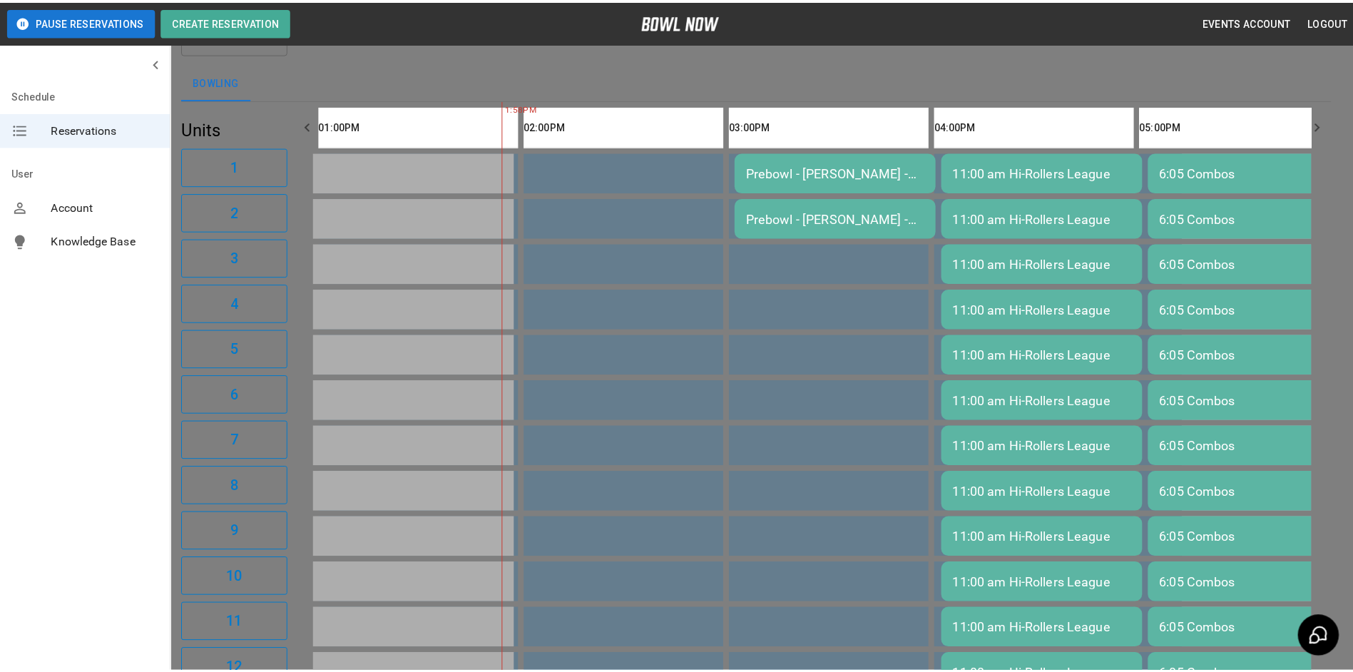
scroll to position [23, 0]
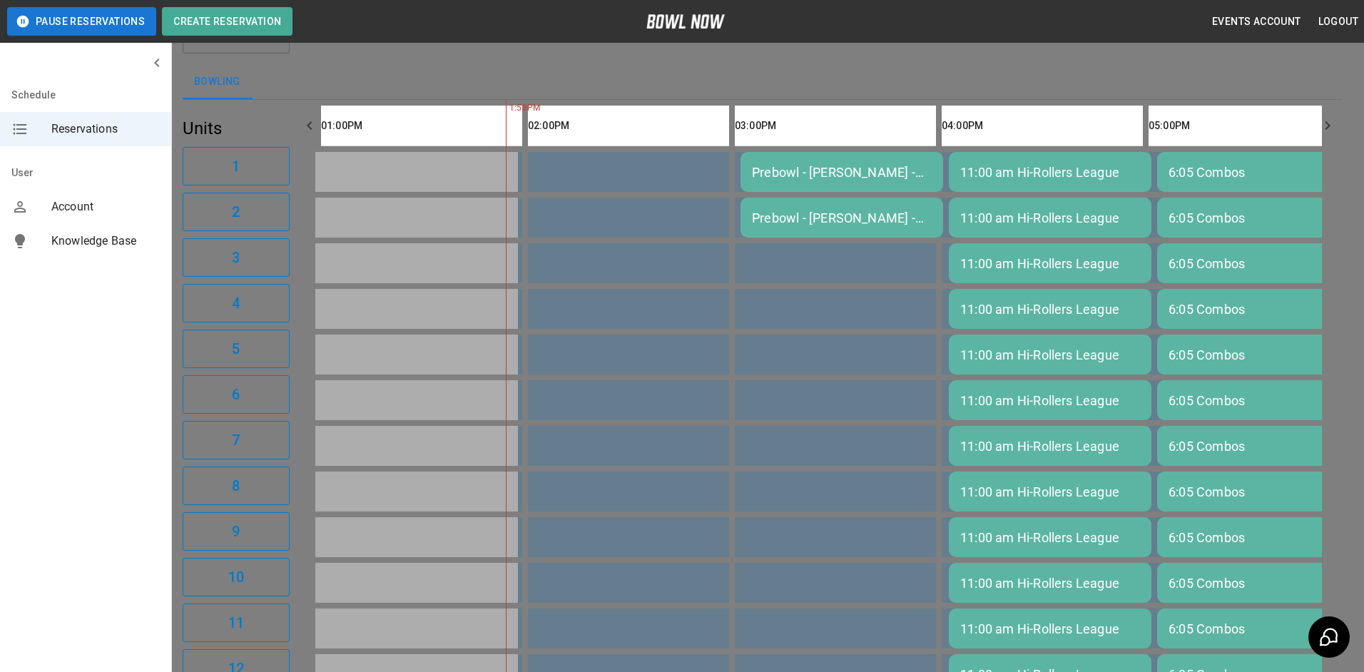
click at [997, 58] on div at bounding box center [682, 336] width 1364 height 672
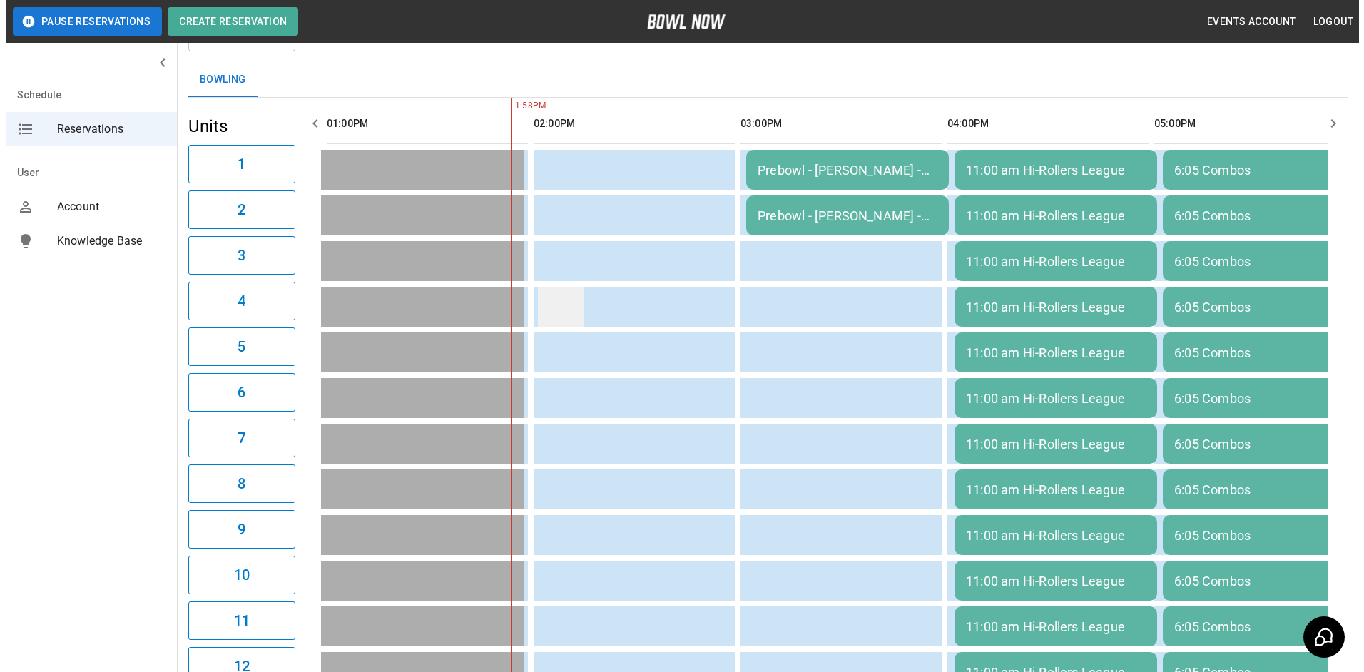
scroll to position [0, 0]
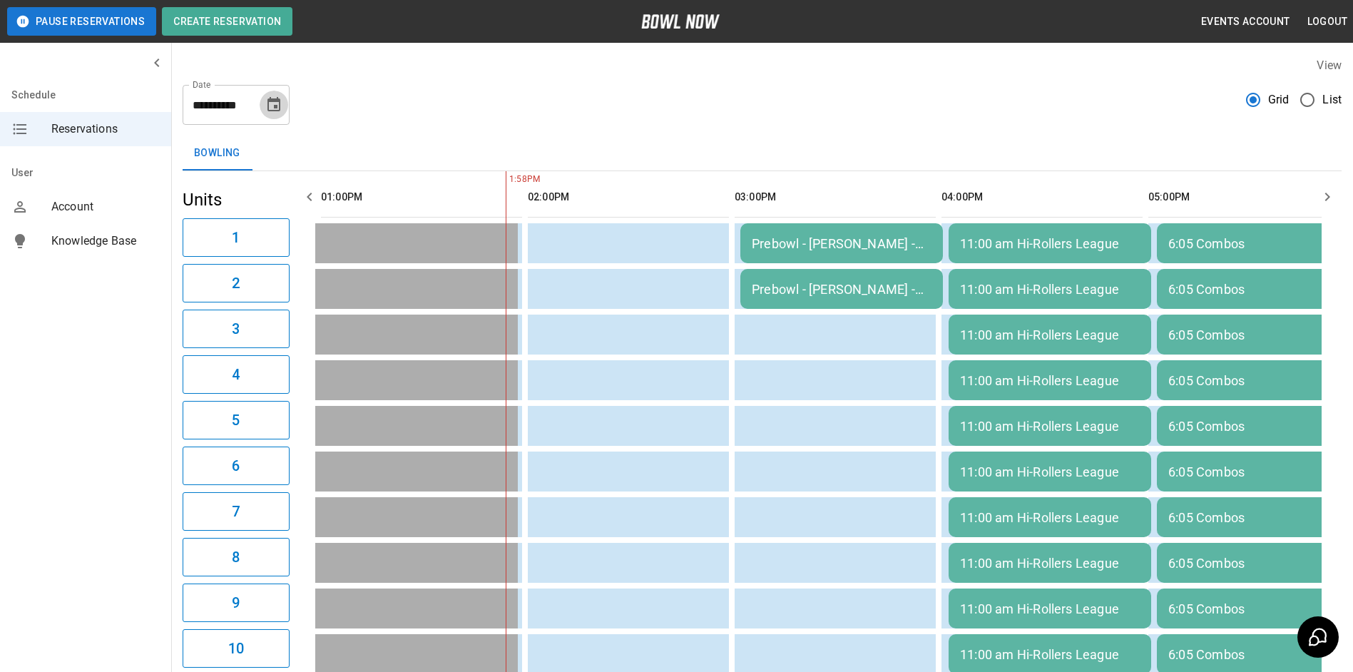
click at [276, 101] on icon "Choose date, selected date is Sep 3, 2025" at bounding box center [274, 104] width 13 height 14
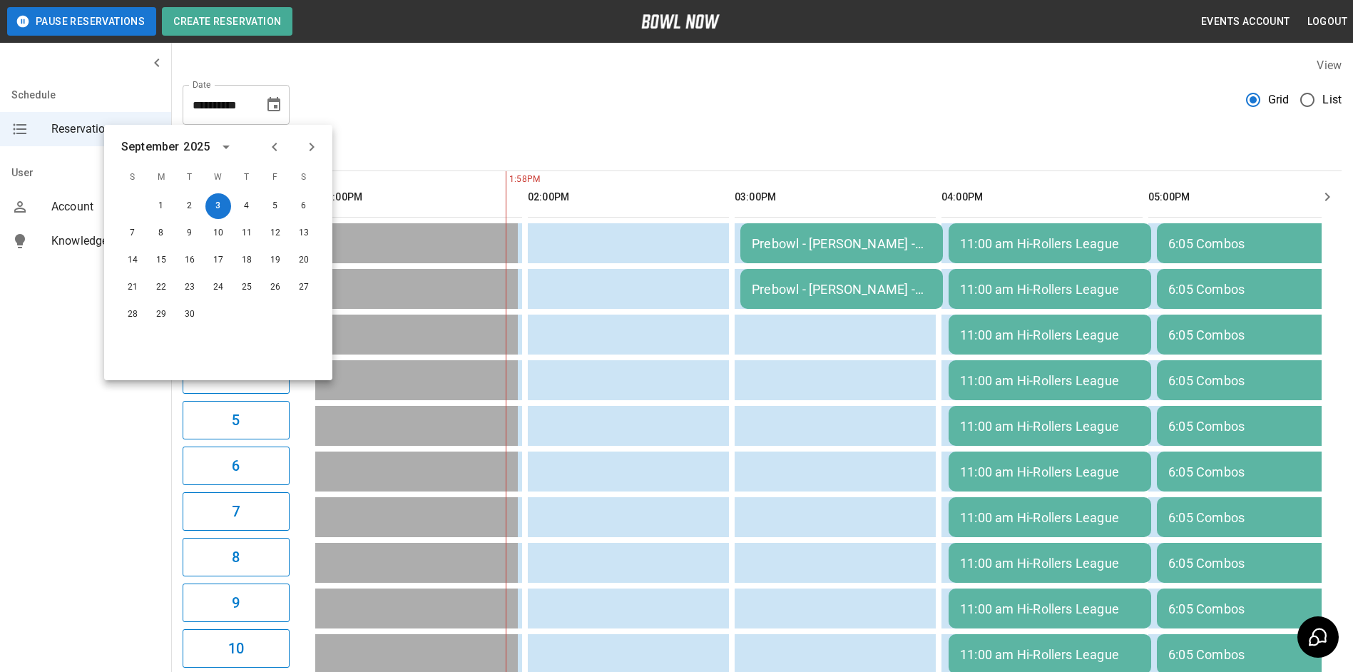
click at [336, 81] on div "**********" at bounding box center [762, 98] width 1159 height 51
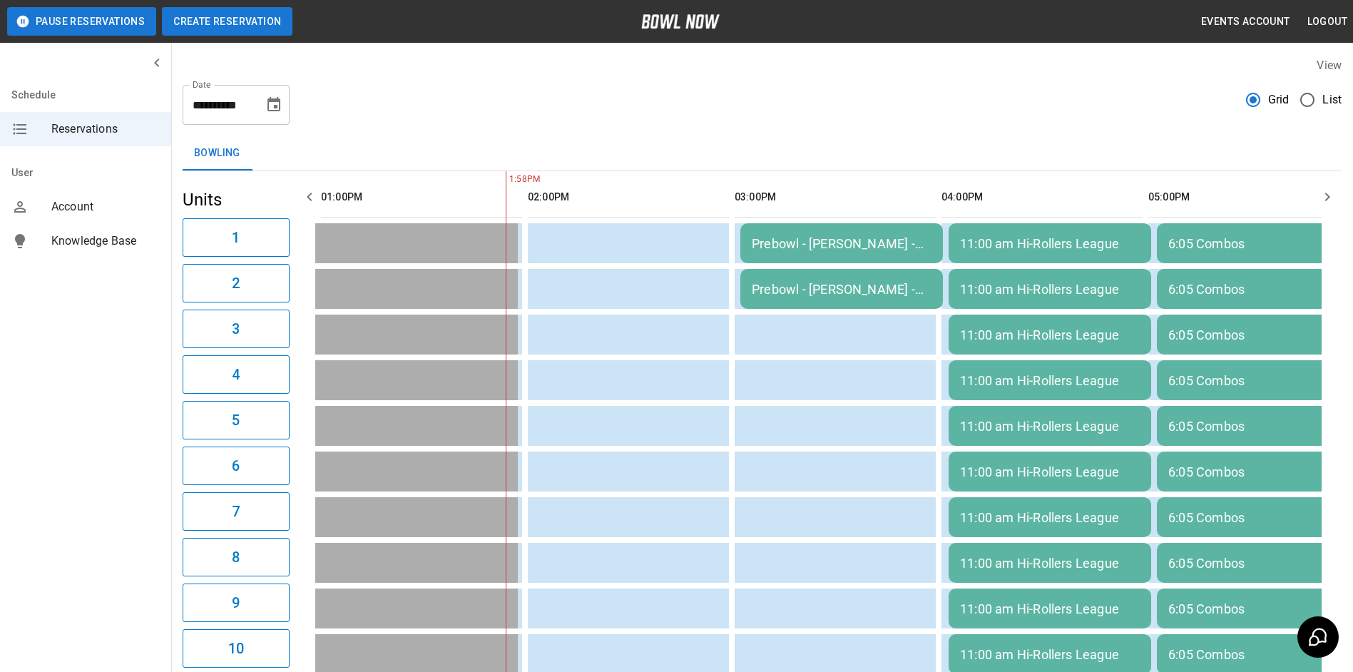
click at [245, 16] on button "Create Reservation" at bounding box center [227, 21] width 131 height 29
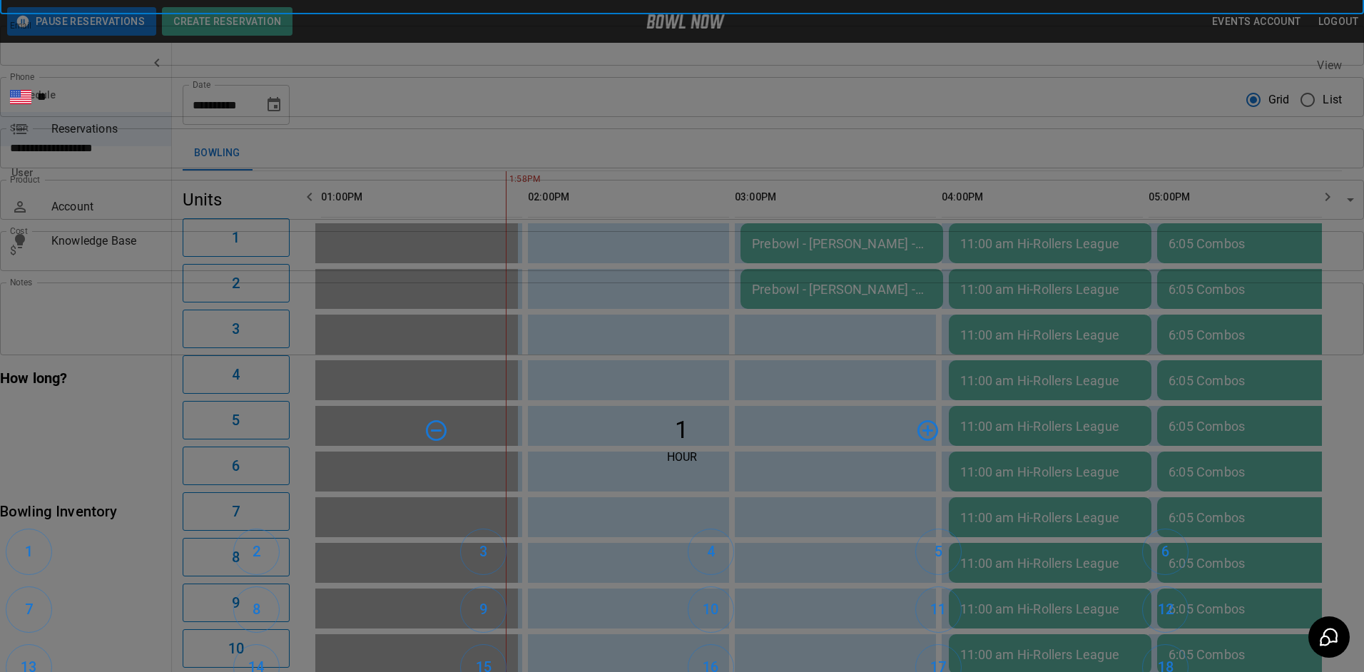
type input "**********"
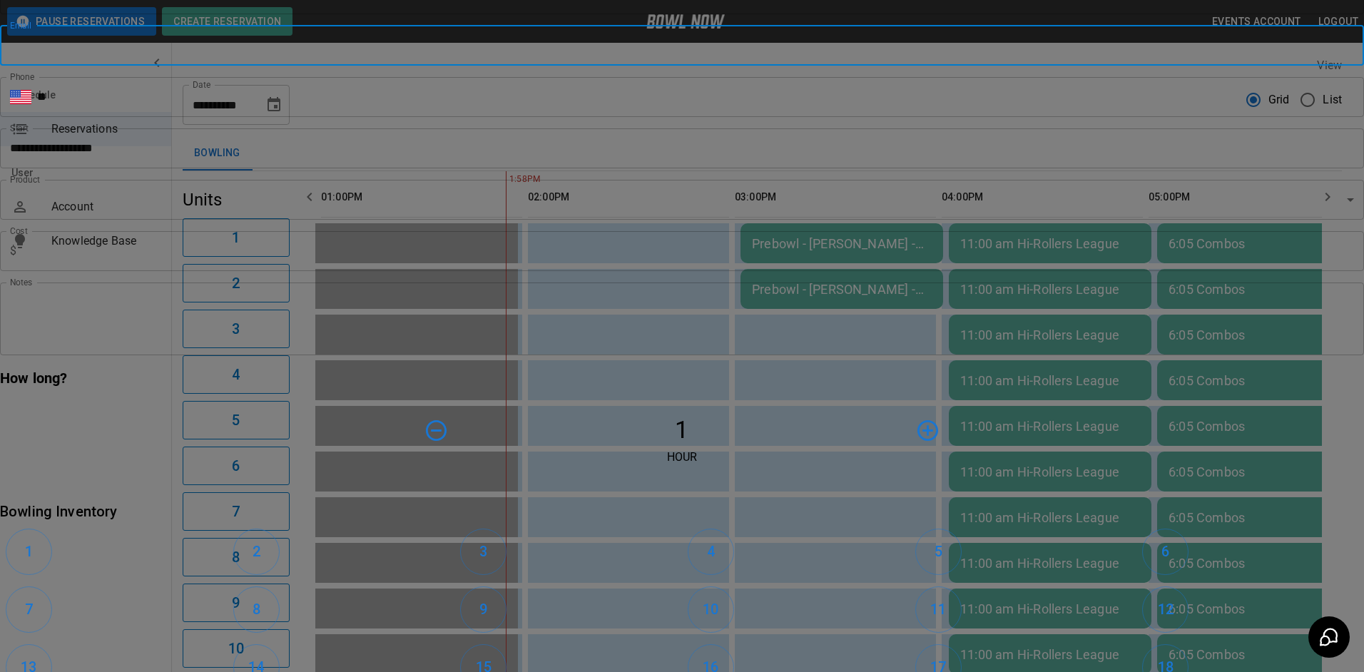
click at [524, 66] on input "Email" at bounding box center [682, 46] width 1364 height 40
type input "**********"
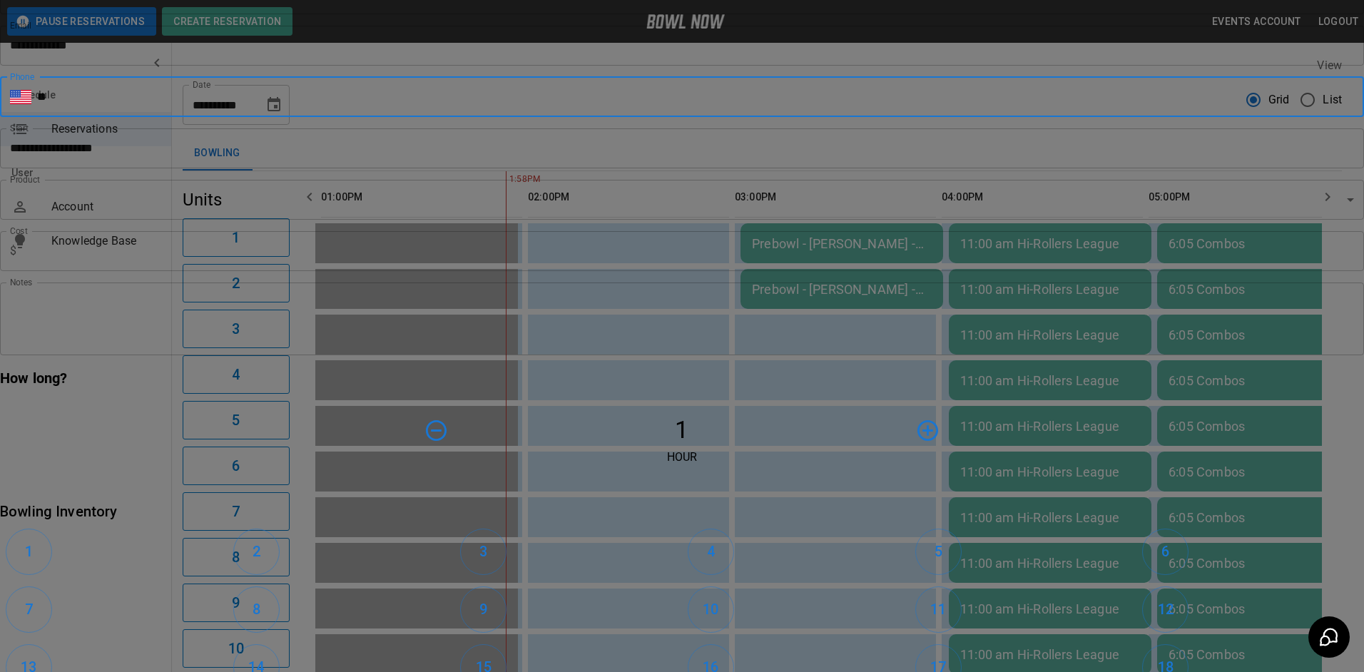
click at [557, 117] on input "**" at bounding box center [700, 97] width 1327 height 40
type input "**********"
click at [633, 168] on input "**********" at bounding box center [677, 148] width 1354 height 40
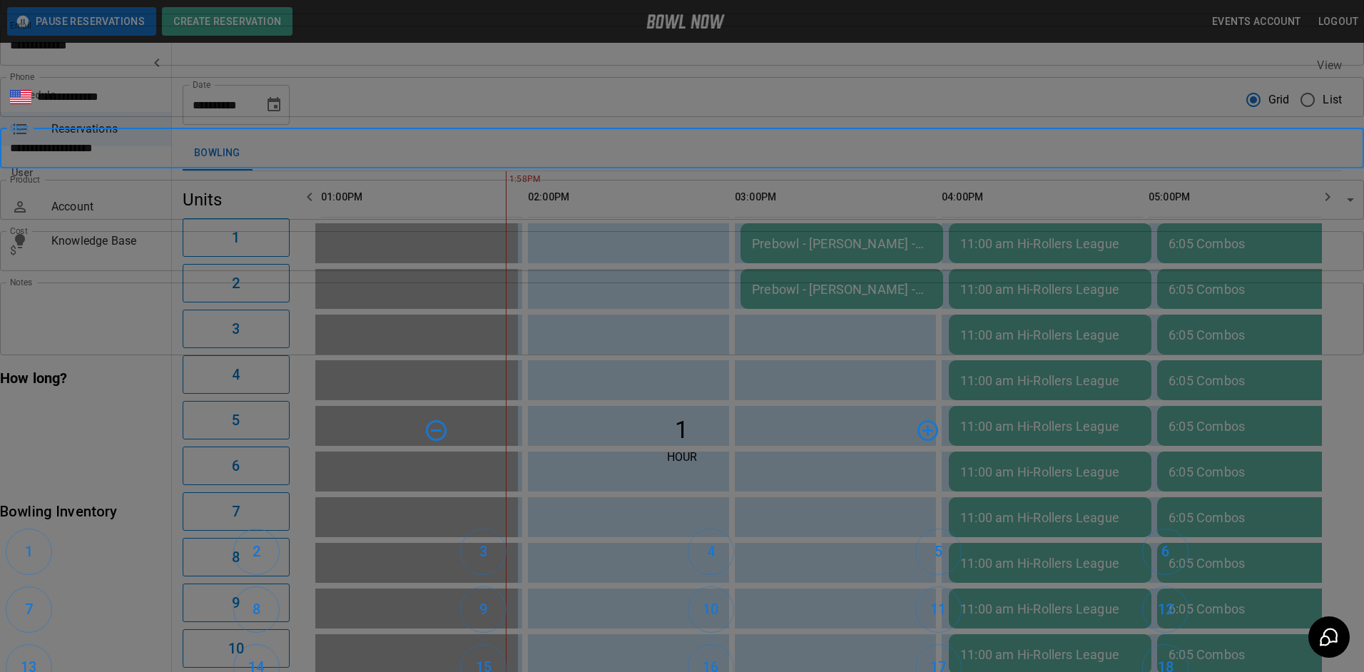
click at [532, 333] on body "**********" at bounding box center [682, 658] width 1364 height 1316
type input "**********"
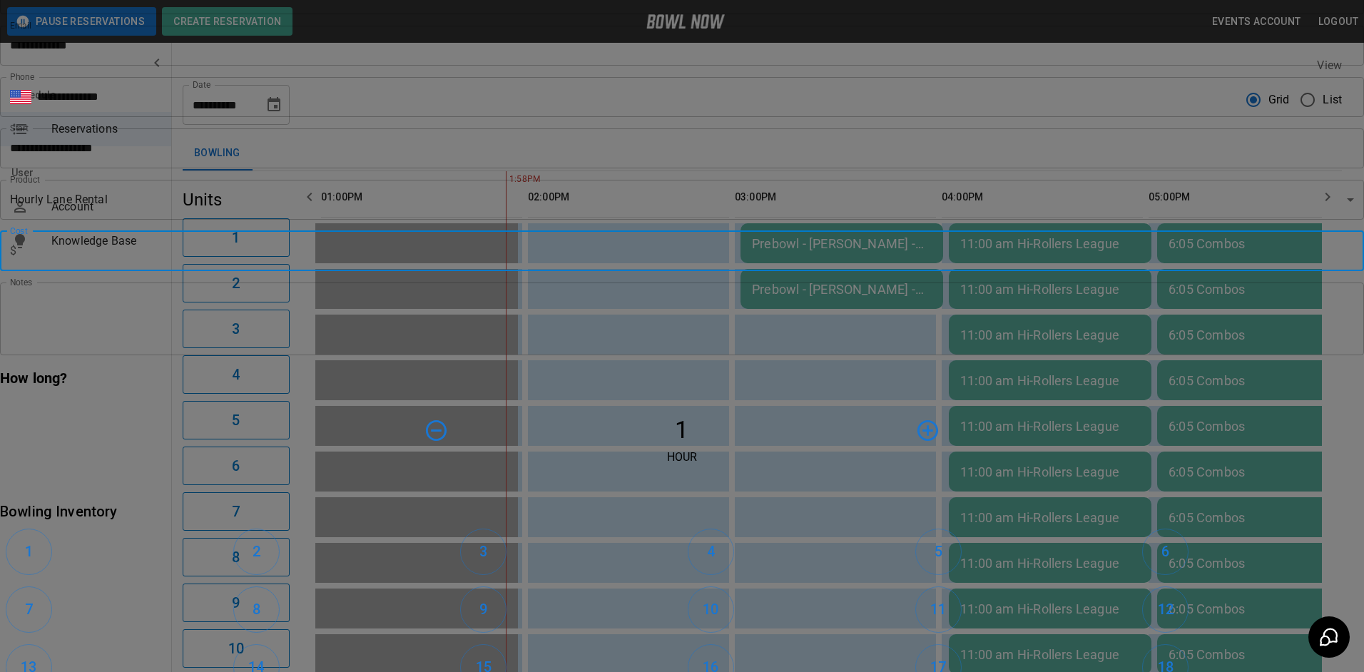
click at [539, 271] on input "text" at bounding box center [693, 251] width 1342 height 40
type input "***"
click at [519, 343] on textarea "Notes" at bounding box center [682, 318] width 1344 height 49
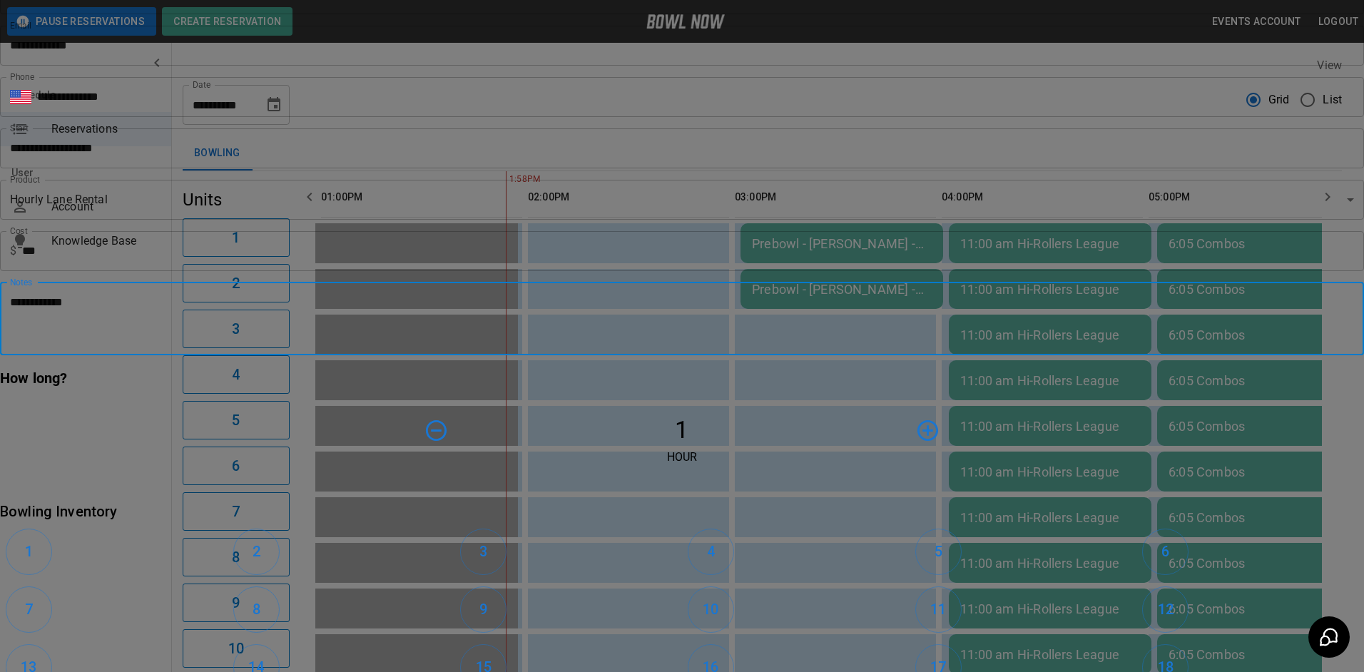
click at [373, 343] on textarea "**********" at bounding box center [191, 318] width 363 height 49
type textarea "**********"
drag, startPoint x: 777, startPoint y: 402, endPoint x: 827, endPoint y: 407, distance: 50.3
click at [915, 529] on button "5" at bounding box center [938, 552] width 46 height 46
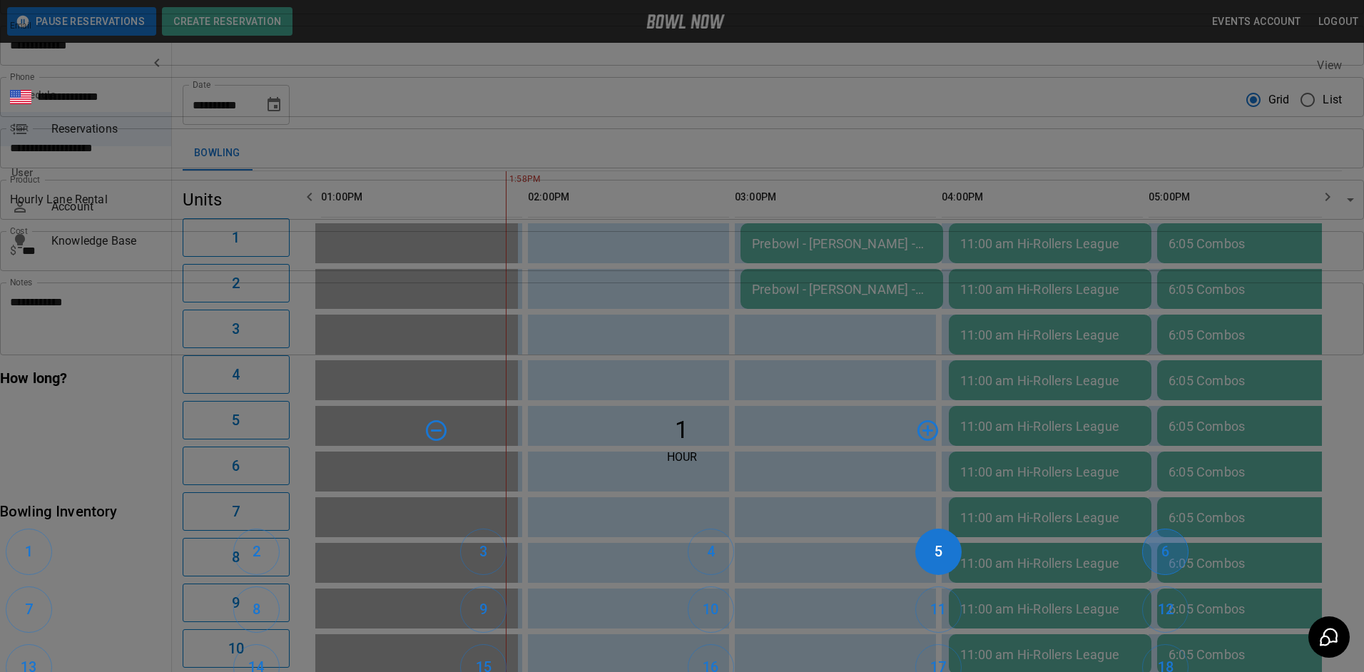
click at [1161, 540] on h6 "6" at bounding box center [1165, 551] width 8 height 23
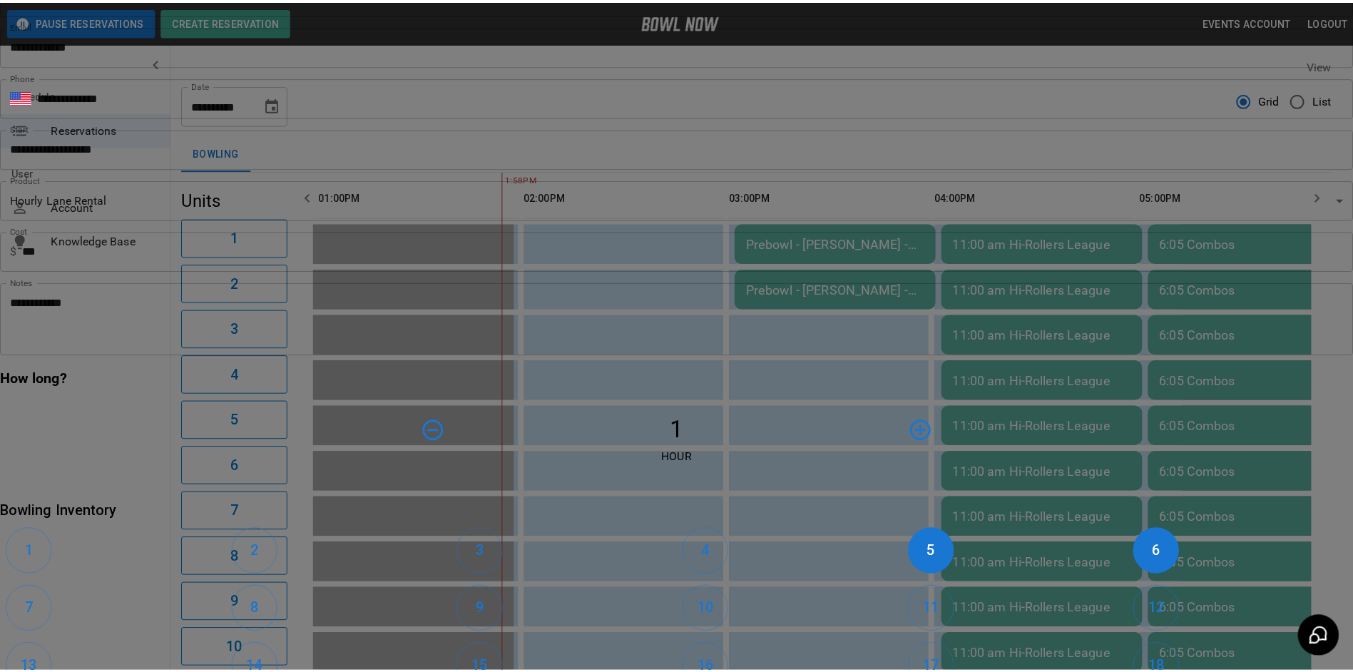
scroll to position [330, 0]
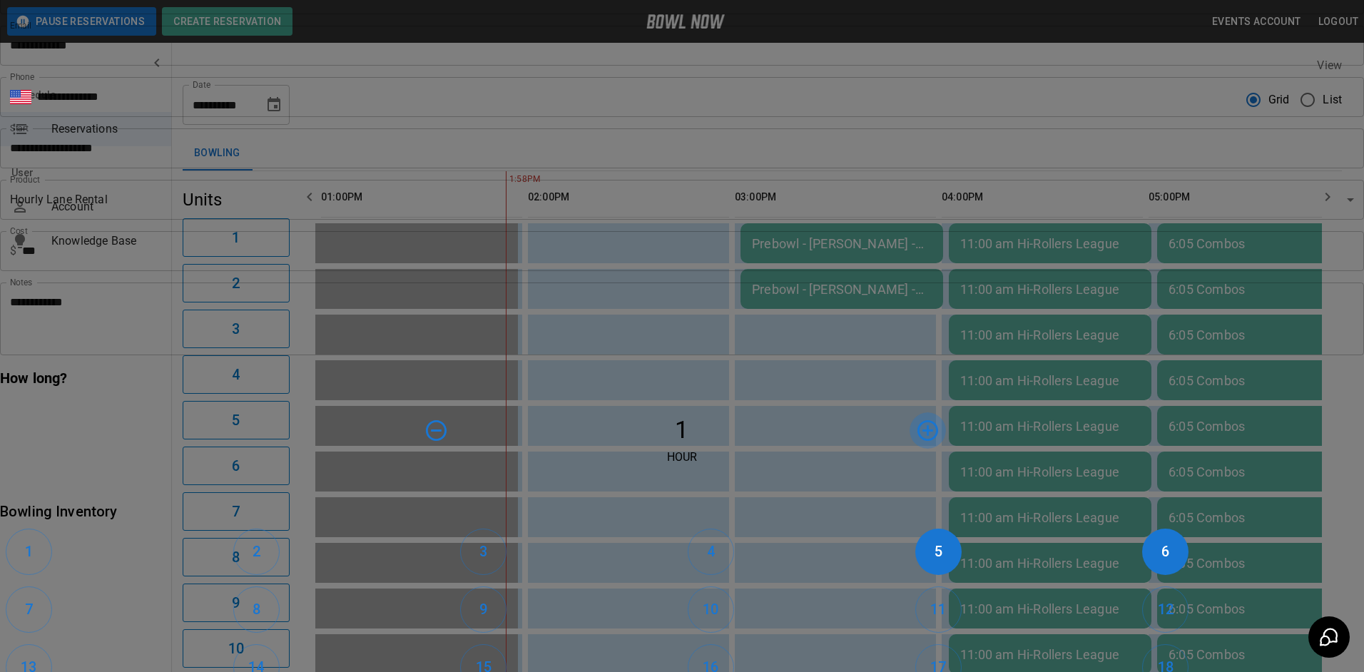
click at [917, 420] on icon "button" at bounding box center [927, 430] width 21 height 21
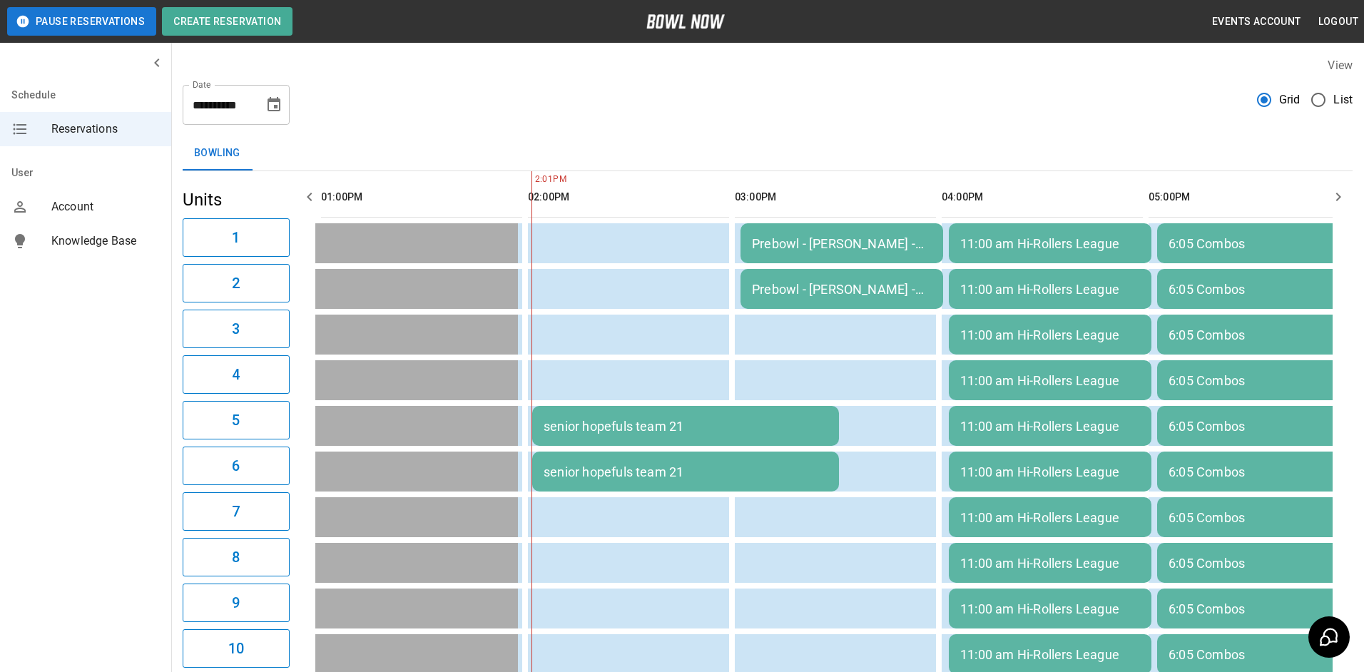
scroll to position [0, 621]
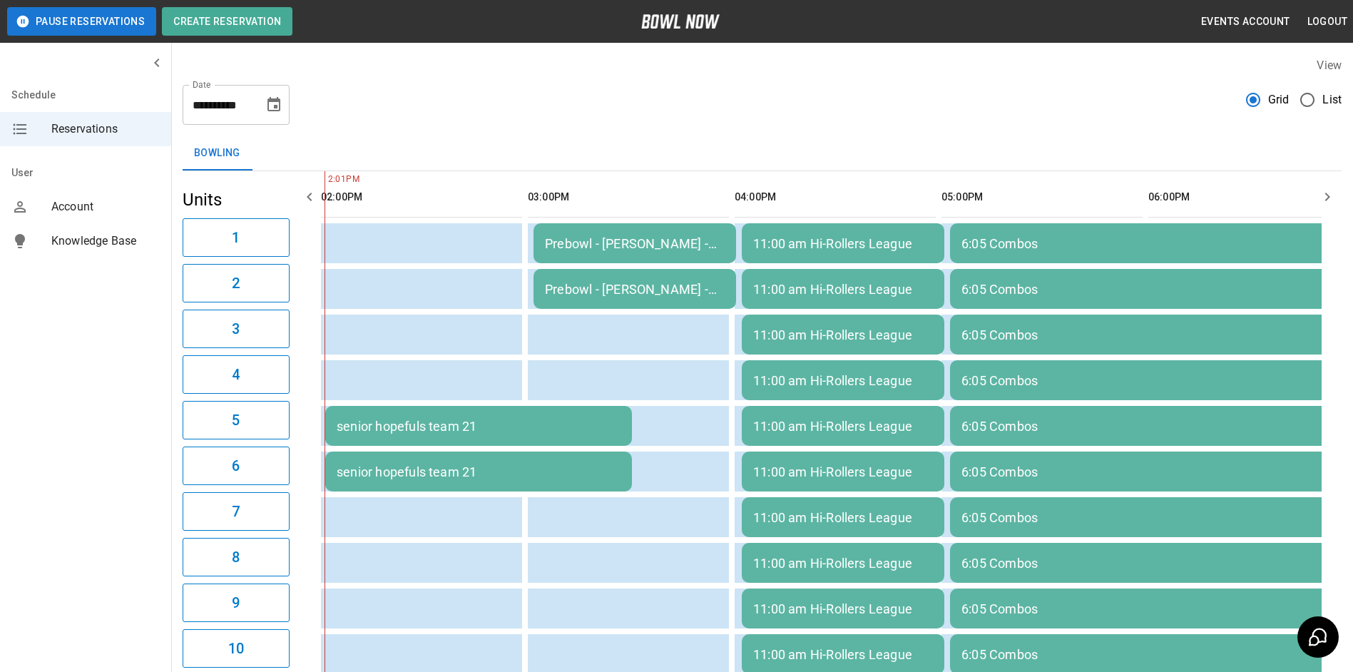
click at [590, 414] on td "senior hopefuls team 21" at bounding box center [478, 426] width 307 height 40
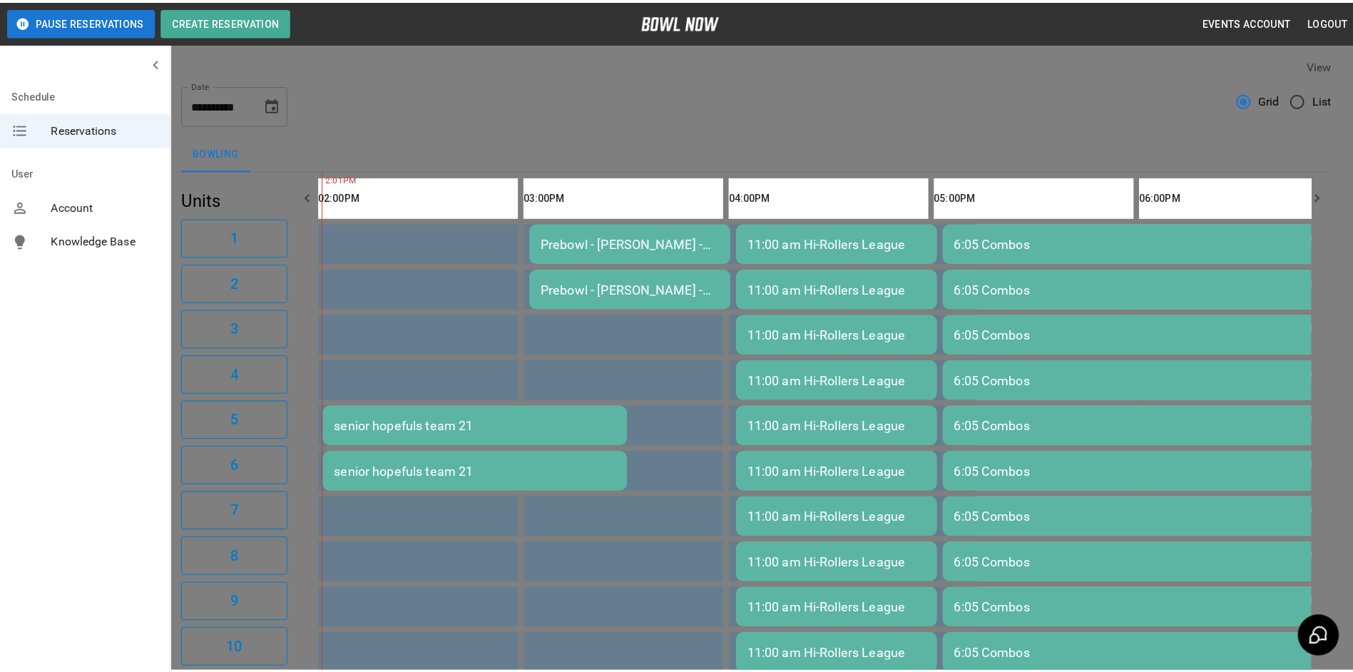
scroll to position [23, 0]
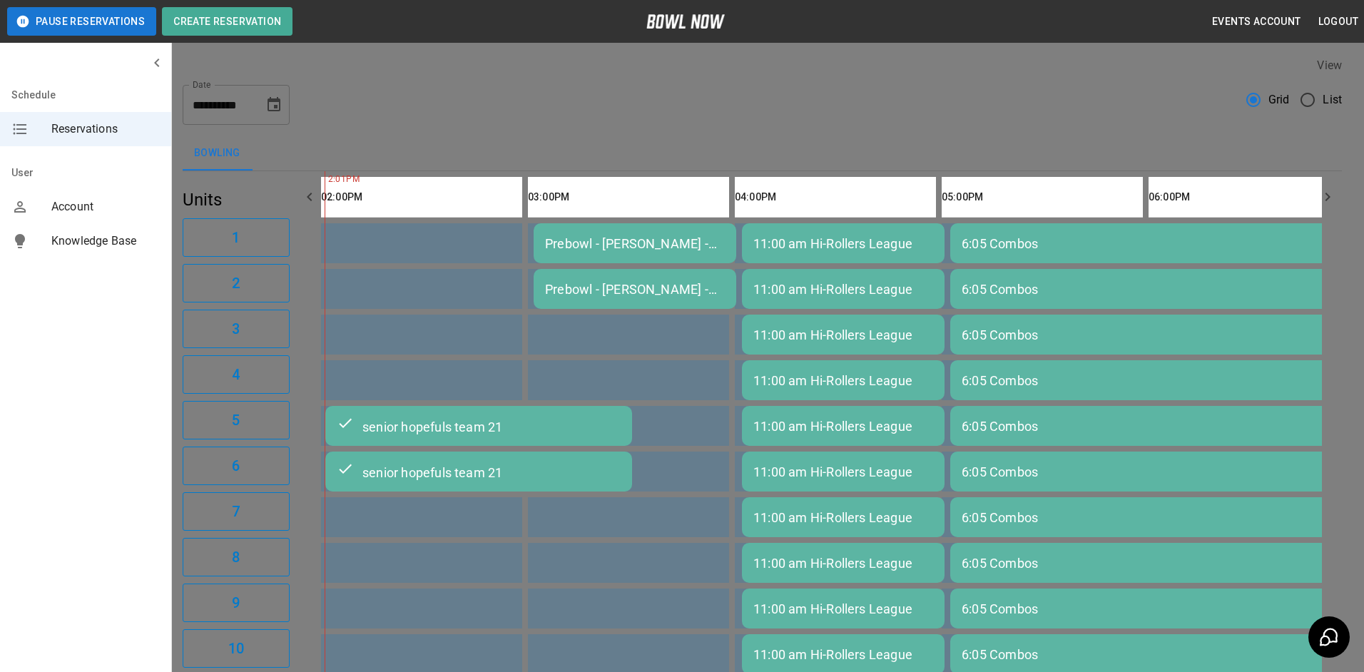
click at [1076, 118] on div at bounding box center [682, 336] width 1364 height 672
